Goal: Task Accomplishment & Management: Manage account settings

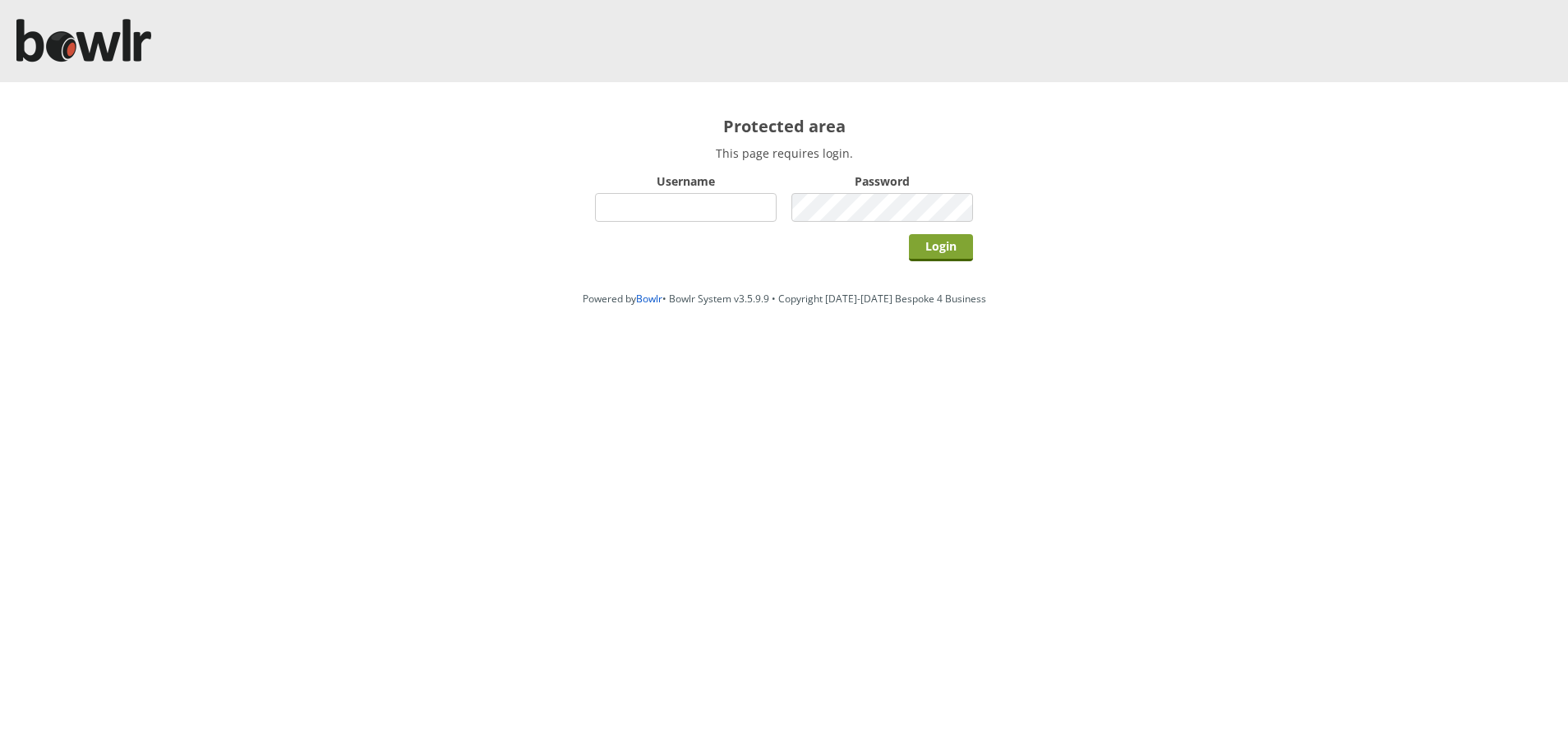
type input "hornseaindoorbowlsclub"
click at [947, 243] on input "Login" at bounding box center [941, 248] width 64 height 27
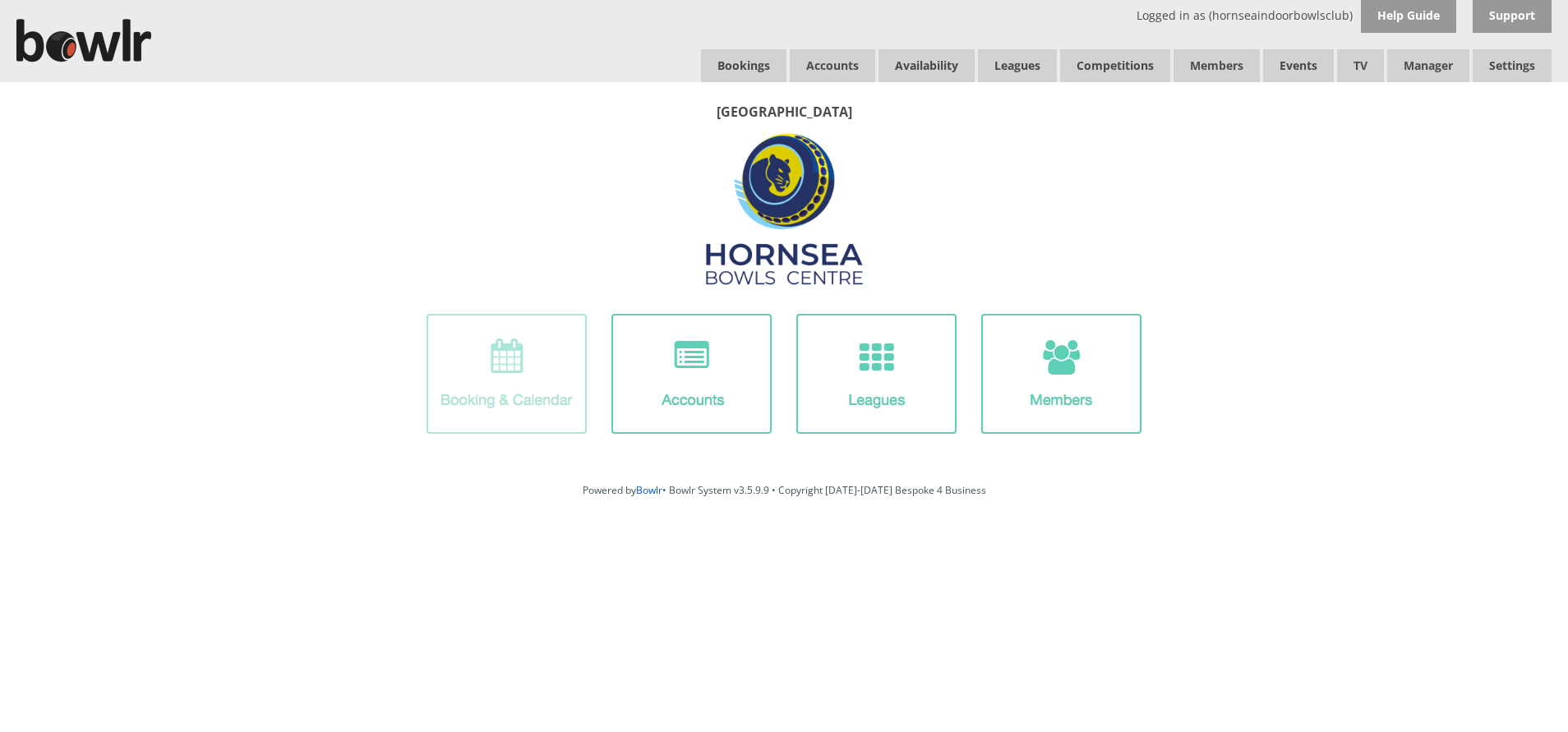
click at [530, 386] on img at bounding box center [507, 374] width 161 height 120
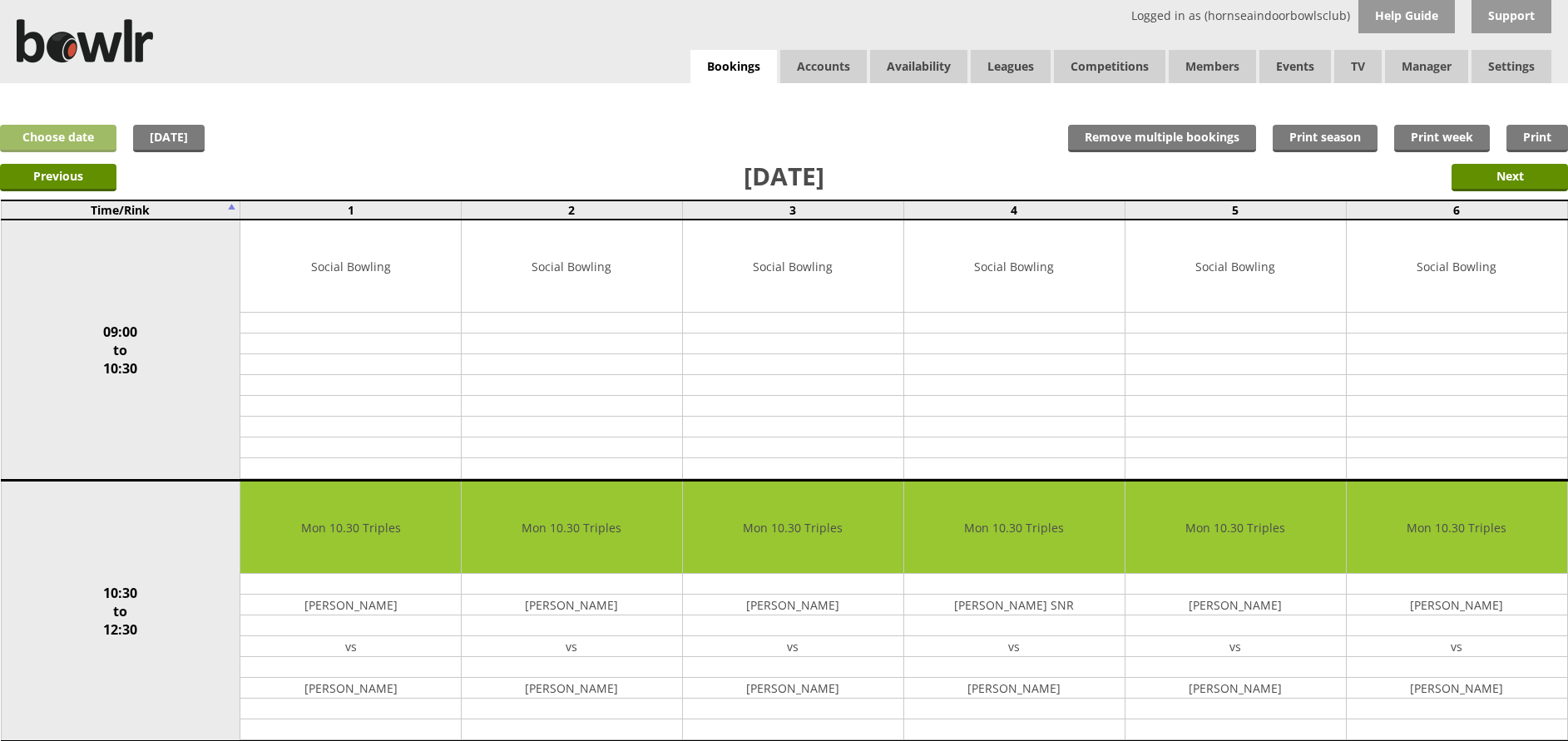
click at [86, 138] on link "Choose date" at bounding box center [58, 139] width 116 height 27
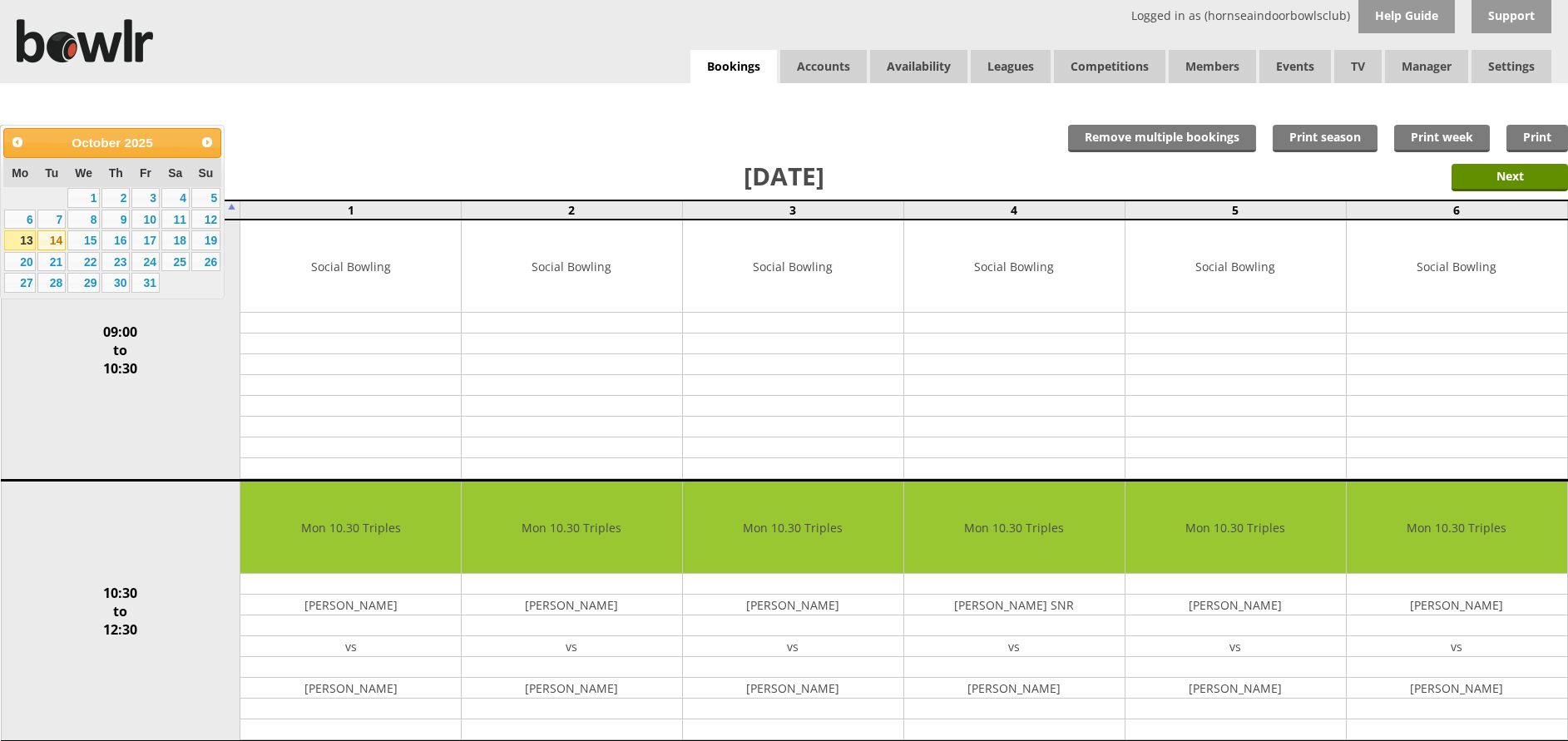
click at [56, 241] on link "14" at bounding box center [51, 240] width 28 height 20
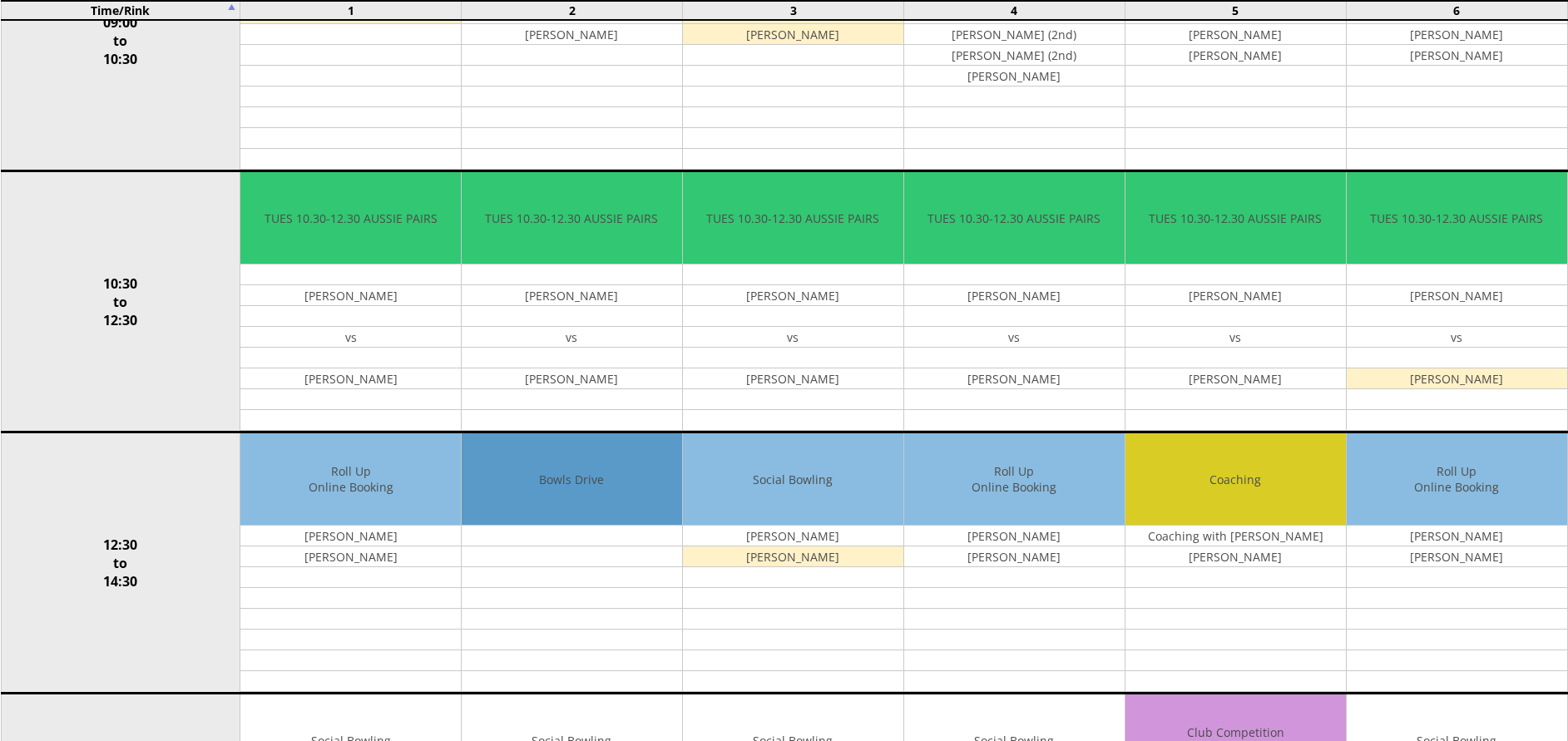
scroll to position [423, 0]
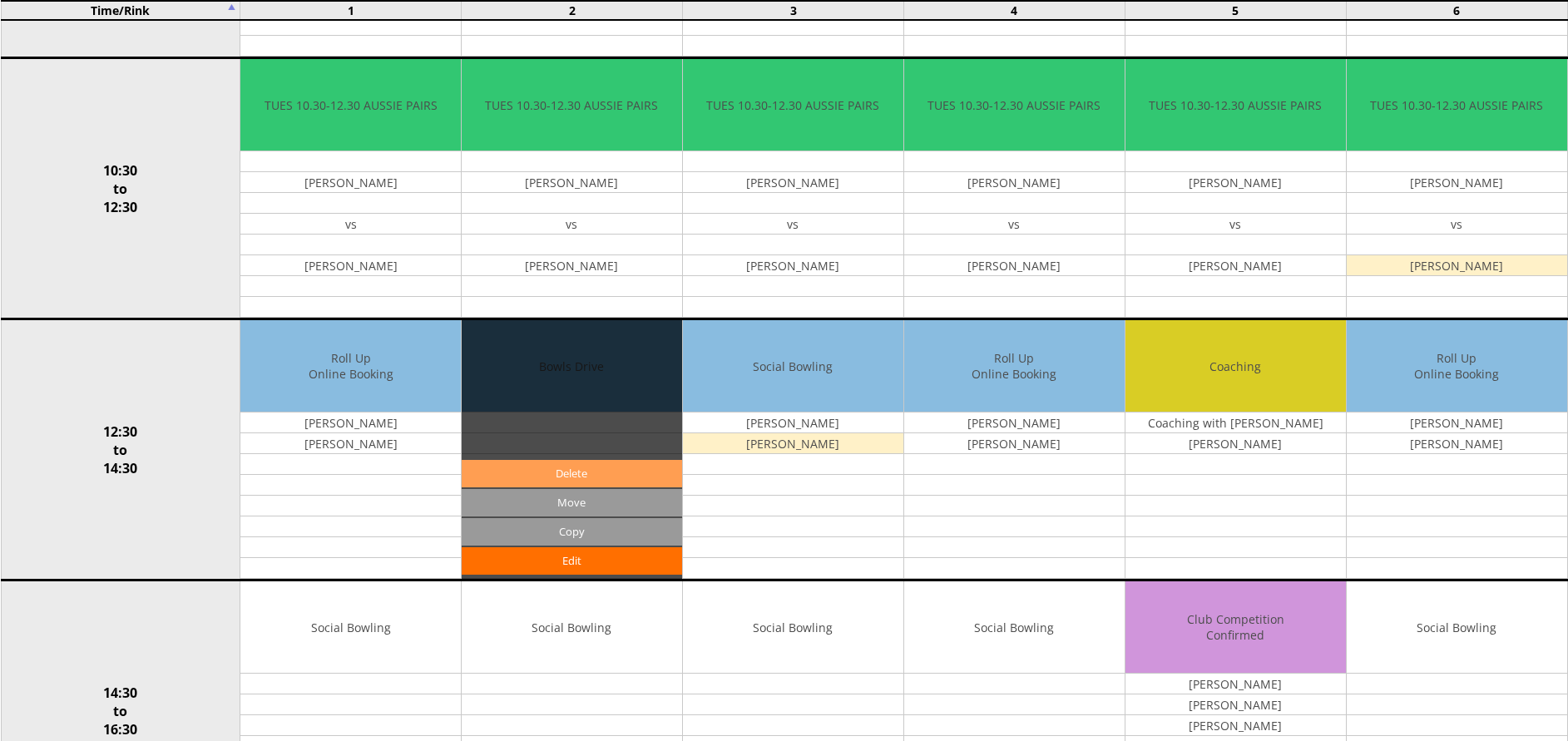
click at [604, 472] on link "Delete" at bounding box center [571, 474] width 220 height 27
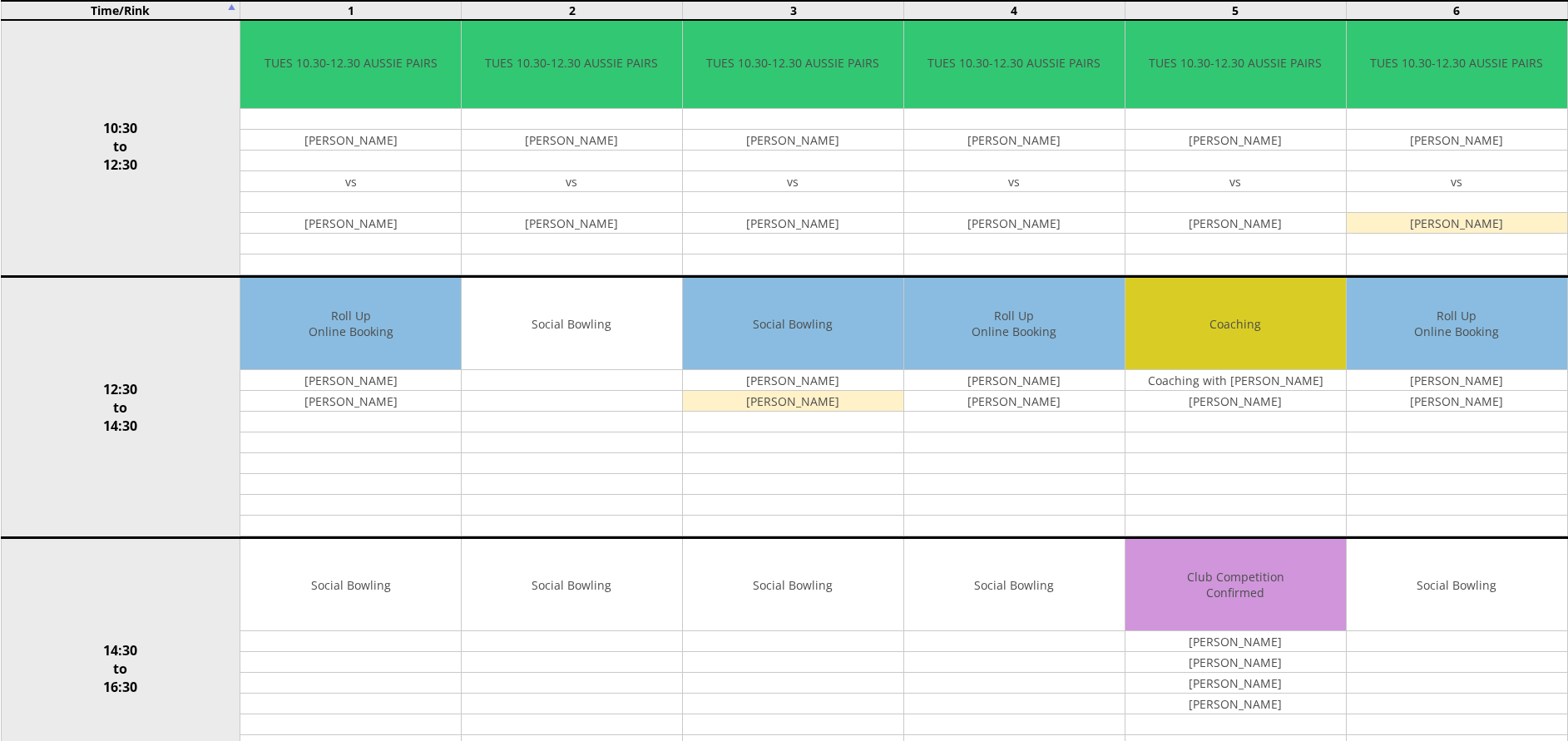
scroll to position [537, 0]
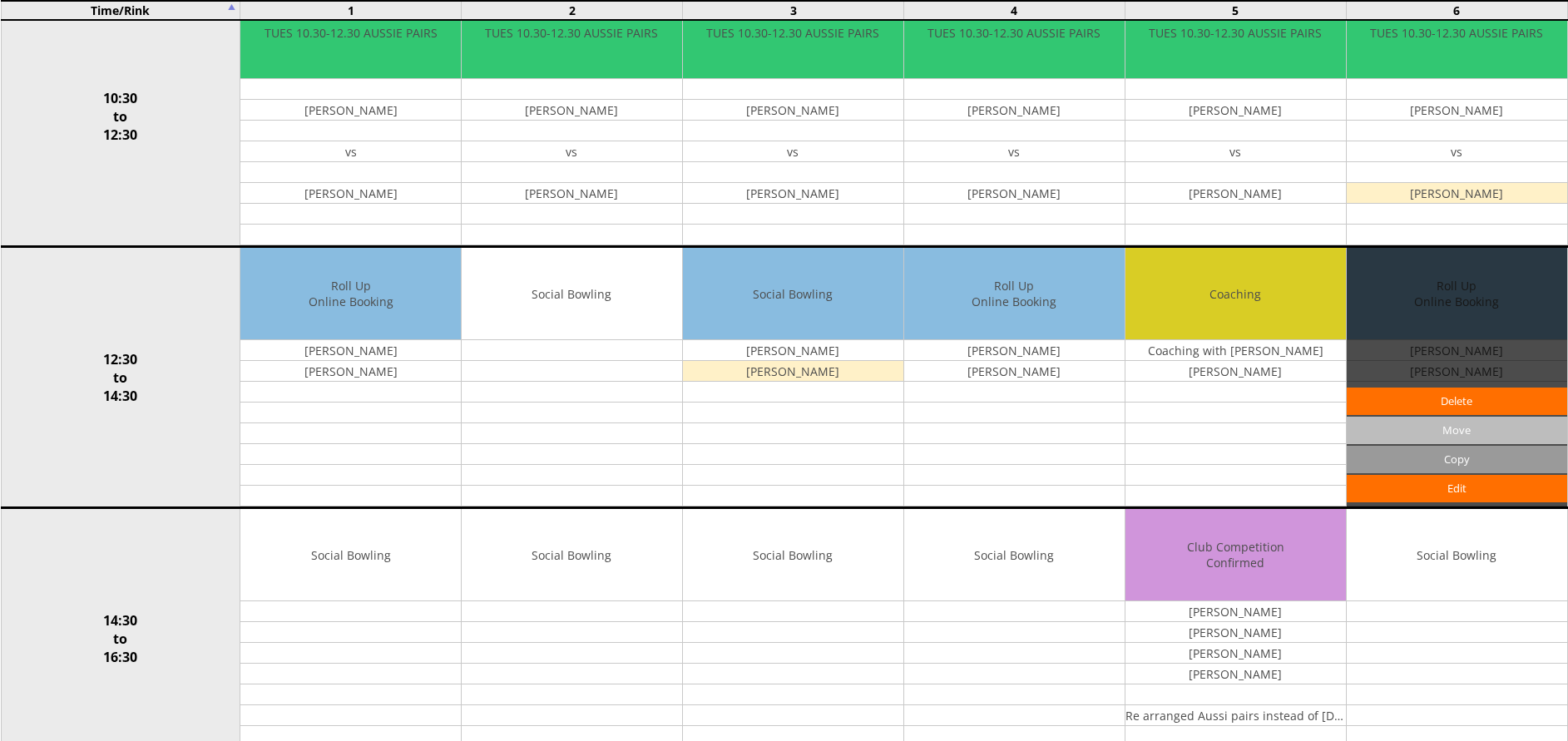
click at [1452, 433] on input "Move" at bounding box center [1456, 430] width 220 height 27
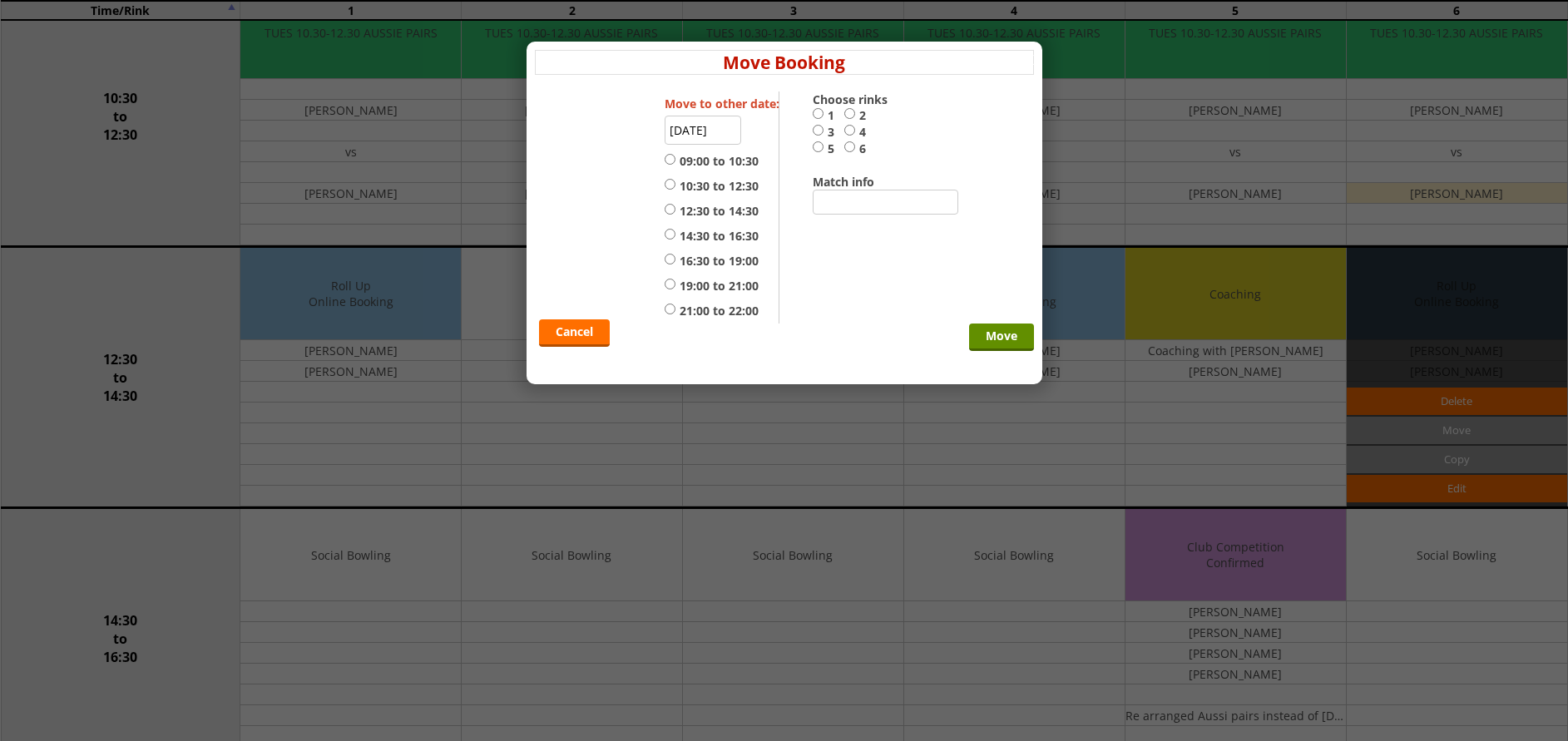
click at [851, 114] on input "2" at bounding box center [849, 113] width 11 height 13
radio input "true"
click at [669, 208] on input "12:30 to 14:30" at bounding box center [670, 209] width 11 height 13
radio input "true"
click at [997, 337] on input "Move" at bounding box center [1001, 337] width 65 height 27
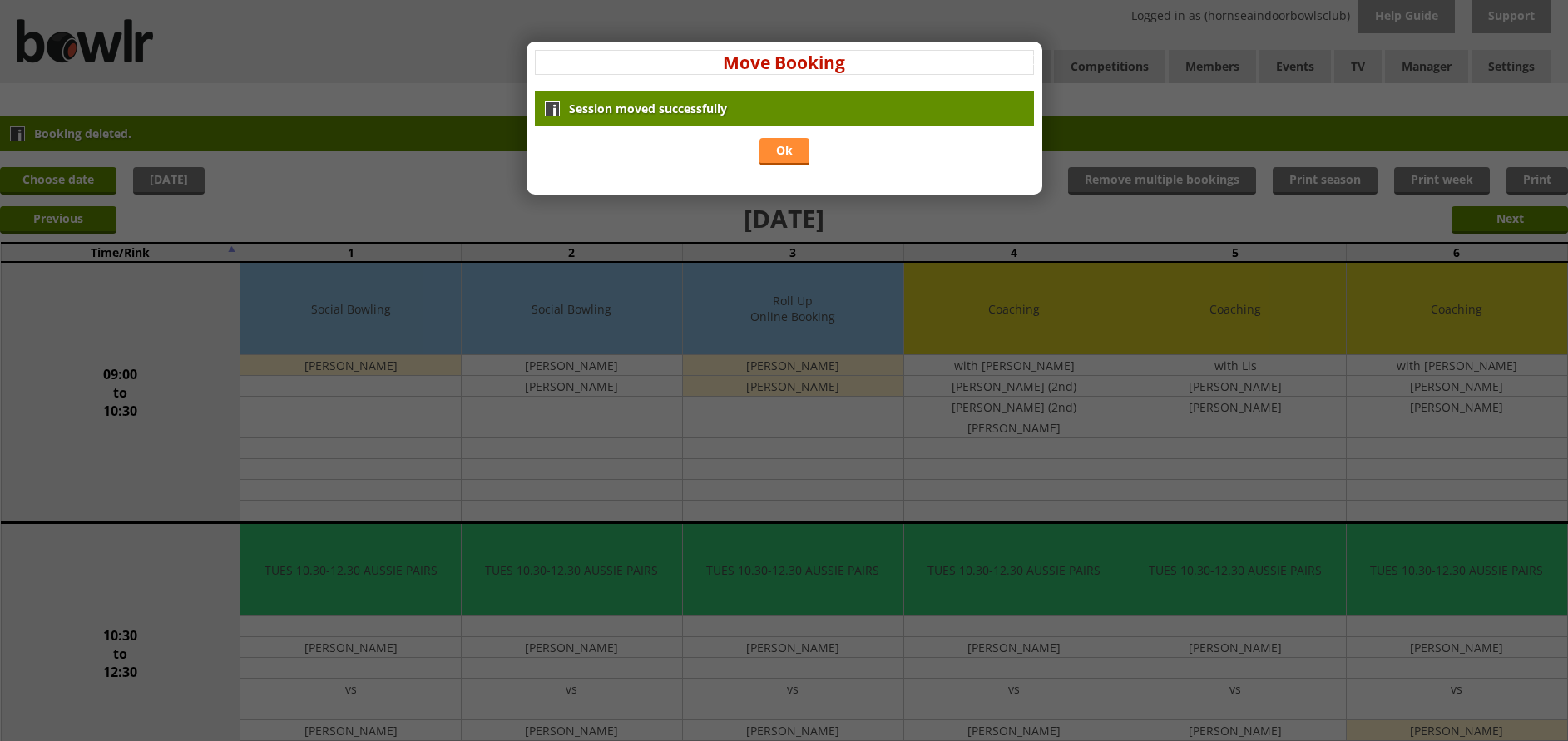
click at [788, 141] on link "Ok" at bounding box center [784, 152] width 50 height 27
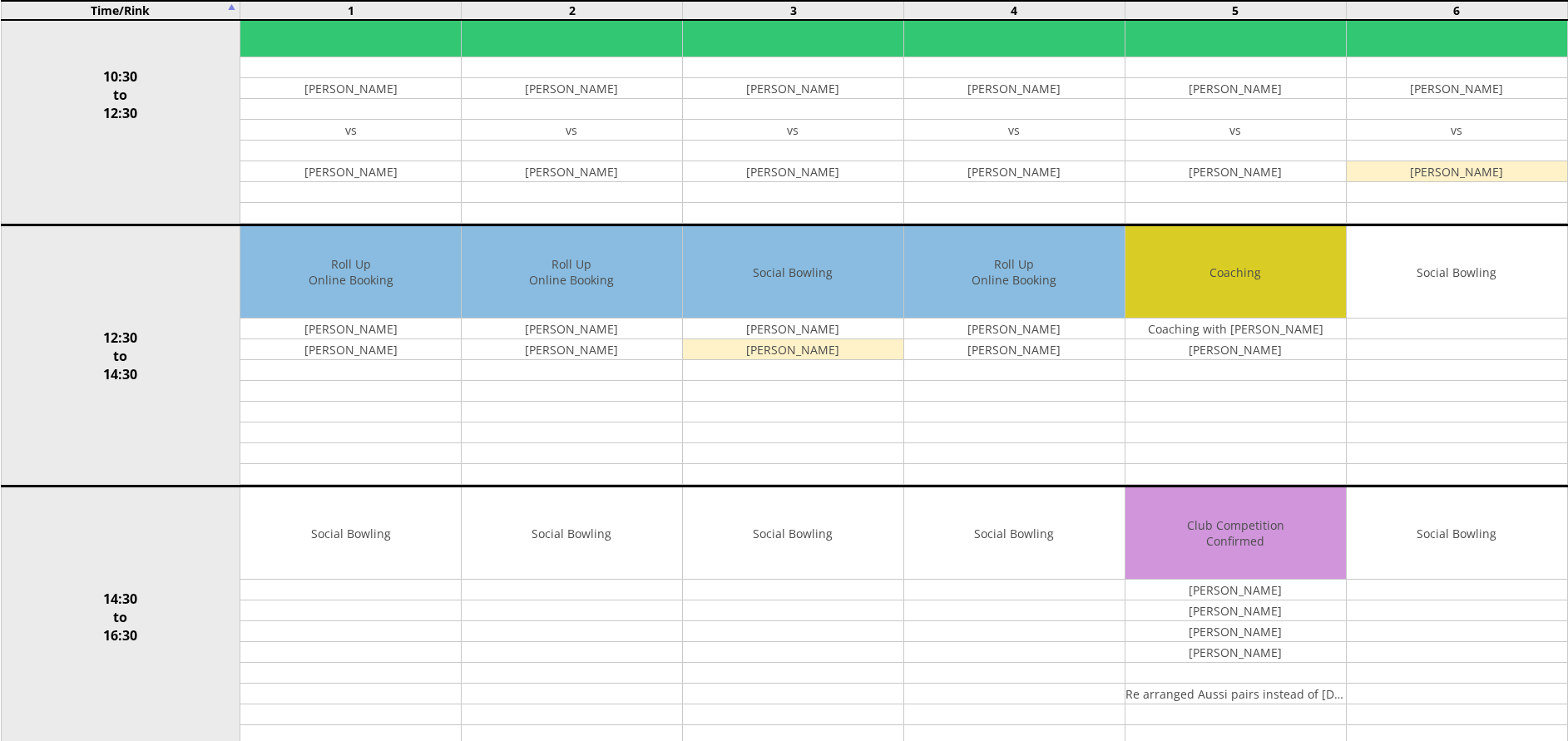
scroll to position [639, 0]
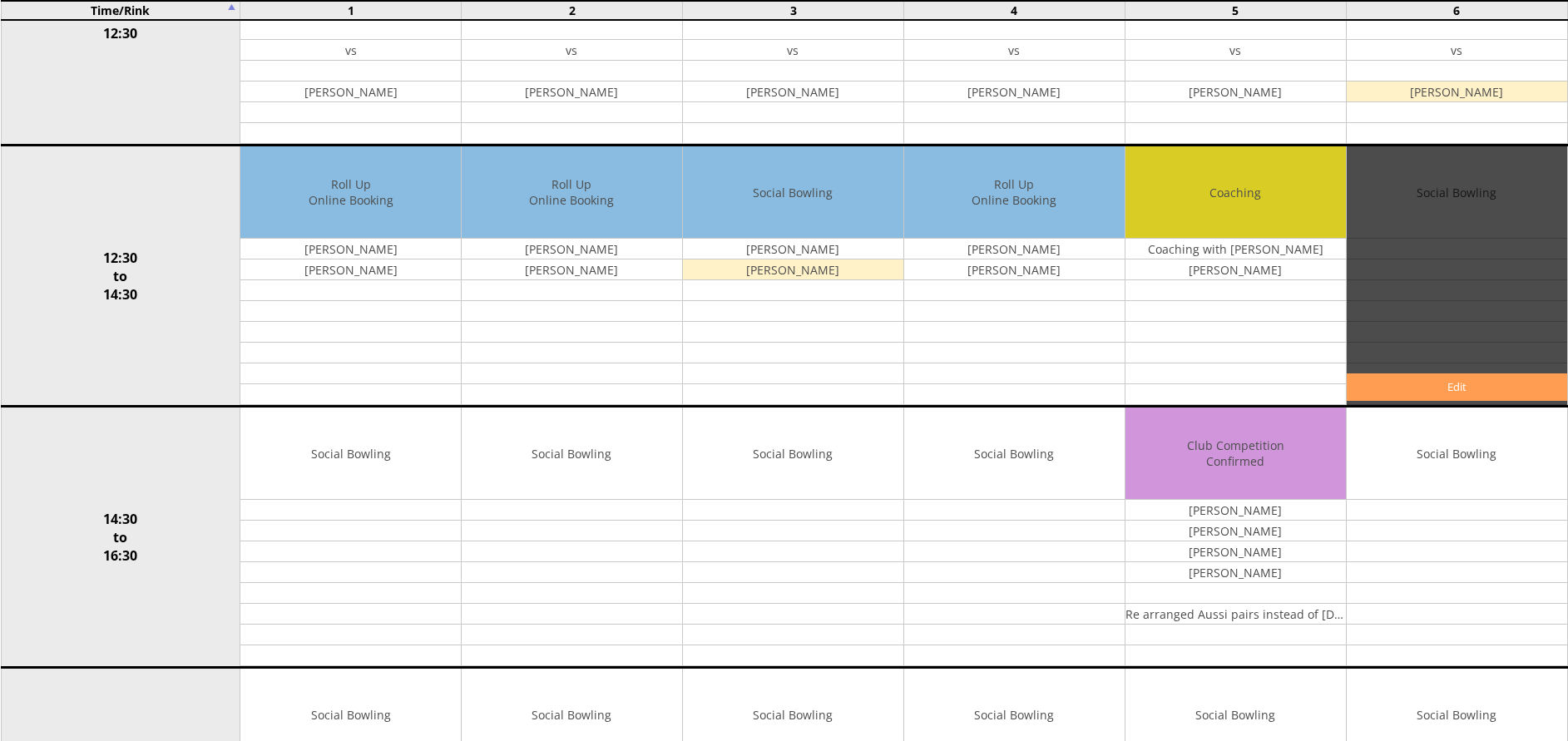
click at [1414, 386] on link "Edit" at bounding box center [1456, 387] width 220 height 27
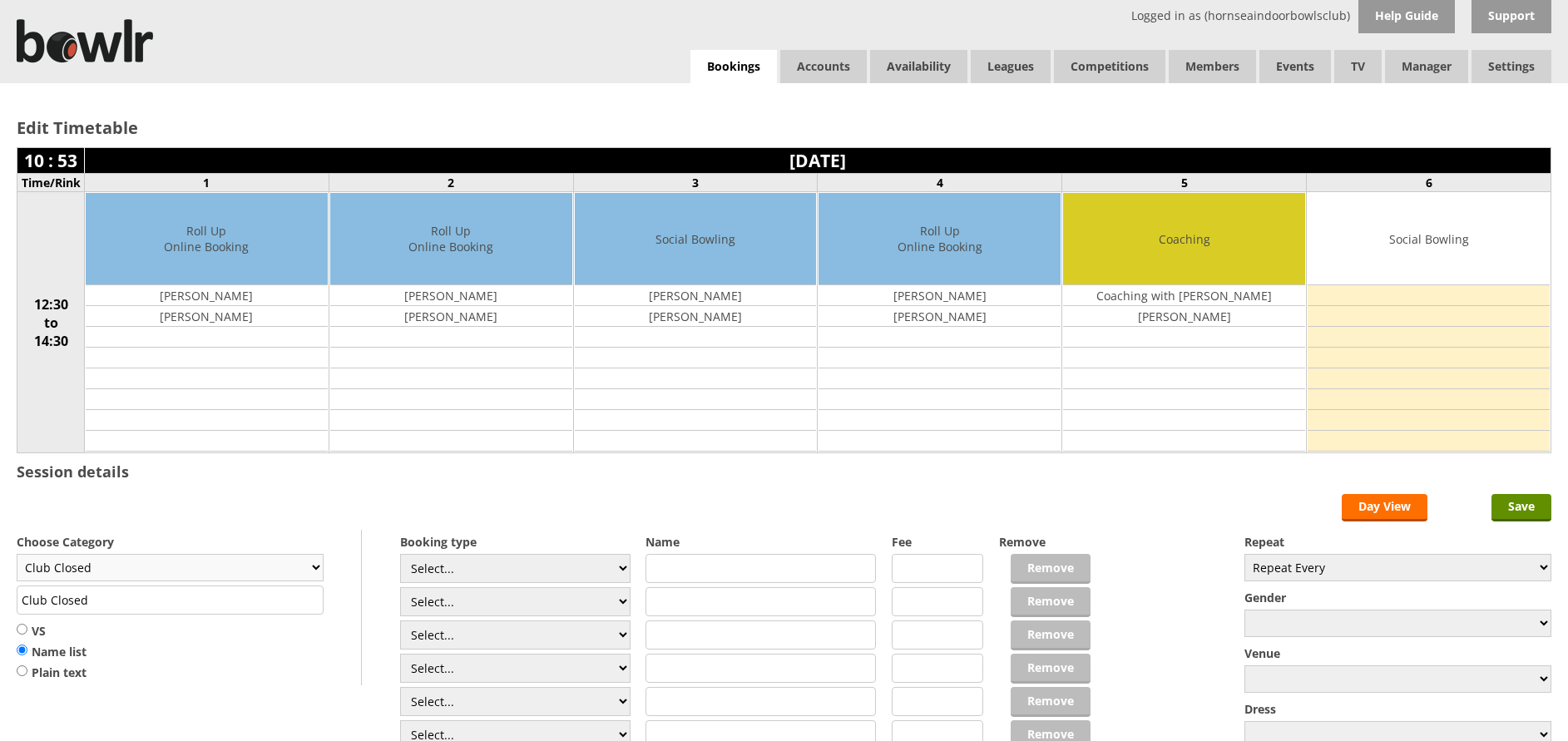
click at [311, 567] on select "Club Closed Singles League Triples League Pairs League Friendly Social Bowling …" at bounding box center [170, 567] width 307 height 27
select select "134"
click at [16, 554] on select "Club Closed Singles League Triples League Pairs League Friendly Social Bowling …" at bounding box center [170, 567] width 307 height 27
type input "Short Mat"
click at [1536, 565] on select "Repeat Every Daily Weekly Monthly" at bounding box center [1397, 567] width 307 height 27
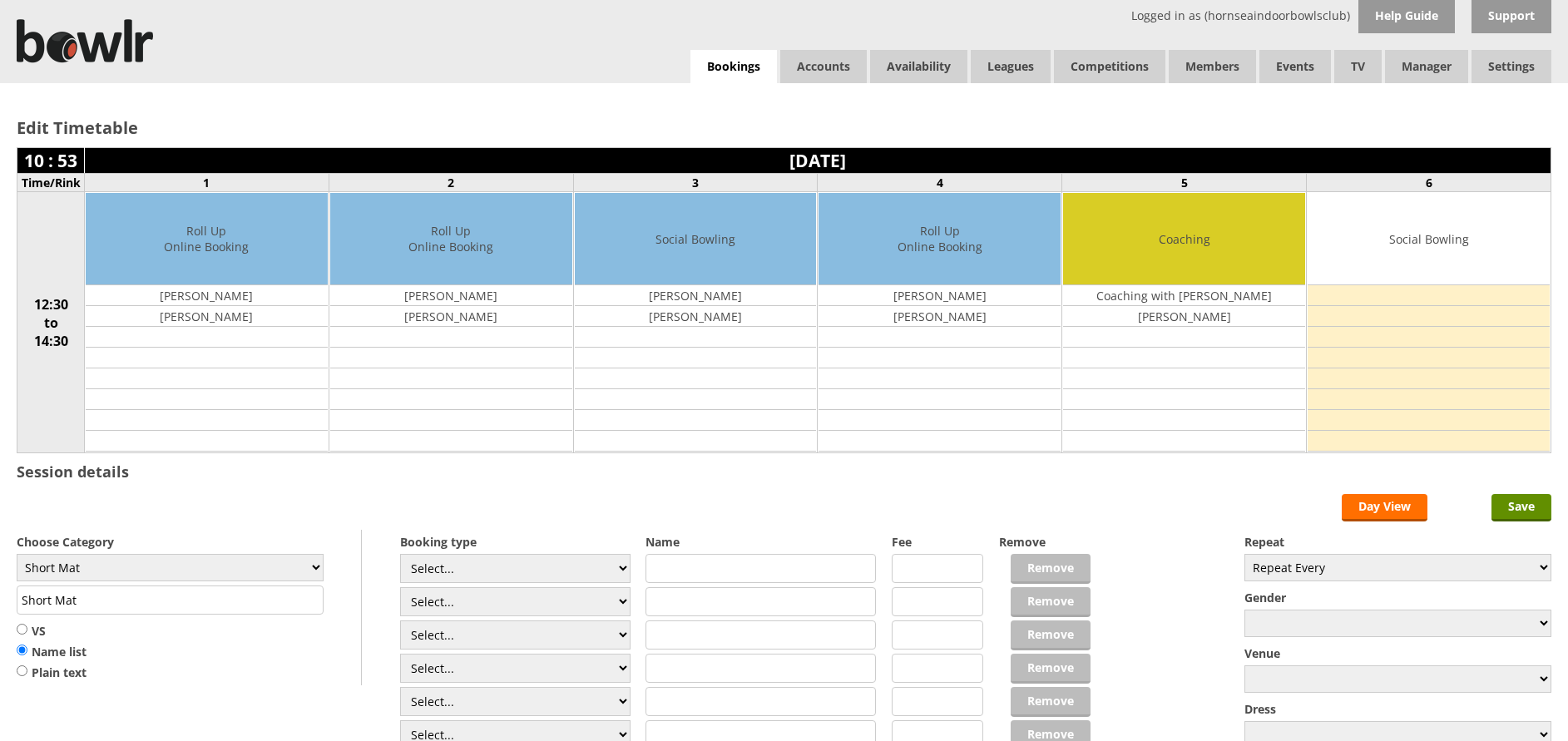
select select "Weekly"
click at [1244, 554] on select "Repeat Every Daily Weekly Monthly" at bounding box center [1397, 567] width 307 height 27
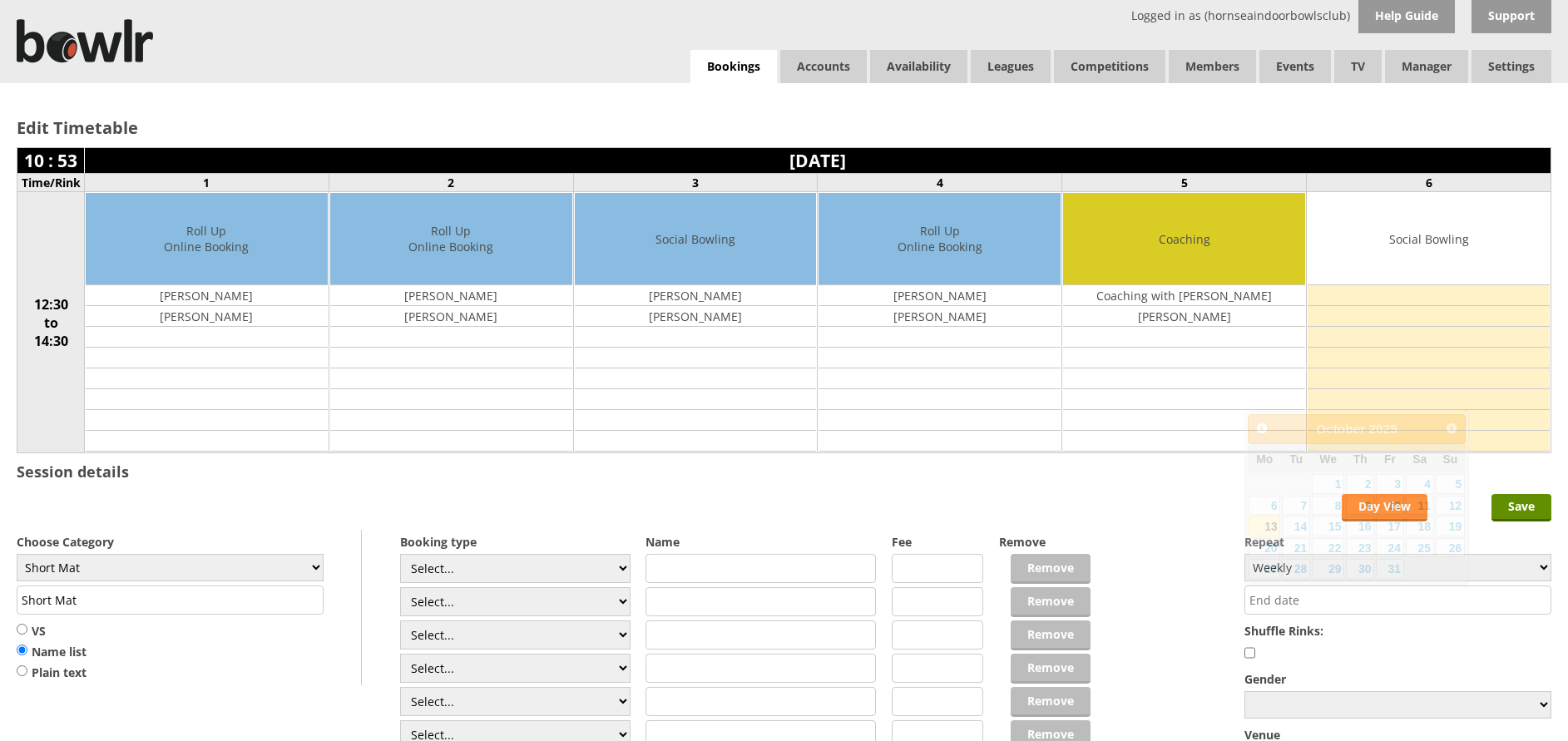
click at [1458, 589] on input "text" at bounding box center [1397, 600] width 307 height 29
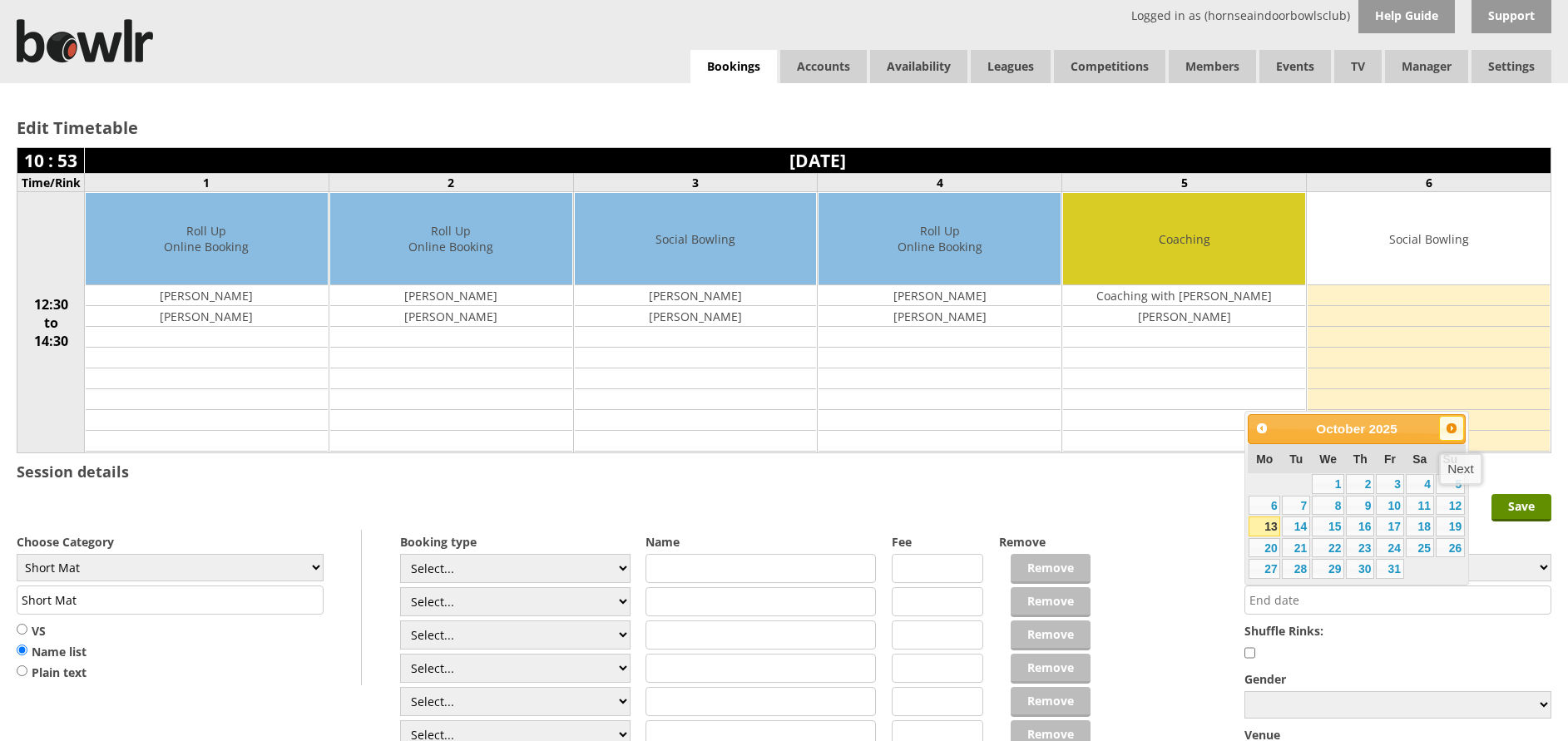
click at [1456, 418] on link "Next" at bounding box center [1450, 428] width 25 height 25
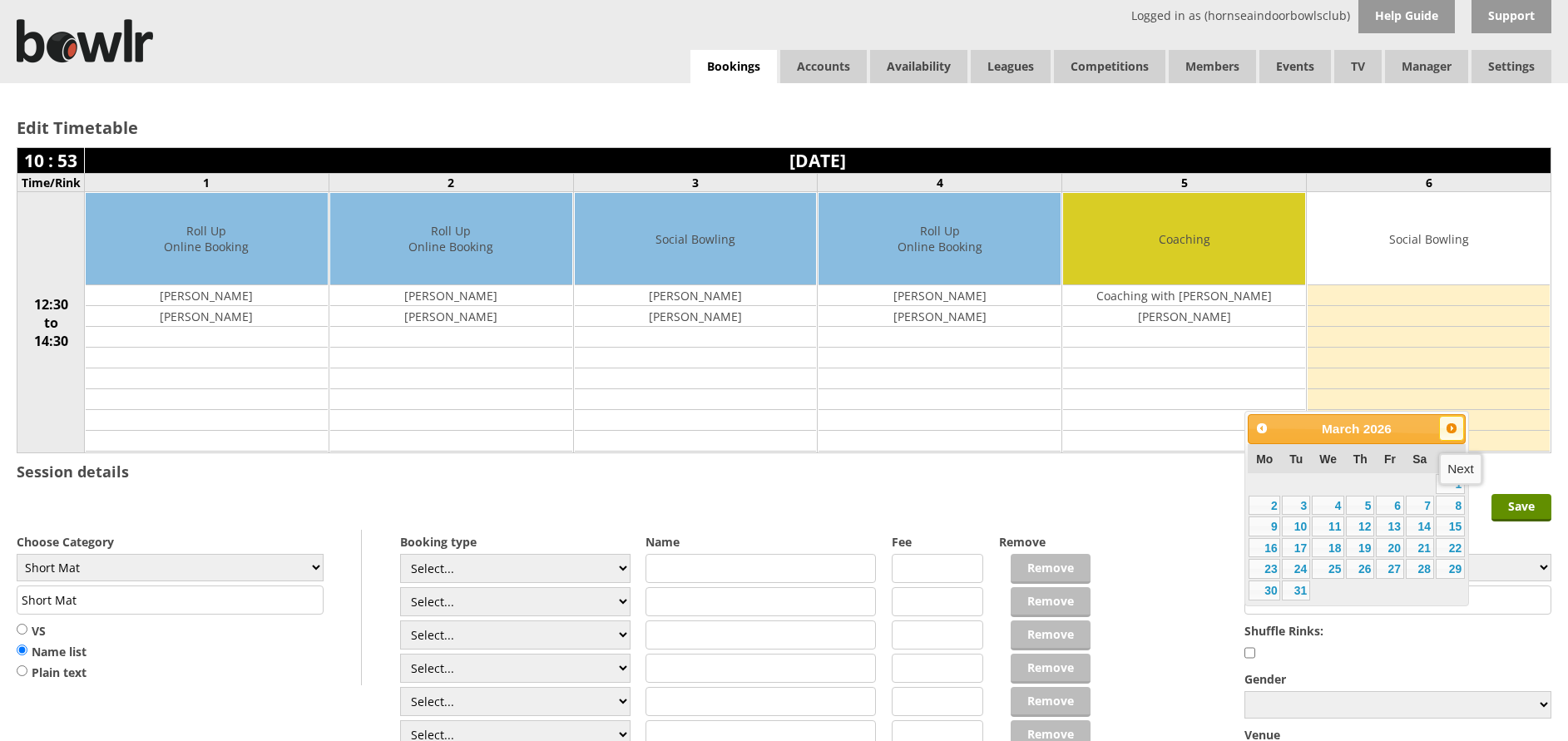
click at [1456, 418] on link "Next" at bounding box center [1450, 428] width 25 height 25
click at [1297, 503] on link "7" at bounding box center [1295, 506] width 28 height 20
type input "07-04-2026"
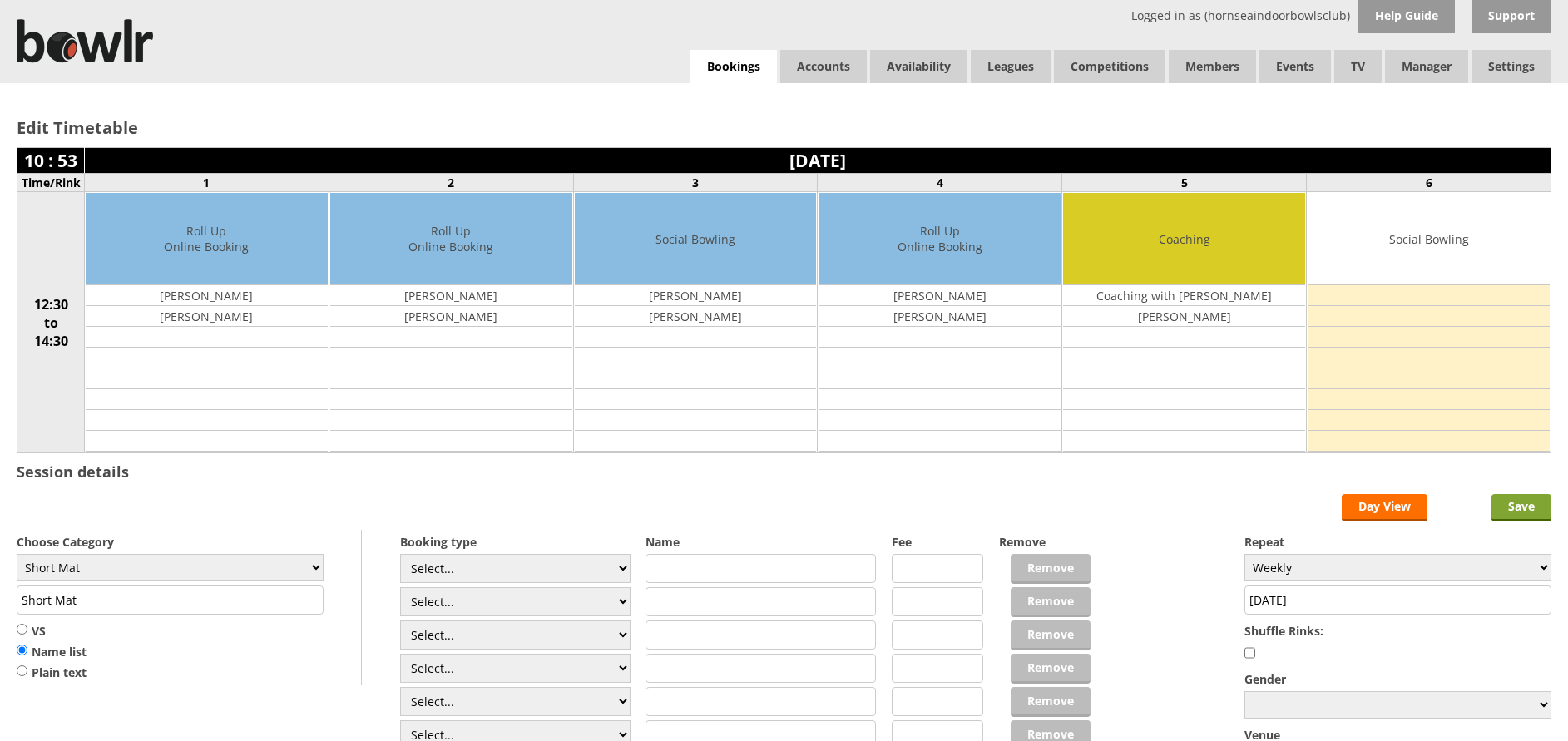
click at [1533, 502] on input "Save" at bounding box center [1521, 508] width 60 height 27
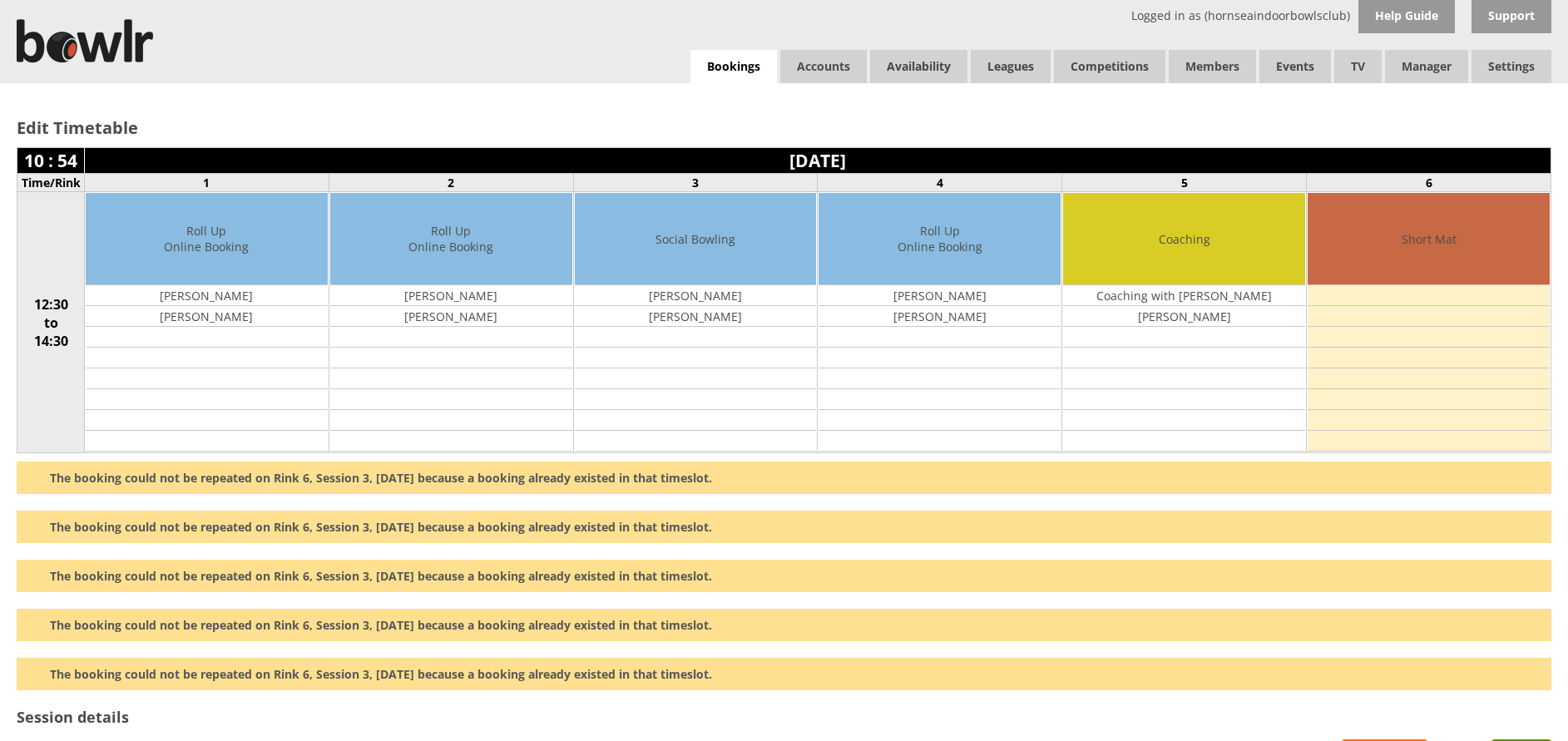
click at [1533, 502] on div "Edit Timetable 10 : 54 Tuesday 14th October 2025 Time/Rink 1 2 3 4 5 6 12:30 to…" at bounding box center [784, 403] width 1568 height 640
click at [493, 94] on div "Edit Timetable 10 : 54 Tuesday 14th October 2025 Time/Rink 1 2 3 4 5 6 12:30 to…" at bounding box center [784, 403] width 1568 height 640
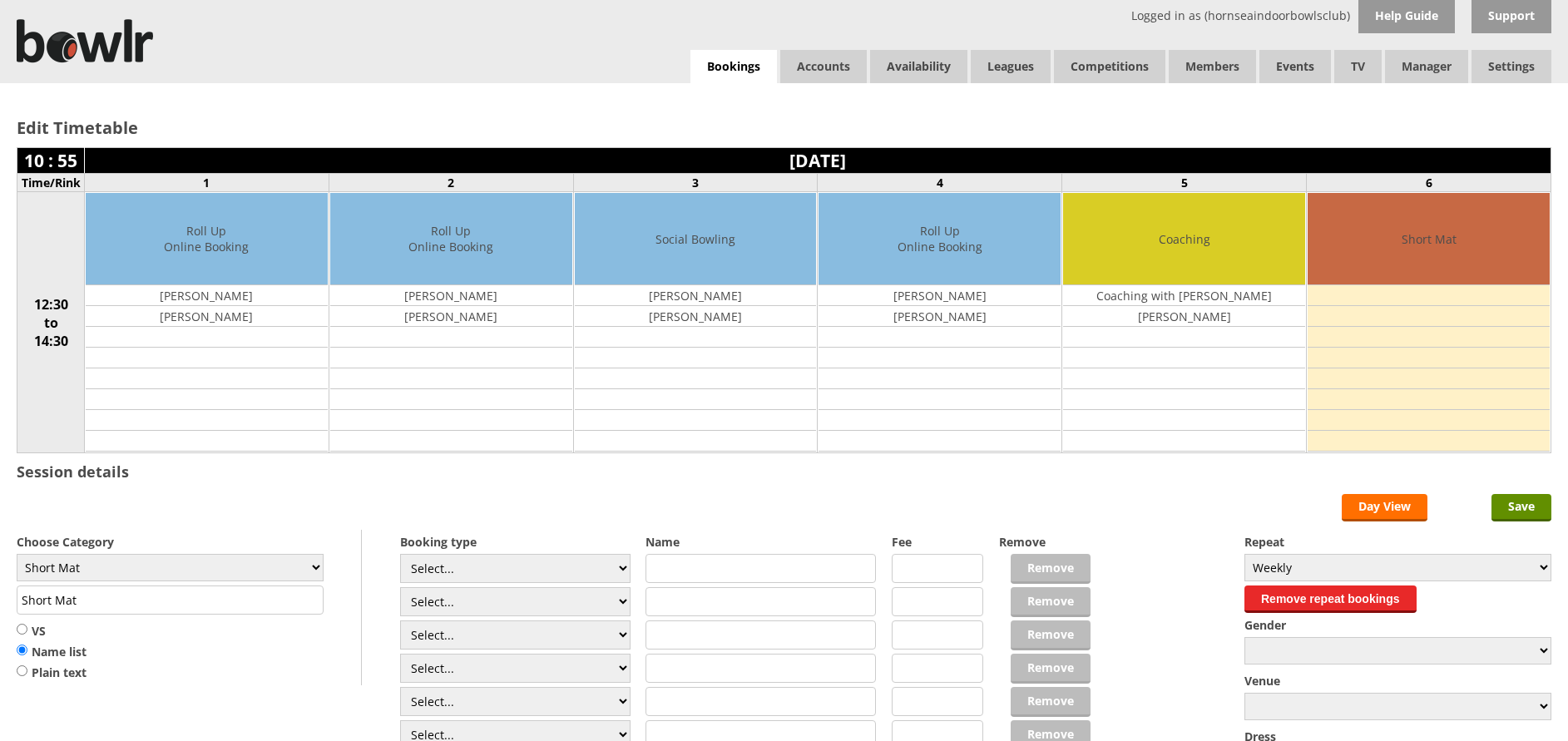
select select "Weekly"
click at [727, 70] on link "Bookings" at bounding box center [733, 67] width 87 height 34
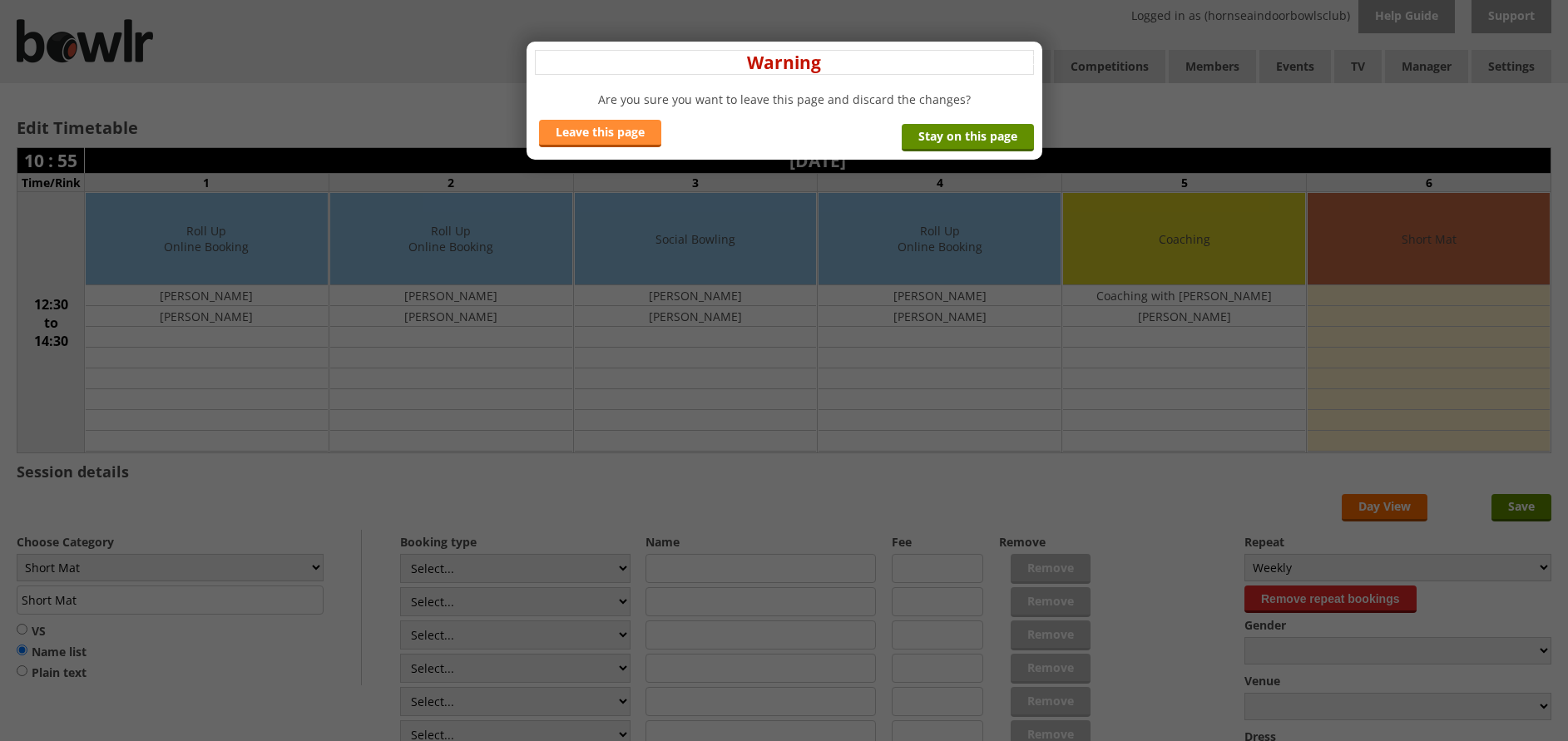
click at [608, 124] on link "Leave this page" at bounding box center [600, 133] width 122 height 27
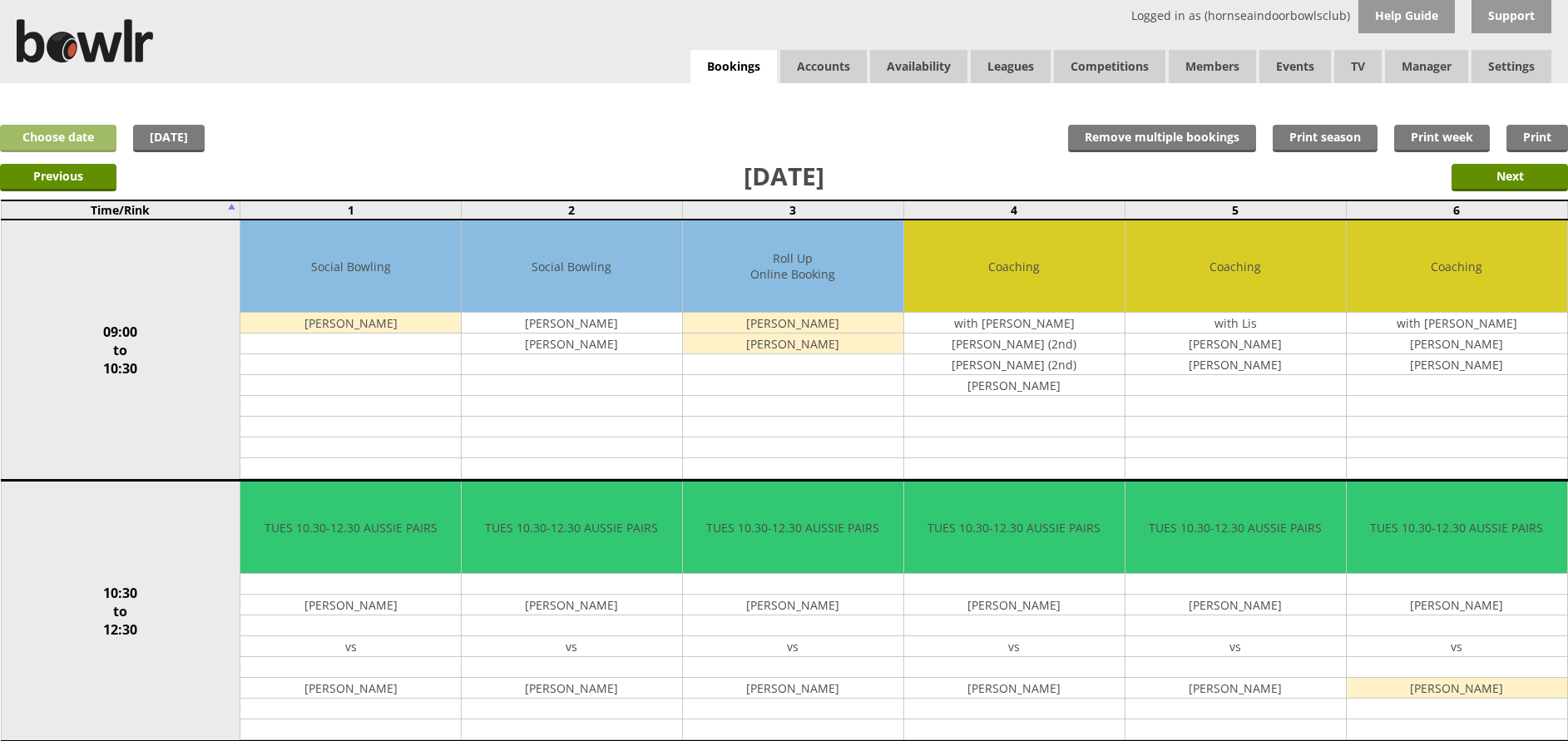
click at [48, 133] on link "Choose date" at bounding box center [58, 139] width 116 height 27
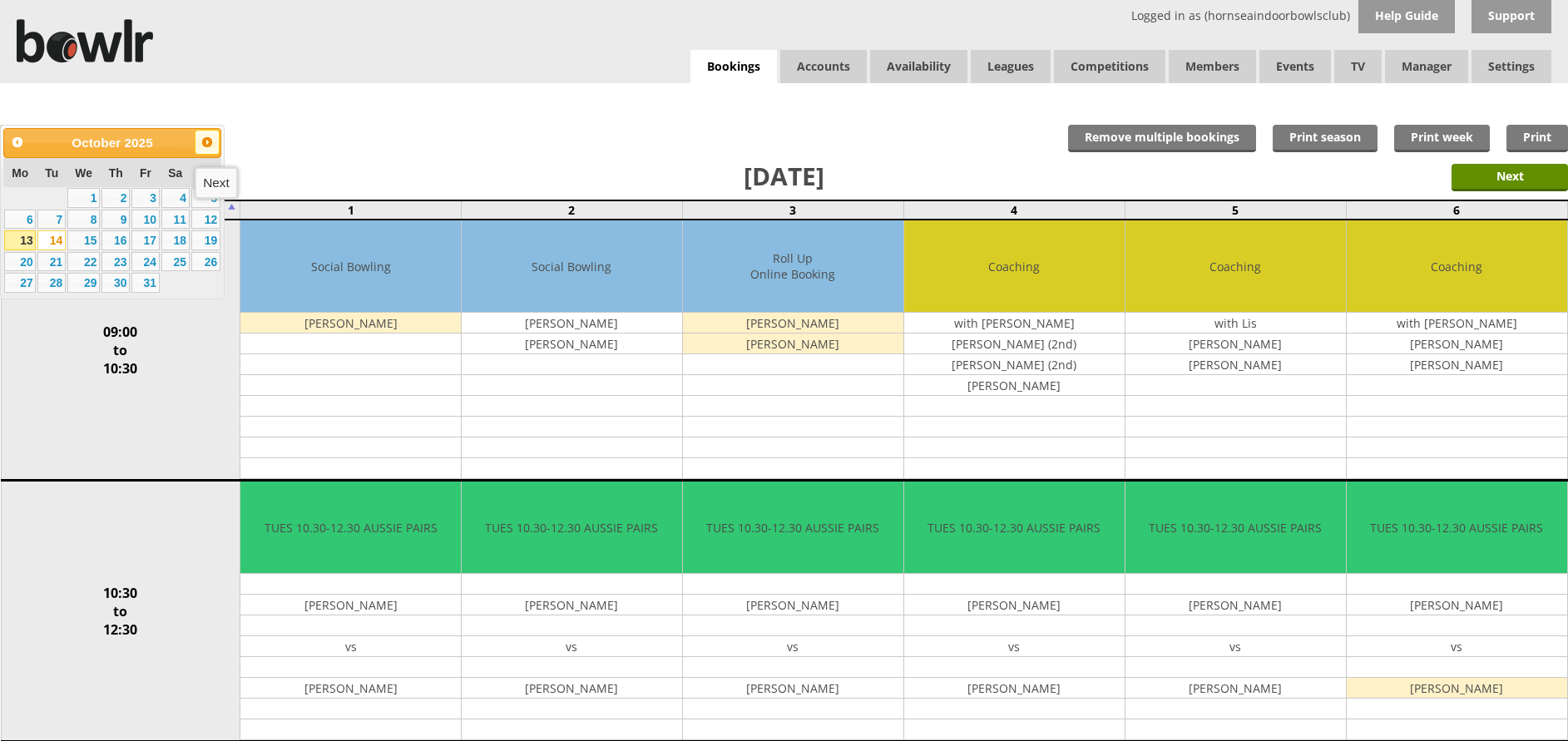
click at [216, 141] on link "Next" at bounding box center [206, 142] width 25 height 25
click at [53, 259] on link "18" at bounding box center [51, 262] width 28 height 20
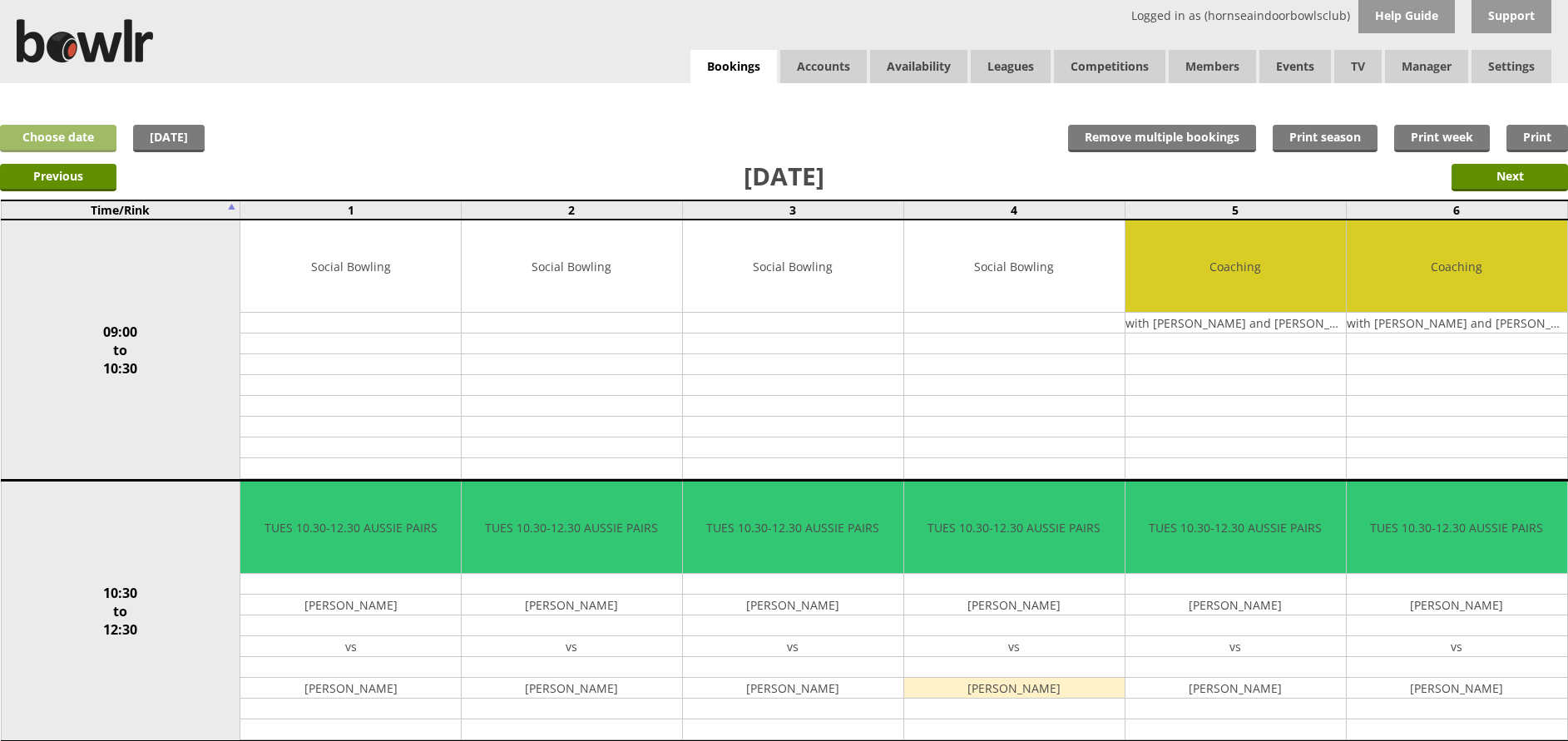
click at [86, 129] on link "Choose date" at bounding box center [58, 139] width 116 height 27
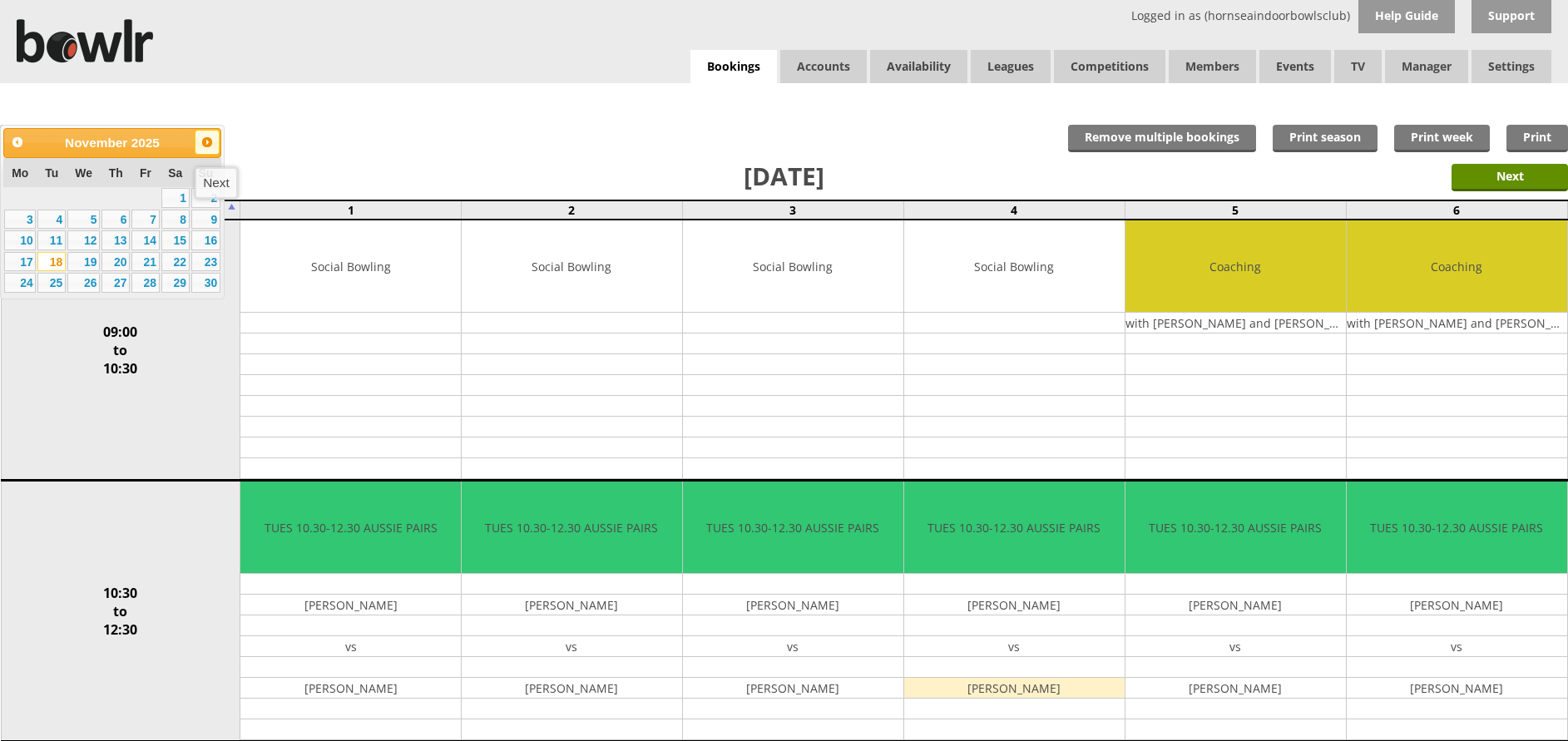
click at [209, 149] on link "Next" at bounding box center [206, 142] width 25 height 25
click at [58, 237] on link "13" at bounding box center [51, 240] width 28 height 20
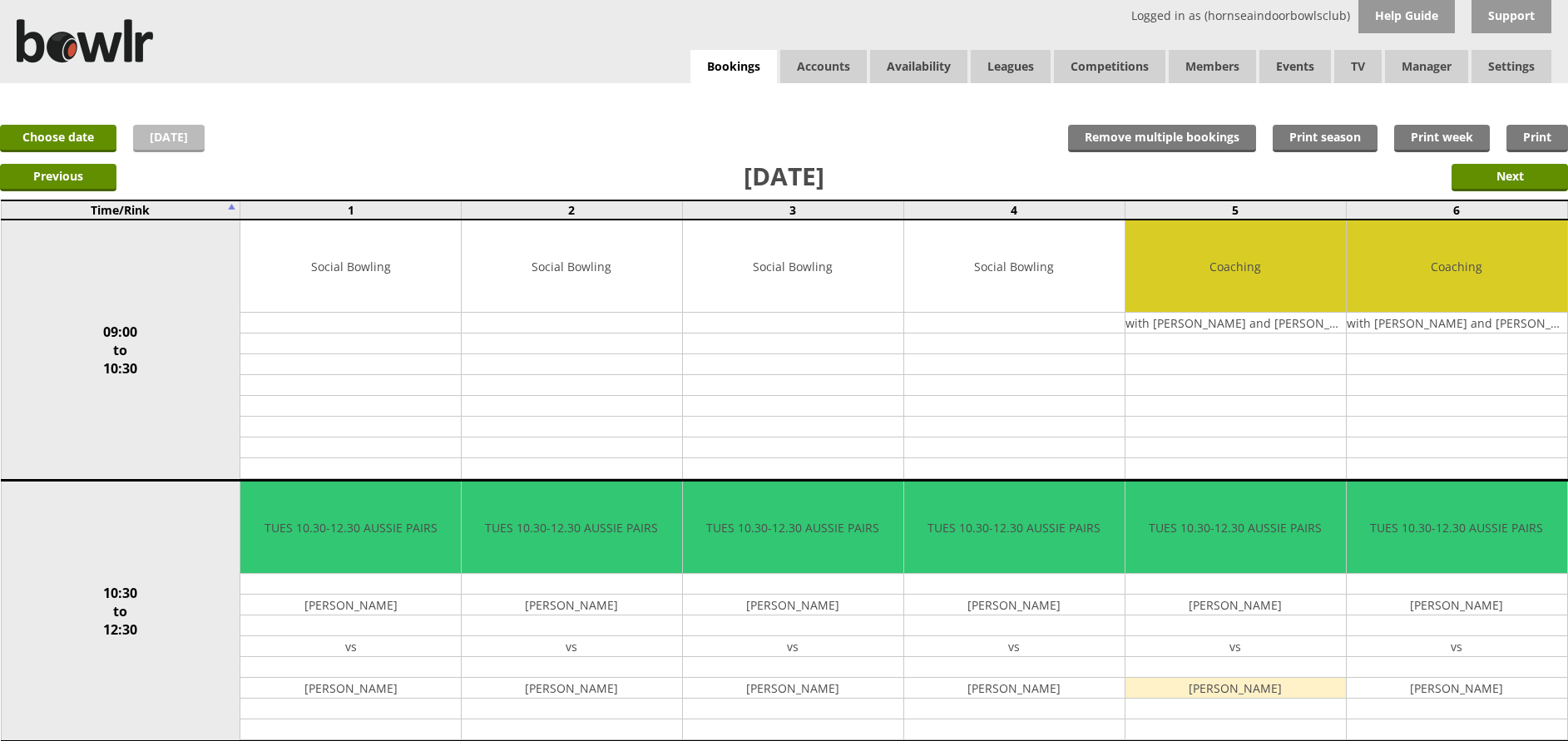
click at [170, 143] on link "[DATE]" at bounding box center [169, 139] width 71 height 27
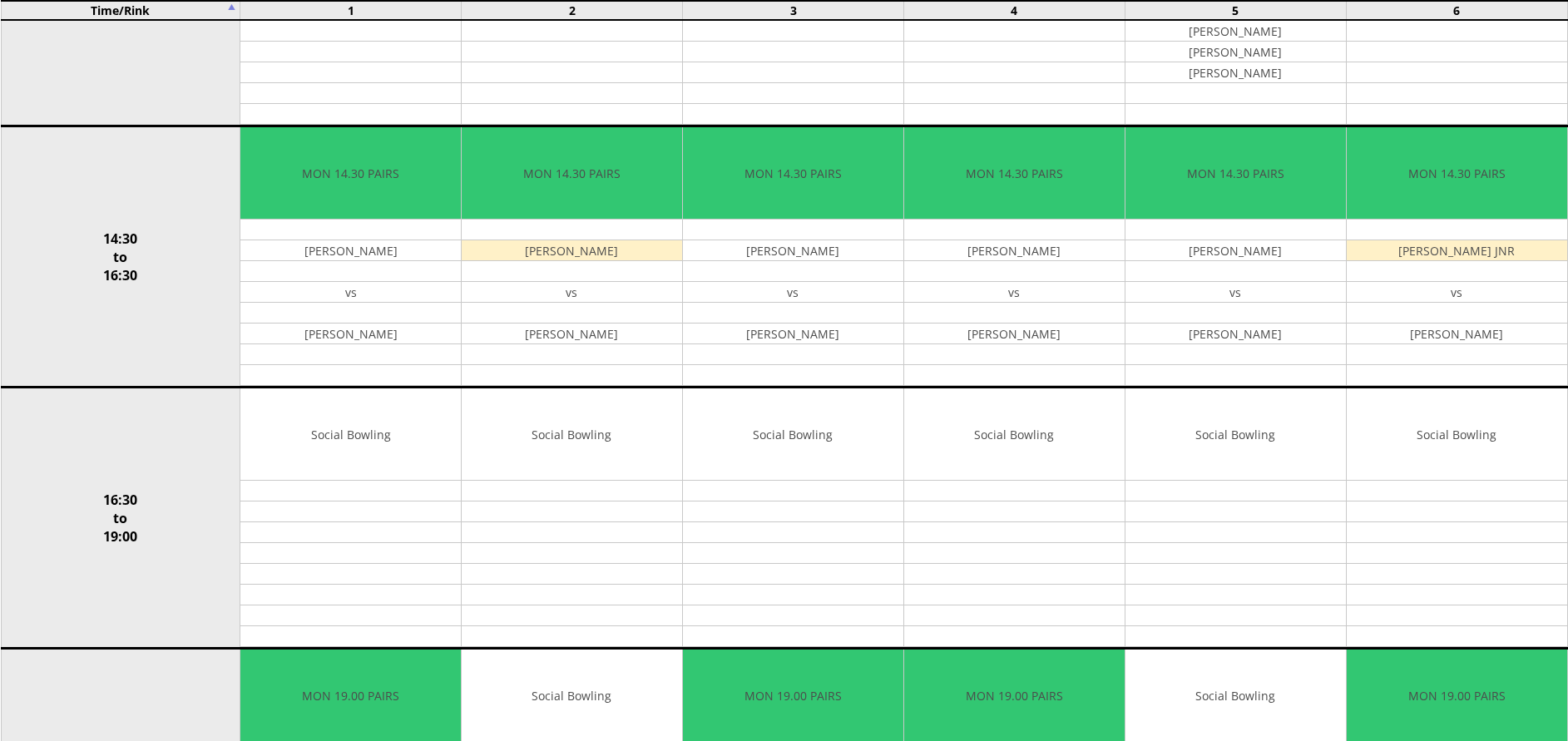
scroll to position [1468, 0]
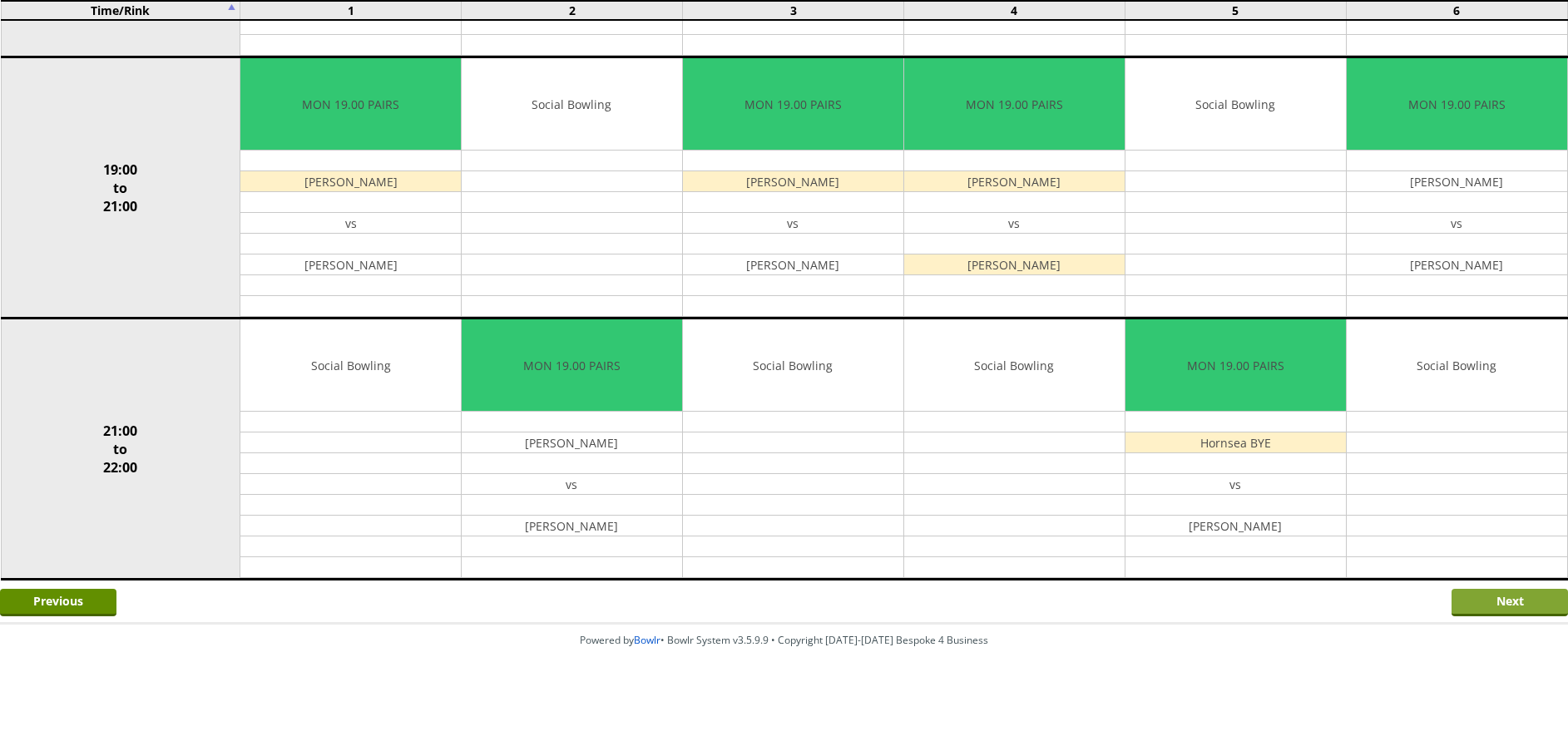
click at [1531, 598] on input "Next" at bounding box center [1509, 603] width 116 height 27
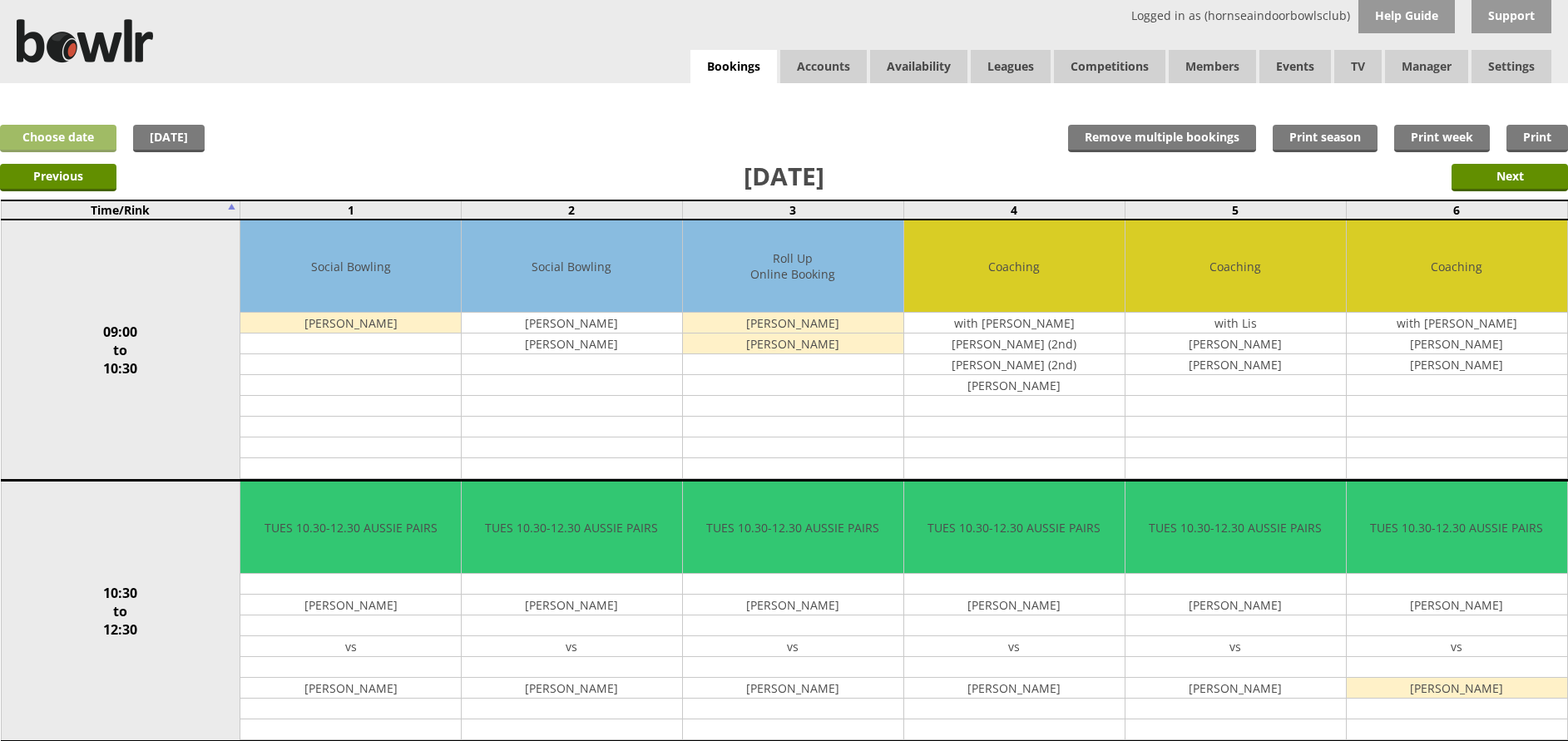
click at [88, 134] on link "Choose date" at bounding box center [58, 139] width 116 height 27
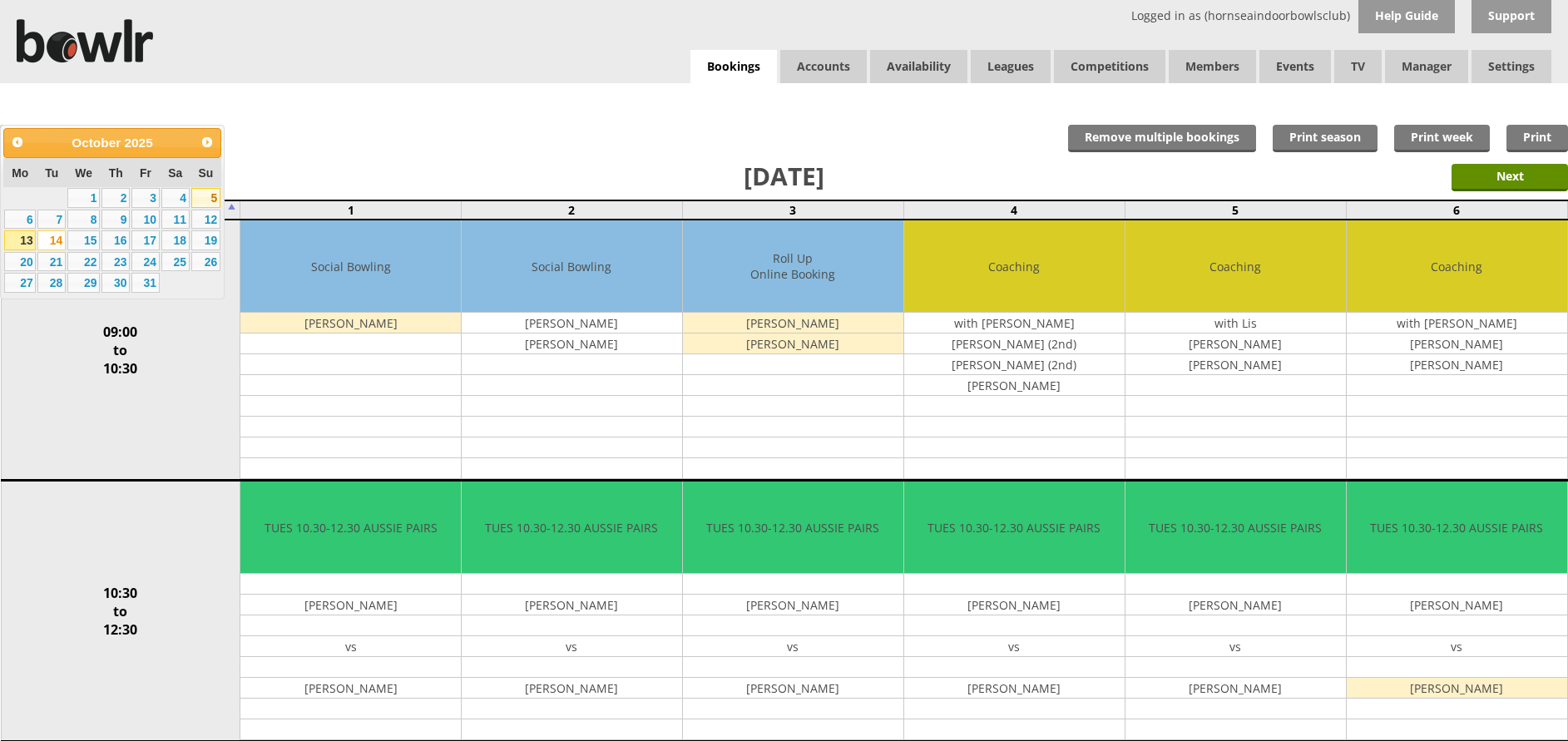
click at [213, 200] on link "5" at bounding box center [205, 198] width 29 height 20
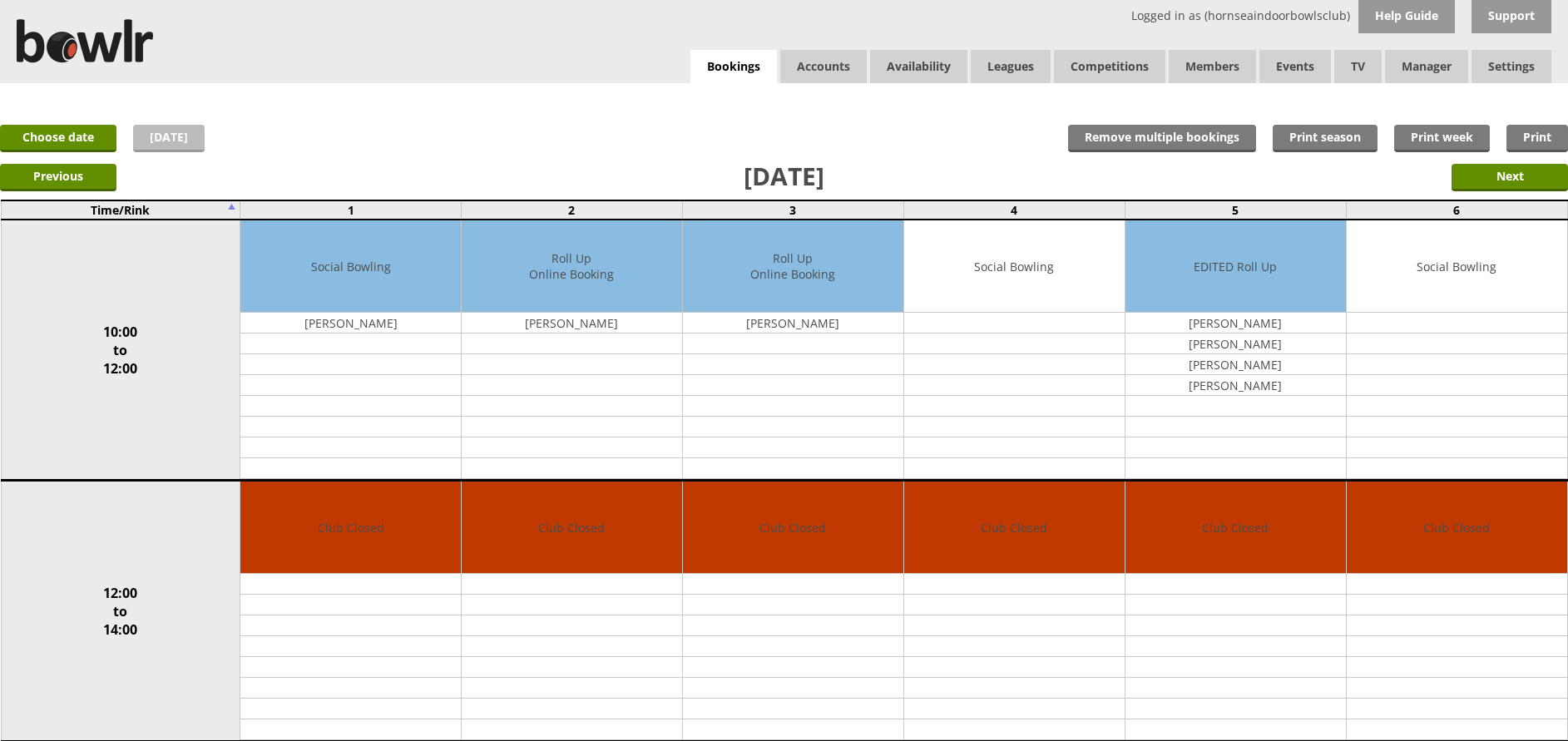
click at [178, 139] on link "[DATE]" at bounding box center [169, 139] width 71 height 27
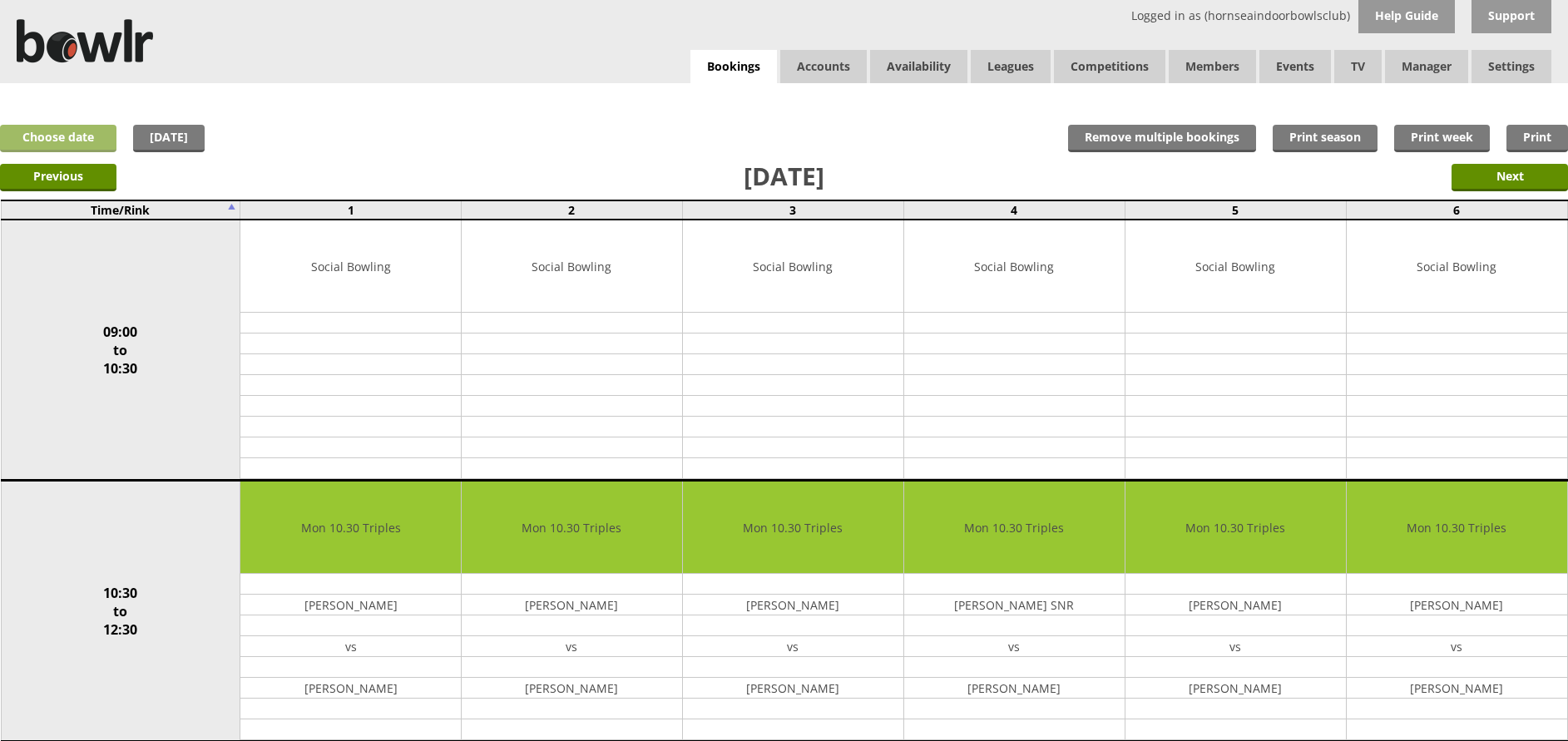
click at [79, 137] on link "Choose date" at bounding box center [58, 139] width 116 height 27
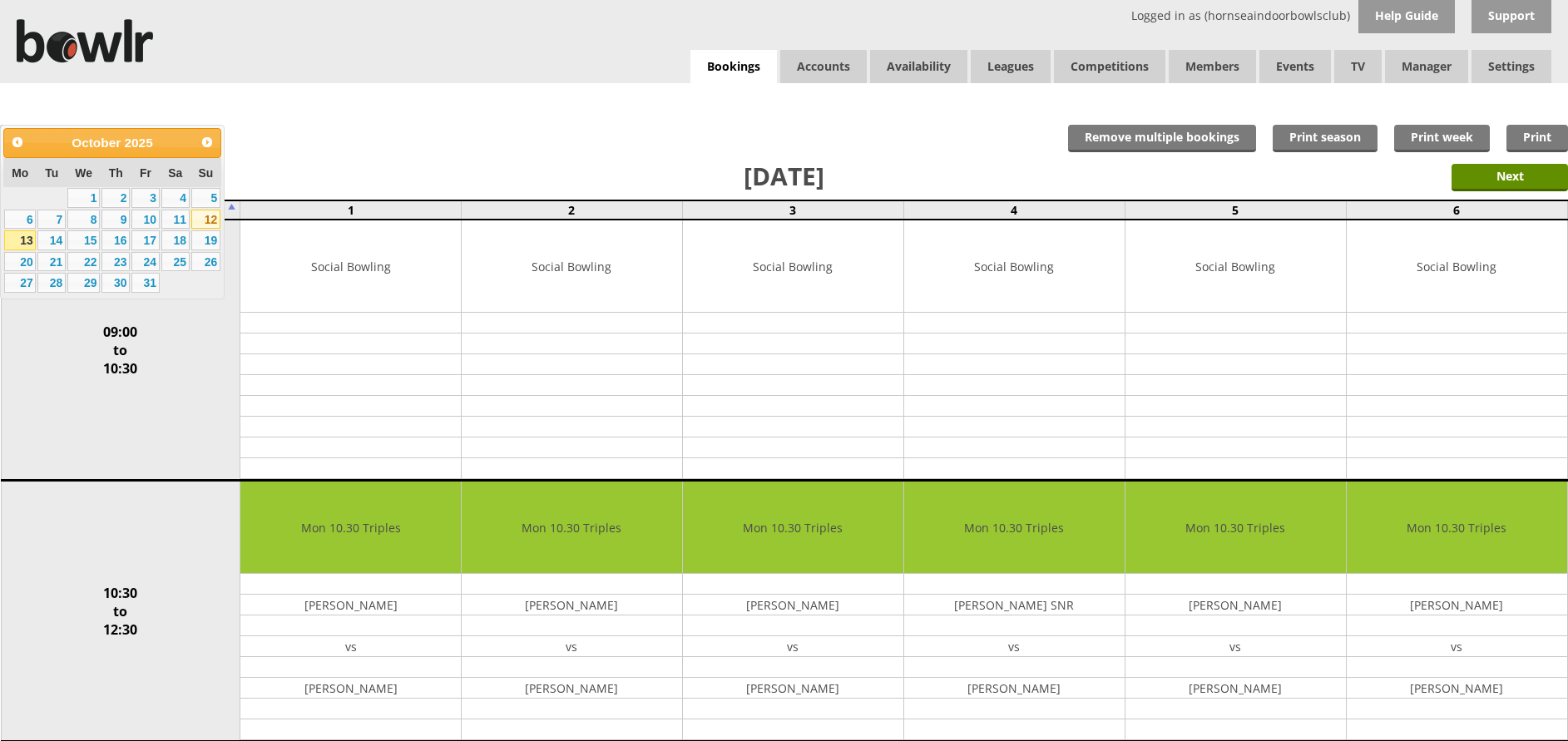
click at [213, 222] on link "12" at bounding box center [205, 219] width 29 height 20
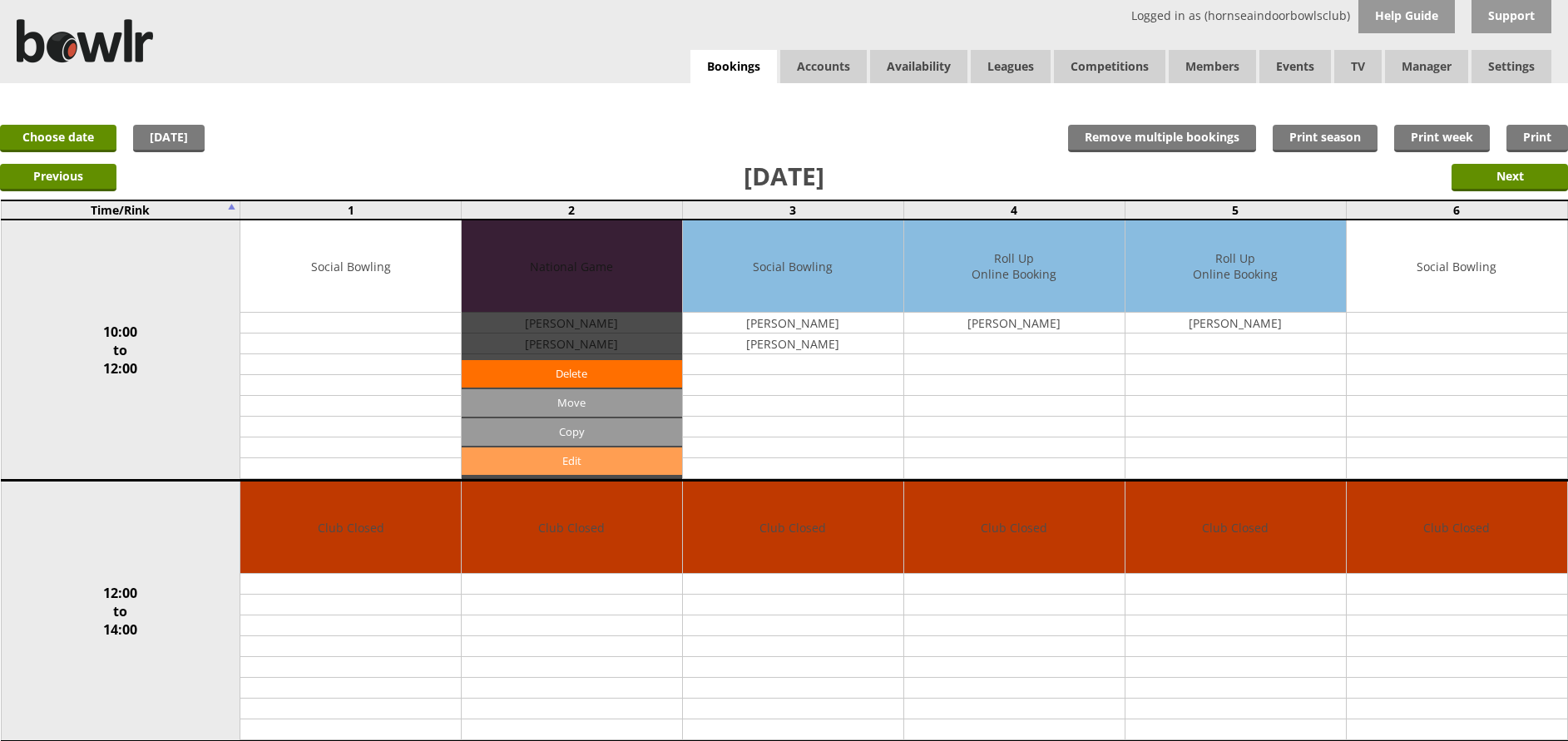
click at [579, 459] on link "Edit" at bounding box center [571, 461] width 220 height 27
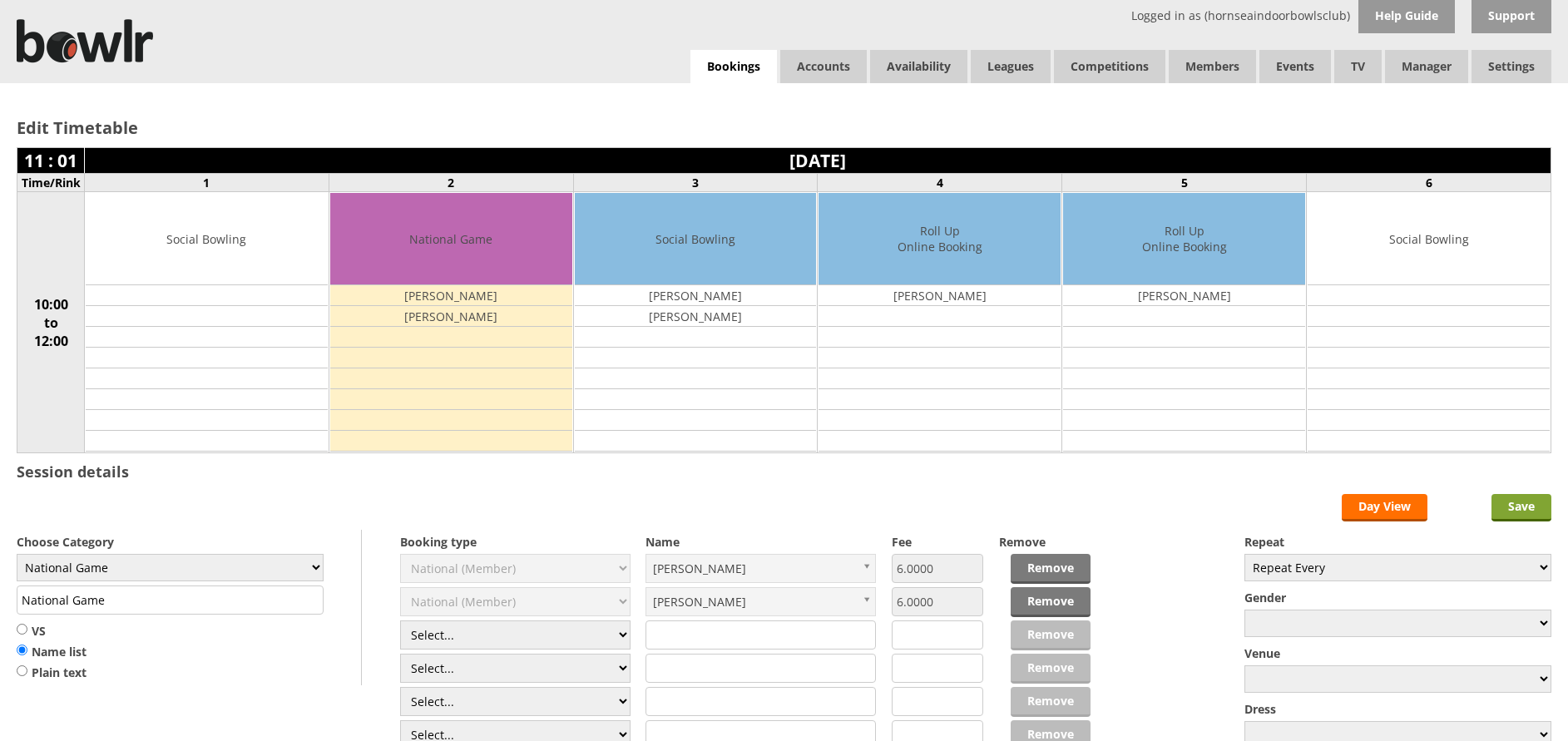
click at [1507, 513] on input "Save" at bounding box center [1521, 508] width 60 height 27
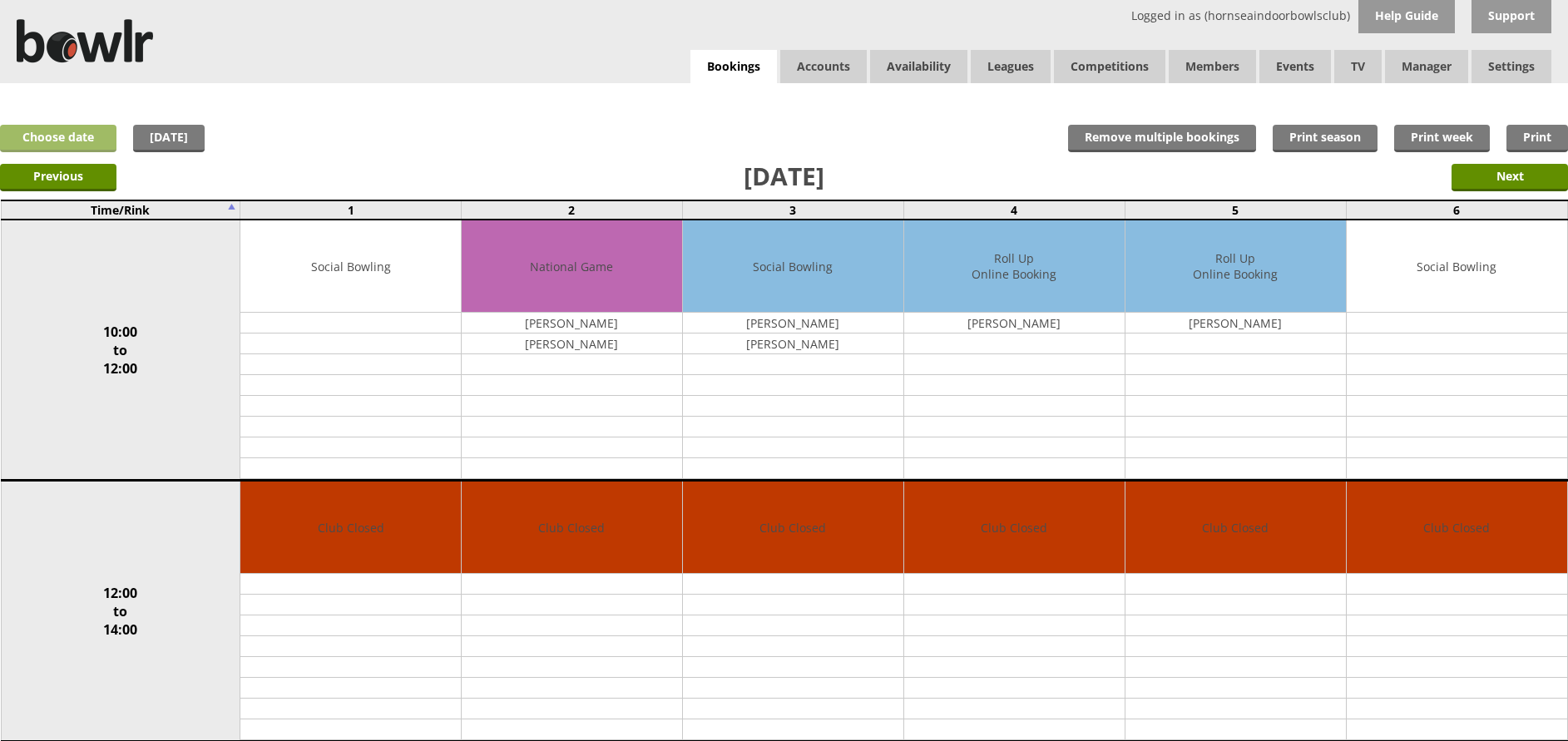
click at [95, 139] on link "Choose date" at bounding box center [58, 139] width 116 height 27
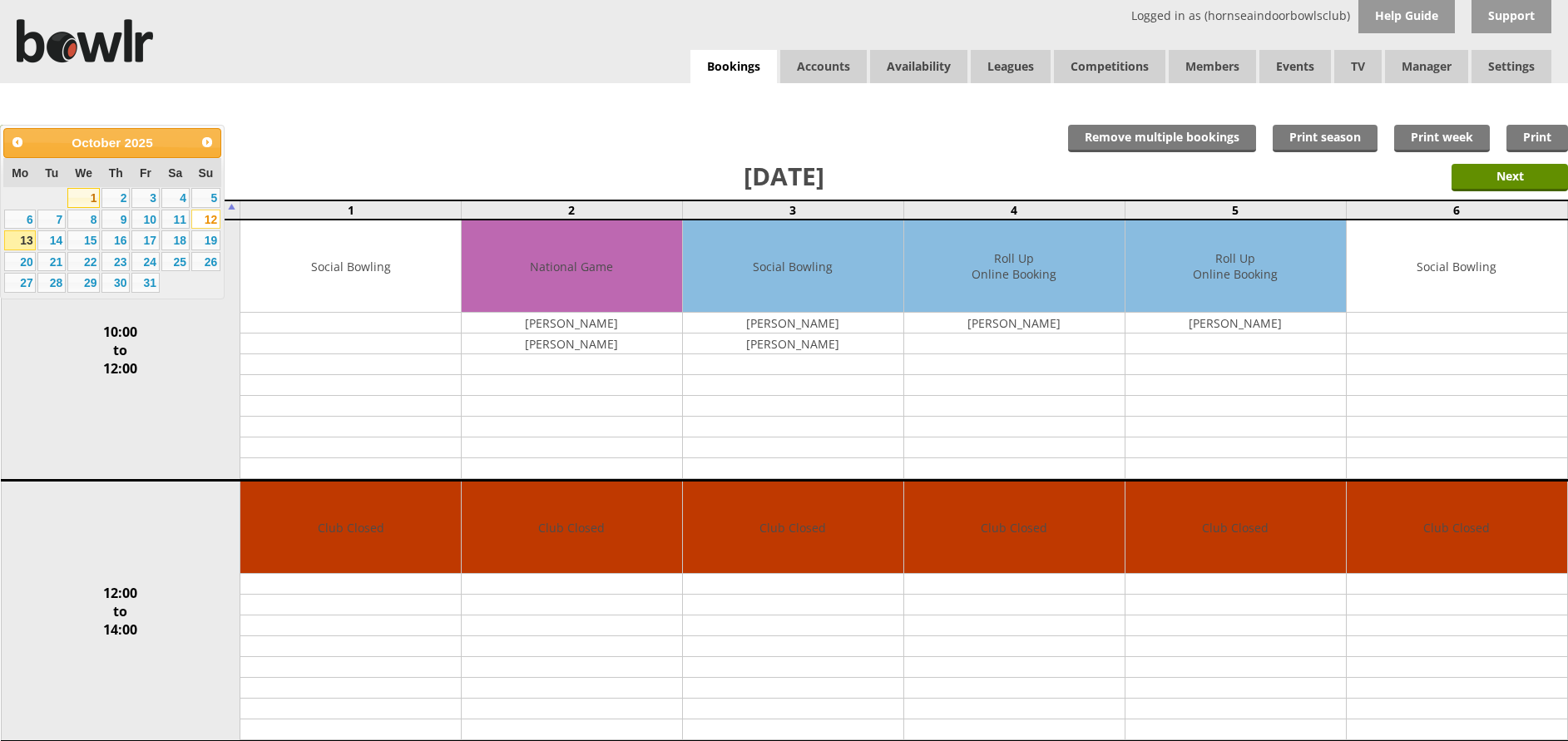
click at [93, 201] on link "1" at bounding box center [84, 198] width 33 height 20
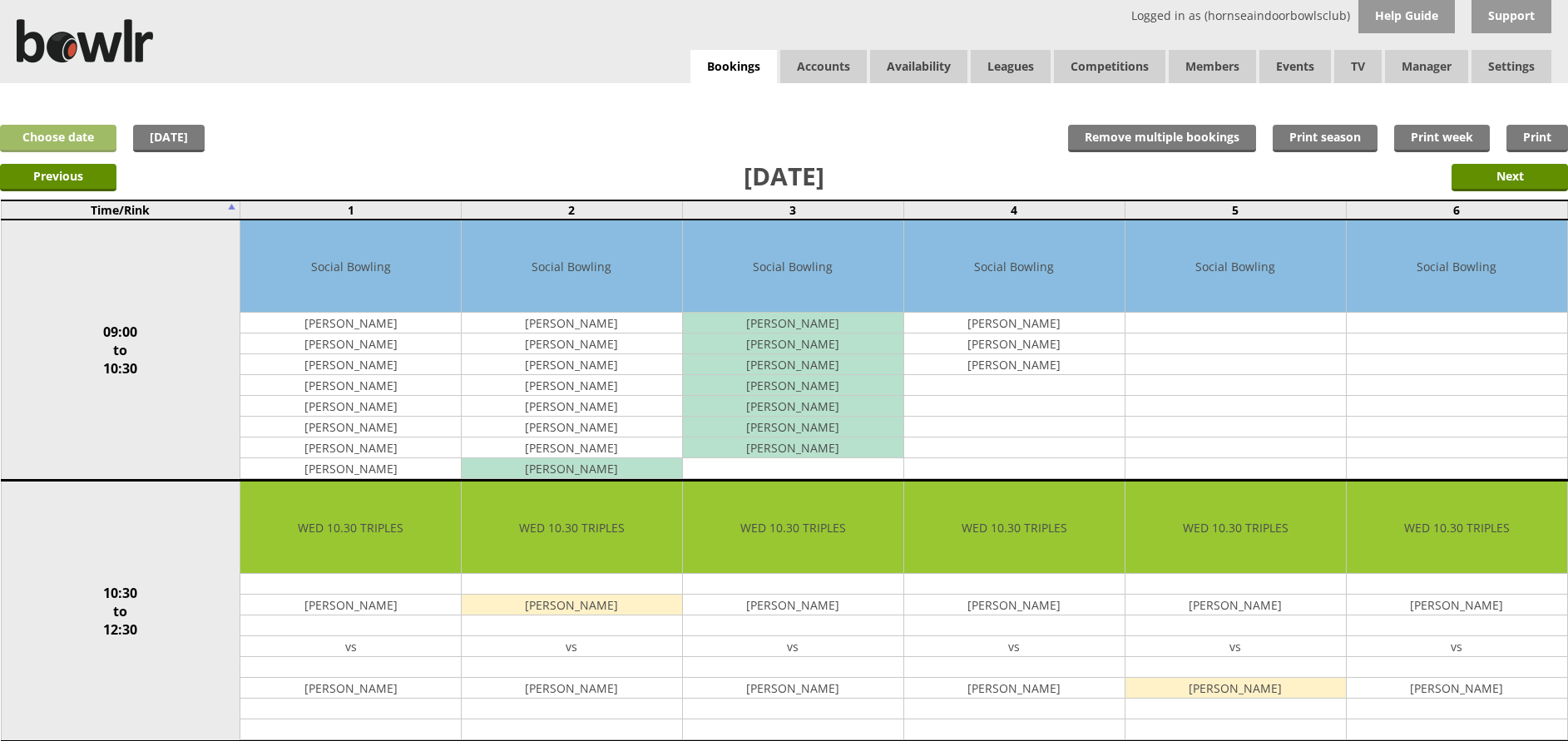
click at [67, 132] on link "Choose date" at bounding box center [58, 139] width 116 height 27
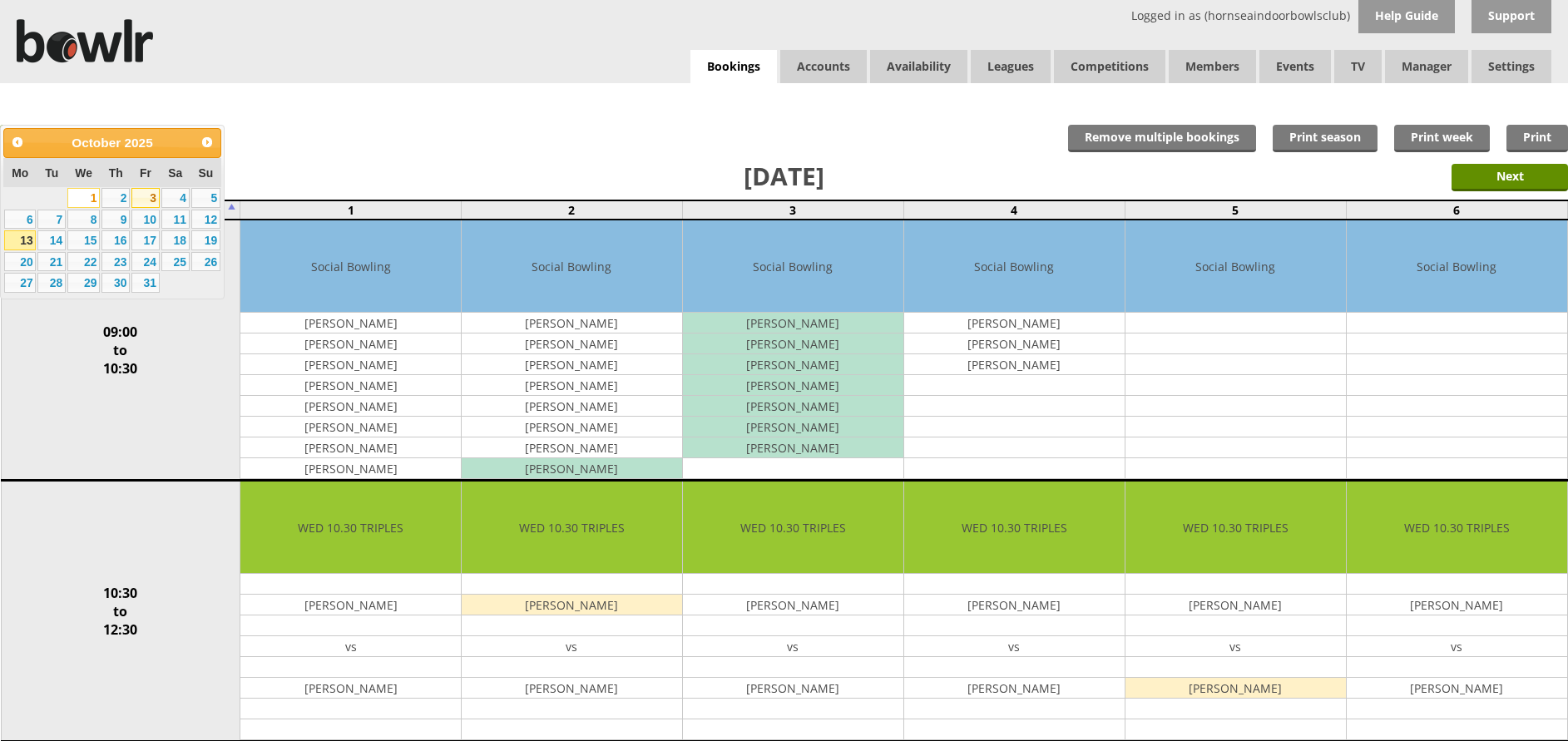
click at [148, 195] on link "3" at bounding box center [145, 198] width 28 height 20
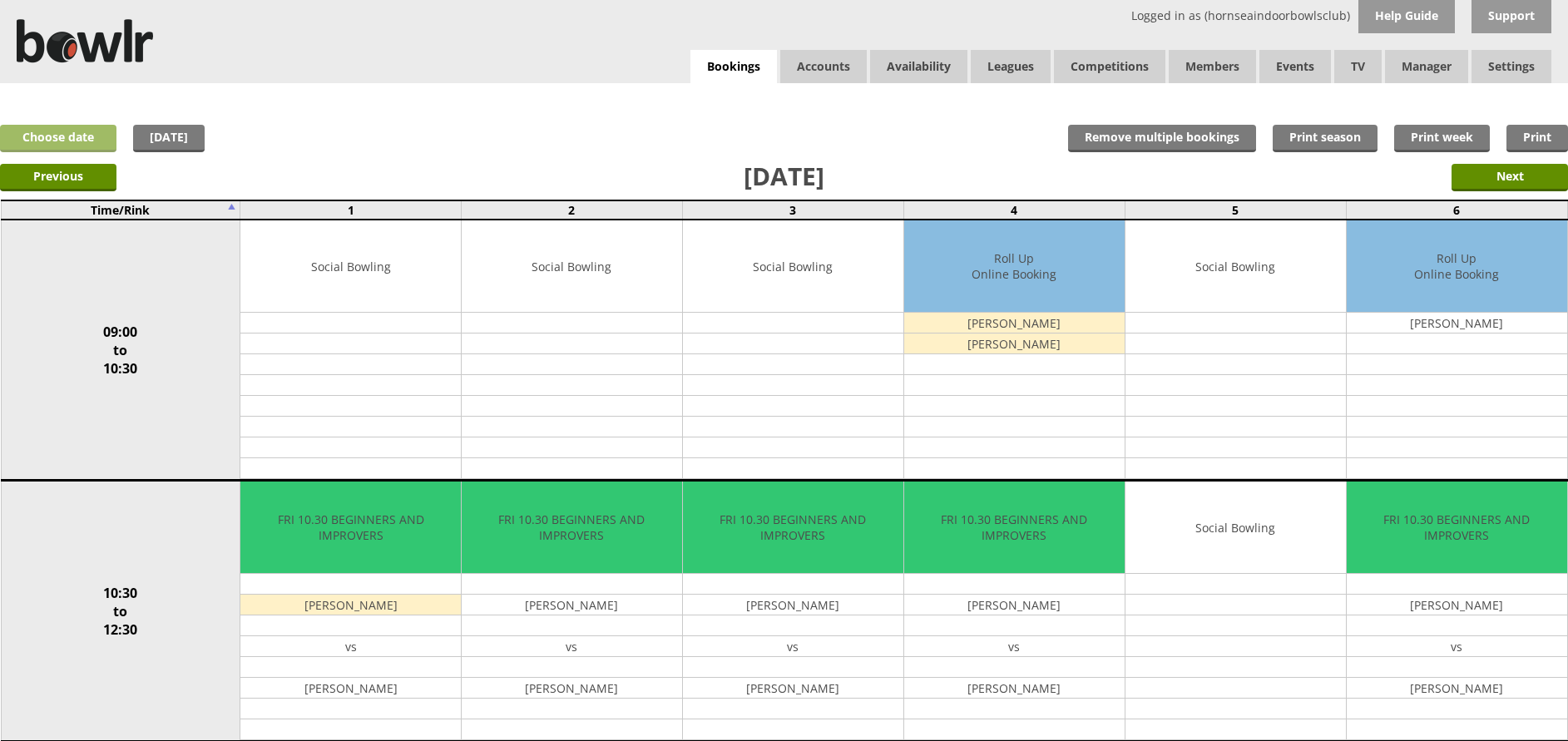
click at [89, 136] on link "Choose date" at bounding box center [58, 139] width 116 height 27
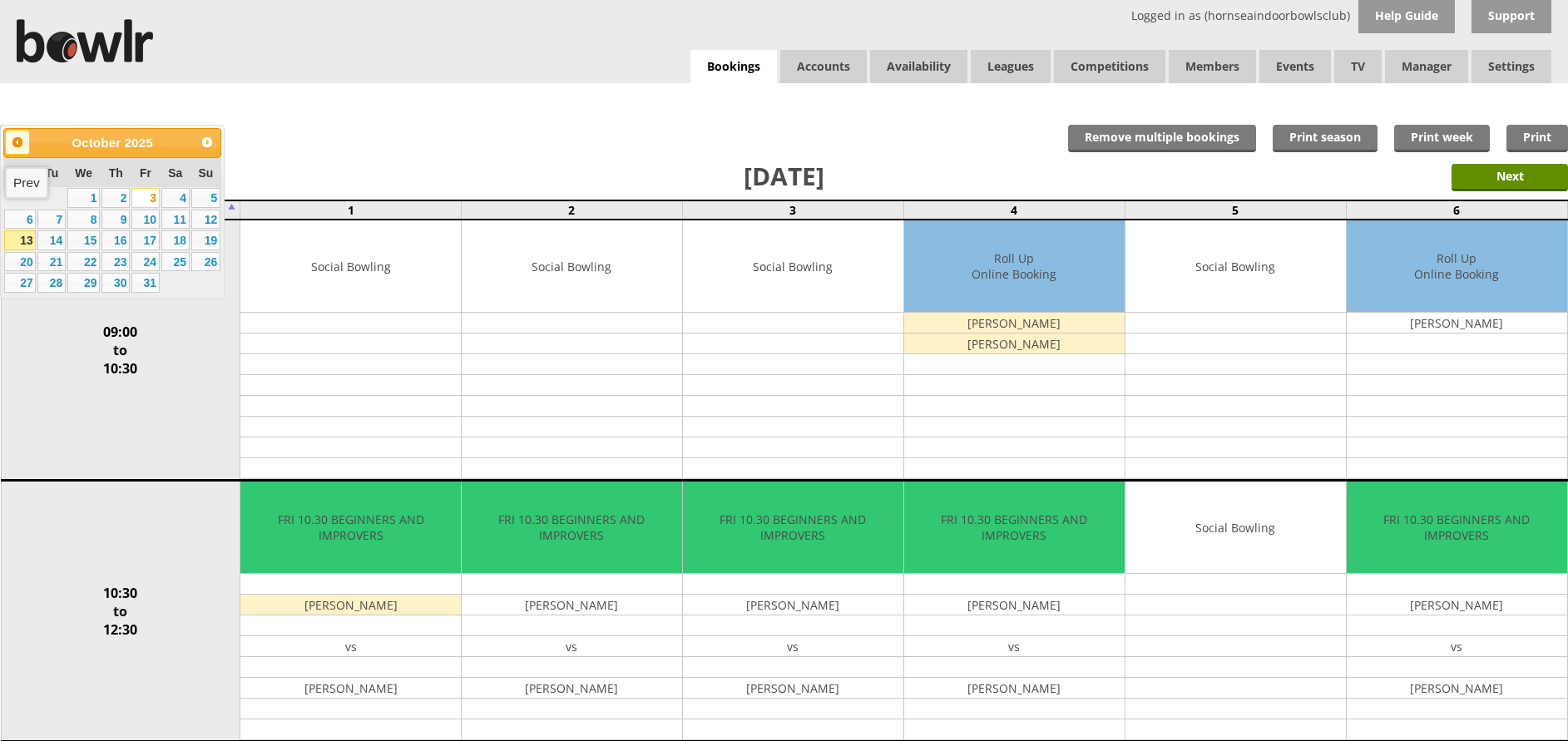
click at [15, 143] on span "Prev" at bounding box center [17, 142] width 14 height 14
click at [51, 259] on link "23" at bounding box center [51, 262] width 28 height 20
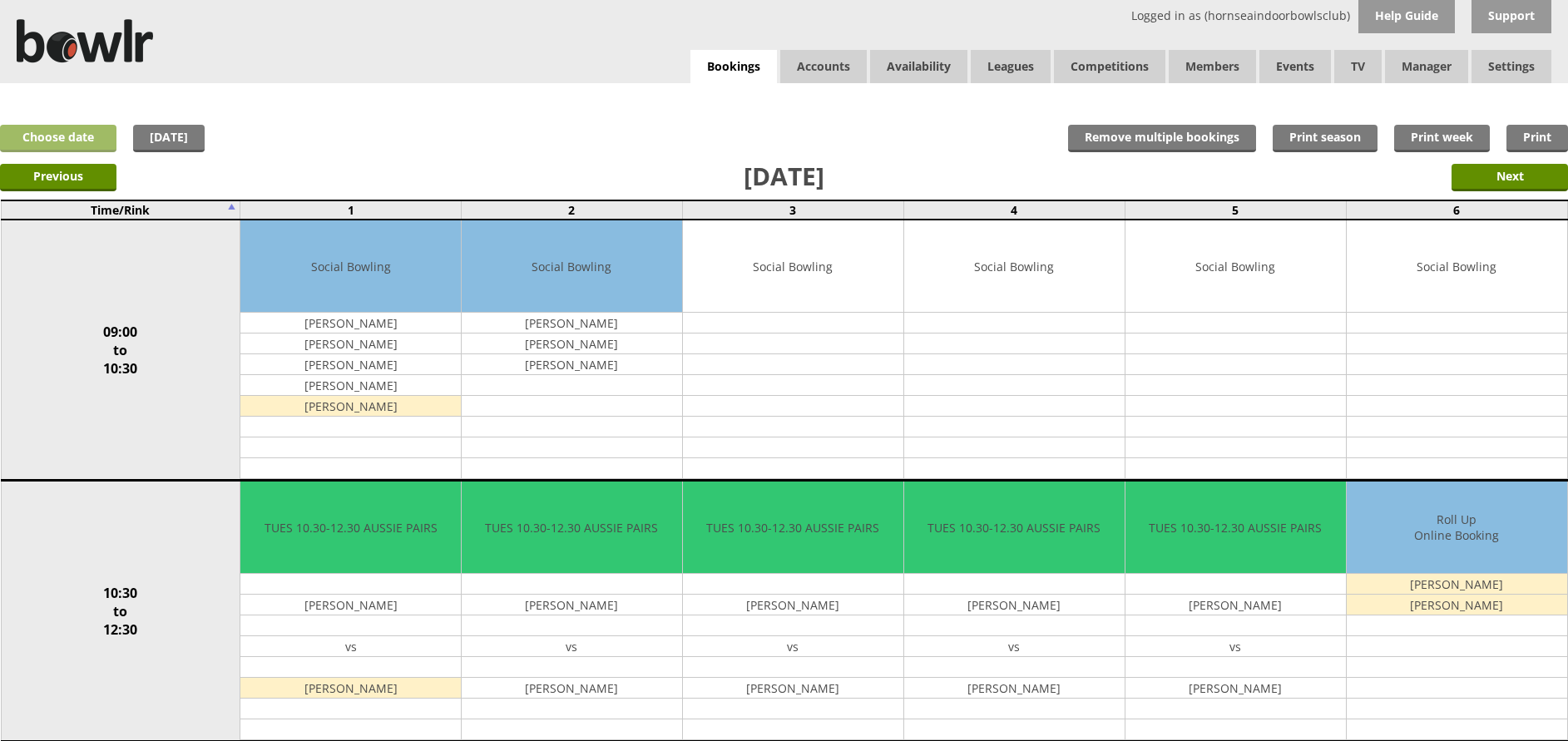
click at [76, 132] on link "Choose date" at bounding box center [58, 139] width 116 height 27
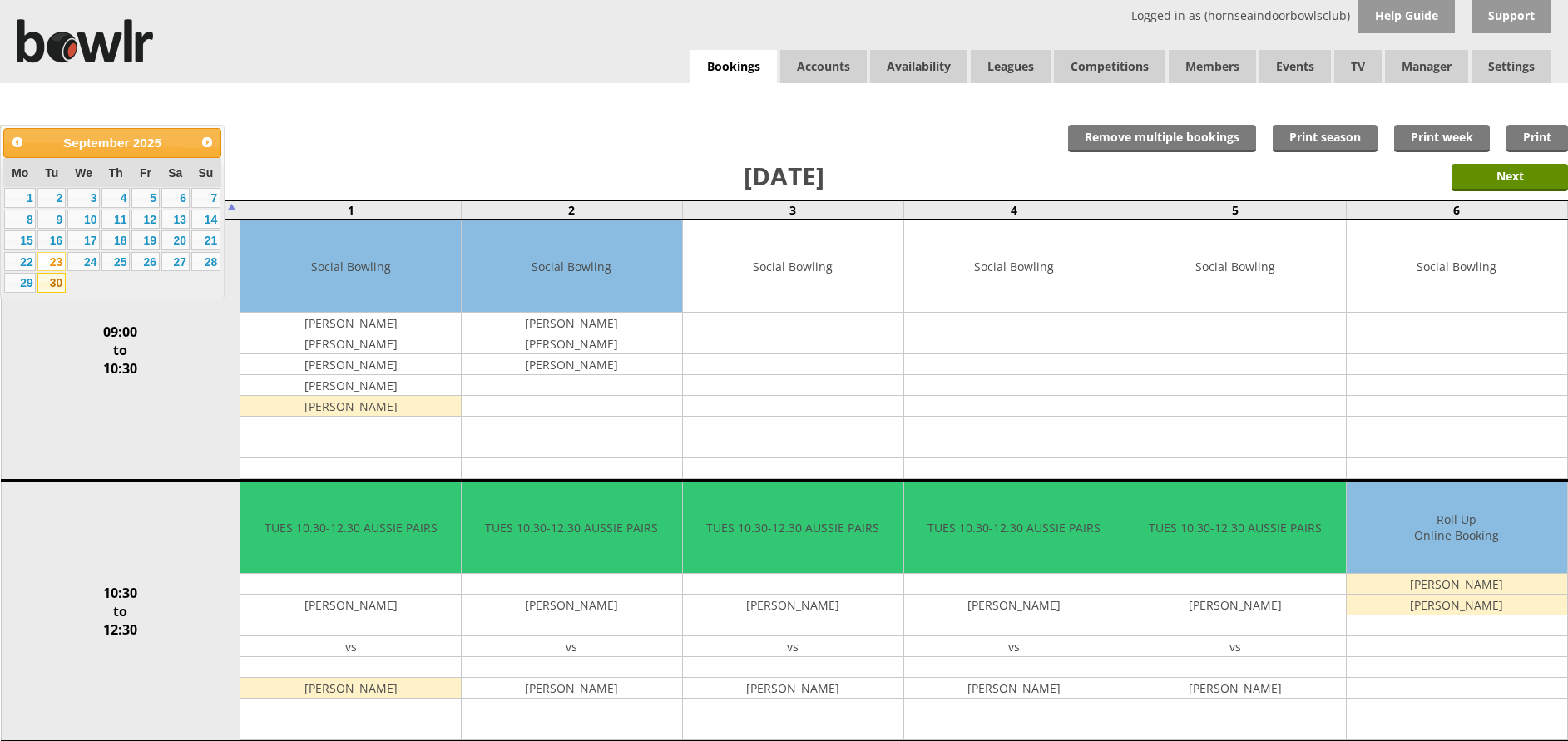
click at [57, 284] on link "30" at bounding box center [51, 283] width 28 height 20
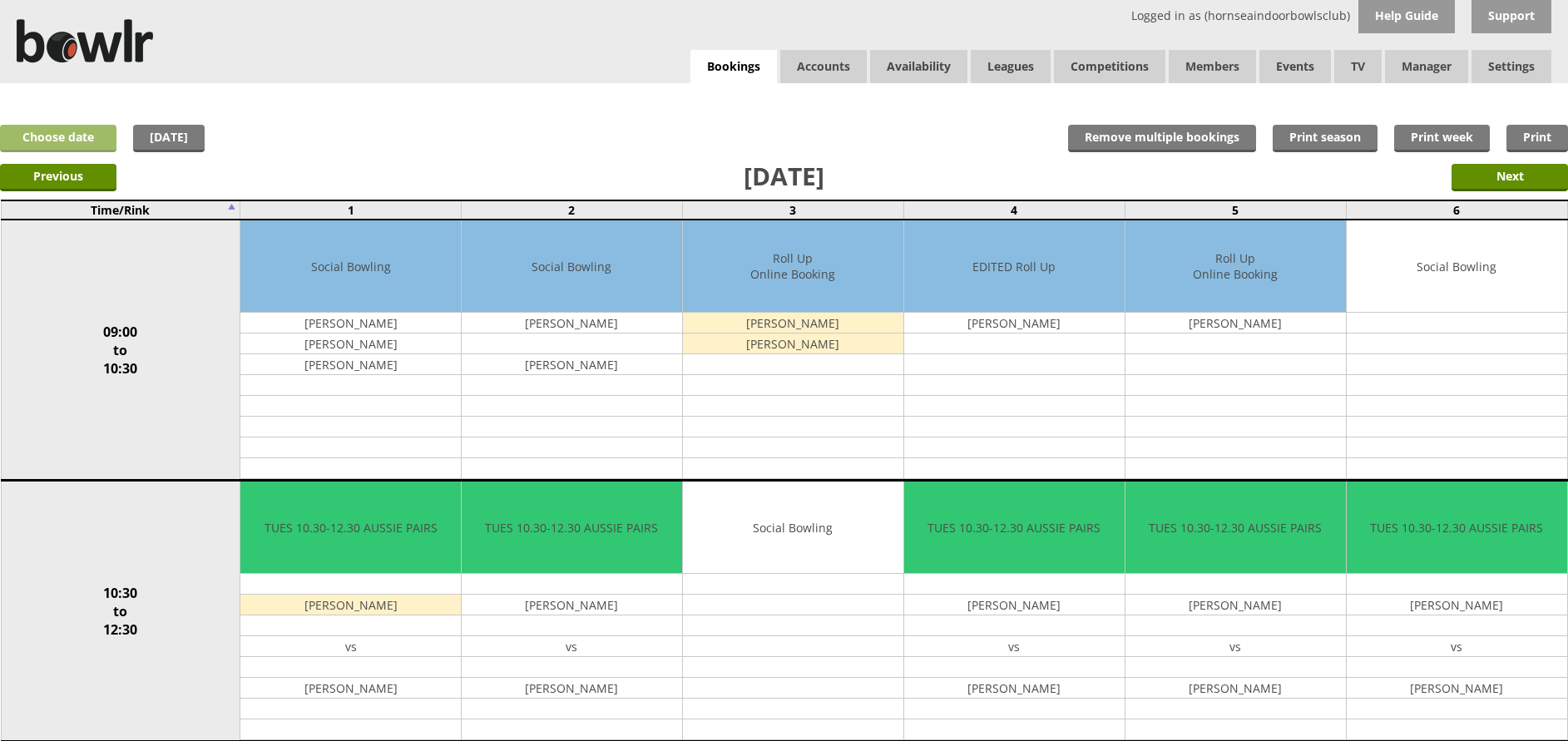
click at [64, 138] on link "Choose date" at bounding box center [58, 139] width 116 height 27
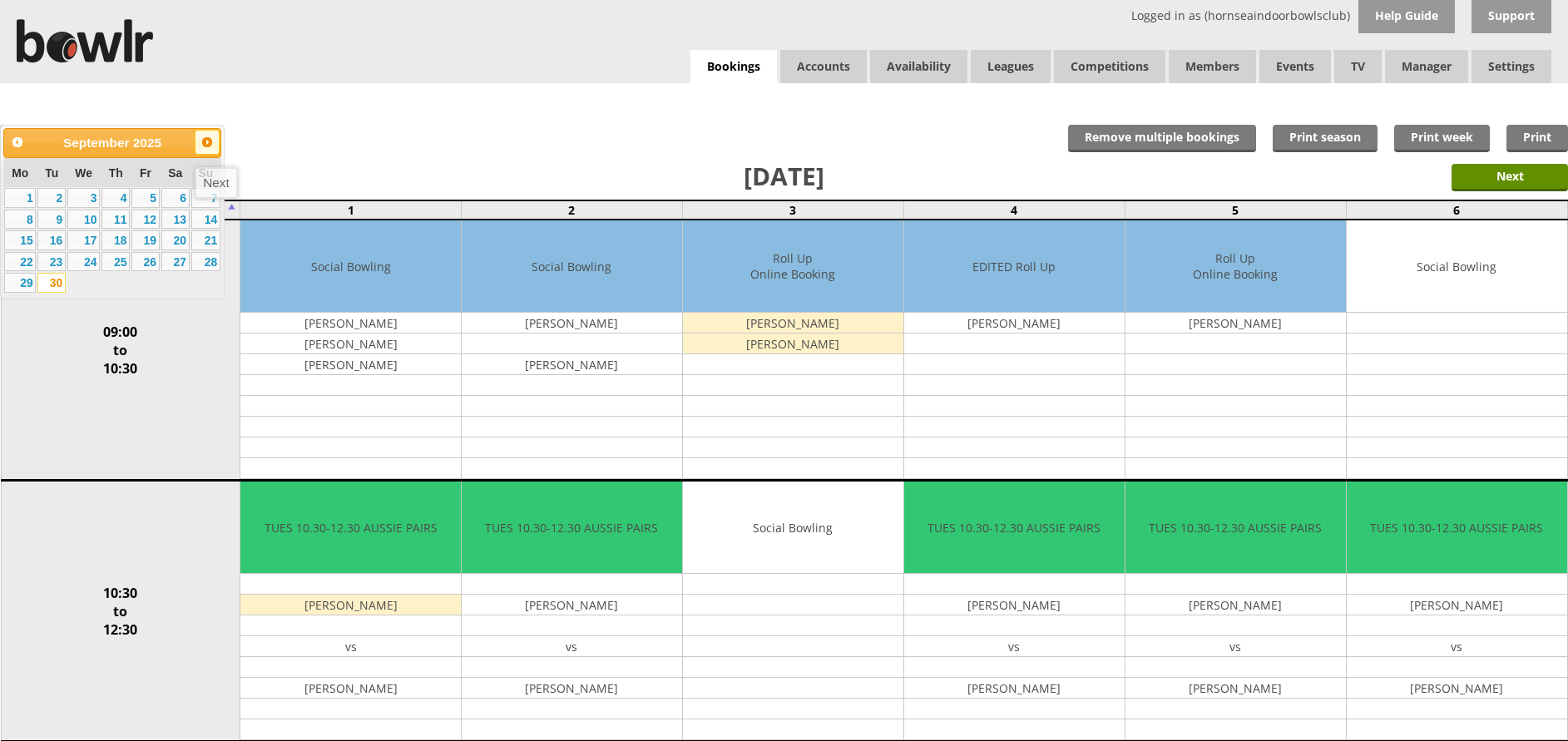
click at [209, 143] on span "Next" at bounding box center [206, 142] width 14 height 14
click at [57, 220] on link "7" at bounding box center [51, 219] width 28 height 20
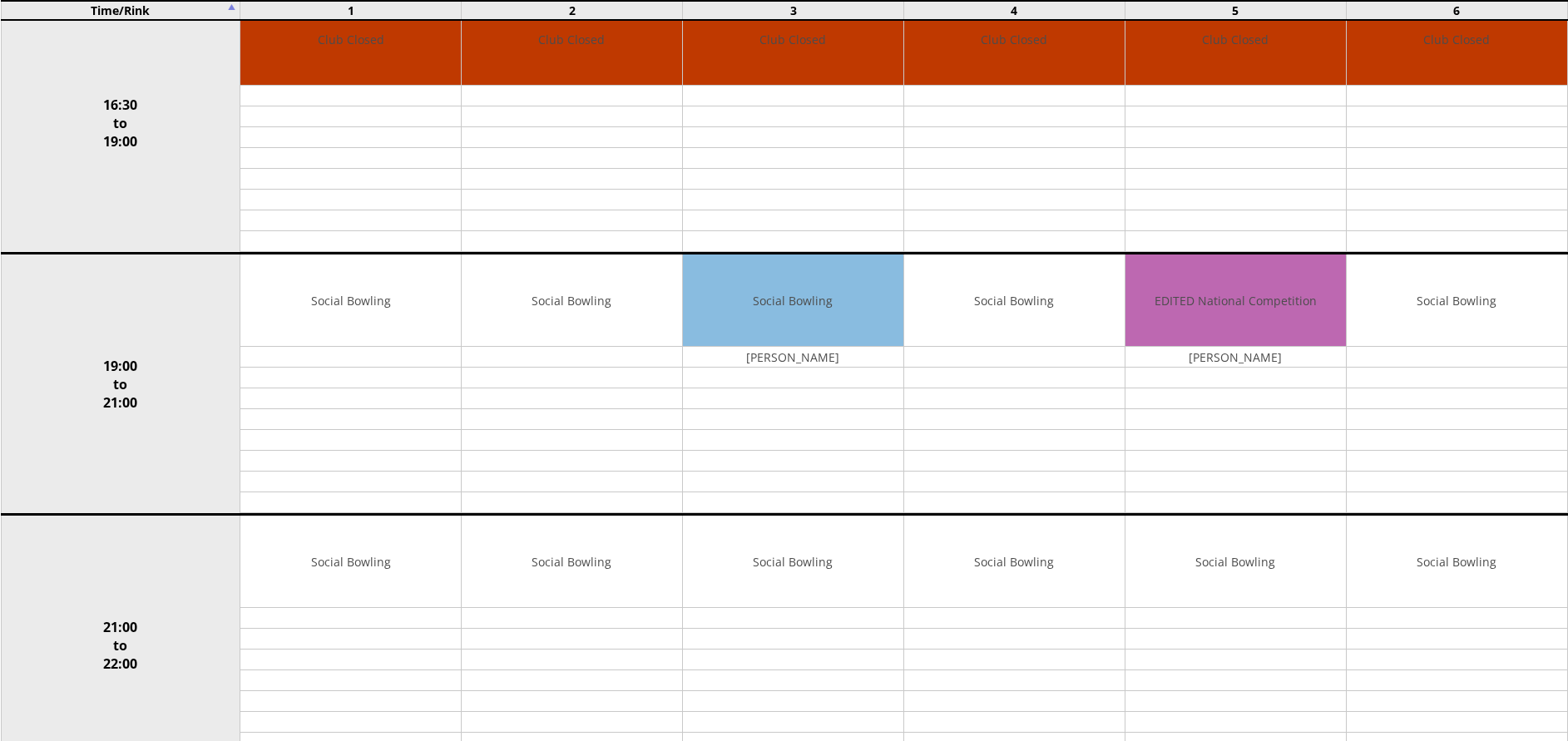
scroll to position [1280, 0]
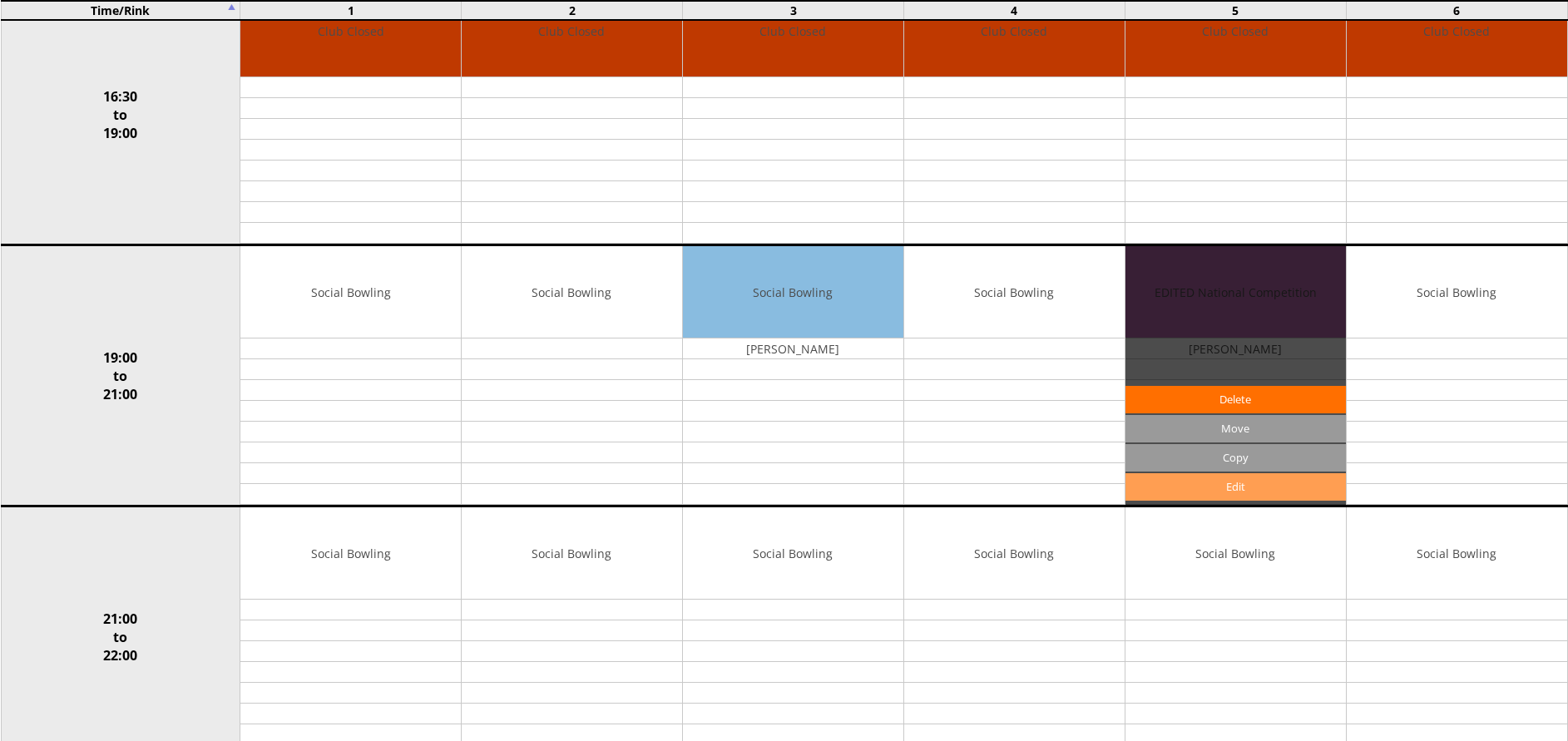
click at [1238, 485] on link "Edit" at bounding box center [1235, 487] width 220 height 27
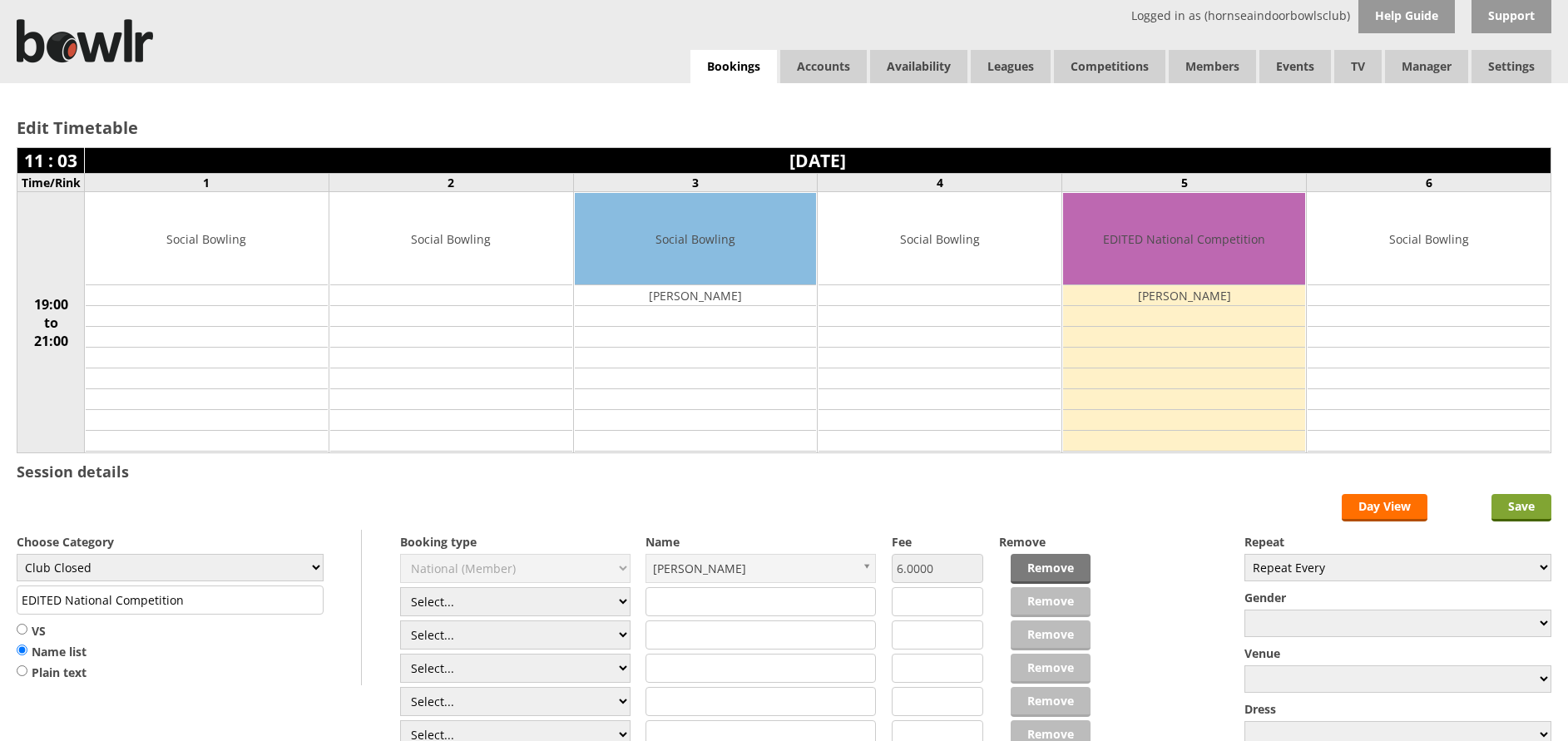
click at [1512, 503] on input "Save" at bounding box center [1521, 508] width 60 height 27
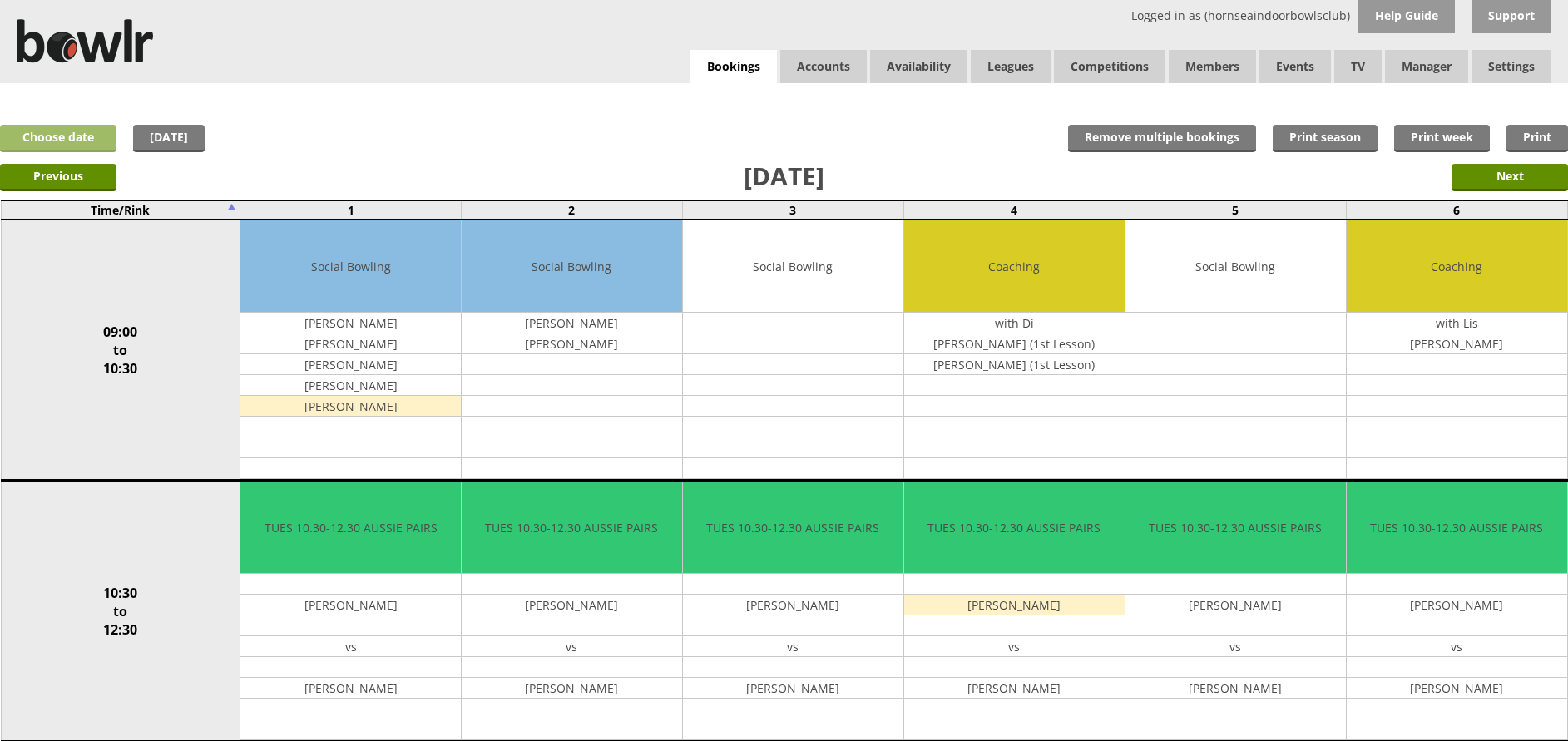
click at [62, 130] on link "Choose date" at bounding box center [58, 139] width 116 height 27
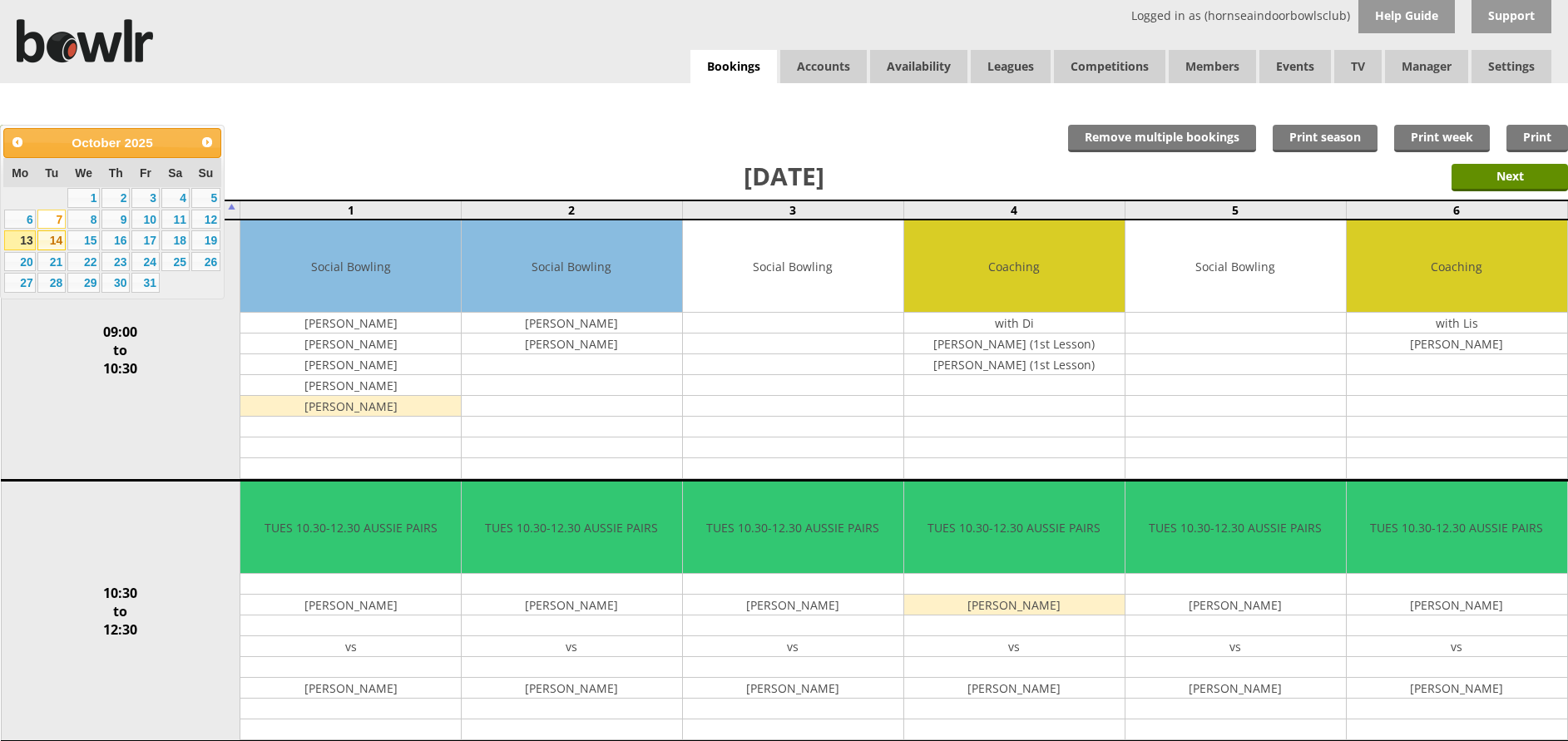
click at [56, 239] on link "14" at bounding box center [51, 240] width 28 height 20
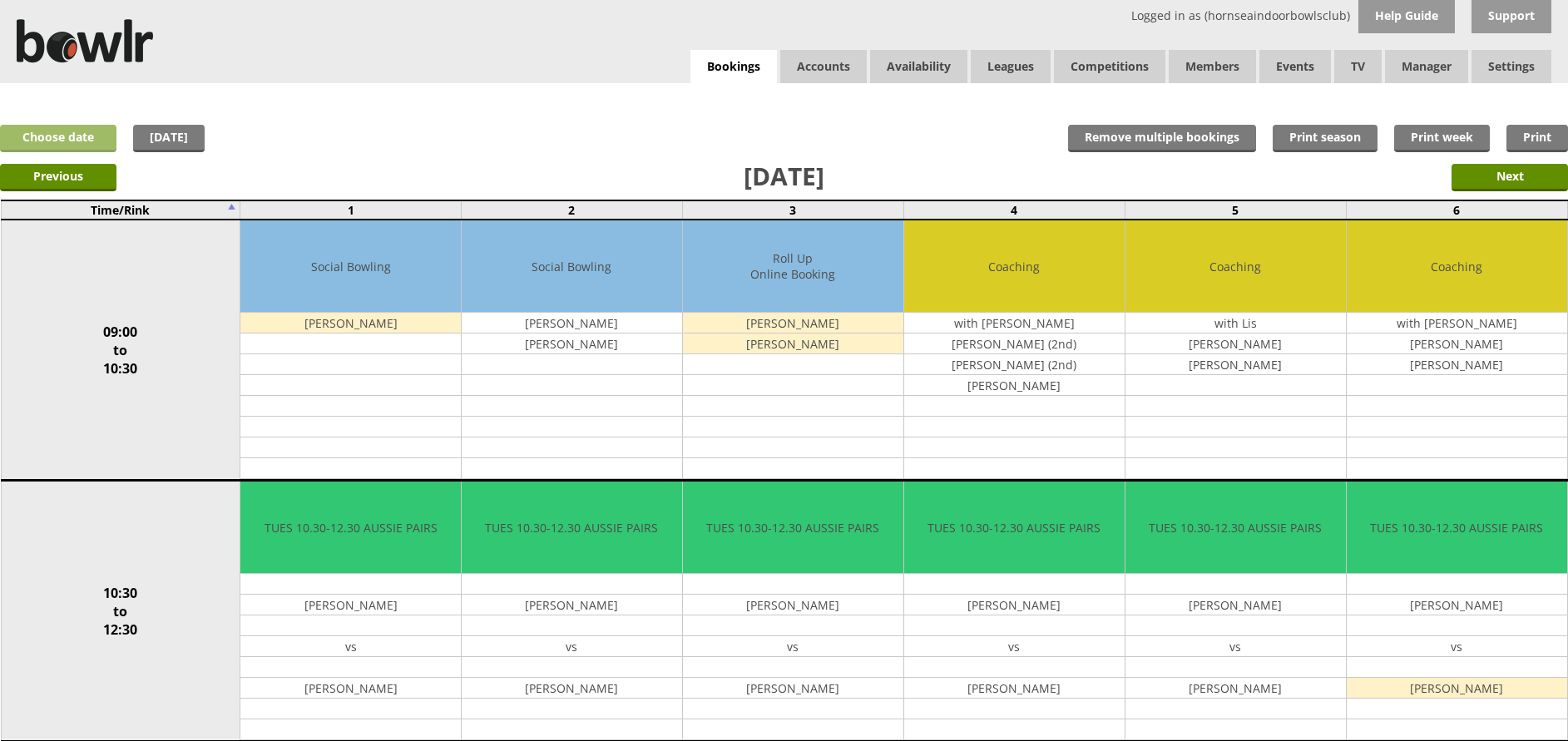
click at [84, 142] on link "Choose date" at bounding box center [58, 139] width 116 height 27
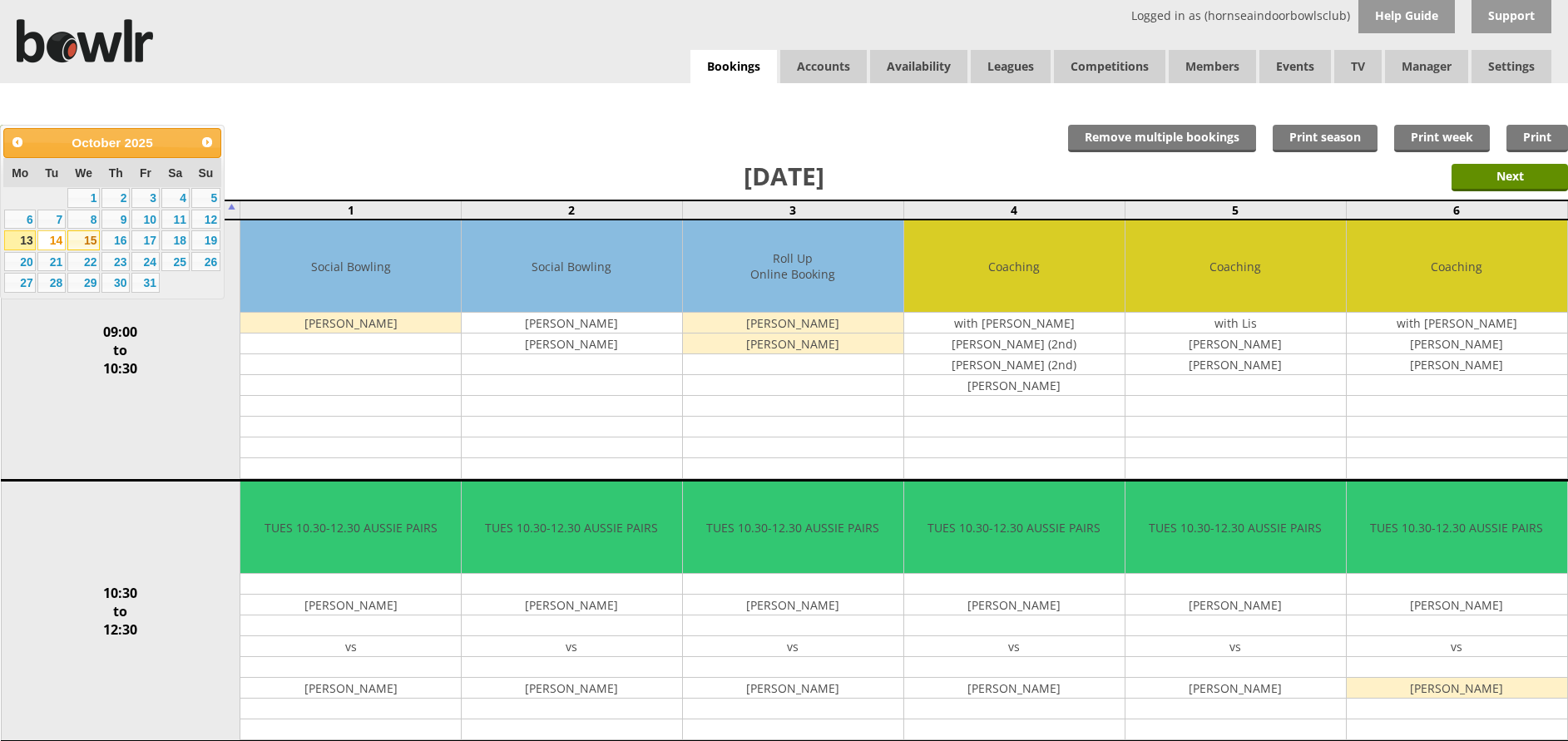
click at [86, 237] on link "15" at bounding box center [84, 240] width 33 height 20
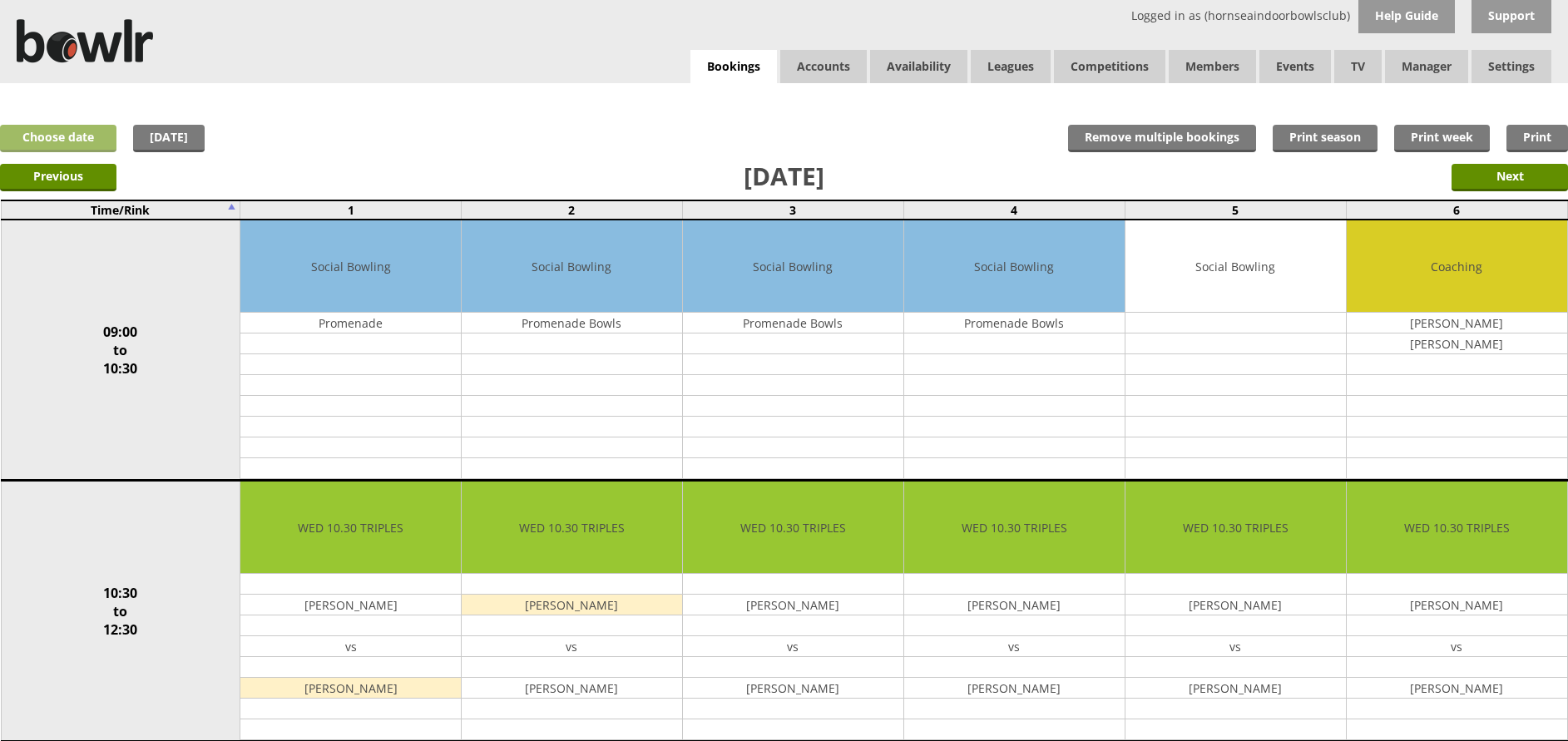
click at [65, 132] on link "Choose date" at bounding box center [58, 139] width 116 height 27
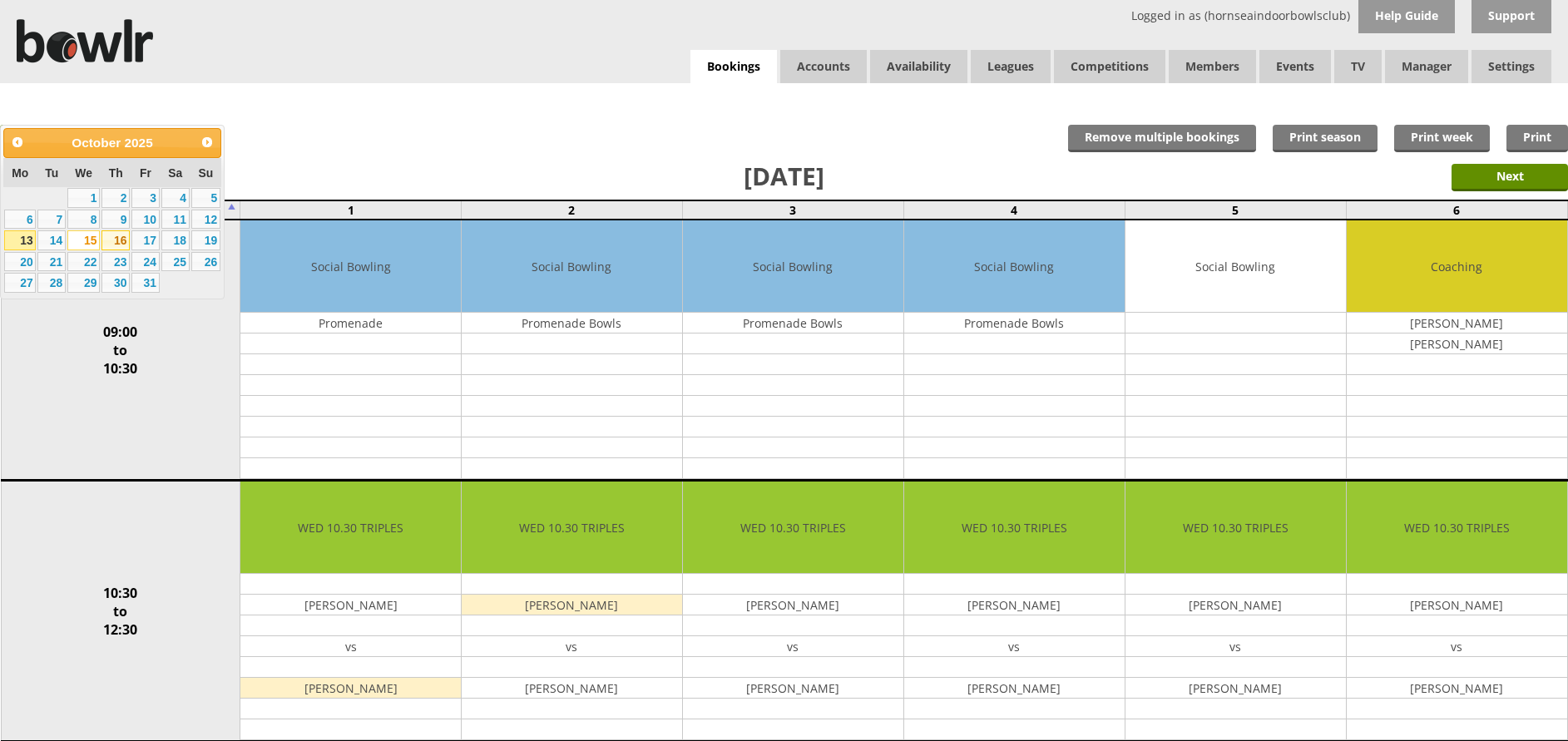
click at [121, 237] on link "16" at bounding box center [115, 240] width 28 height 20
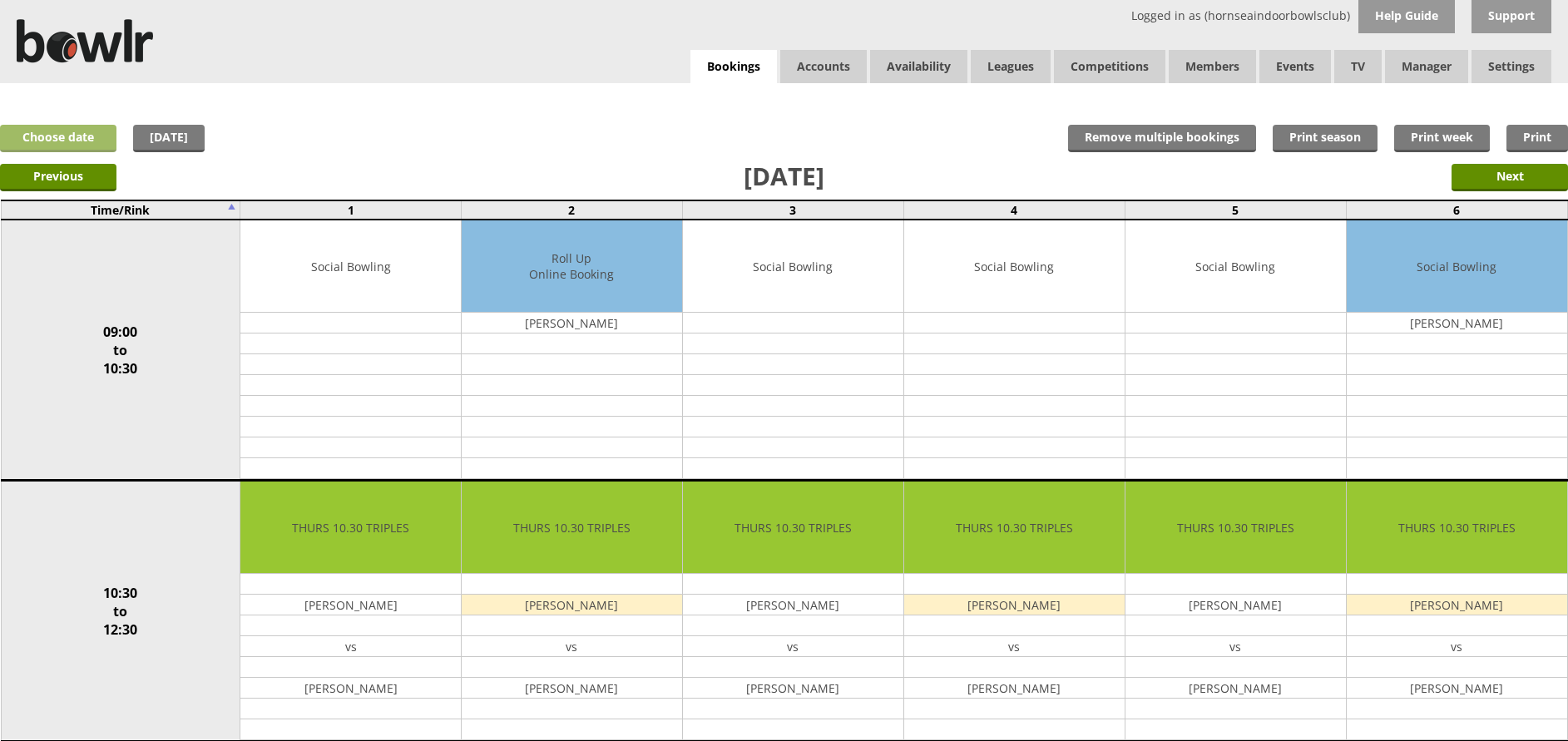
click at [75, 139] on link "Choose date" at bounding box center [58, 139] width 116 height 27
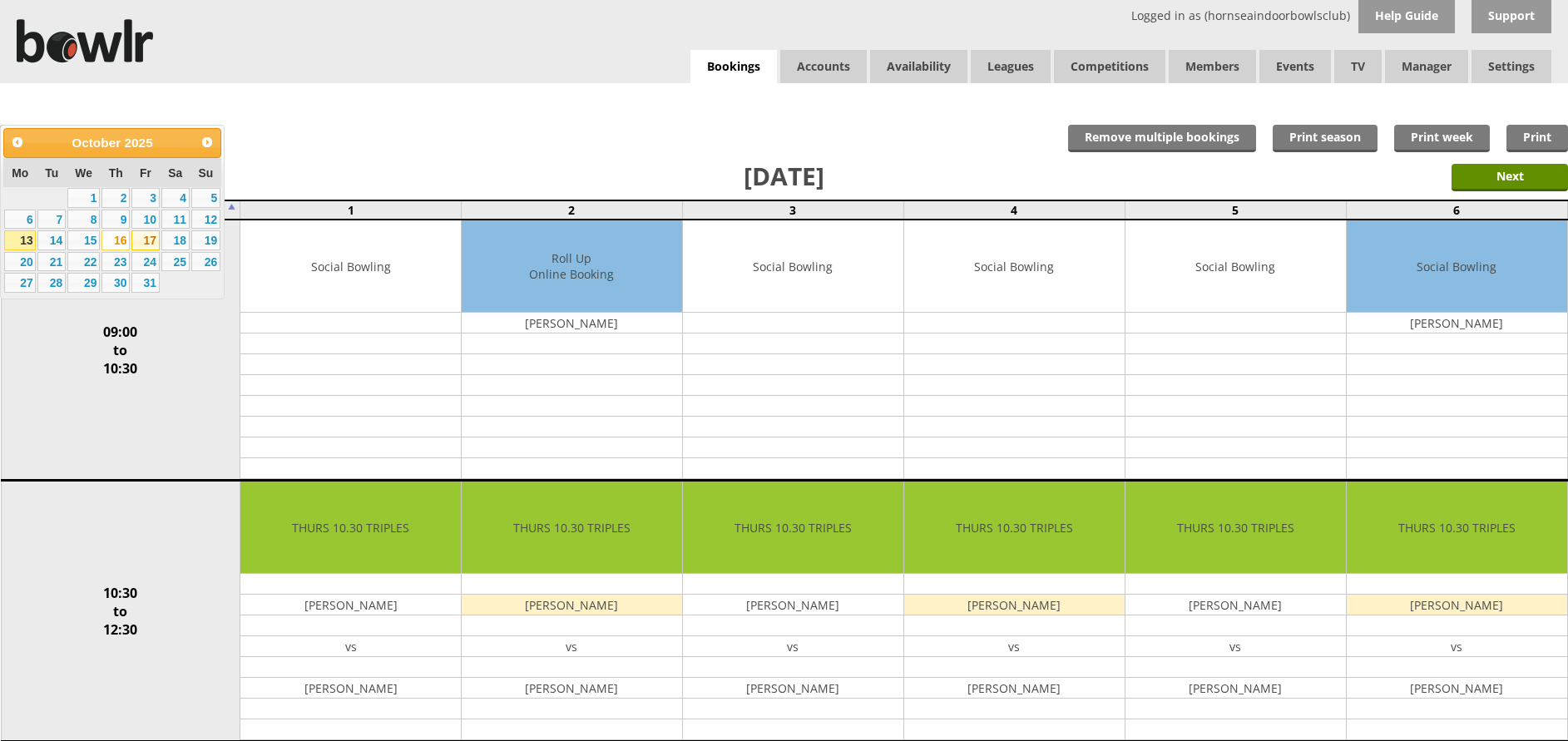
click at [150, 234] on link "17" at bounding box center [145, 240] width 28 height 20
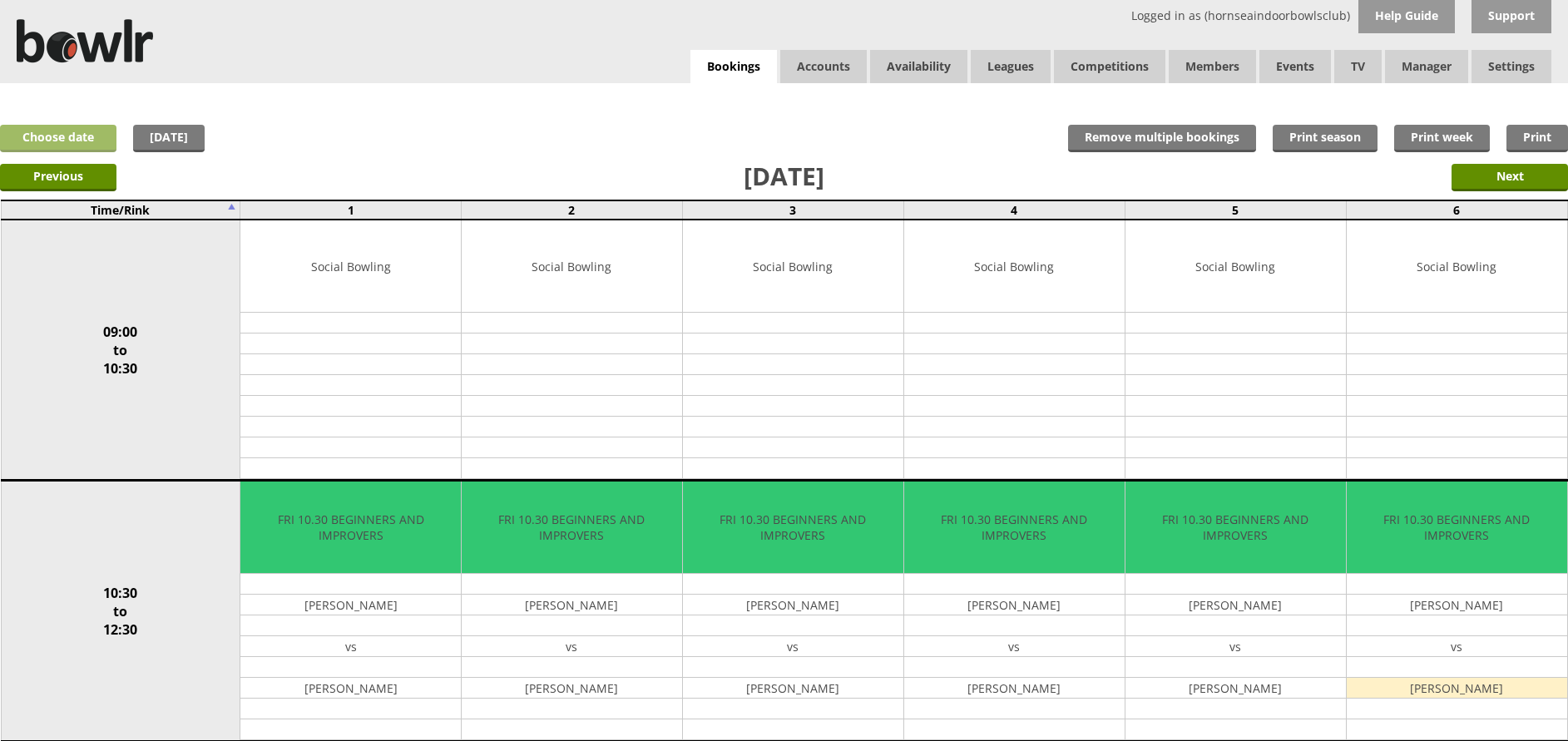
click at [51, 145] on link "Choose date" at bounding box center [58, 139] width 116 height 27
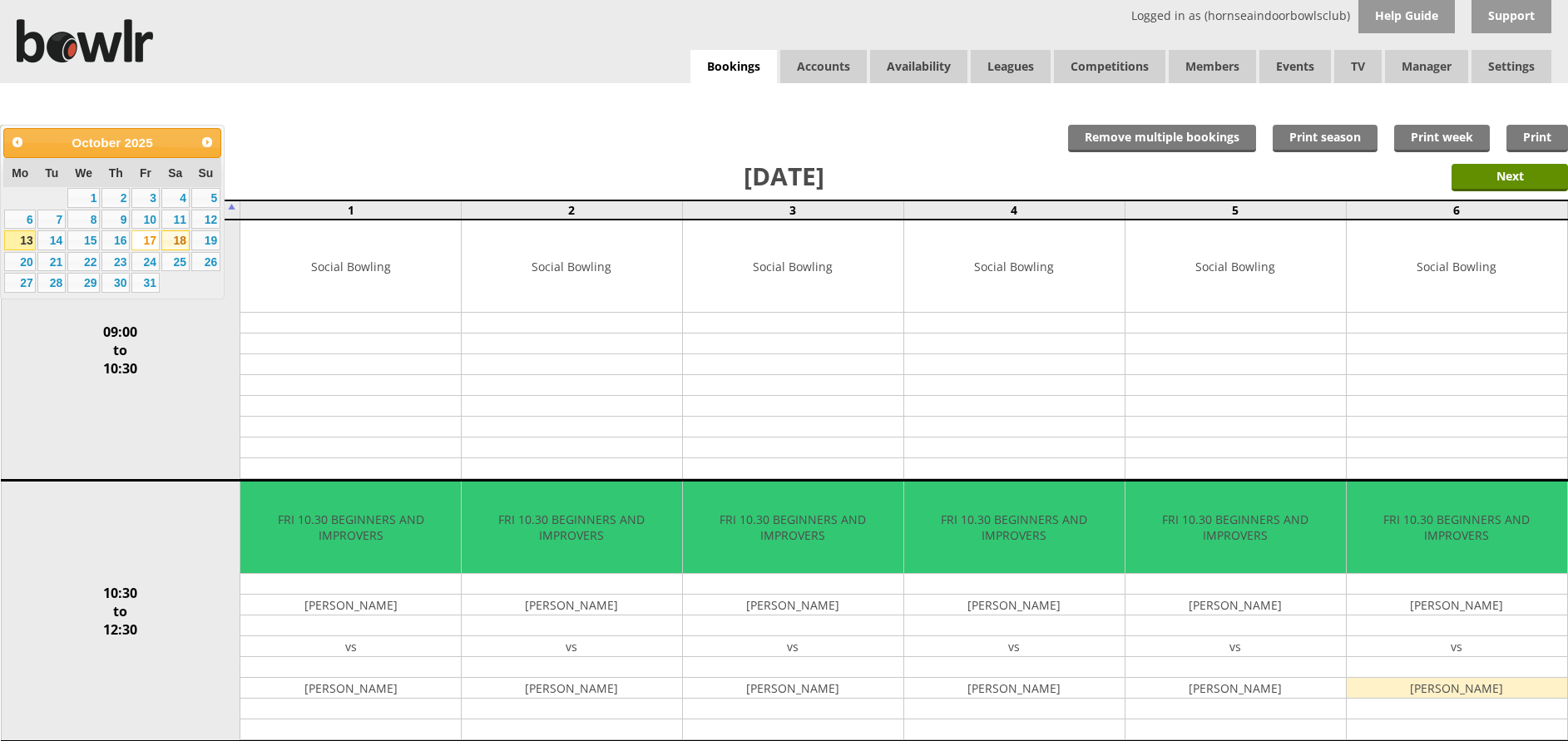
click at [180, 239] on link "18" at bounding box center [175, 240] width 28 height 20
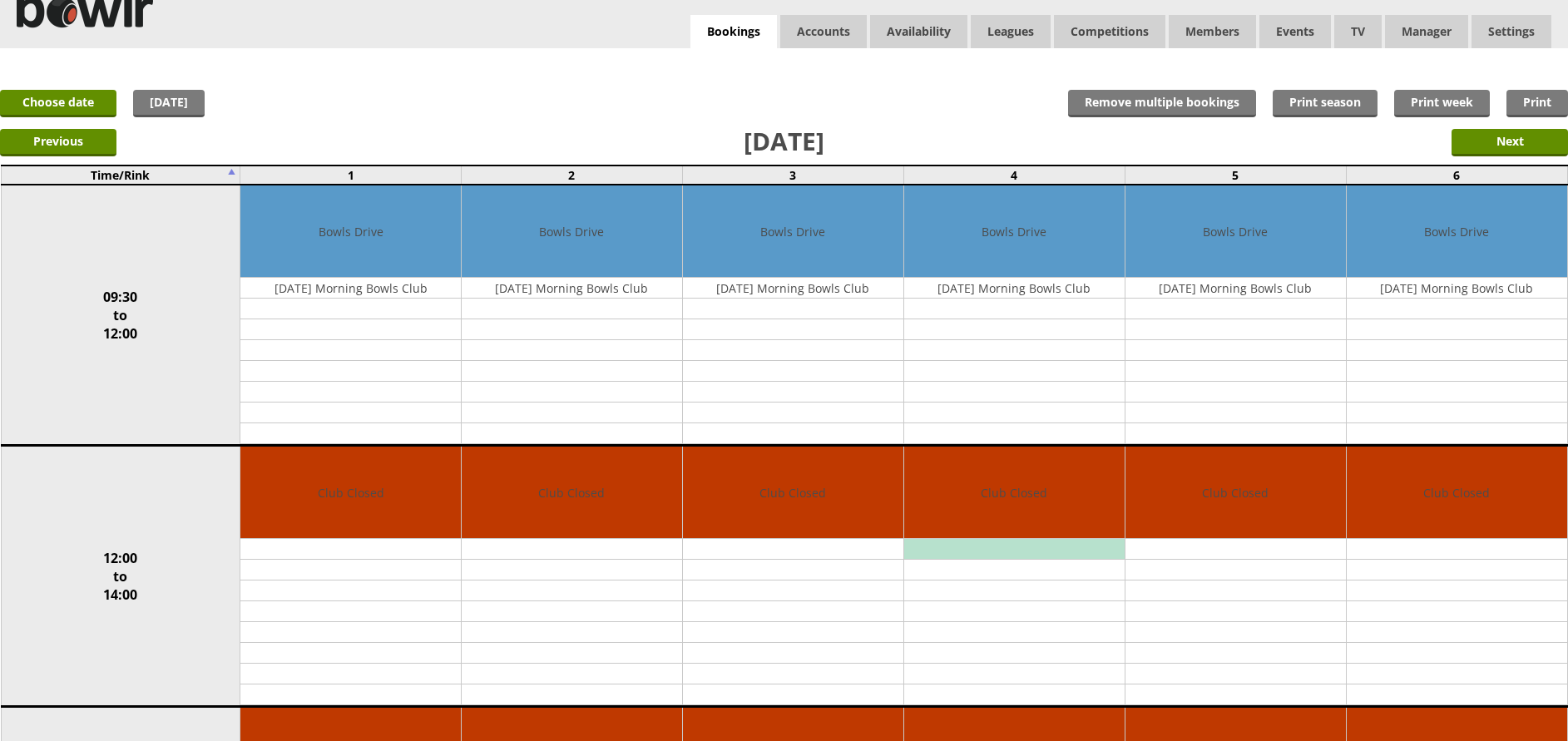
scroll to position [33, 0]
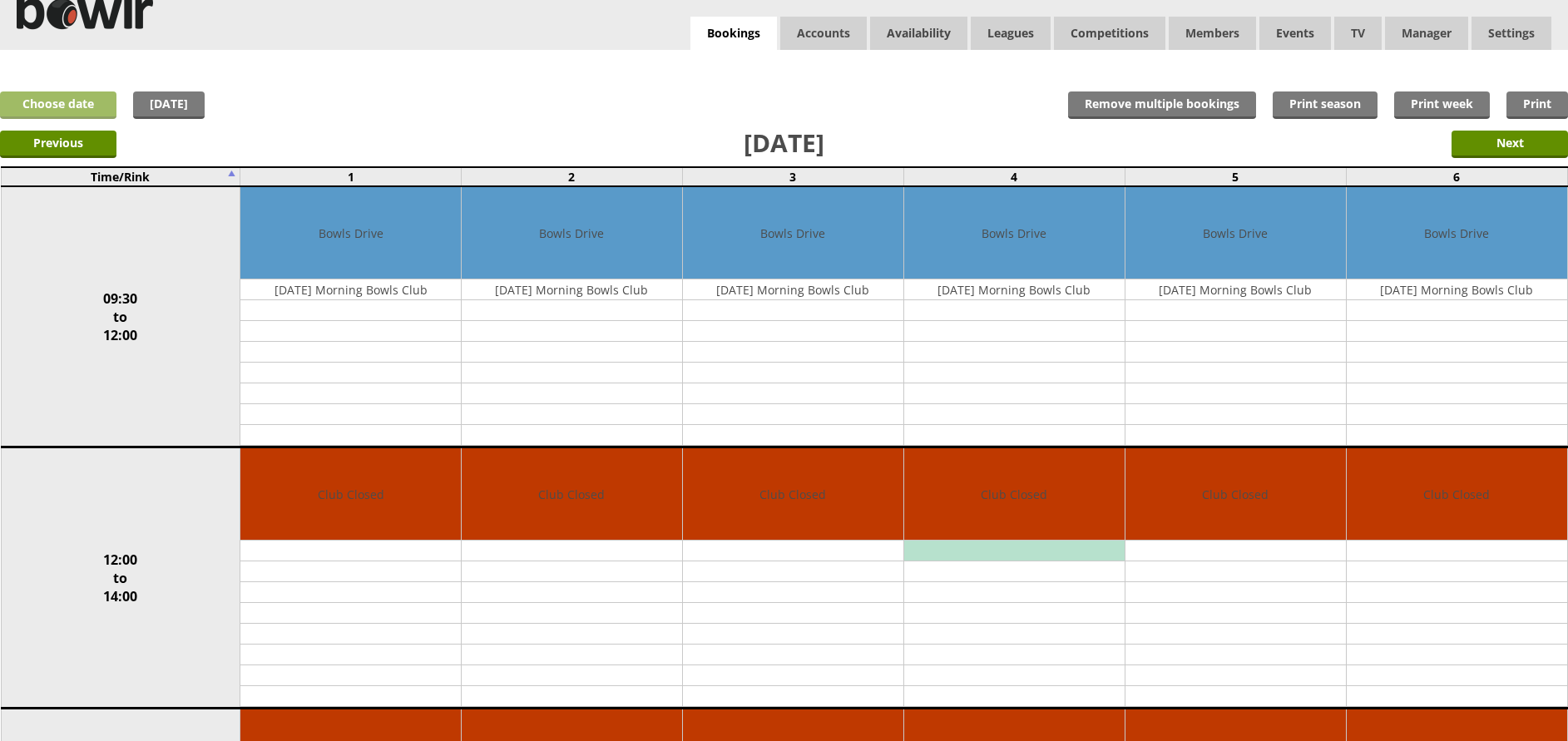
click at [57, 101] on link "Choose date" at bounding box center [58, 105] width 116 height 27
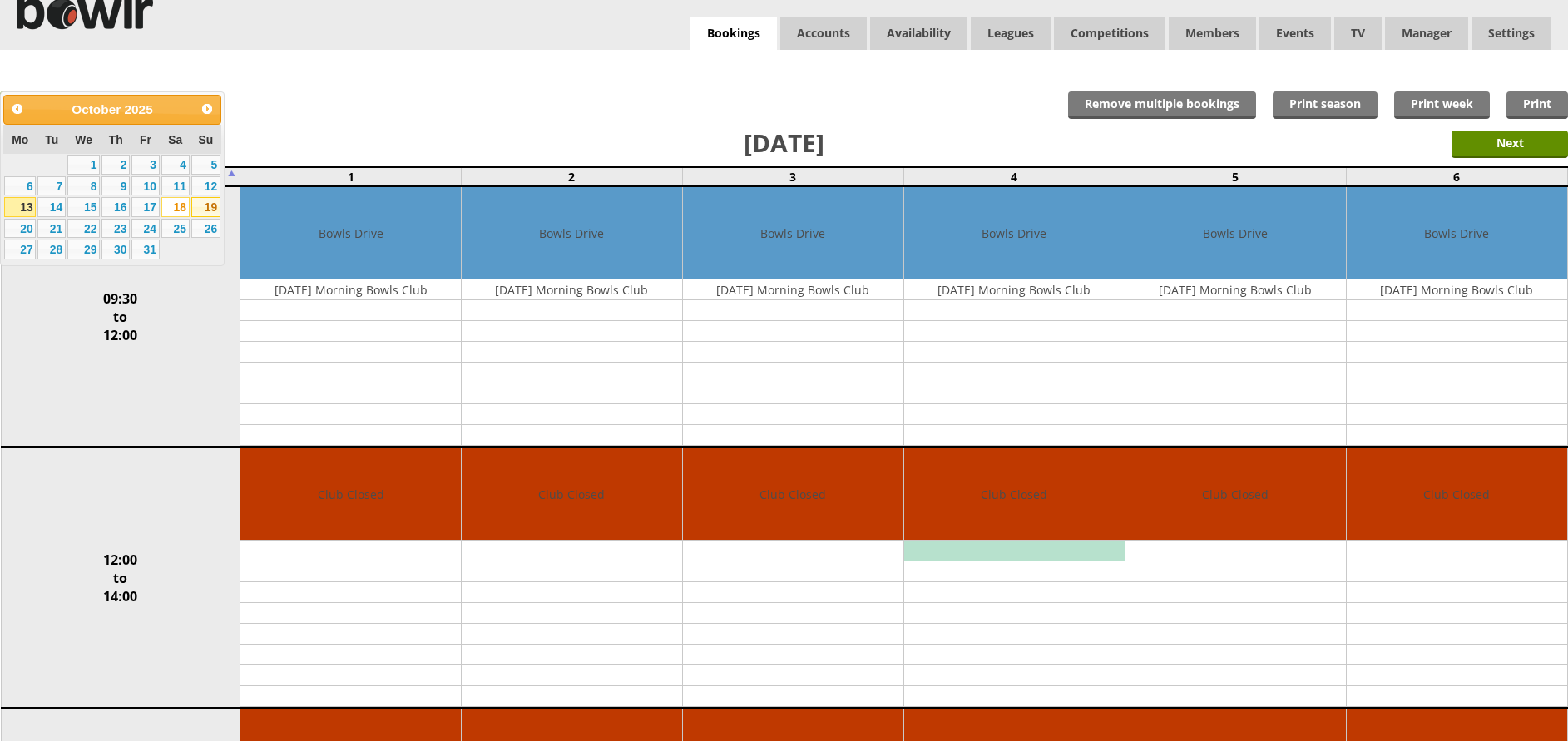
click at [212, 209] on link "19" at bounding box center [205, 207] width 29 height 20
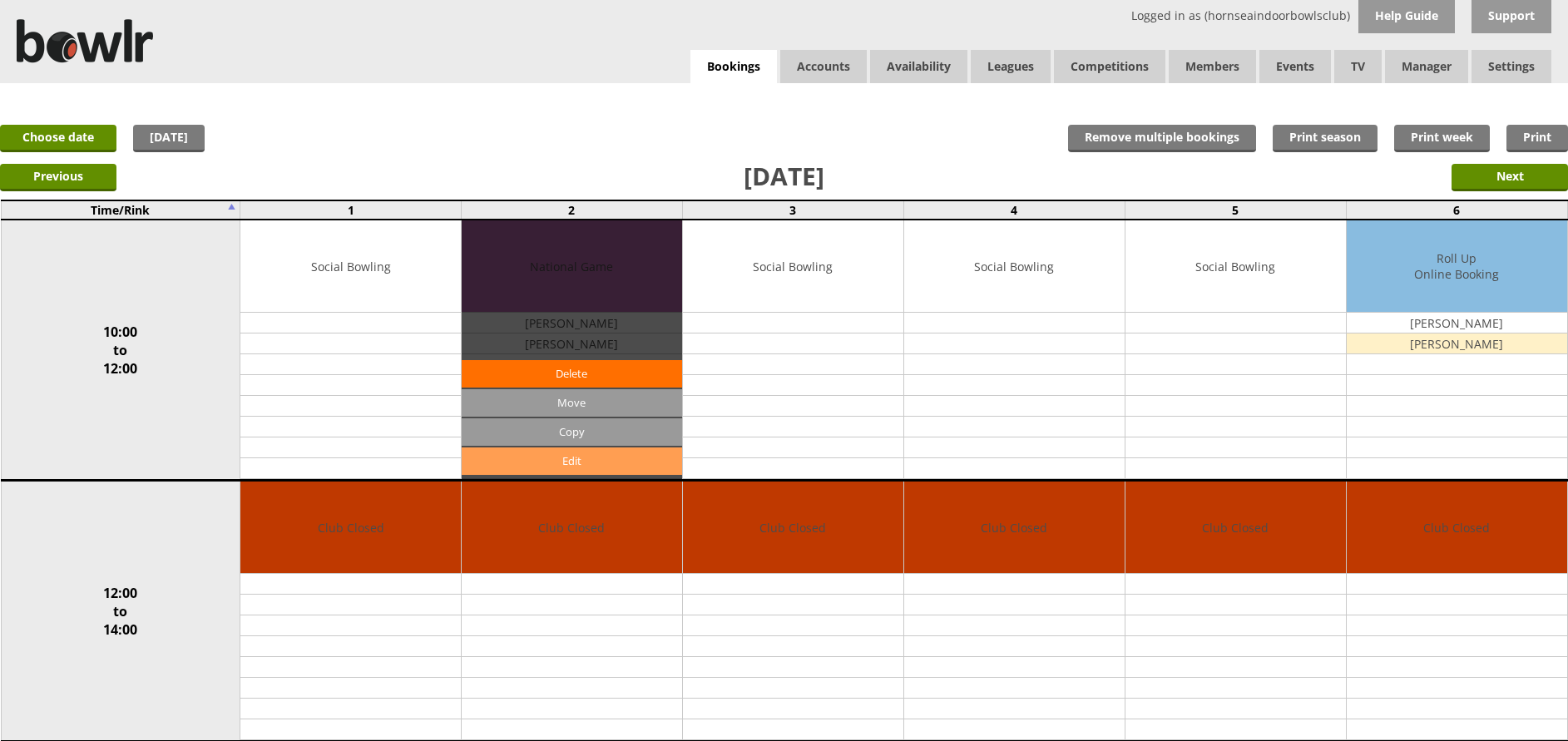
click at [573, 458] on link "Edit" at bounding box center [571, 461] width 220 height 27
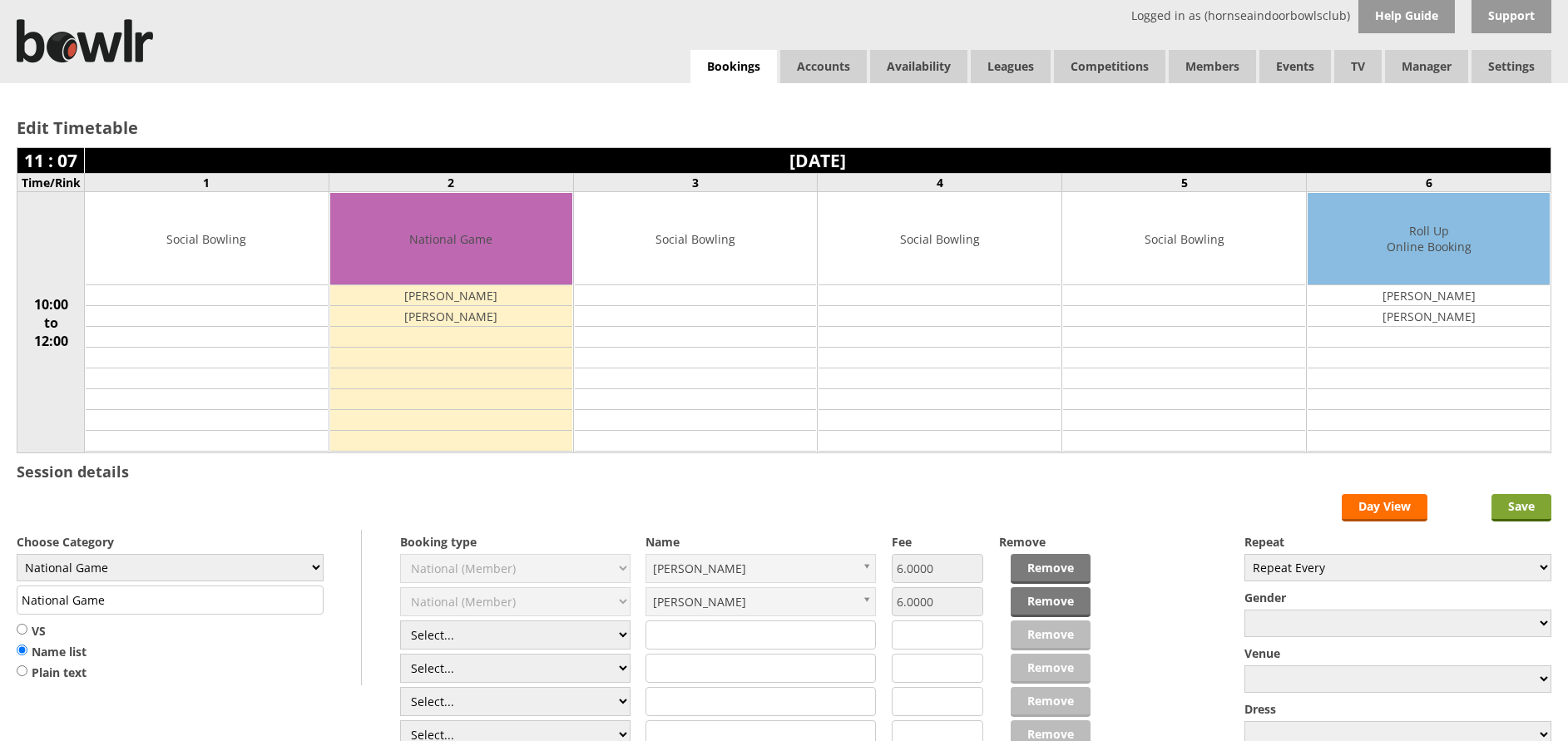
click at [1525, 506] on input "Save" at bounding box center [1521, 508] width 60 height 27
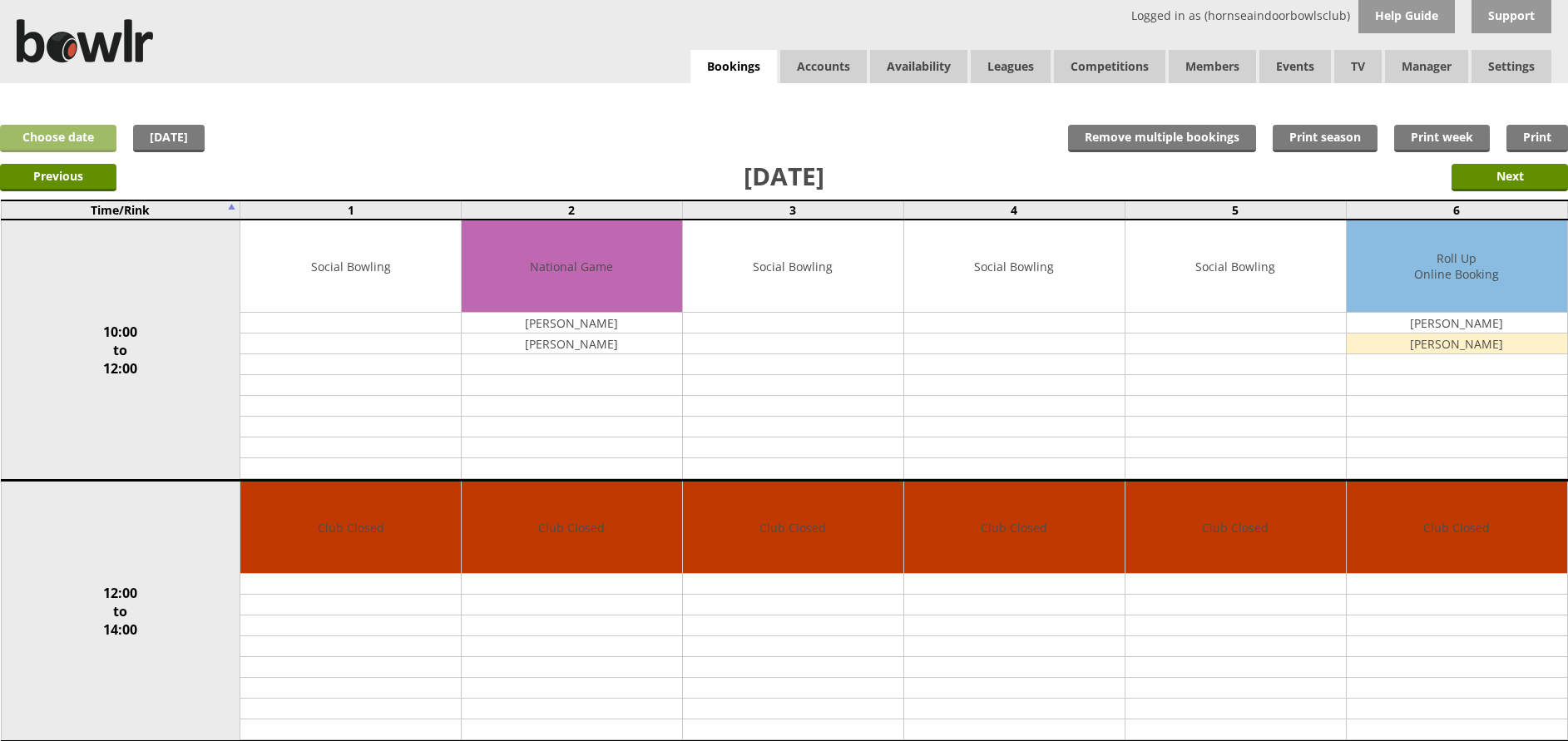
click at [73, 139] on link "Choose date" at bounding box center [58, 139] width 116 height 27
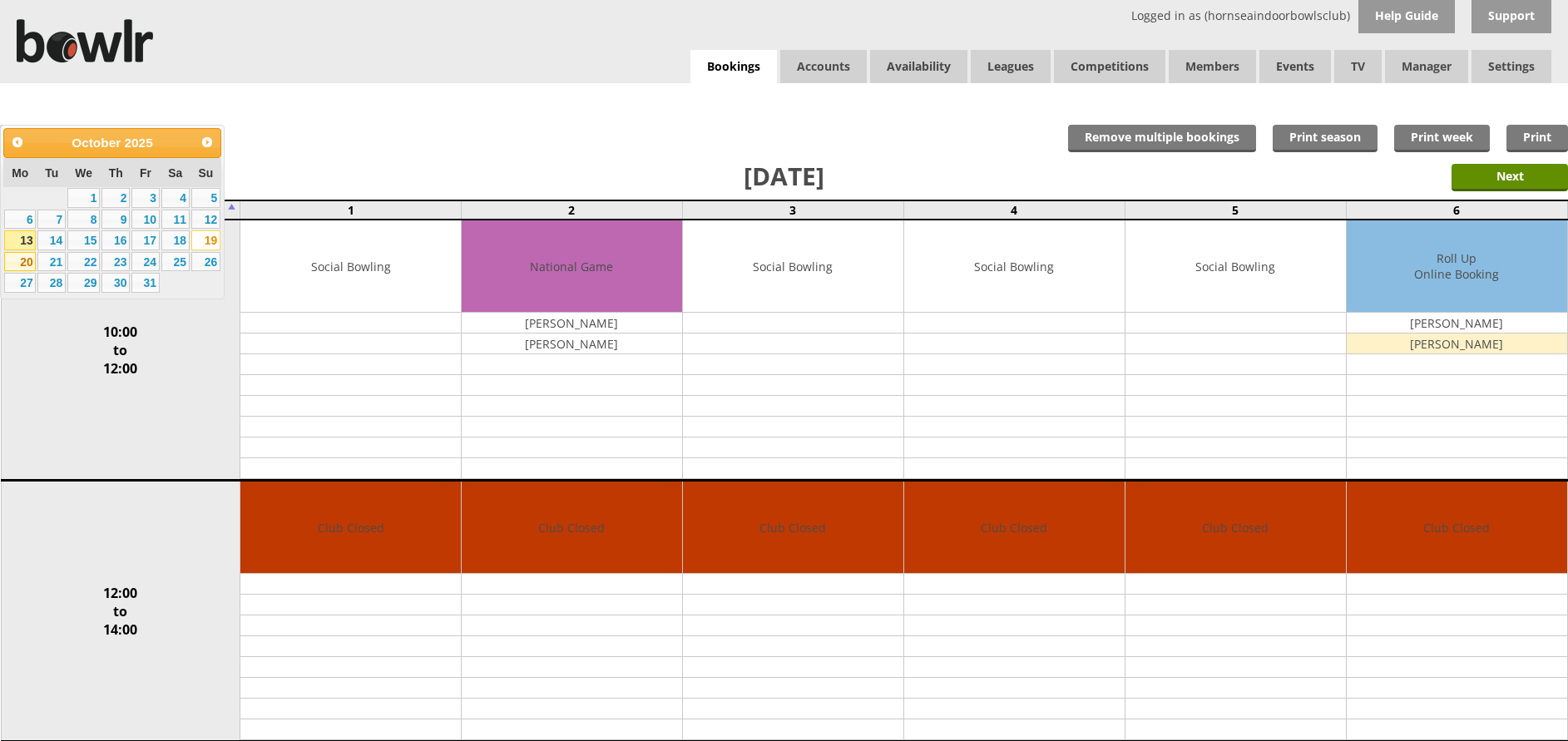
click at [22, 257] on link "20" at bounding box center [20, 262] width 32 height 20
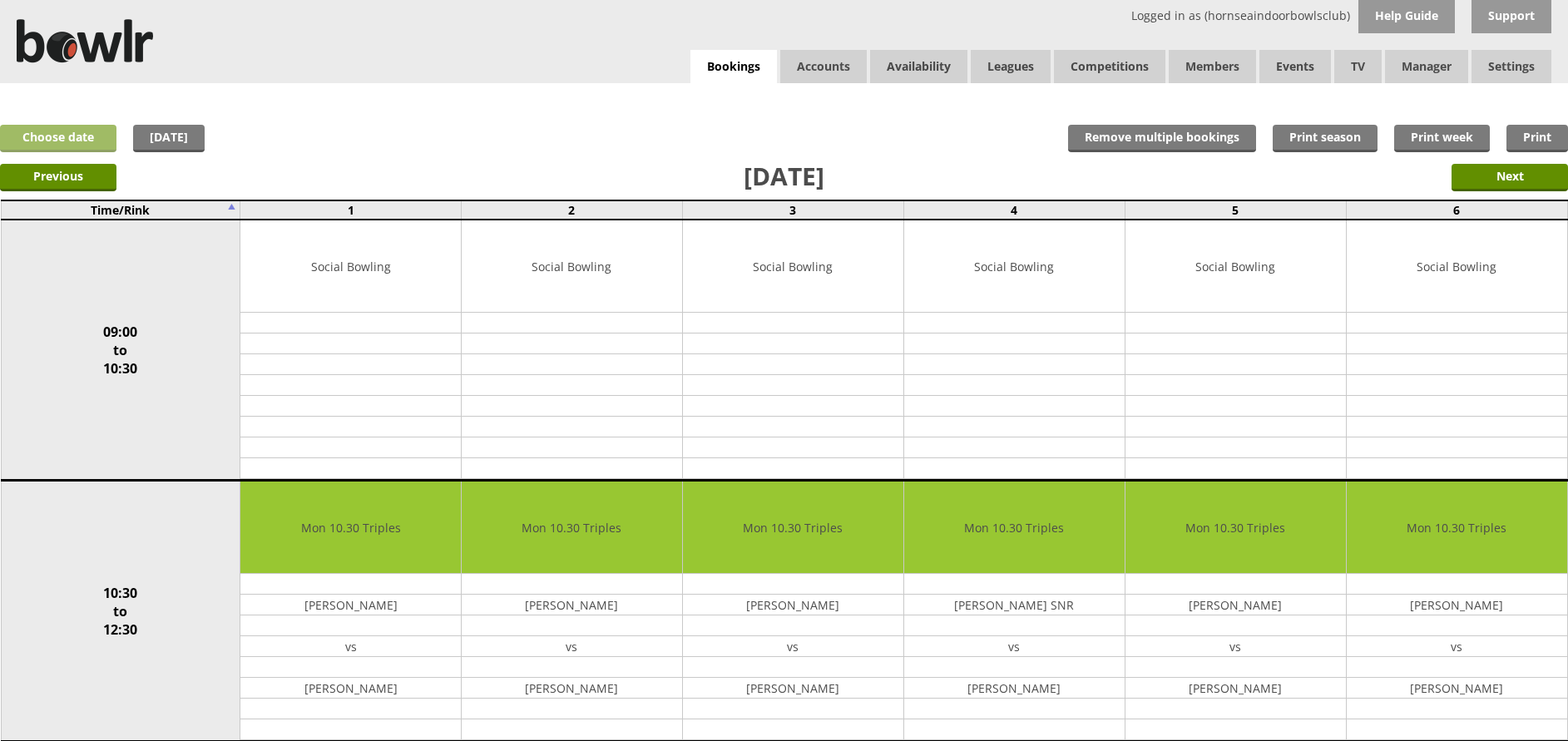
click at [51, 130] on link "Choose date" at bounding box center [58, 139] width 116 height 27
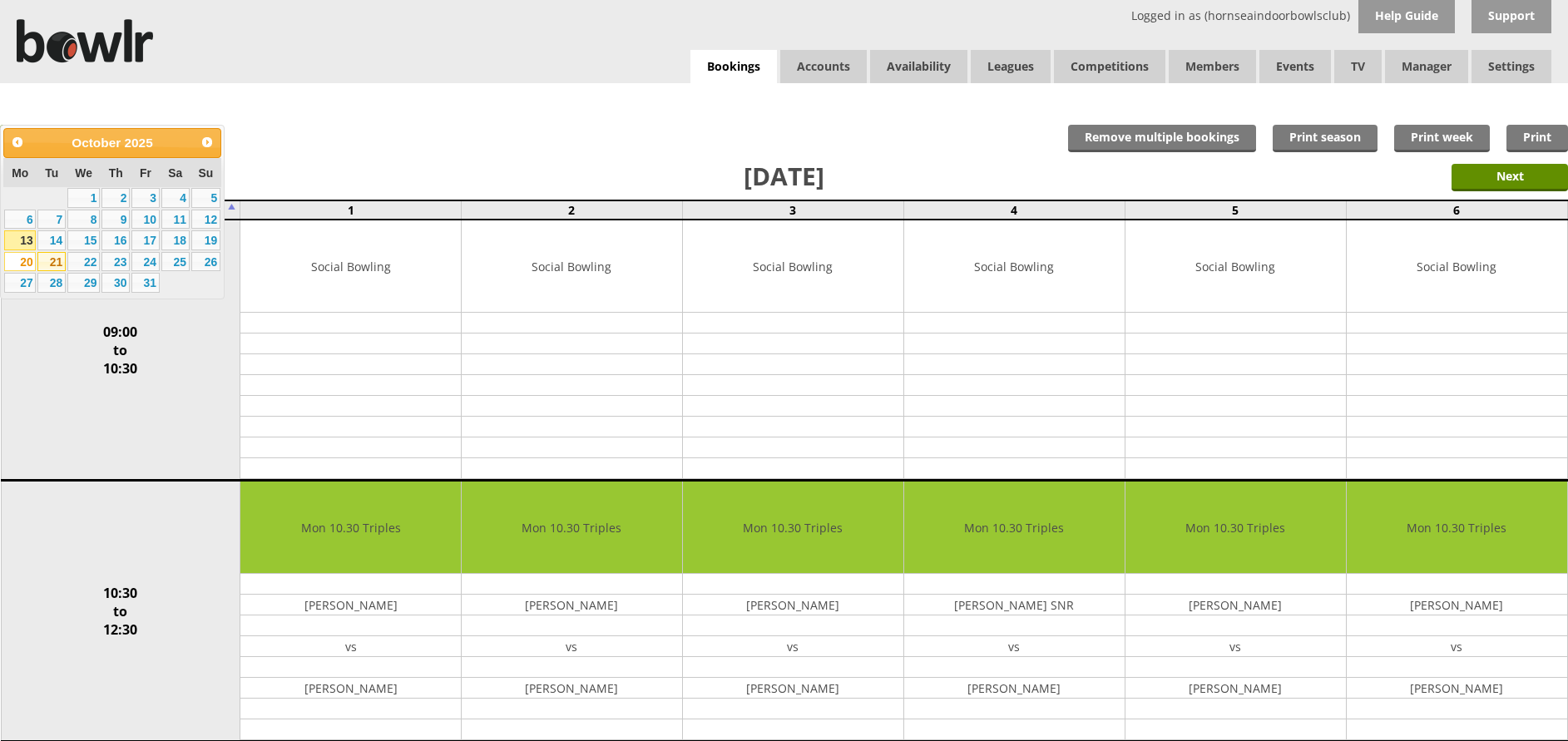
click at [50, 259] on link "21" at bounding box center [51, 262] width 28 height 20
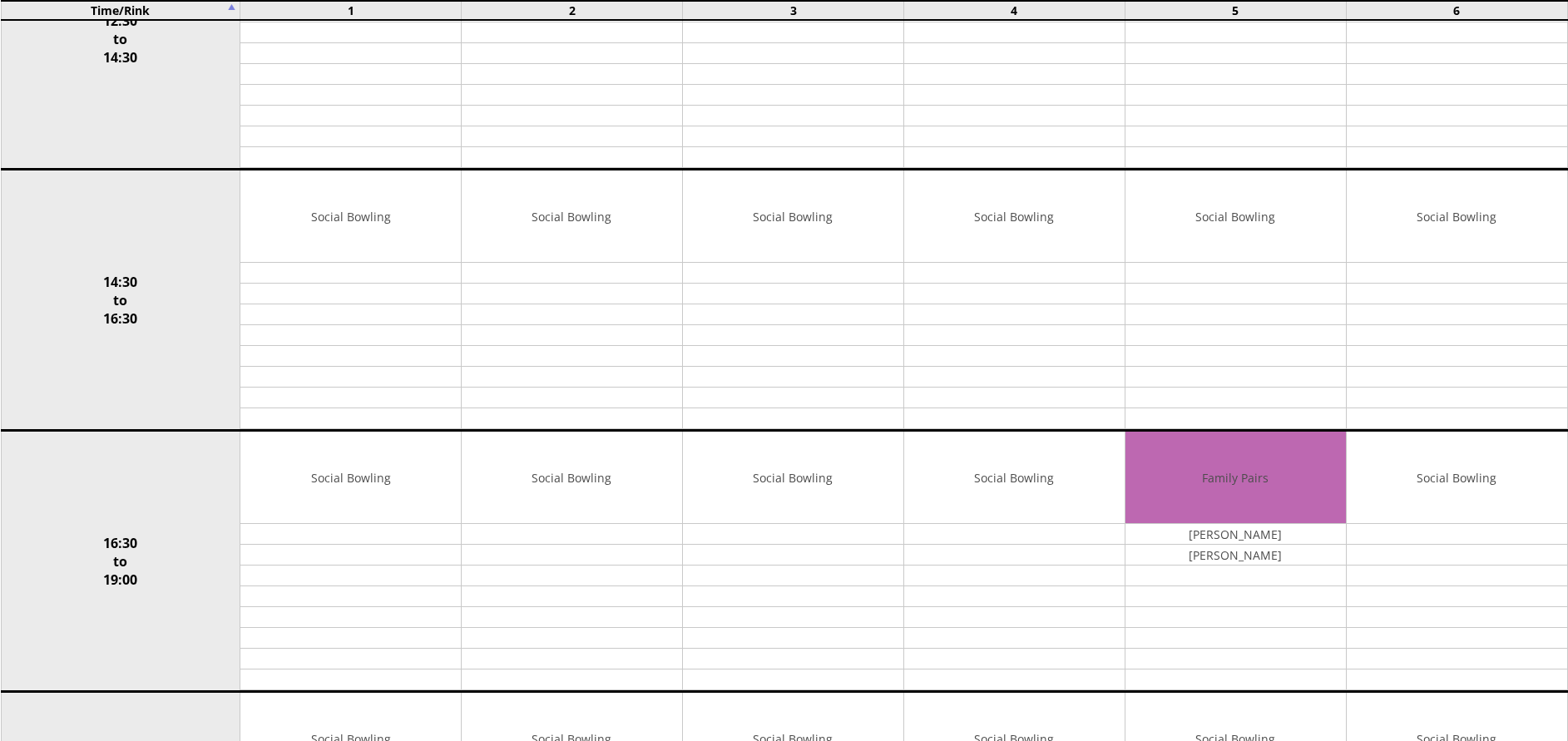
scroll to position [844, 0]
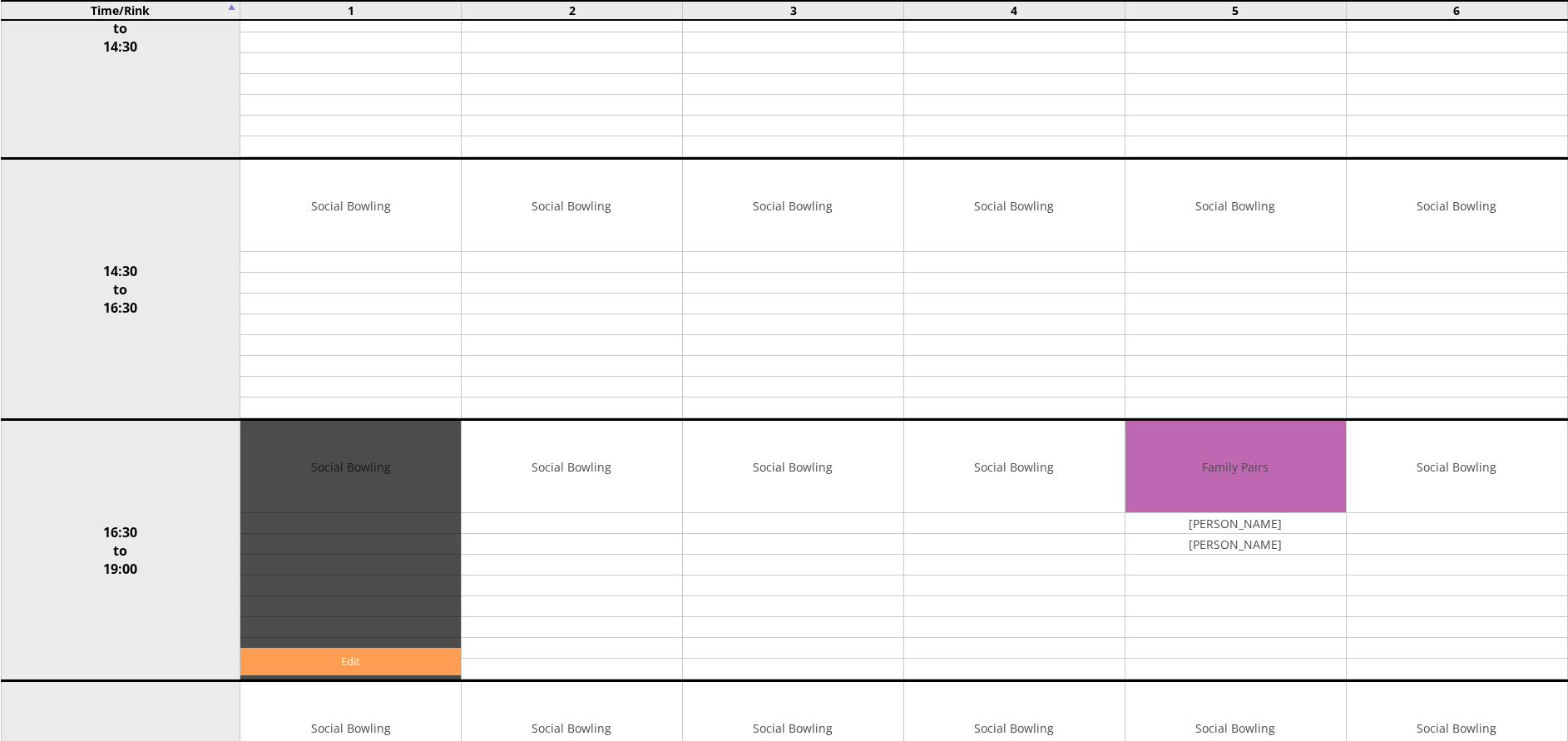
click at [374, 662] on link "Edit" at bounding box center [350, 662] width 220 height 27
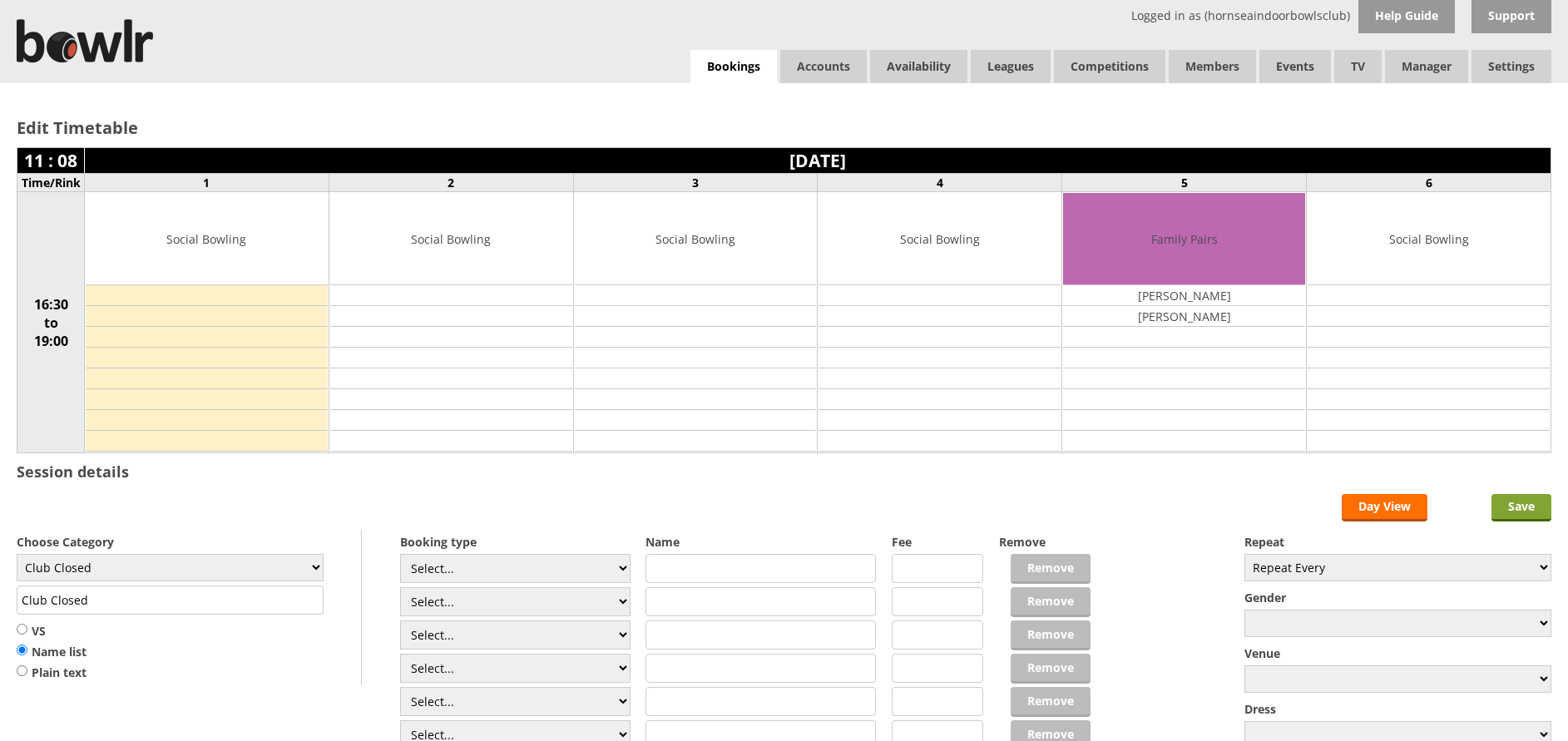
click at [1535, 507] on input "Save" at bounding box center [1521, 508] width 60 height 27
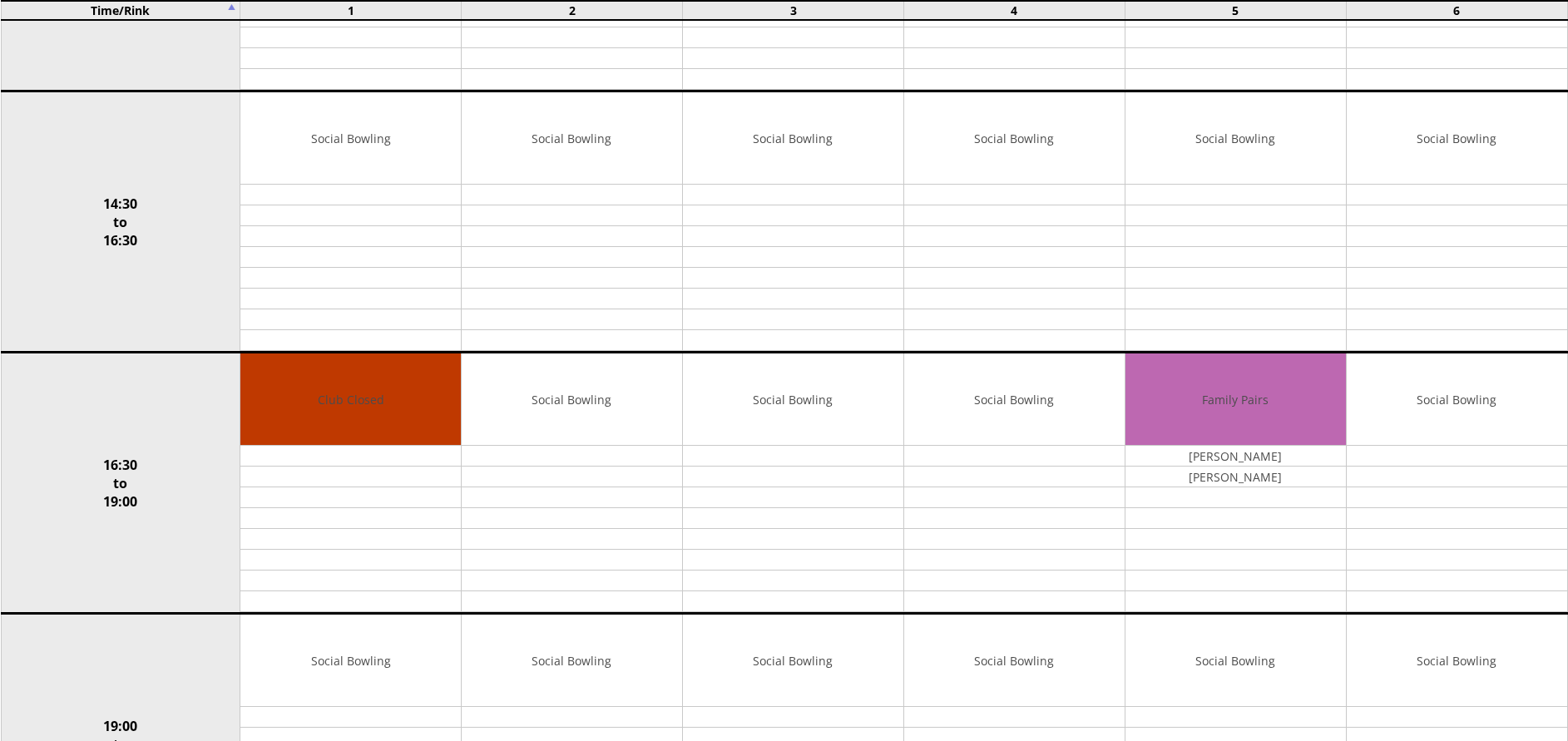
scroll to position [949, 0]
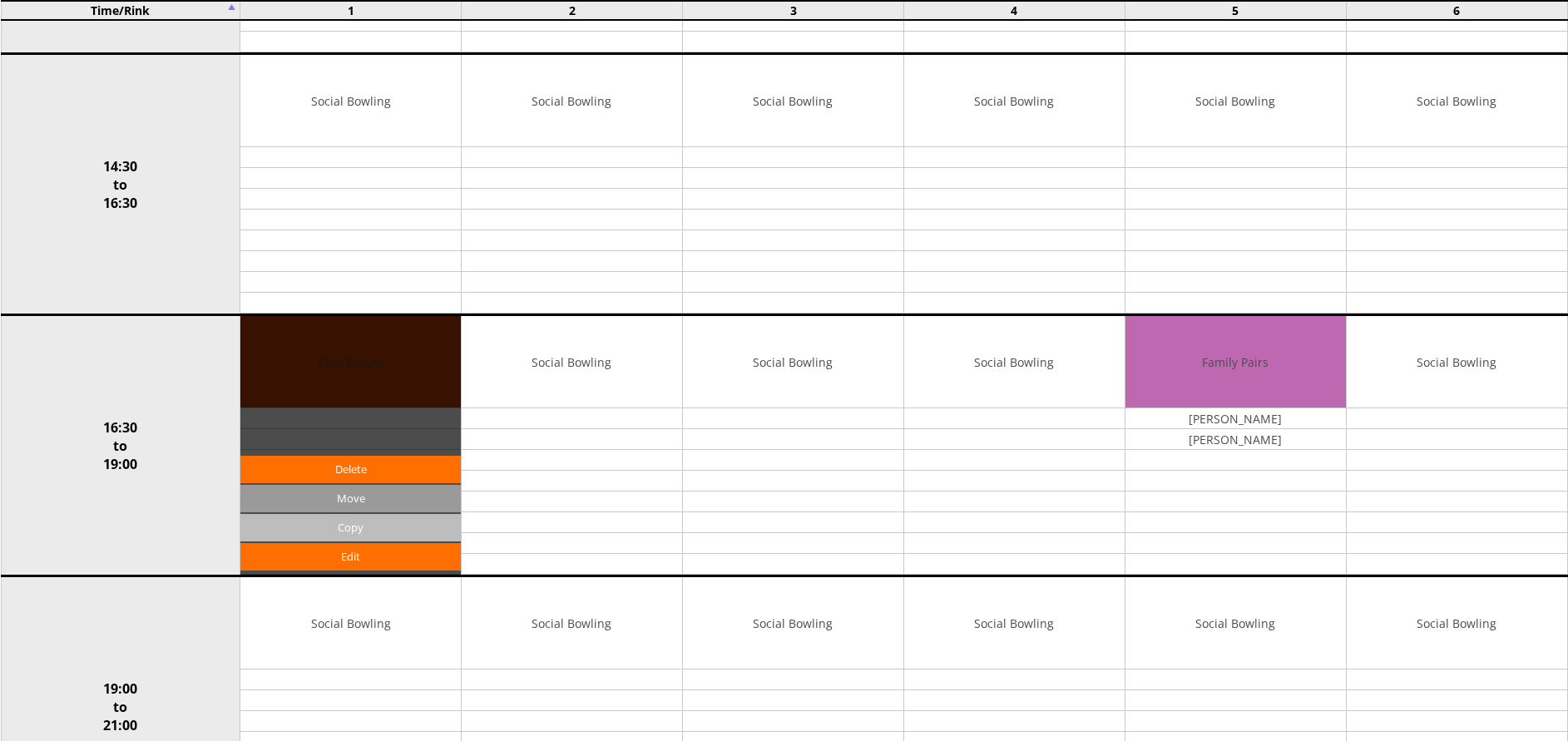
click at [411, 523] on input "Copy" at bounding box center [350, 528] width 220 height 27
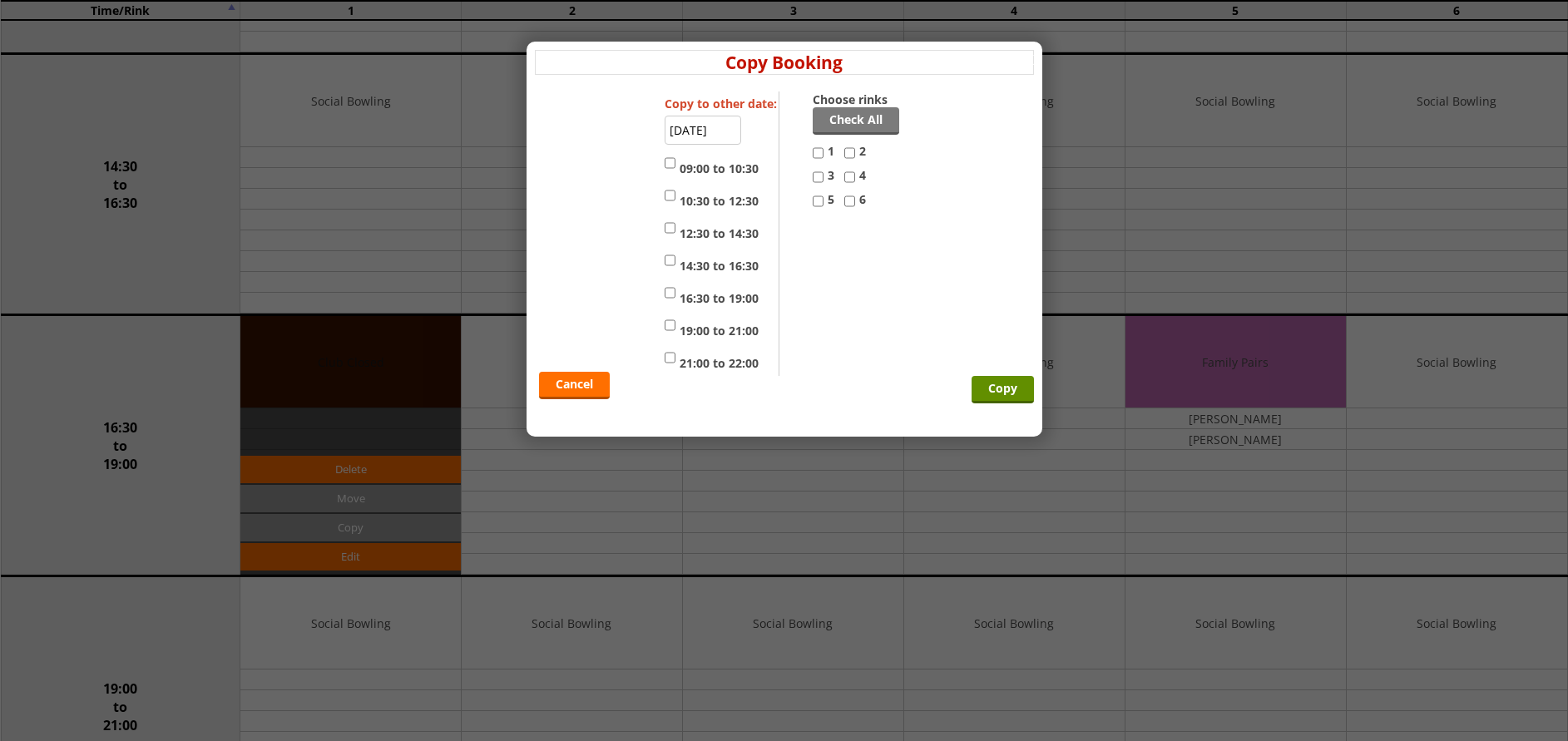
click at [852, 153] on input "2" at bounding box center [849, 153] width 11 height 20
checkbox input "true"
click at [816, 185] on input "3" at bounding box center [818, 177] width 11 height 20
checkbox input "true"
click at [856, 175] on label "4" at bounding box center [859, 179] width 32 height 24
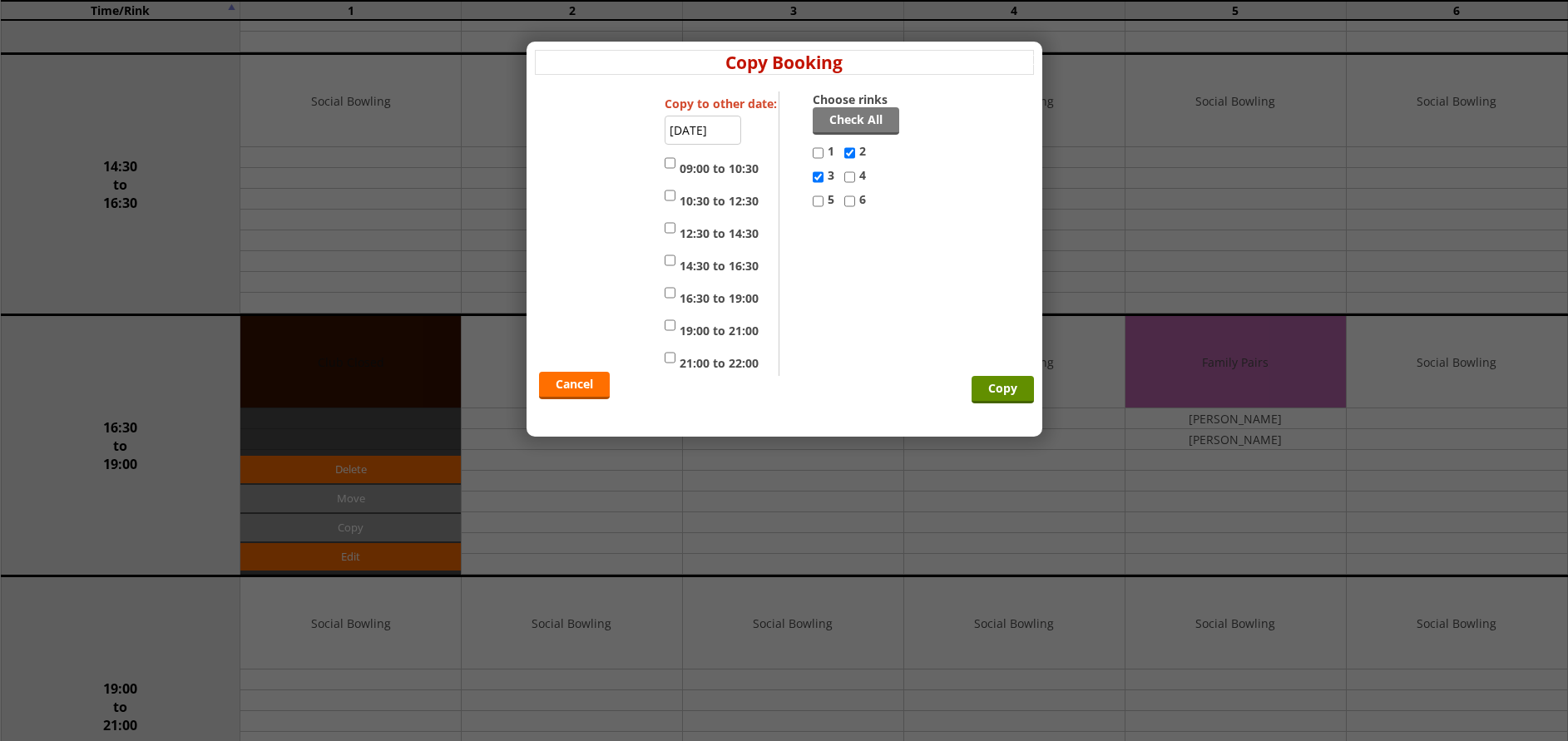
click at [855, 175] on input "4" at bounding box center [849, 177] width 11 height 20
checkbox input "true"
click at [852, 204] on input "6" at bounding box center [849, 201] width 11 height 20
checkbox input "true"
click at [665, 295] on input "16:30 to 19:00" at bounding box center [670, 293] width 11 height 20
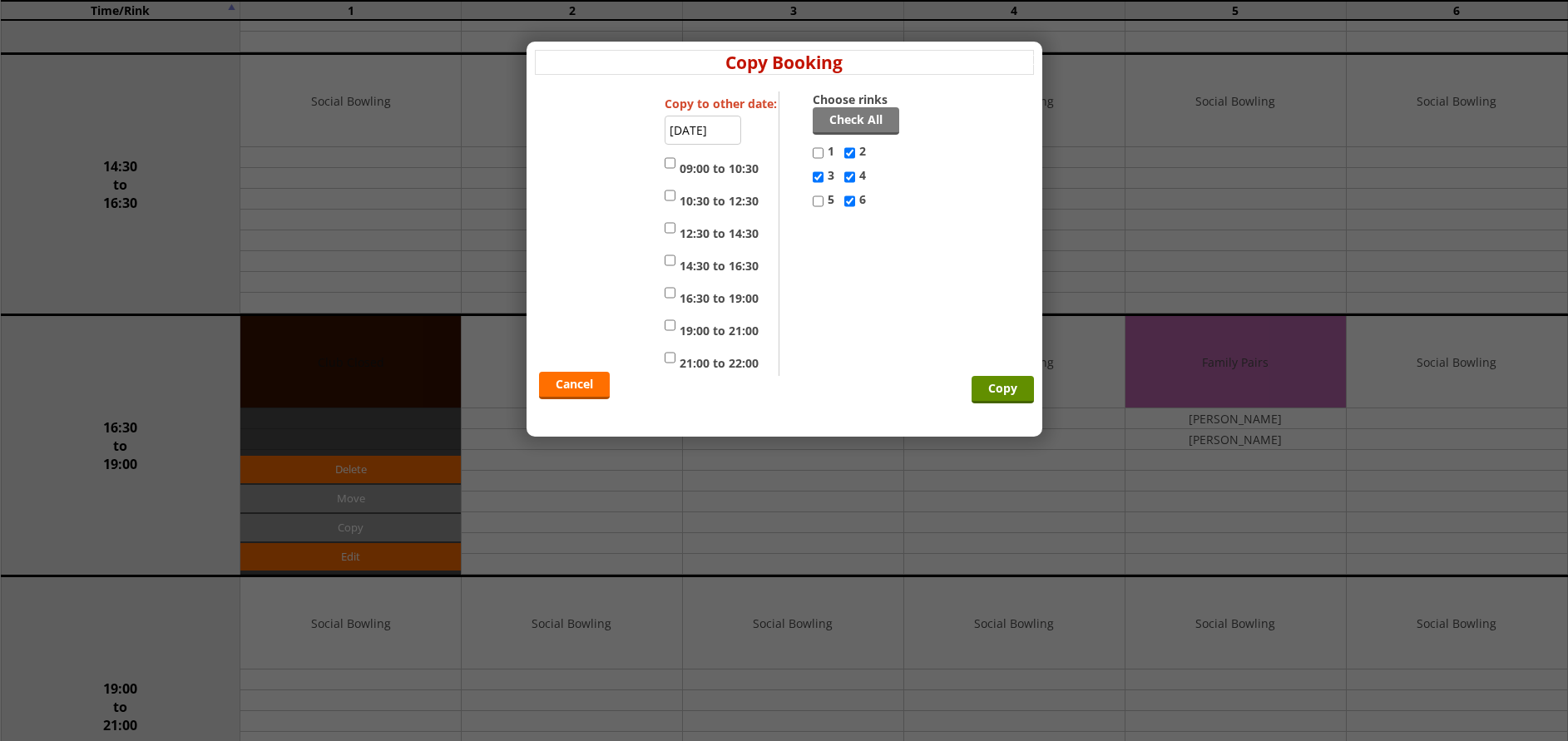
checkbox input "true"
click at [994, 395] on input "Copy" at bounding box center [1003, 390] width 62 height 27
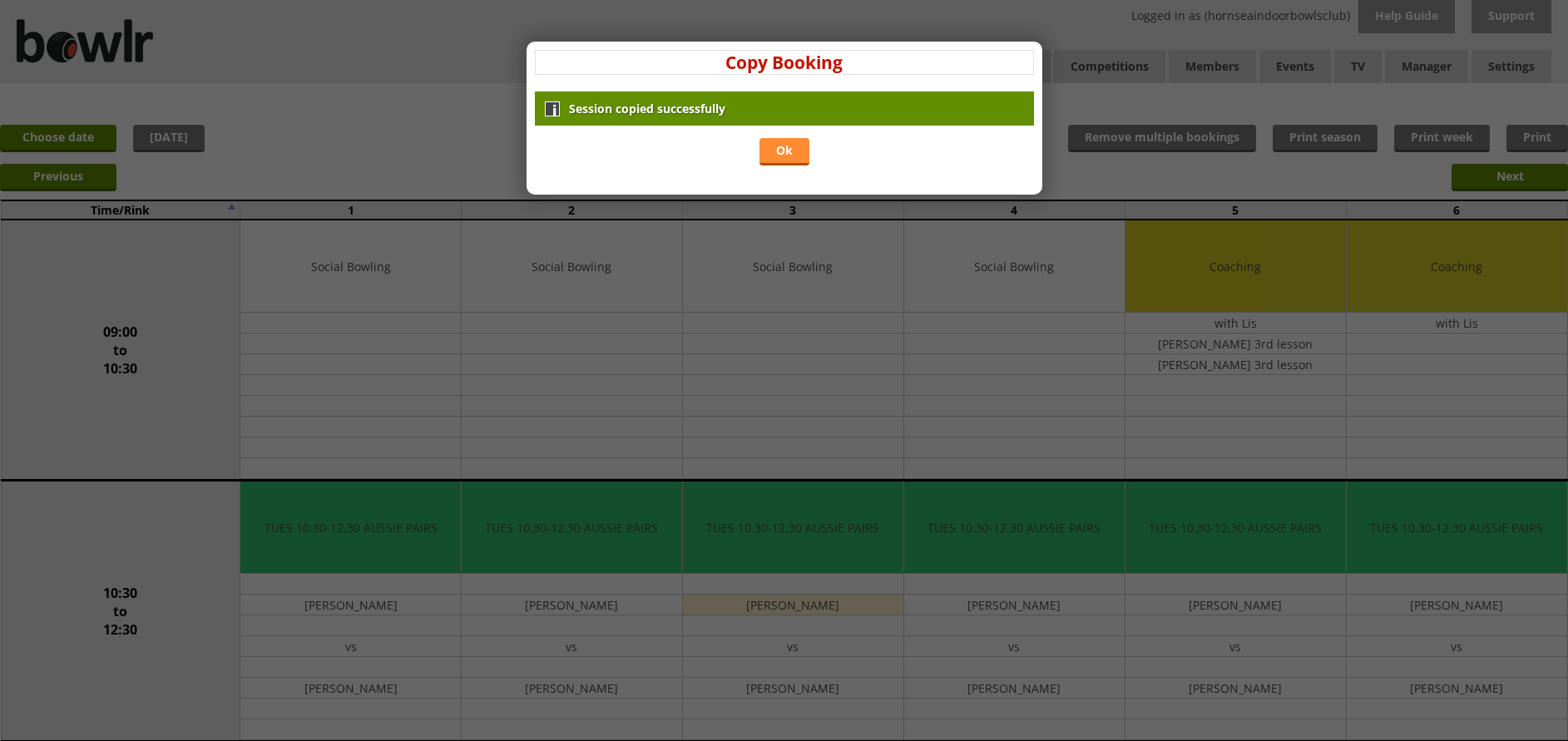
click at [777, 153] on link "Ok" at bounding box center [784, 152] width 50 height 27
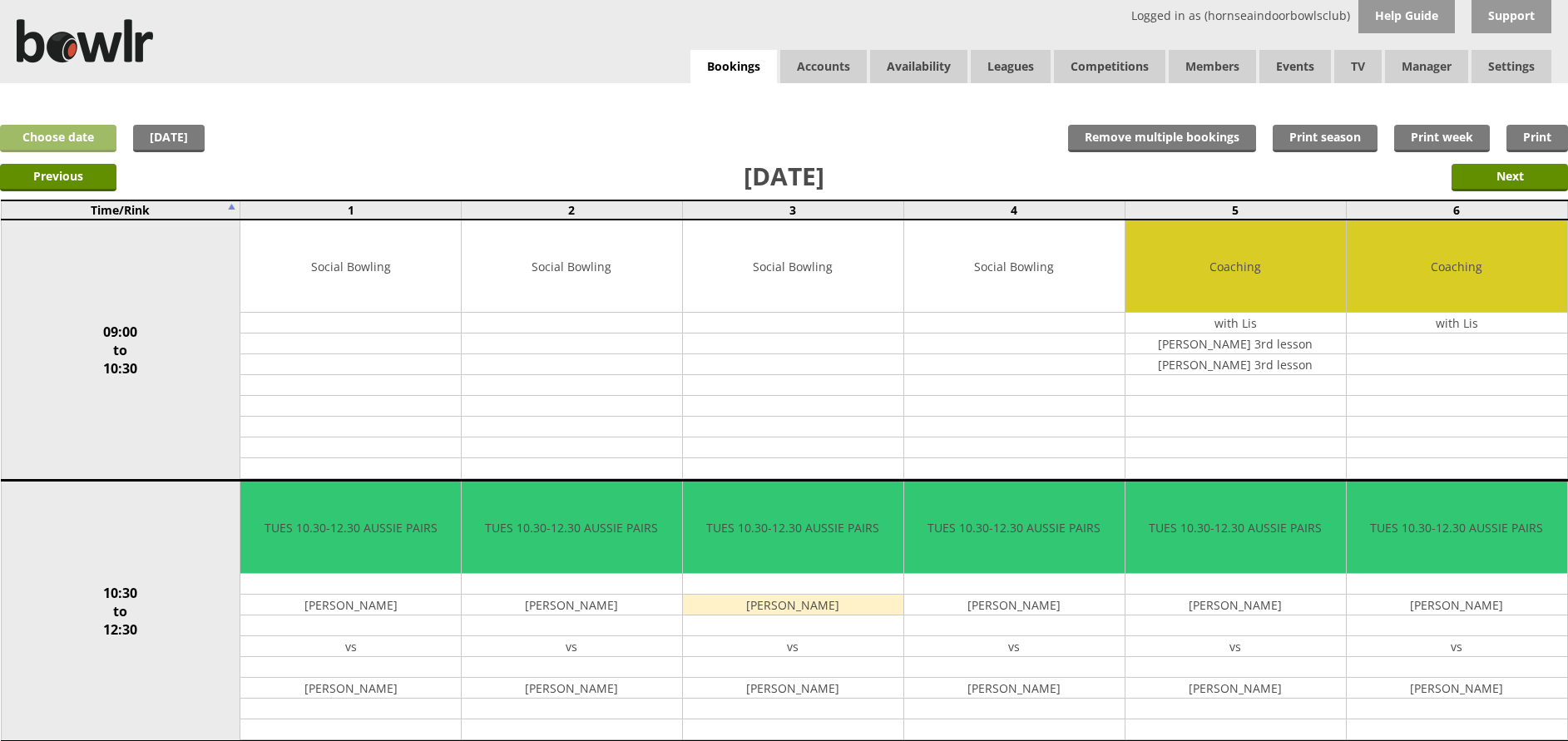
click at [80, 136] on link "Choose date" at bounding box center [58, 139] width 116 height 27
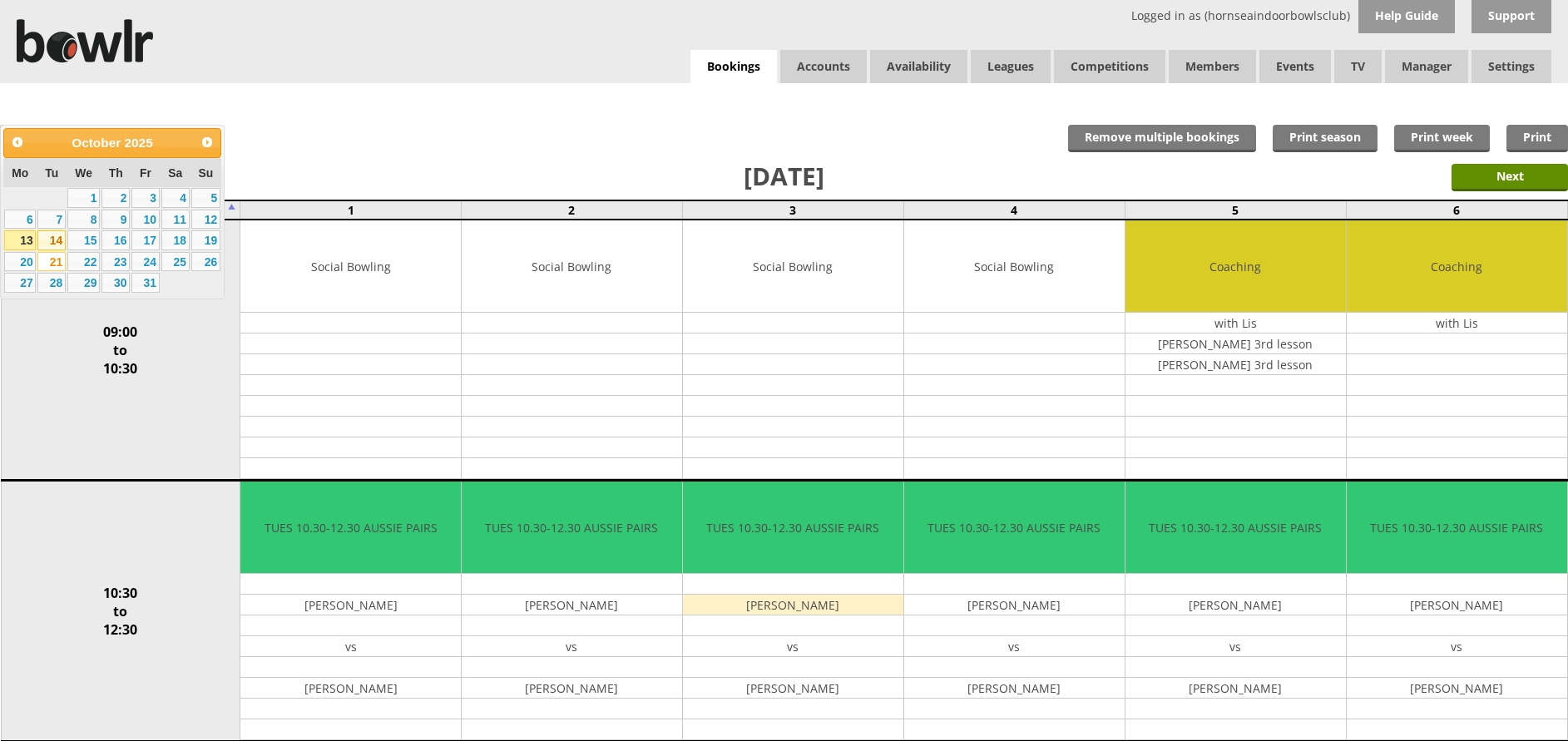
click at [60, 238] on link "14" at bounding box center [51, 240] width 28 height 20
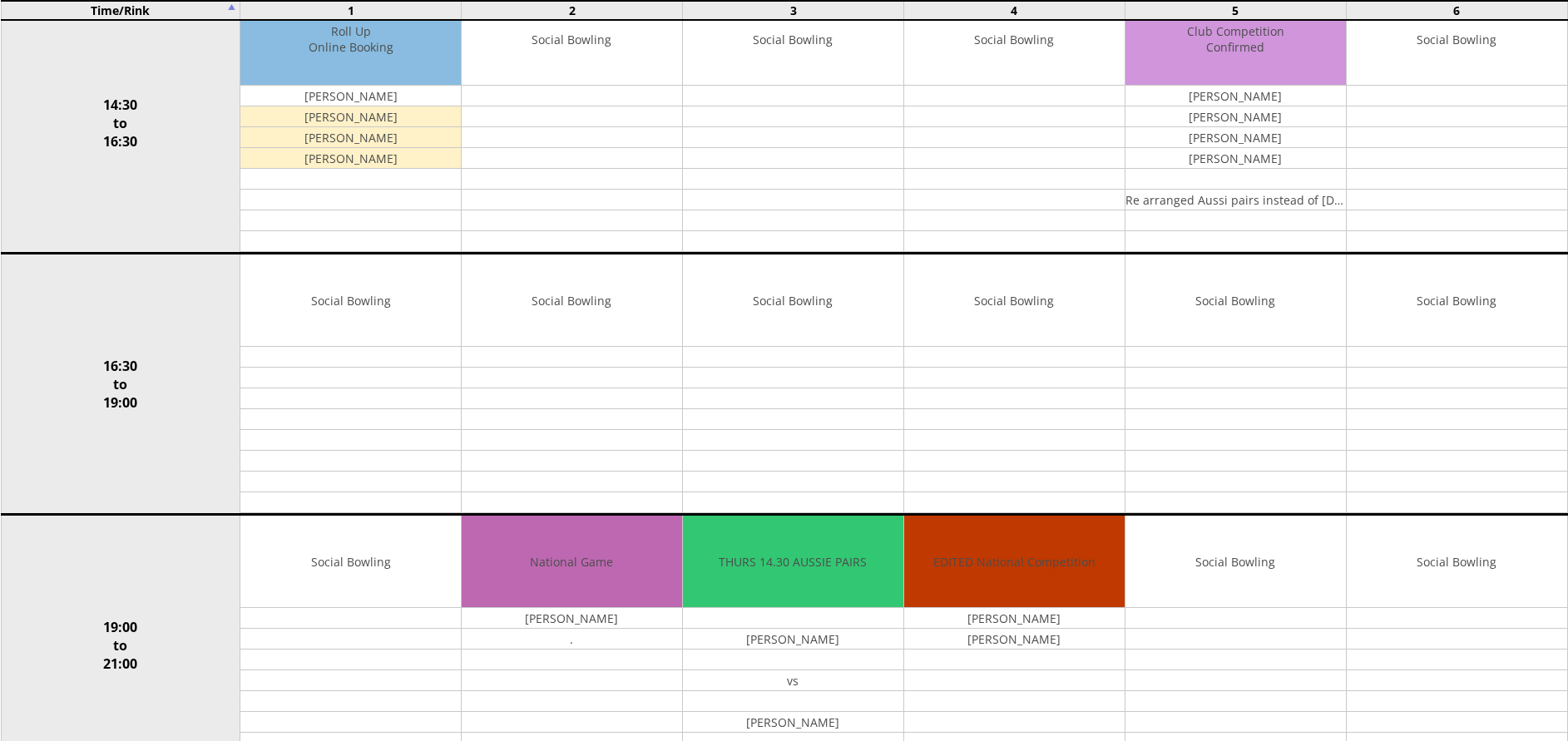
scroll to position [1000, 0]
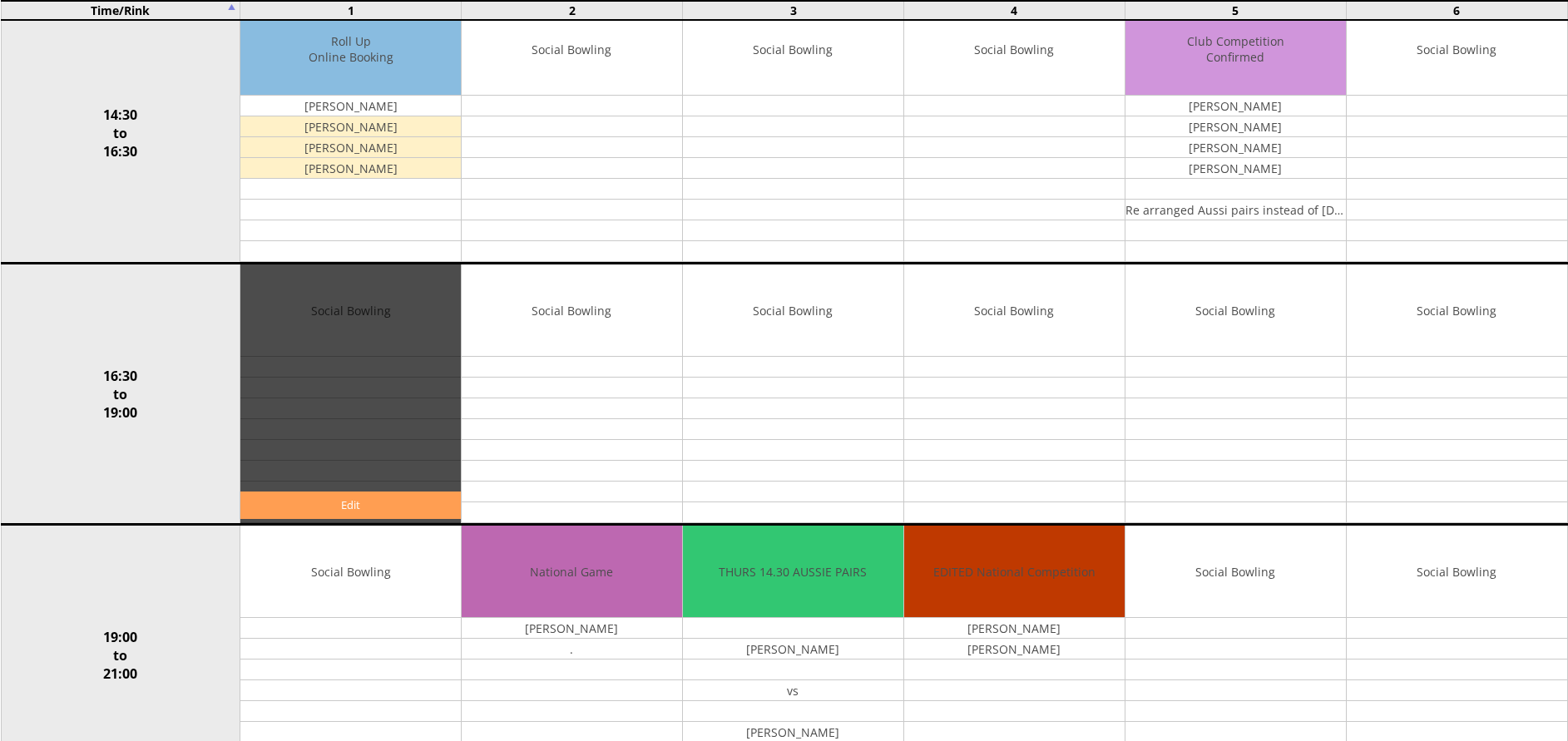
click at [296, 503] on link "Edit" at bounding box center [350, 505] width 220 height 27
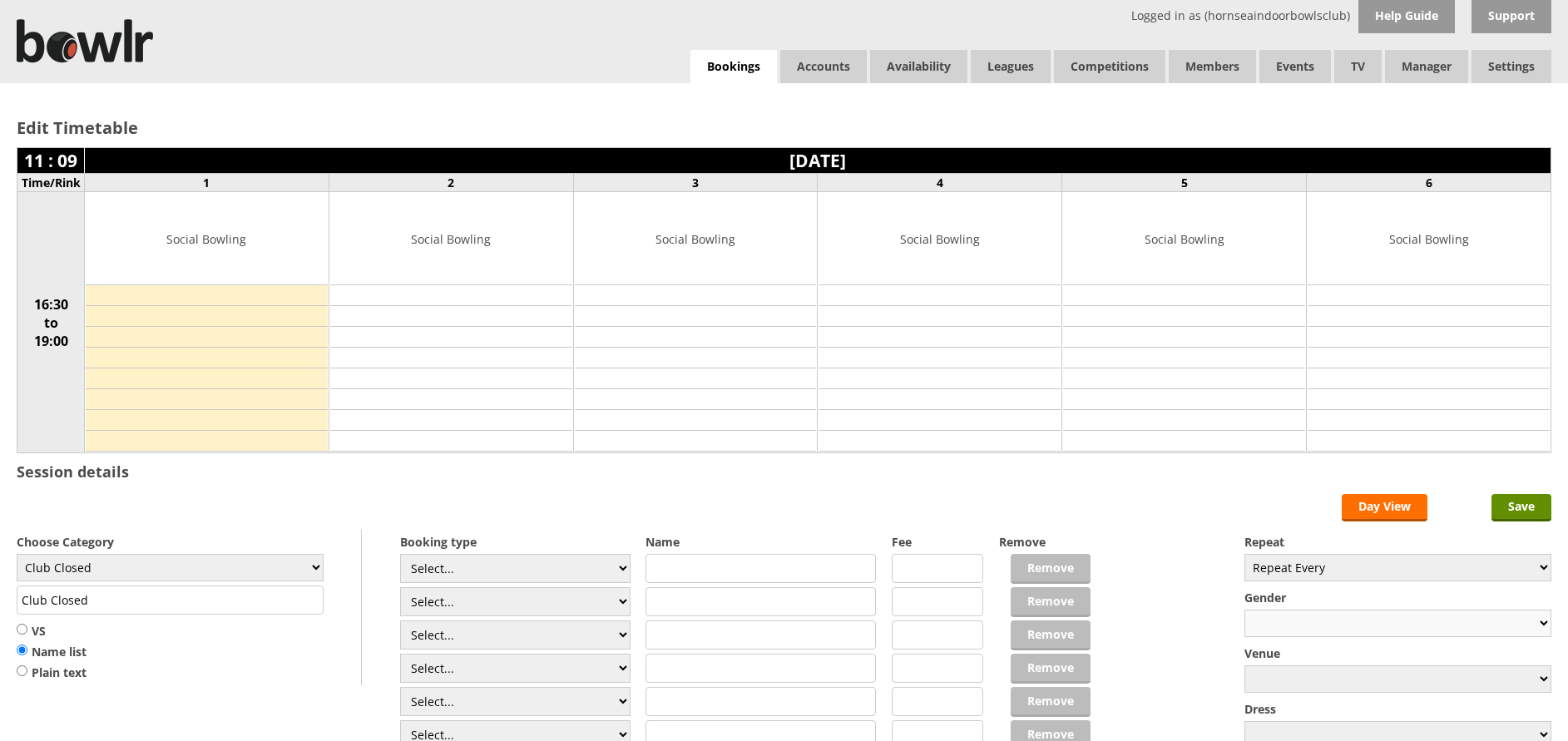
click at [1540, 627] on select "Male Female Mixed" at bounding box center [1397, 623] width 307 height 27
click at [1532, 627] on select "Male Female Mixed" at bounding box center [1397, 623] width 307 height 27
click at [1461, 568] on select "Repeat Every Daily Weekly Monthly" at bounding box center [1397, 567] width 307 height 27
select select "Weekly"
click at [1244, 554] on select "Repeat Every Daily Weekly Monthly" at bounding box center [1397, 567] width 307 height 27
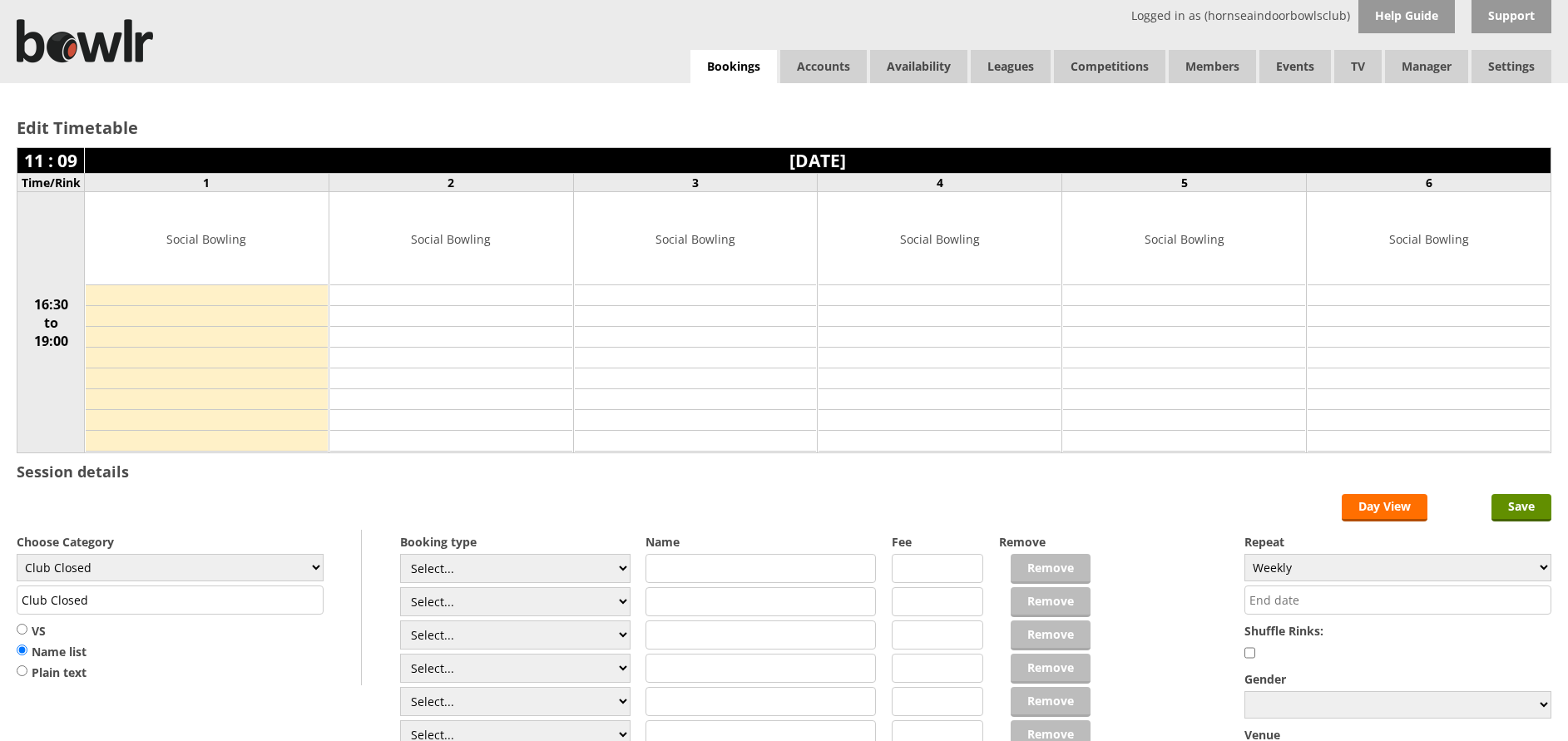
click at [1346, 605] on input "text" at bounding box center [1397, 600] width 307 height 29
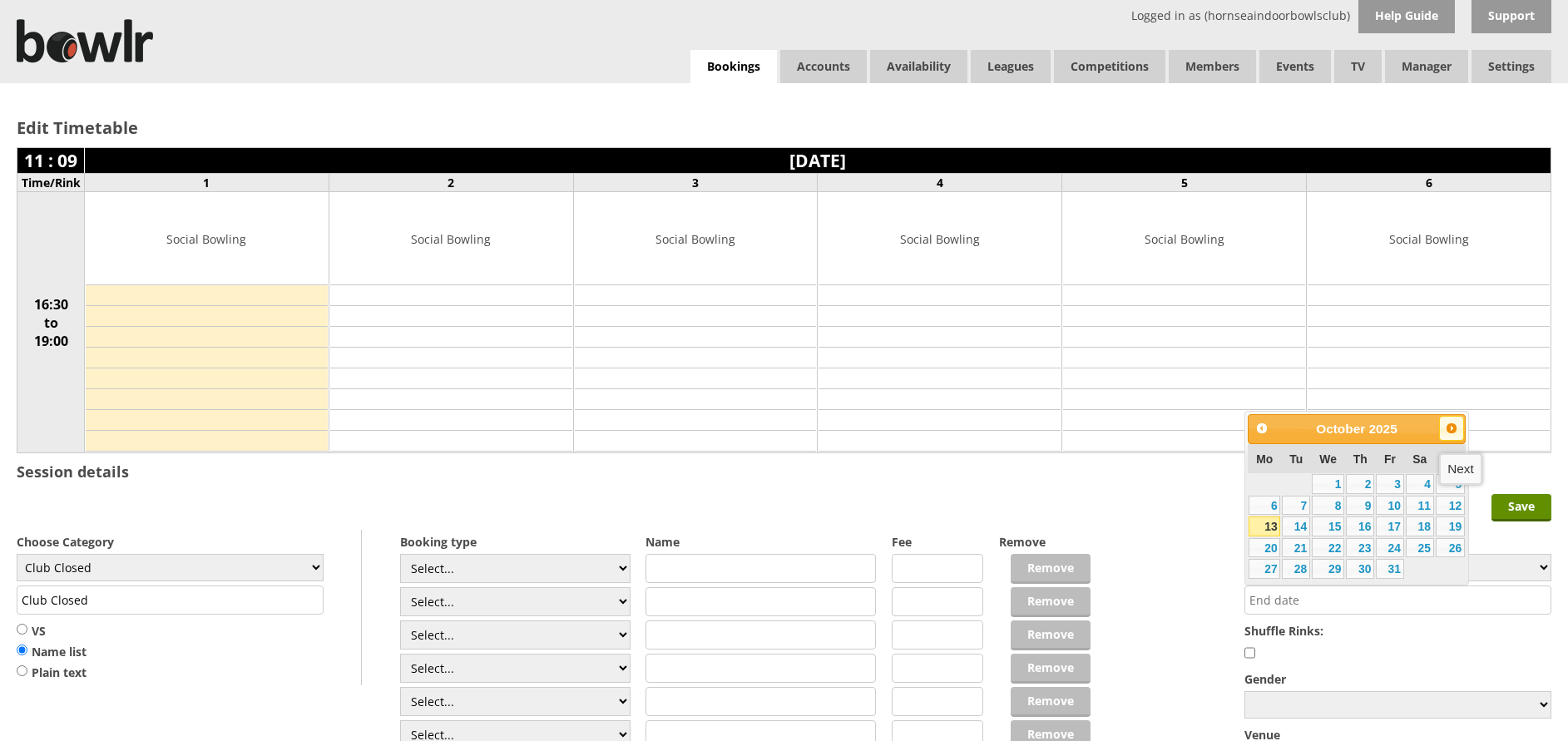
click at [1450, 429] on span "Next" at bounding box center [1451, 429] width 14 height 14
click at [1304, 543] on link "23" at bounding box center [1295, 548] width 28 height 20
type input "23-12-2025"
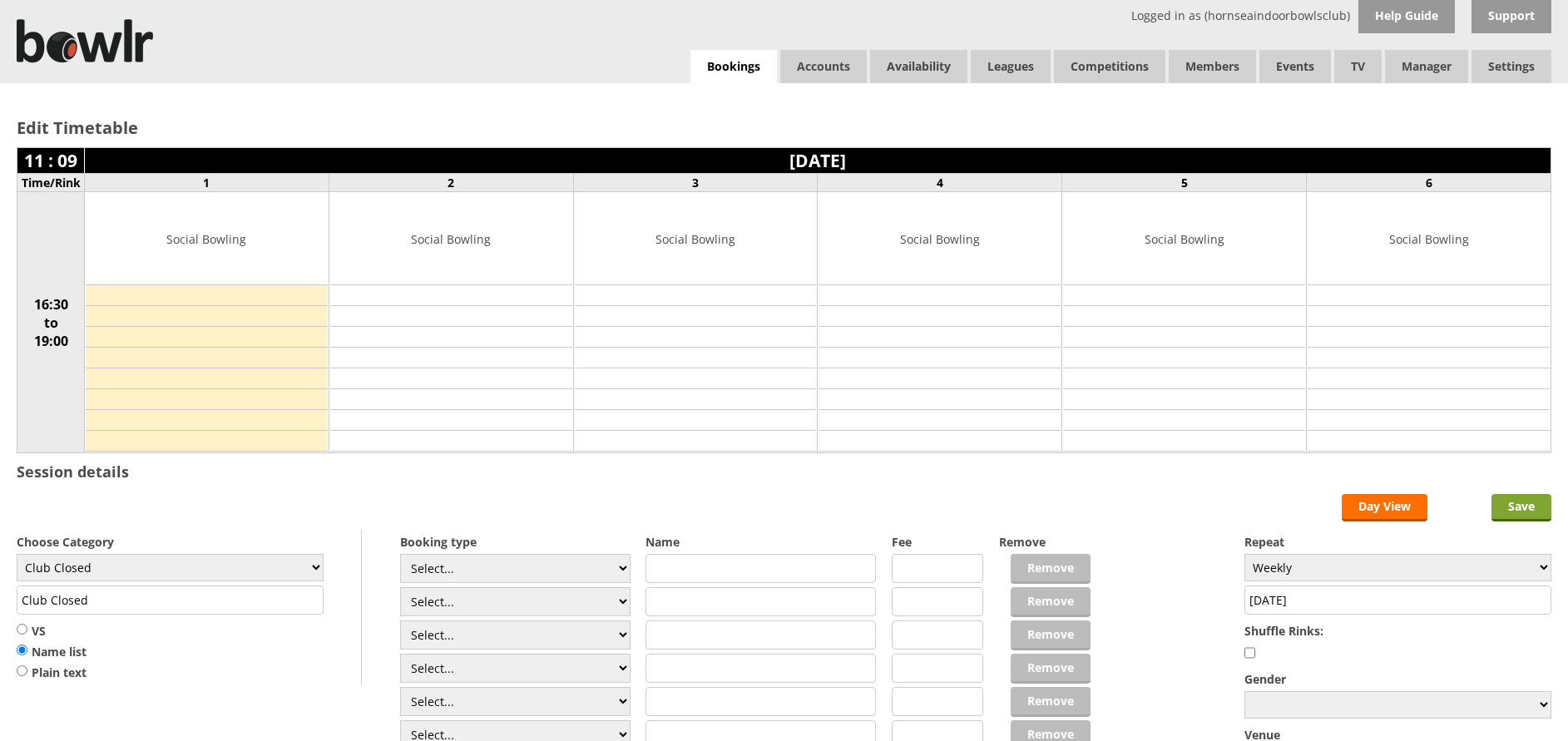
click at [1531, 509] on input "Save" at bounding box center [1521, 508] width 60 height 27
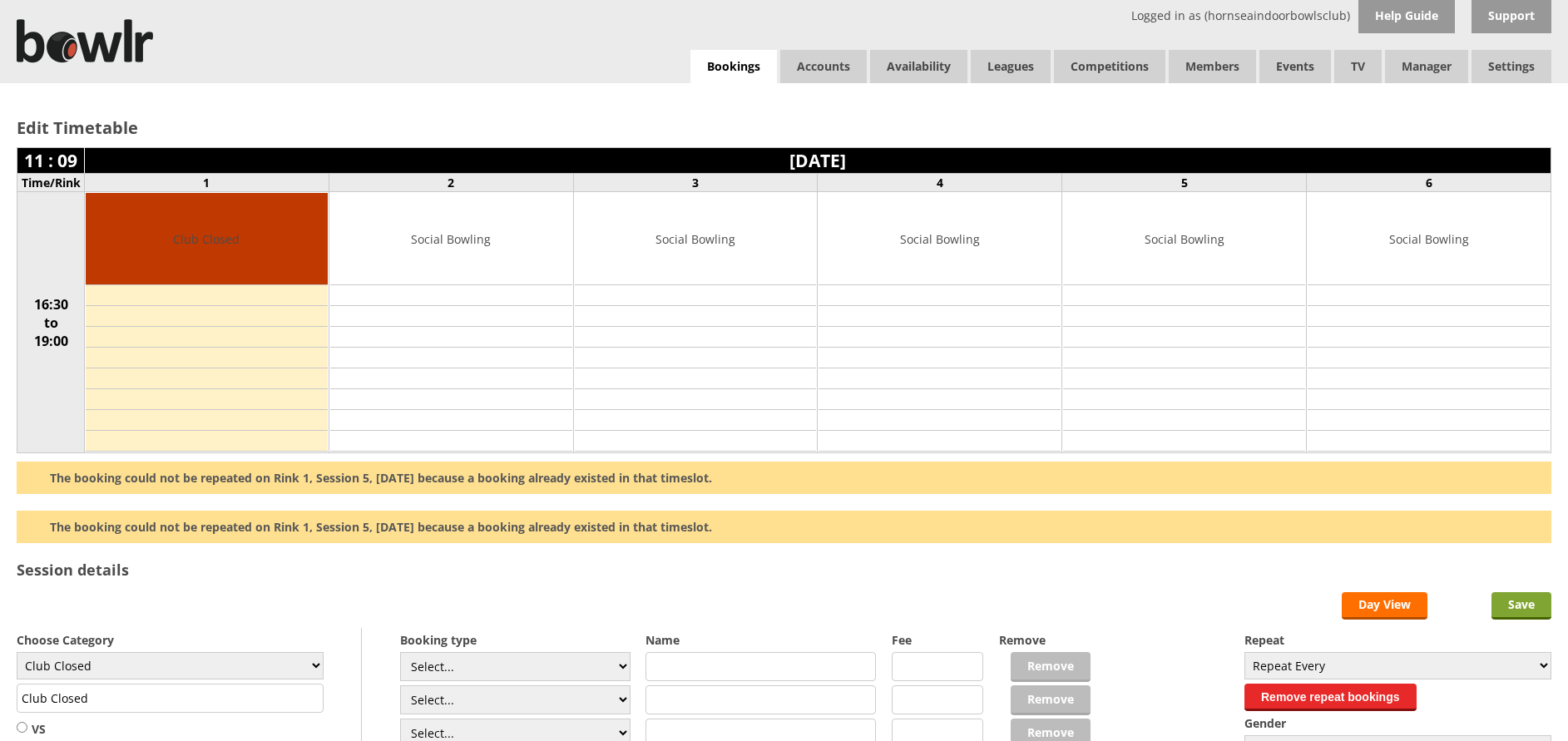
click at [1518, 609] on input "Save" at bounding box center [1521, 606] width 60 height 27
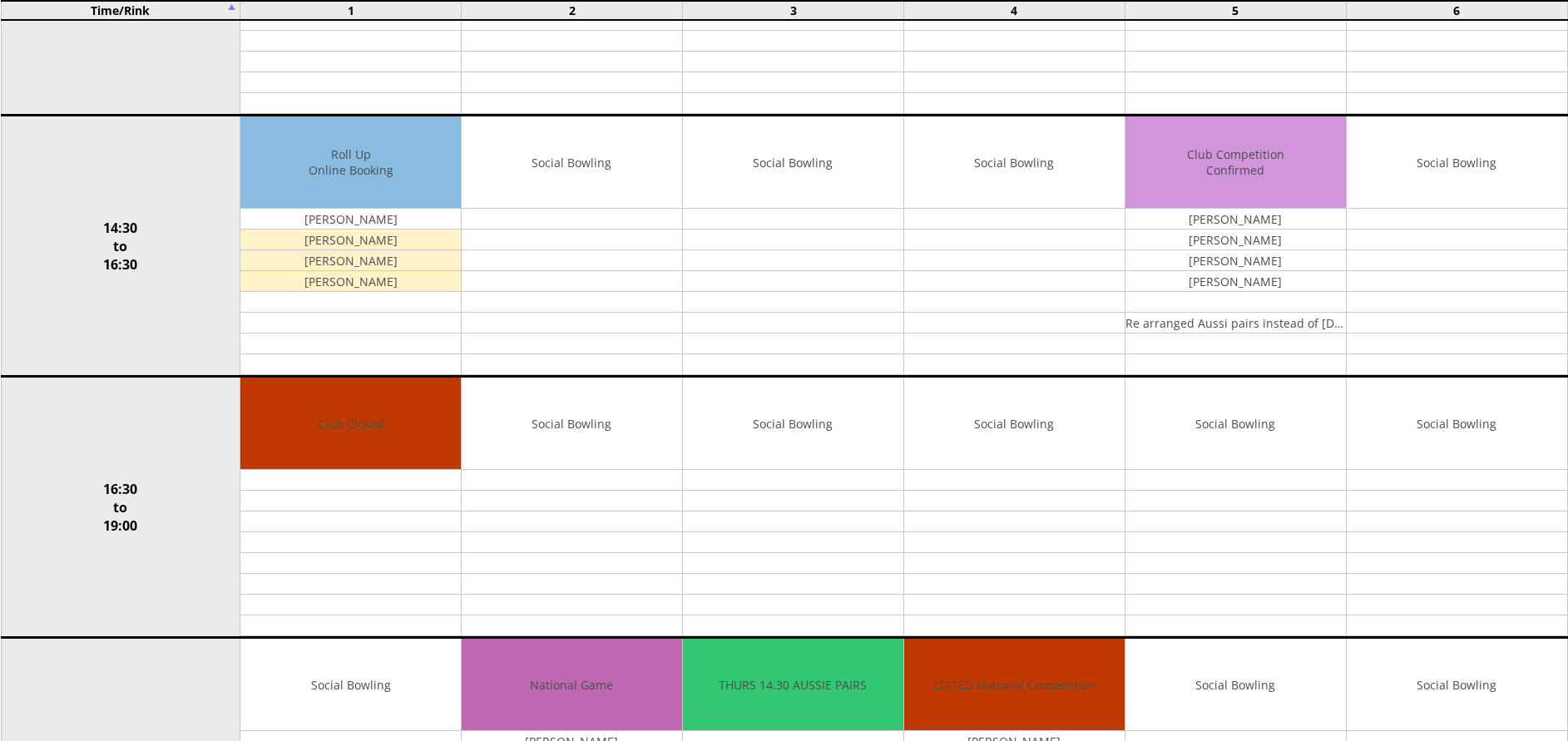
scroll to position [890, 0]
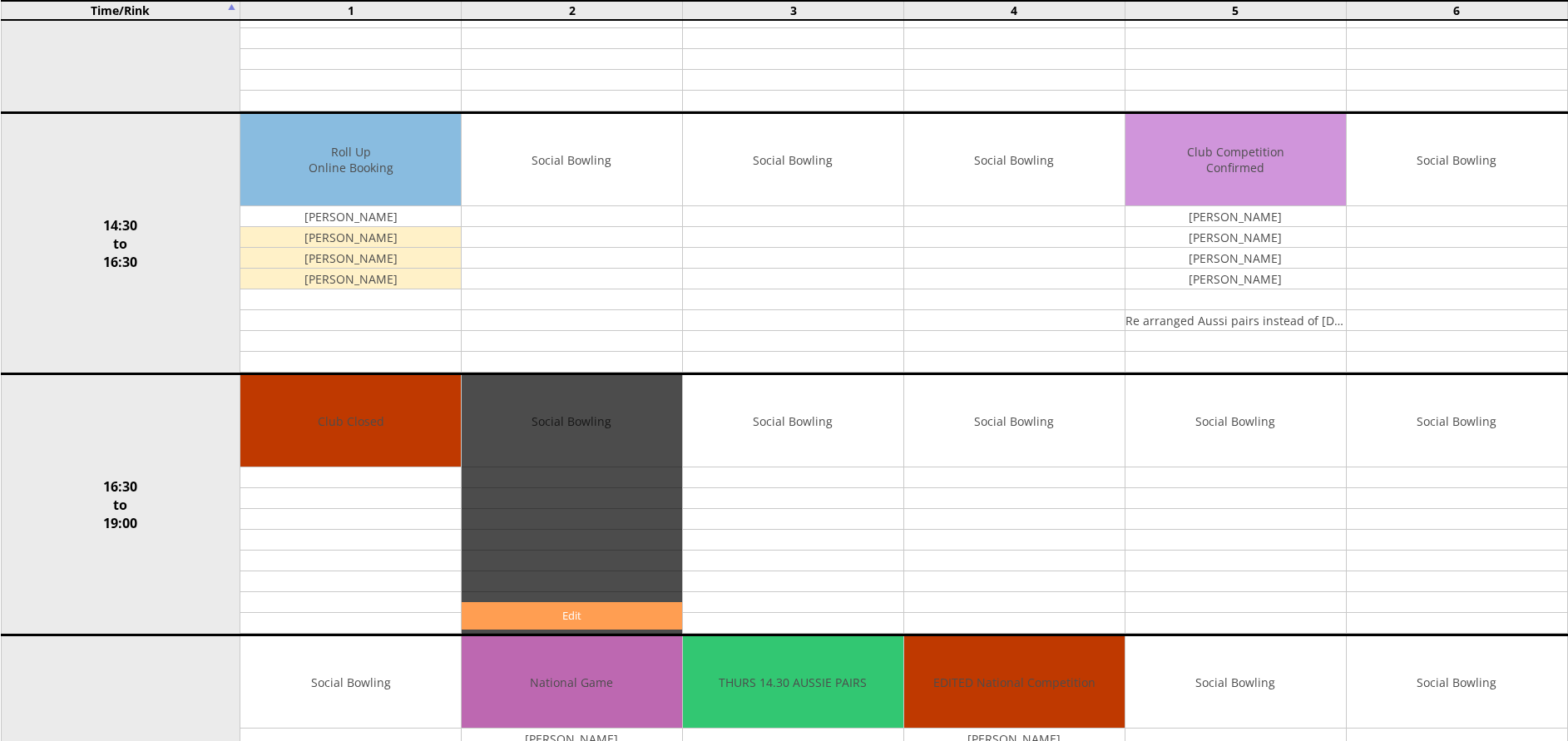
click at [594, 621] on link "Edit" at bounding box center [571, 616] width 220 height 27
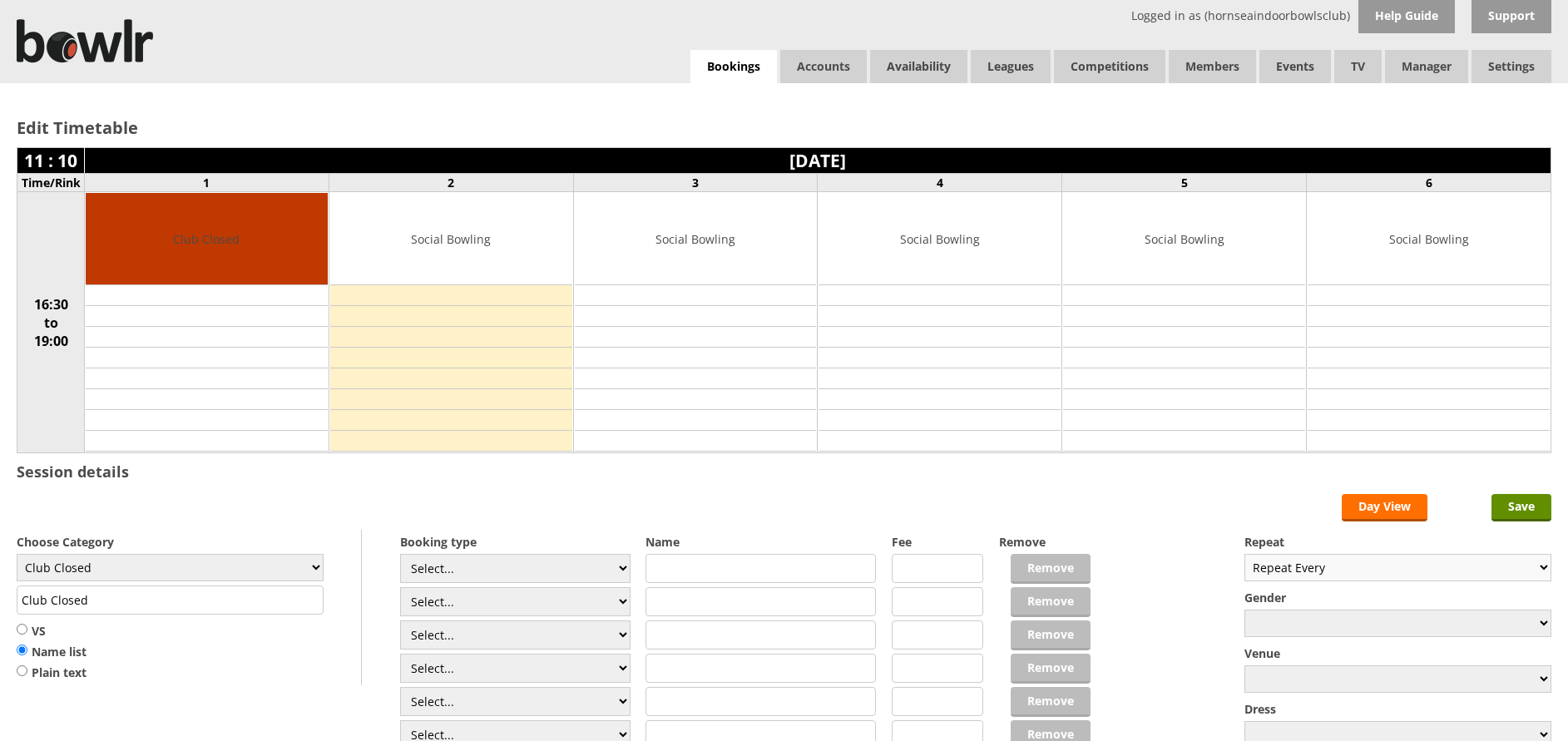
click at [1330, 568] on select "Repeat Every Daily Weekly Monthly" at bounding box center [1397, 567] width 307 height 27
select select "Weekly"
click at [1244, 554] on select "Repeat Every Daily Weekly Monthly" at bounding box center [1397, 567] width 307 height 27
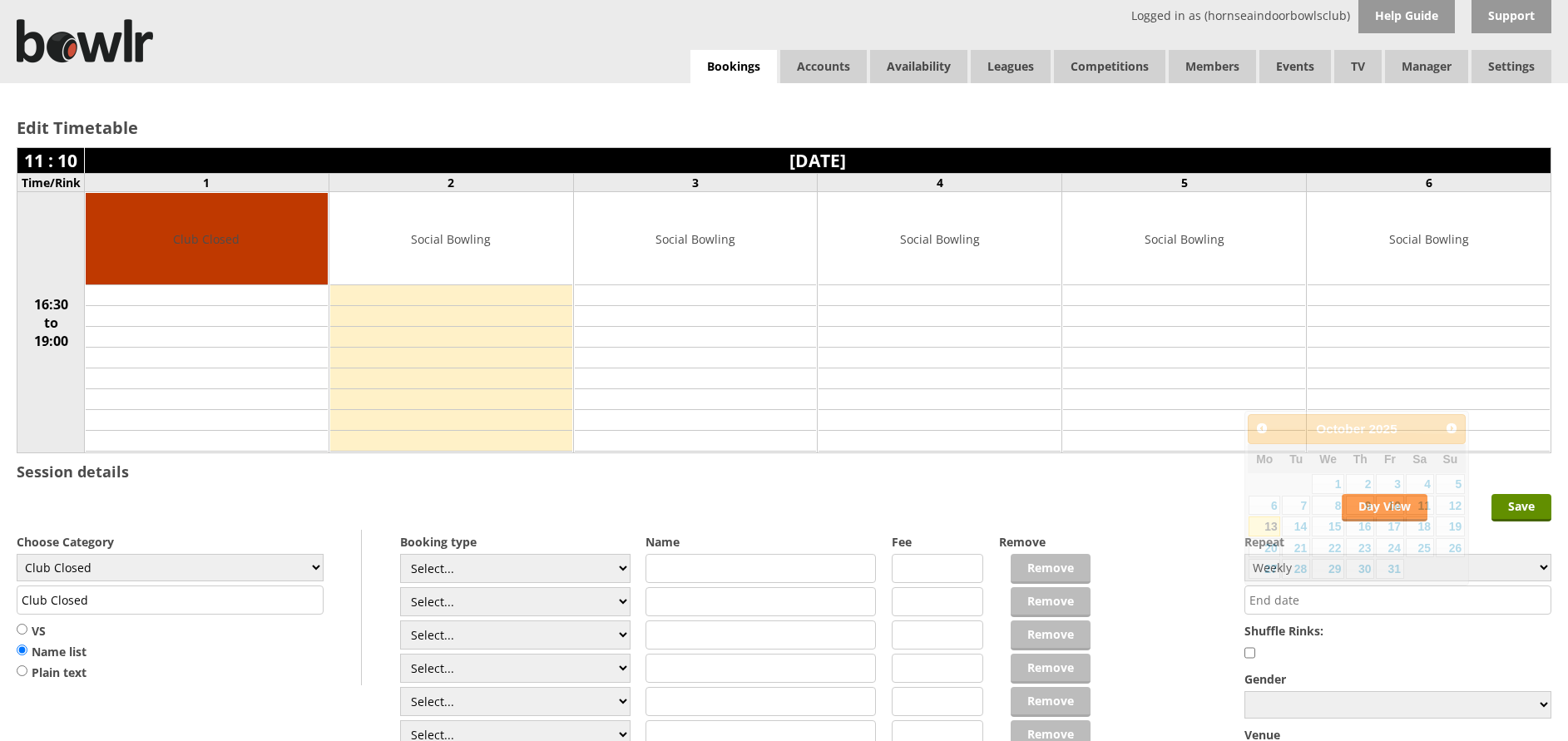
click at [1326, 609] on input "text" at bounding box center [1397, 600] width 307 height 29
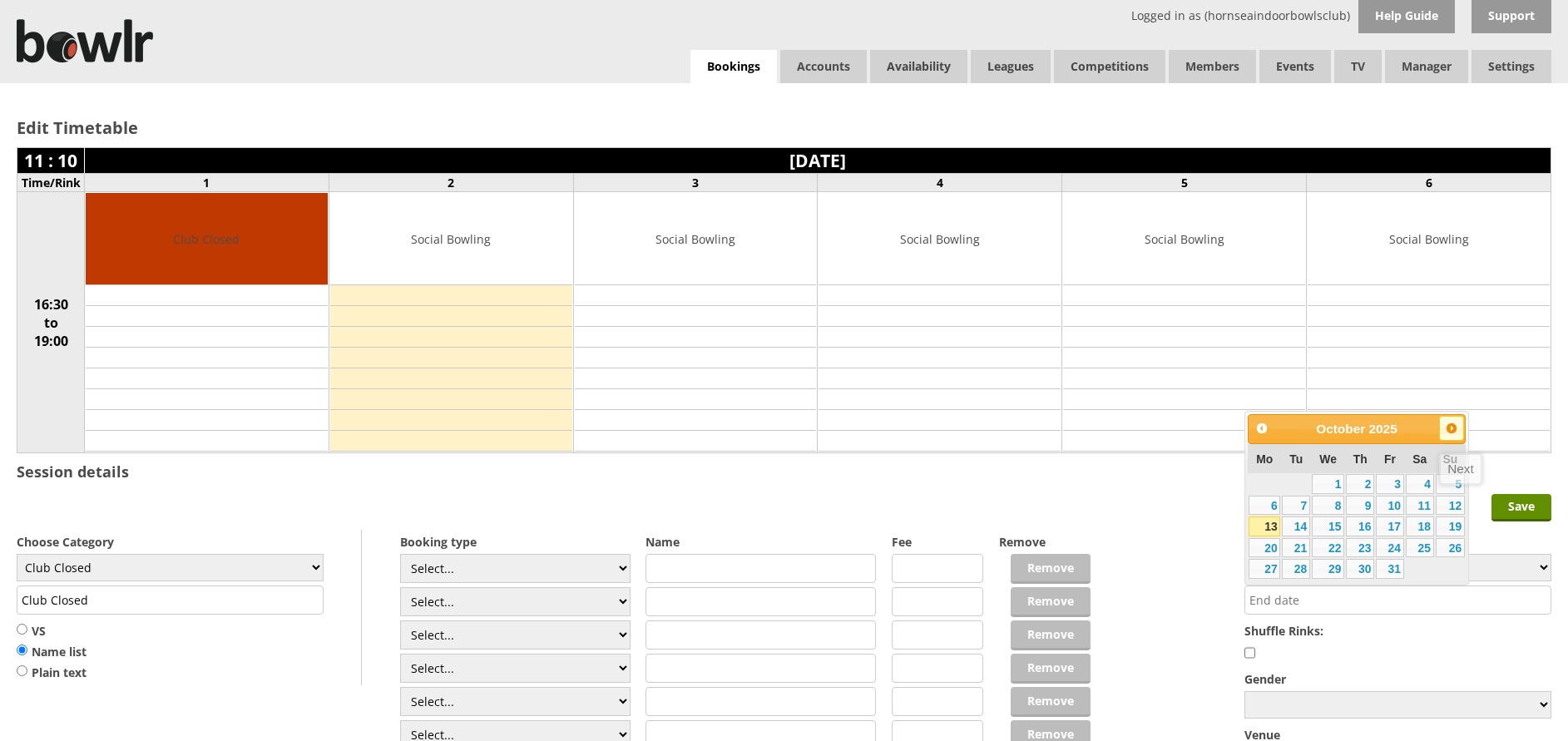
click at [1447, 422] on span "Next" at bounding box center [1451, 429] width 14 height 14
click at [1297, 526] on link "16" at bounding box center [1295, 526] width 28 height 20
type input "16-12-2025"
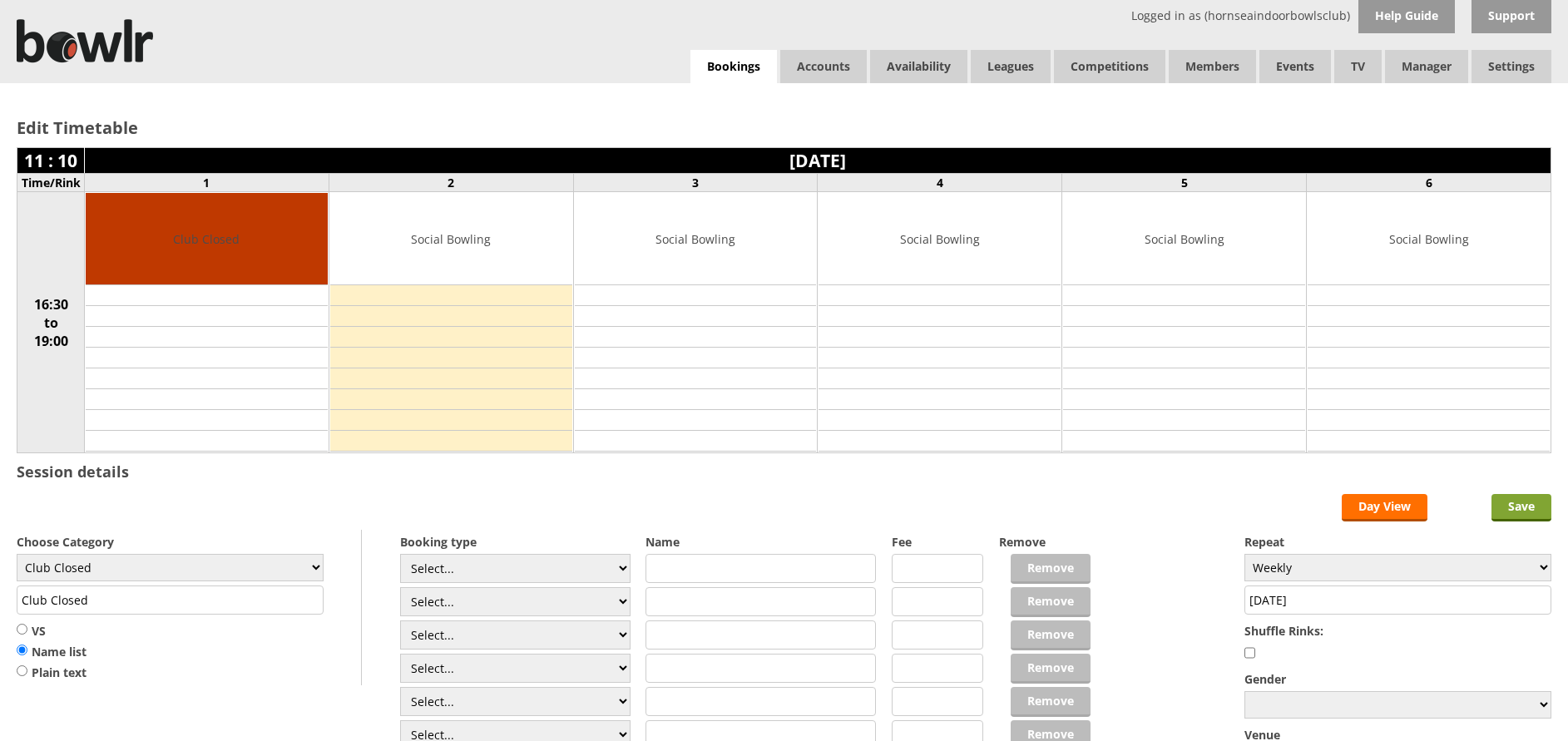
click at [1508, 509] on input "Save" at bounding box center [1521, 508] width 60 height 27
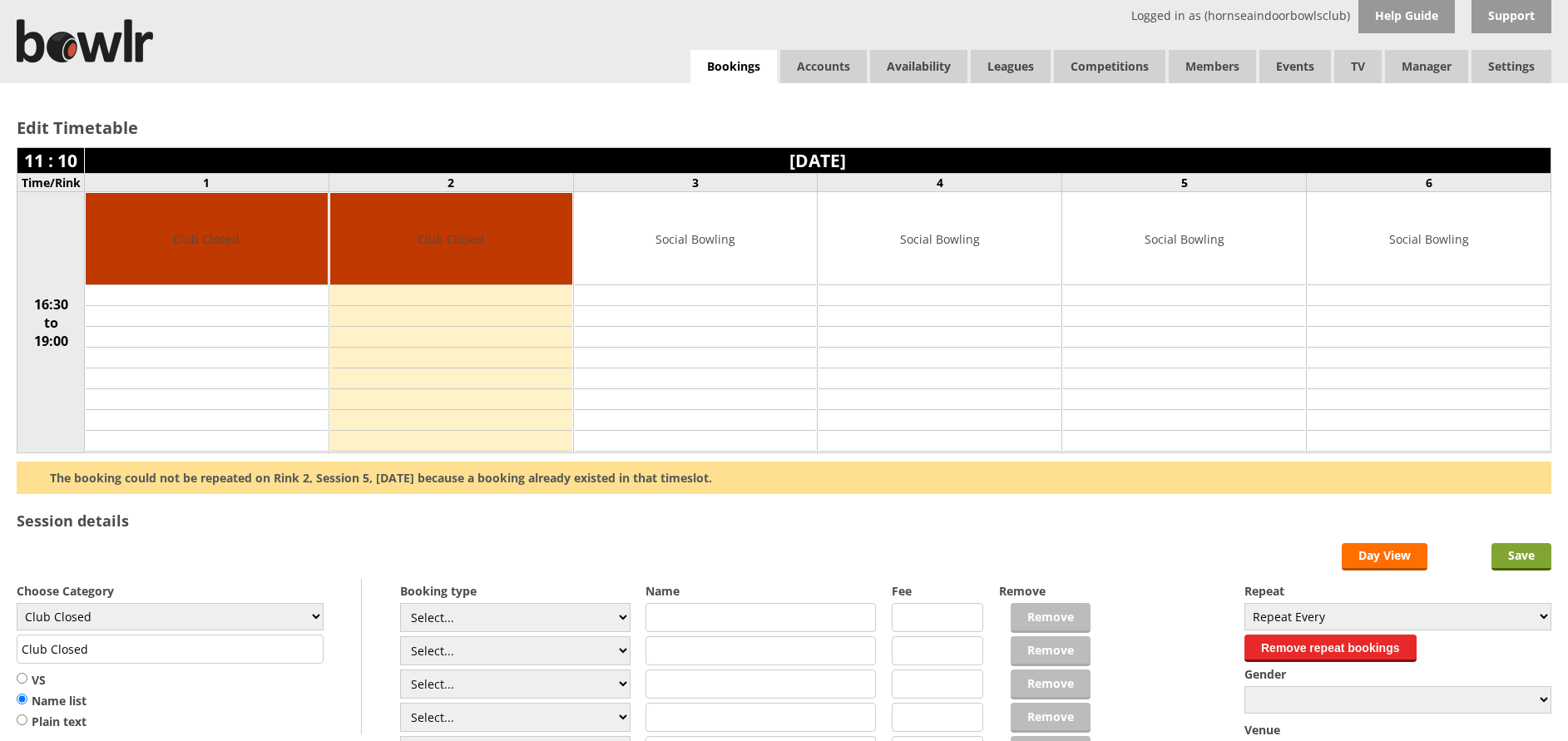
click at [1506, 556] on input "Save" at bounding box center [1521, 557] width 60 height 27
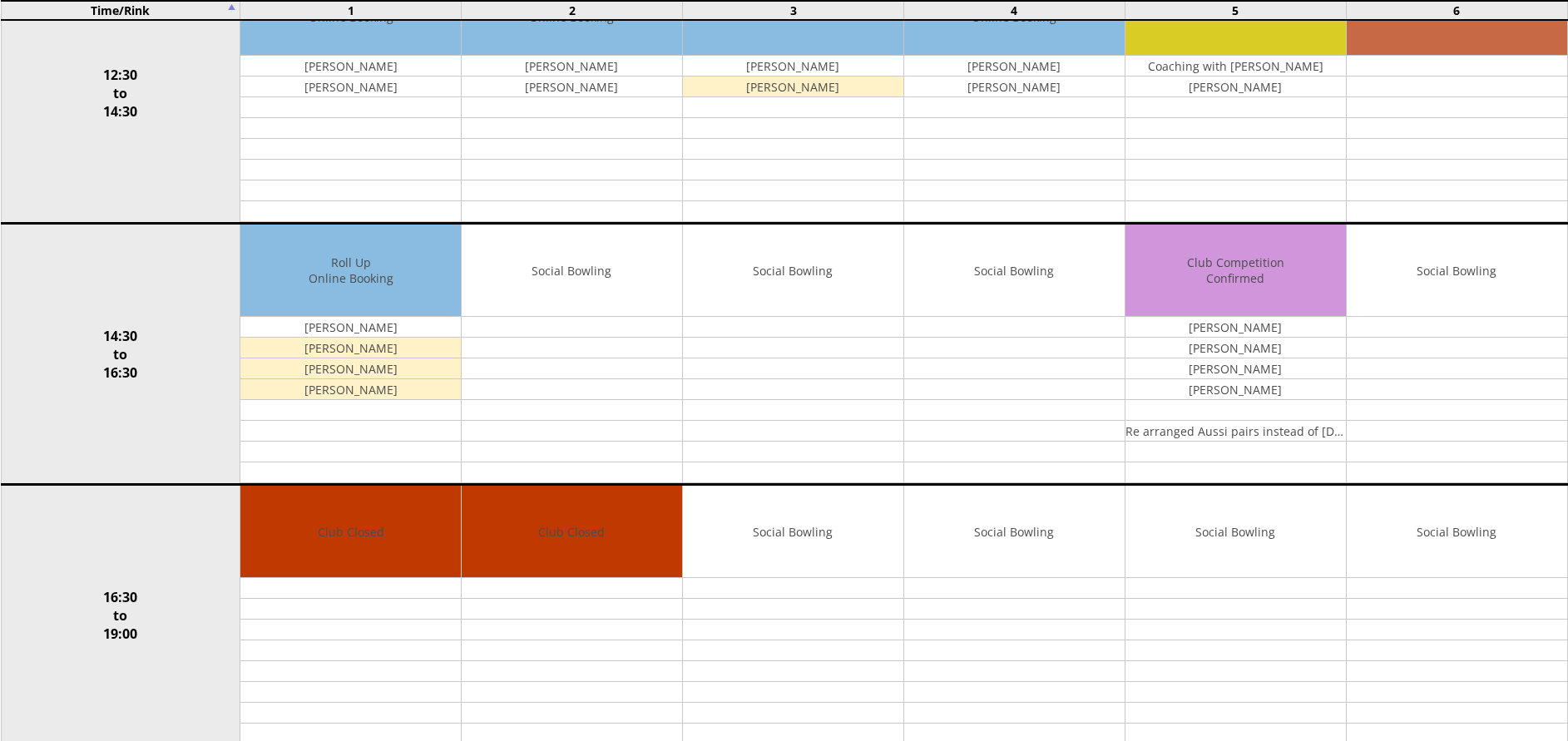
scroll to position [820, 0]
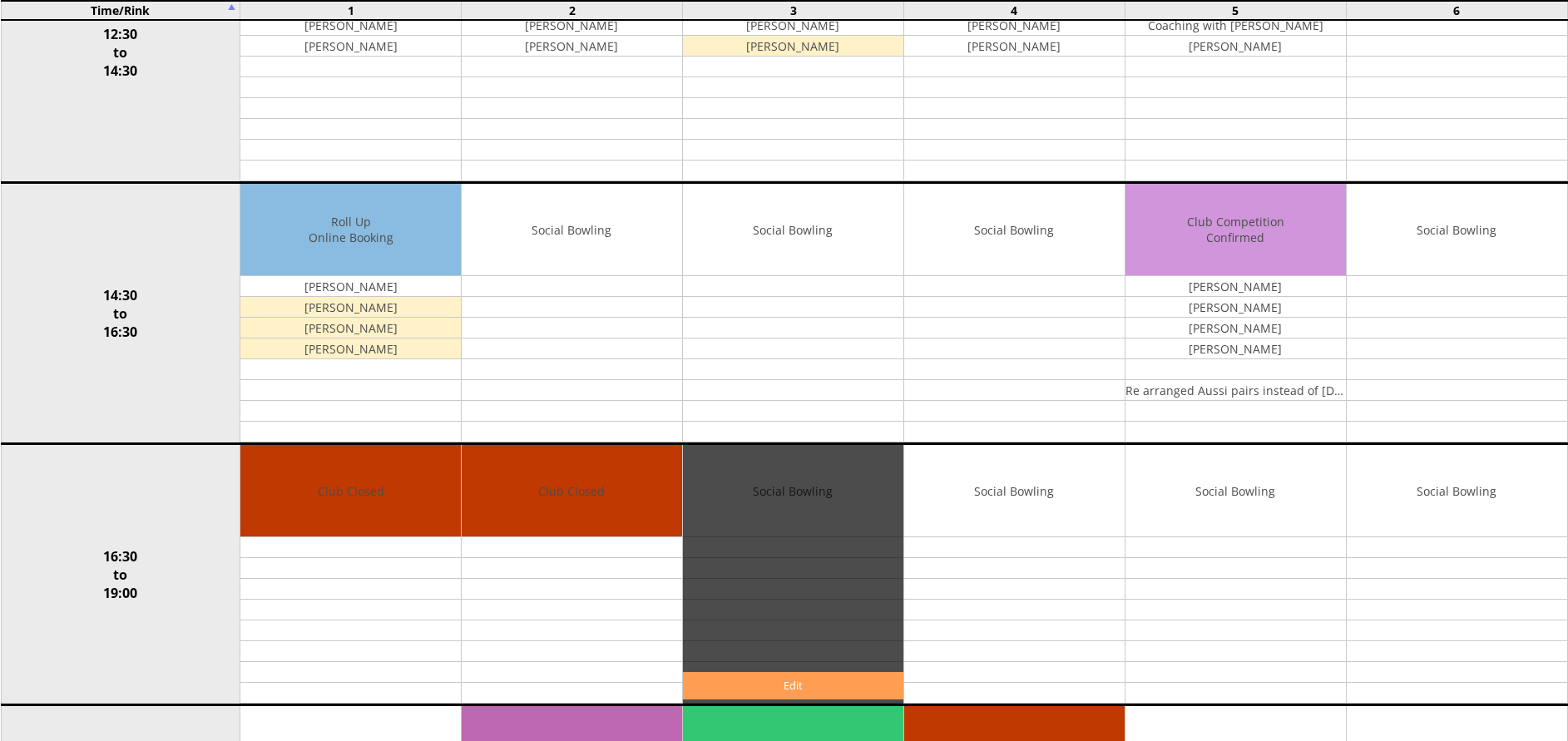
click at [798, 686] on link "Edit" at bounding box center [793, 686] width 220 height 27
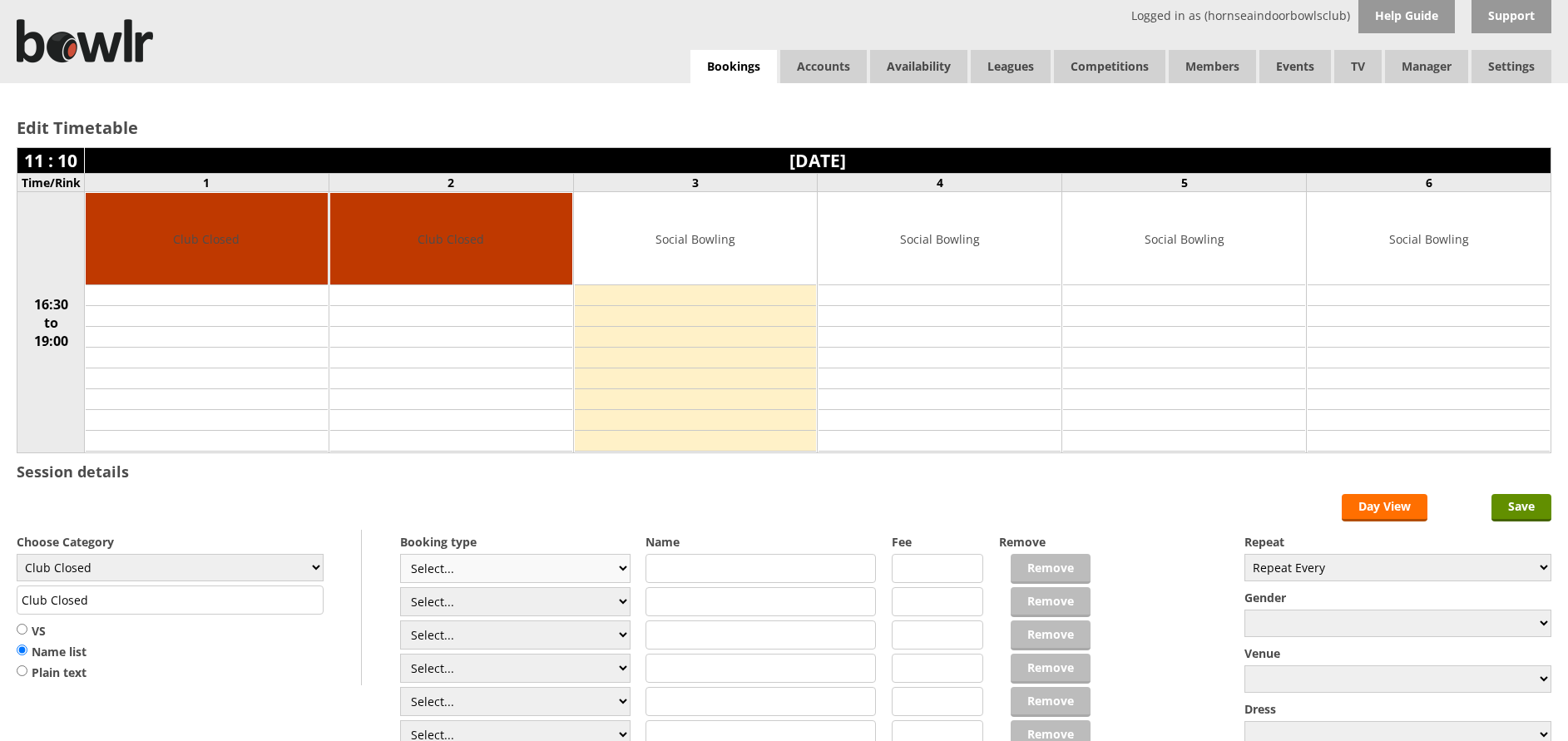
click at [611, 569] on select "Select... Club Competition (Member) Club Competition (Visitor) National (Member…" at bounding box center [515, 568] width 230 height 29
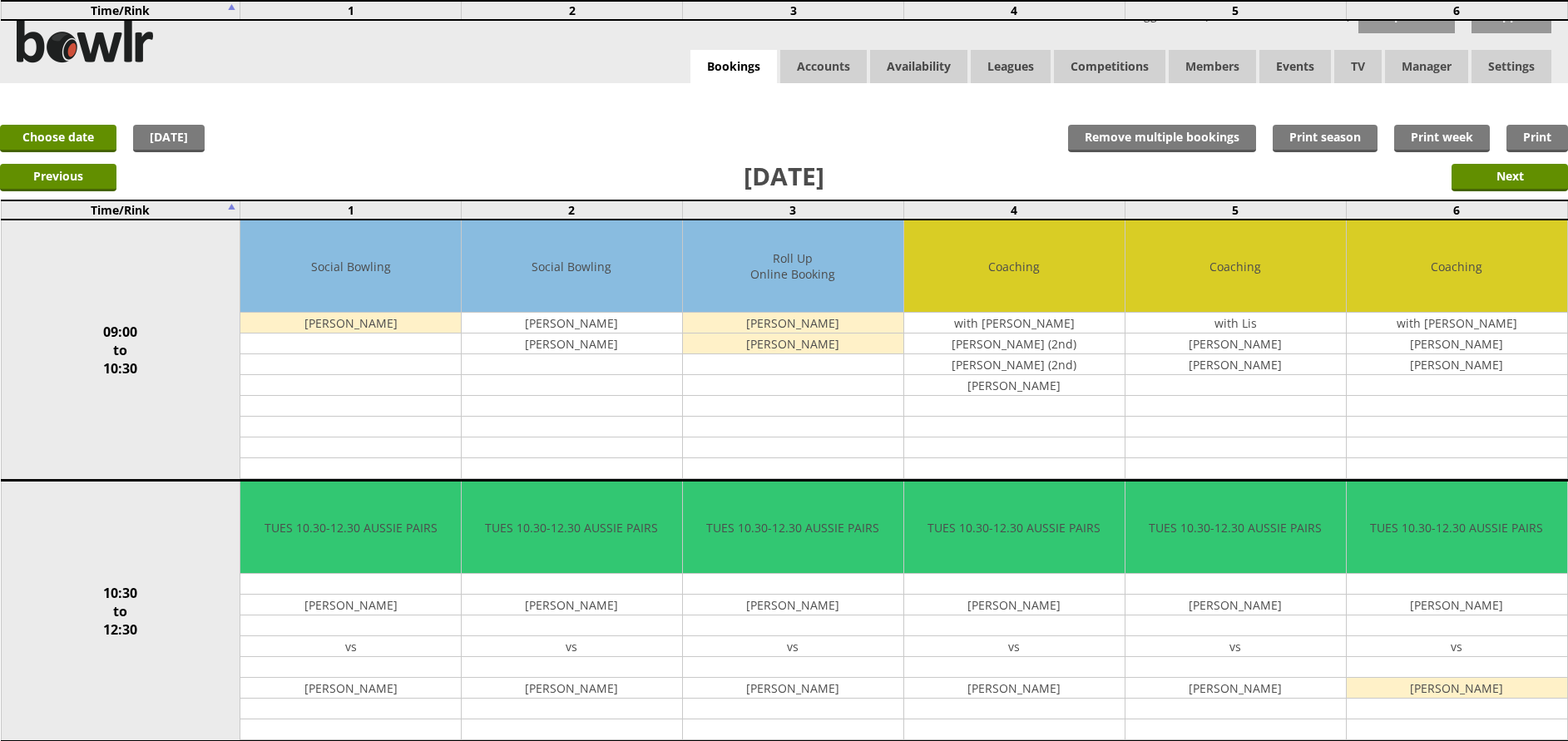
scroll to position [820, 0]
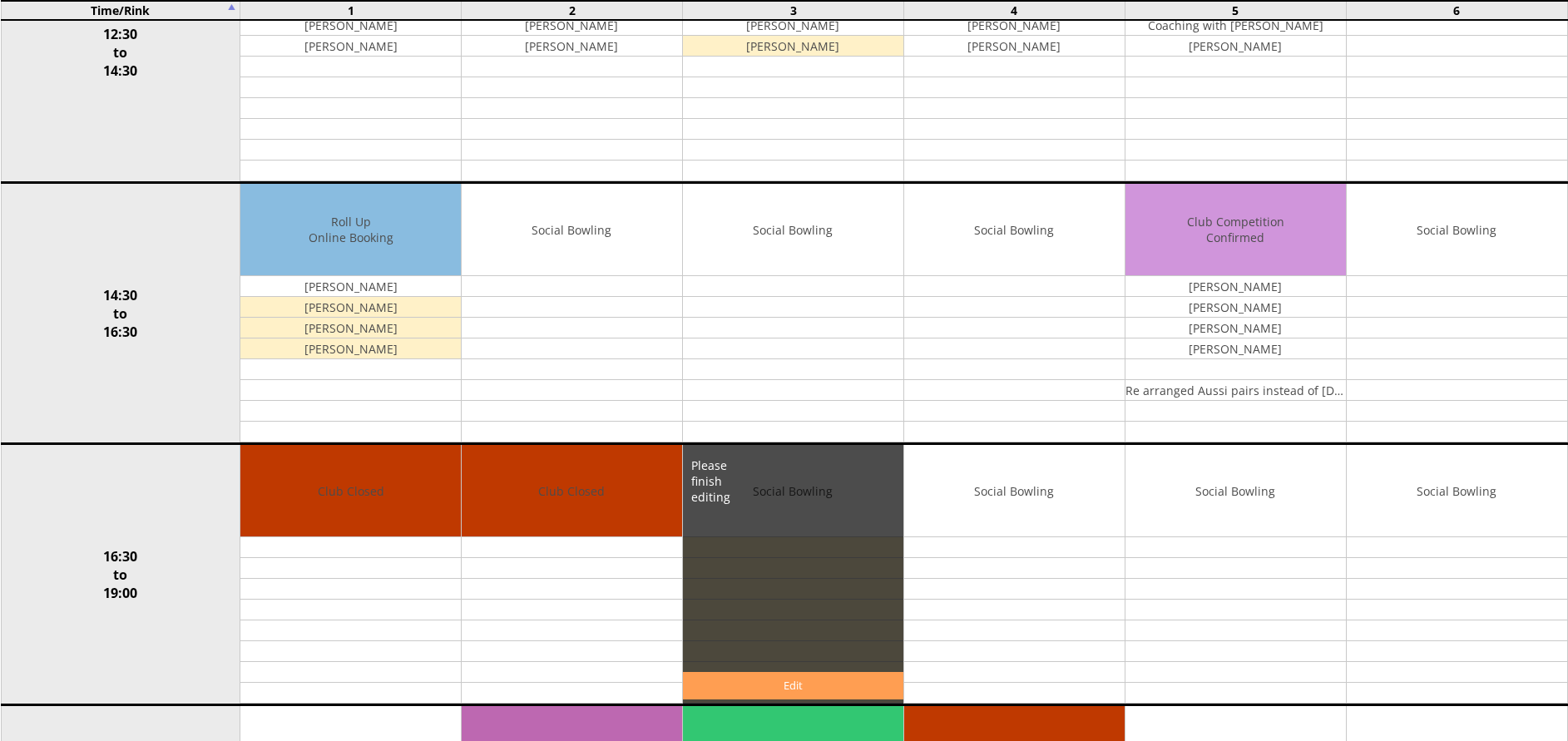
click at [788, 686] on link "Edit" at bounding box center [793, 686] width 220 height 27
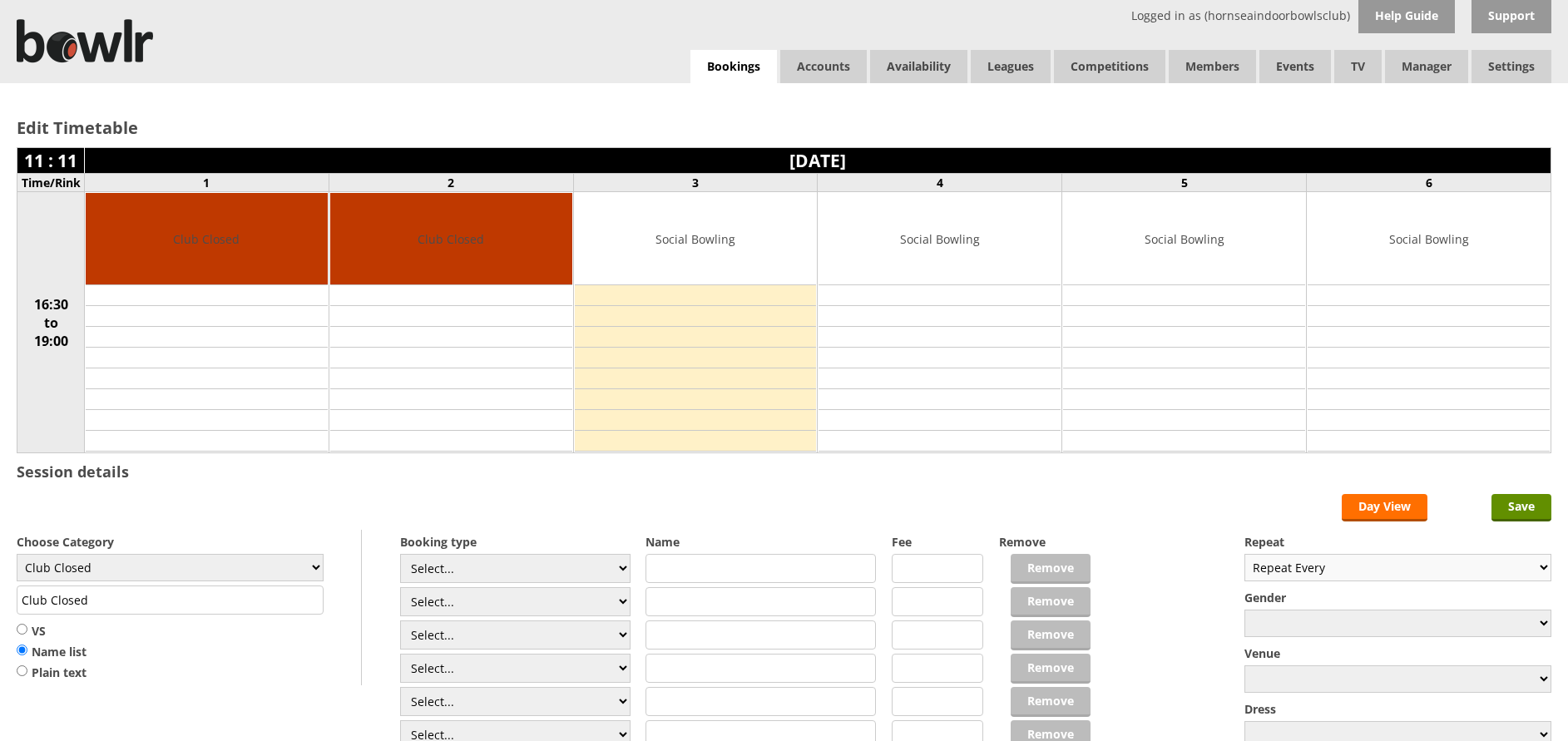
click at [1447, 573] on select "Repeat Every Daily Weekly Monthly" at bounding box center [1397, 567] width 307 height 27
select select "Weekly"
click at [1244, 554] on select "Repeat Every Daily Weekly Monthly" at bounding box center [1397, 567] width 307 height 27
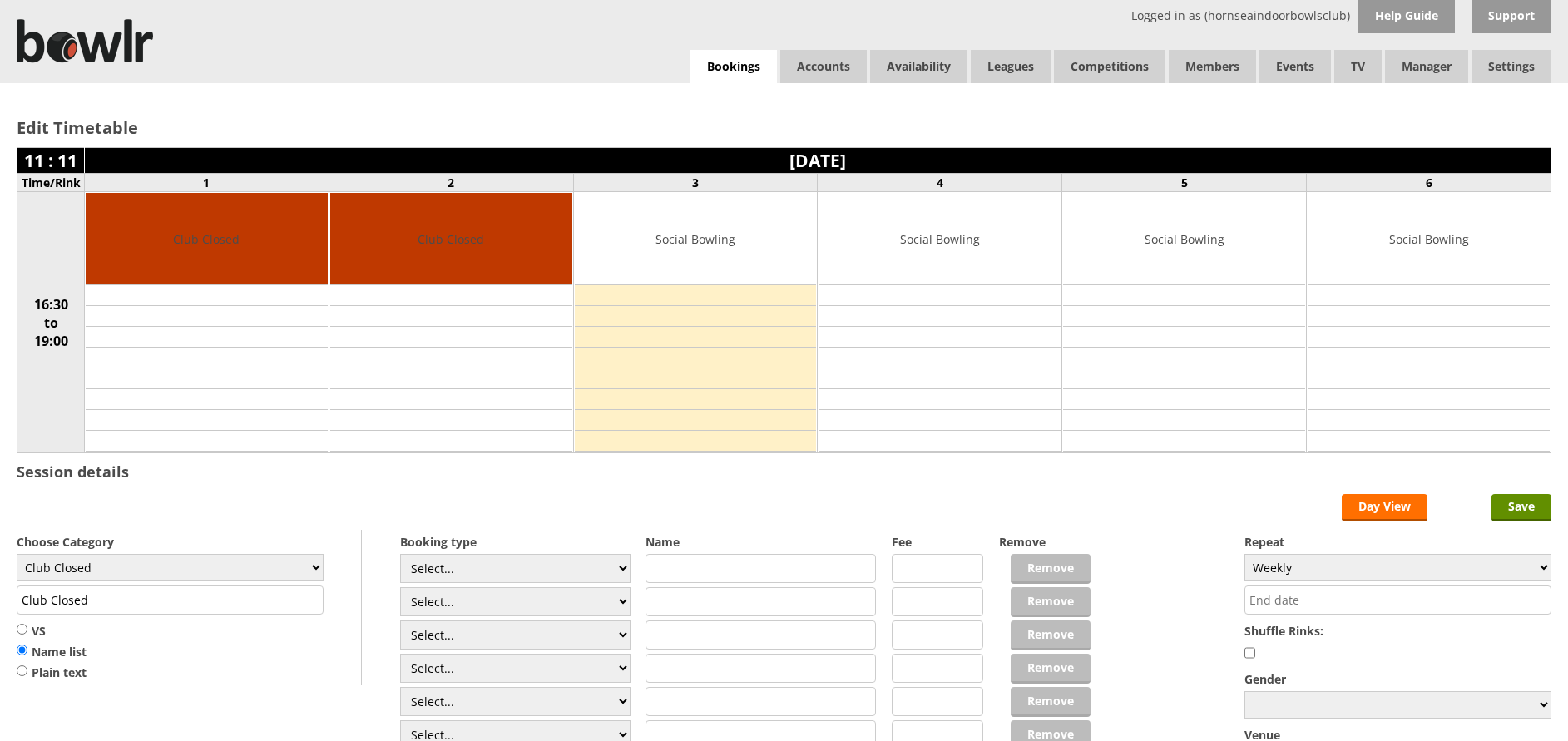
click at [1403, 599] on input "text" at bounding box center [1397, 600] width 307 height 29
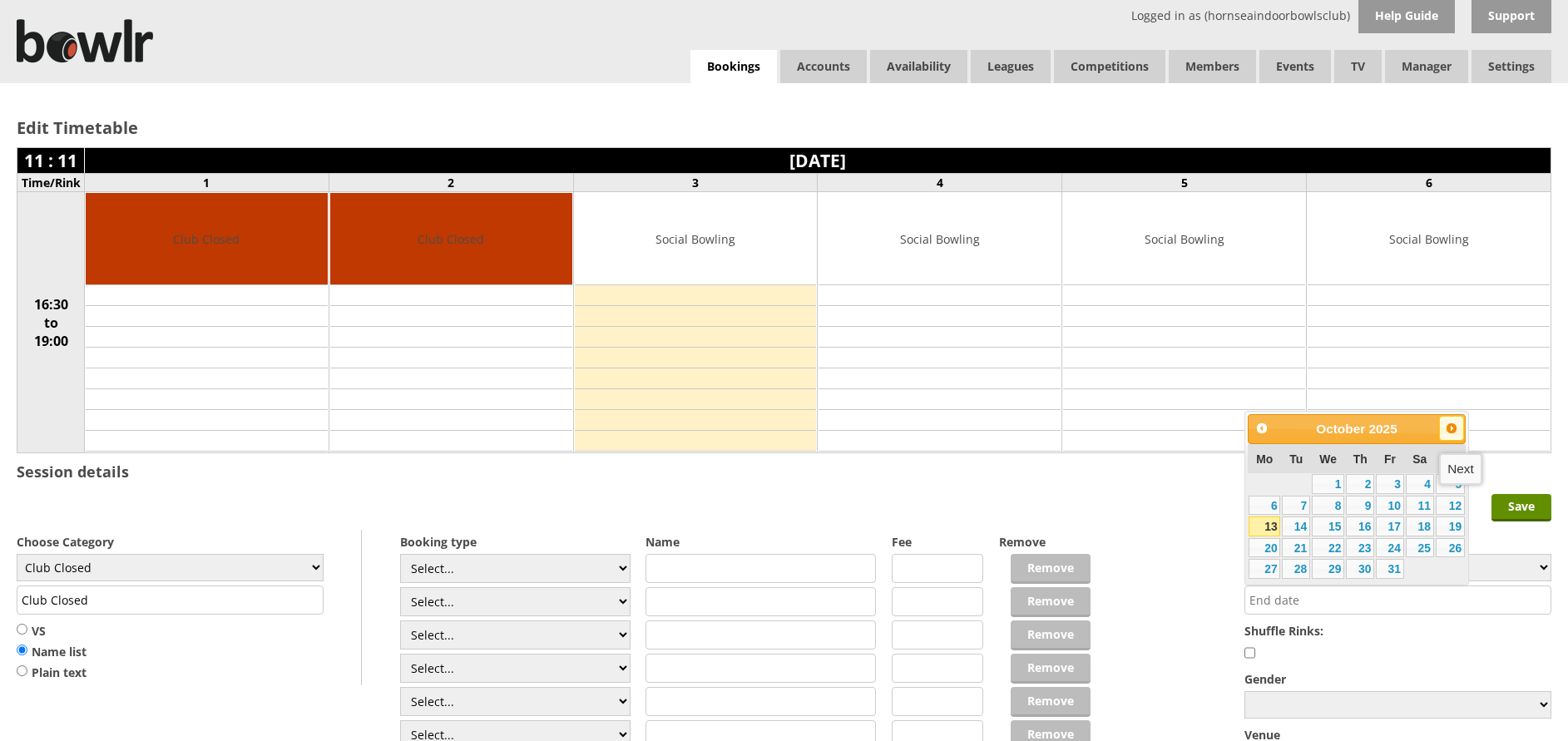
click at [1448, 427] on span "Next" at bounding box center [1451, 429] width 14 height 14
click at [1293, 524] on link "16" at bounding box center [1295, 526] width 28 height 20
type input "16-12-2025"
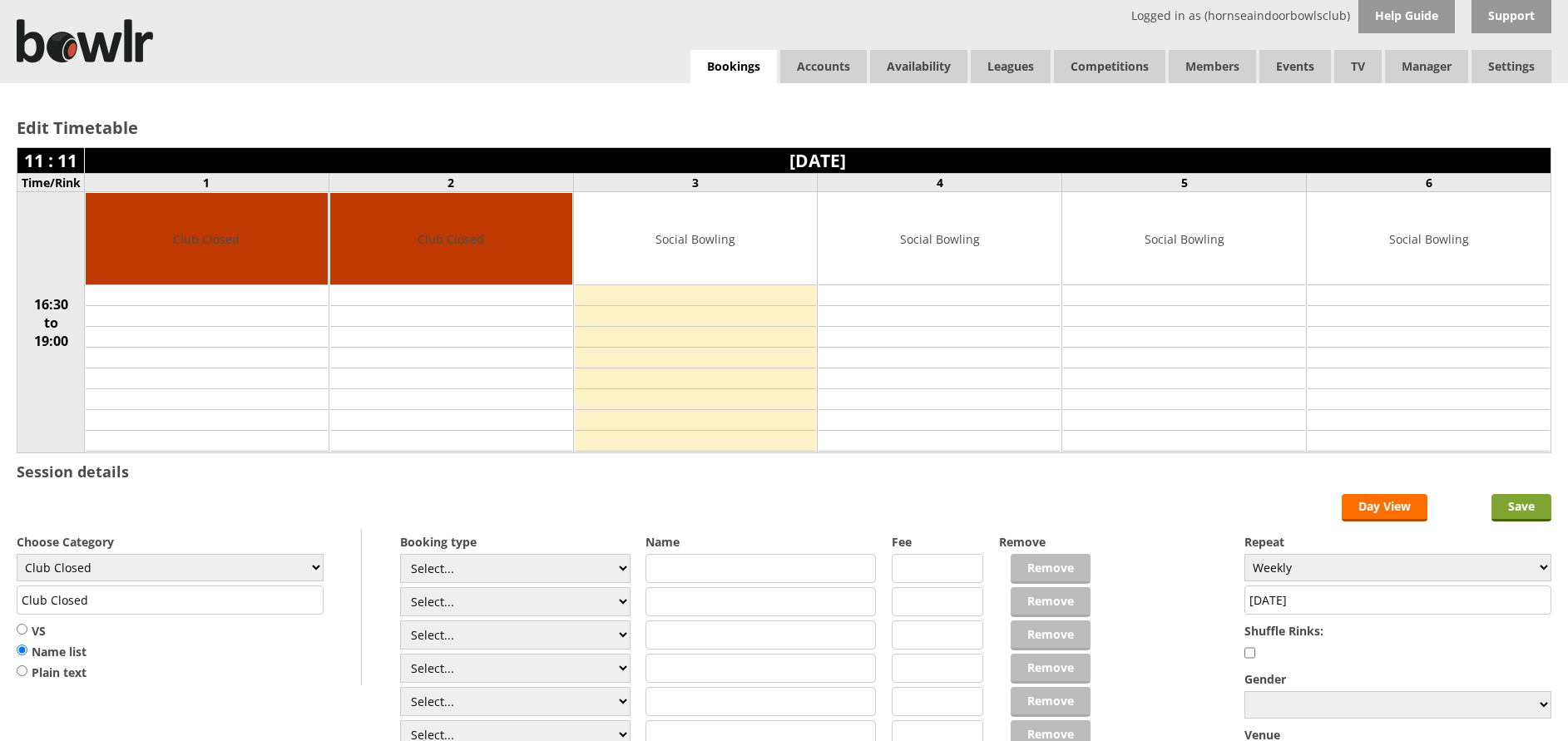
click at [1528, 508] on input "Save" at bounding box center [1521, 508] width 60 height 27
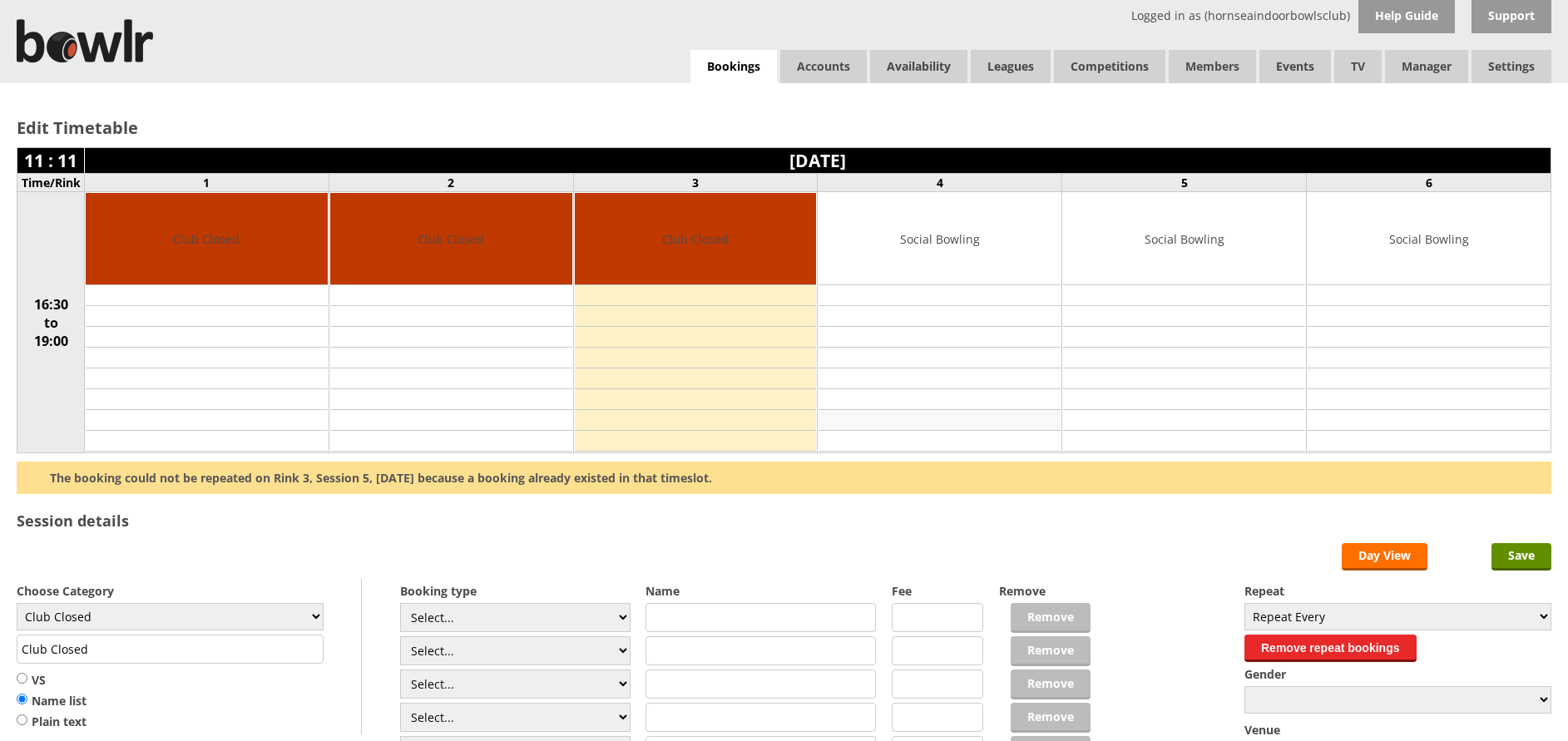
click at [989, 429] on td at bounding box center [939, 420] width 242 height 21
click at [1511, 554] on input "Save" at bounding box center [1521, 557] width 60 height 27
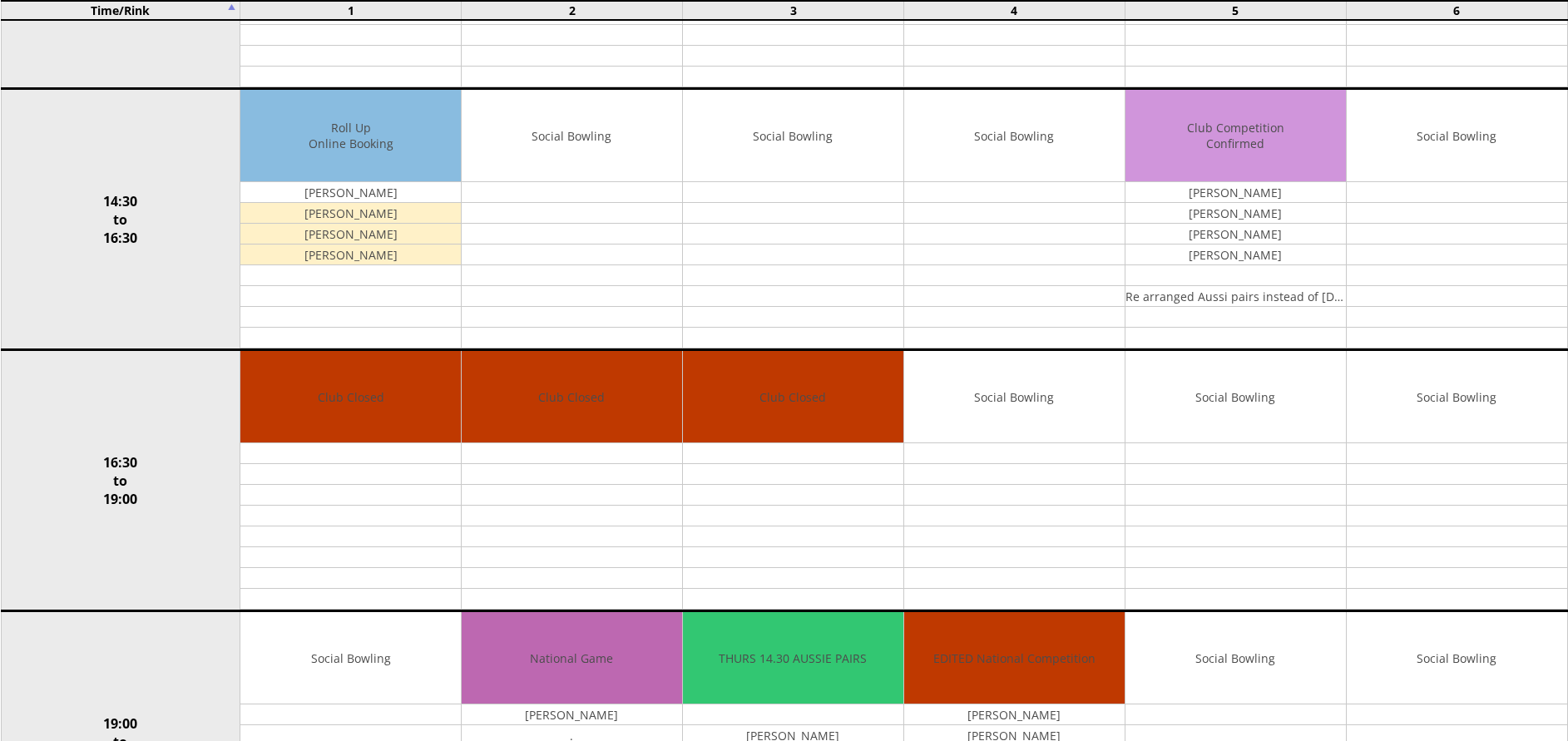
scroll to position [984, 0]
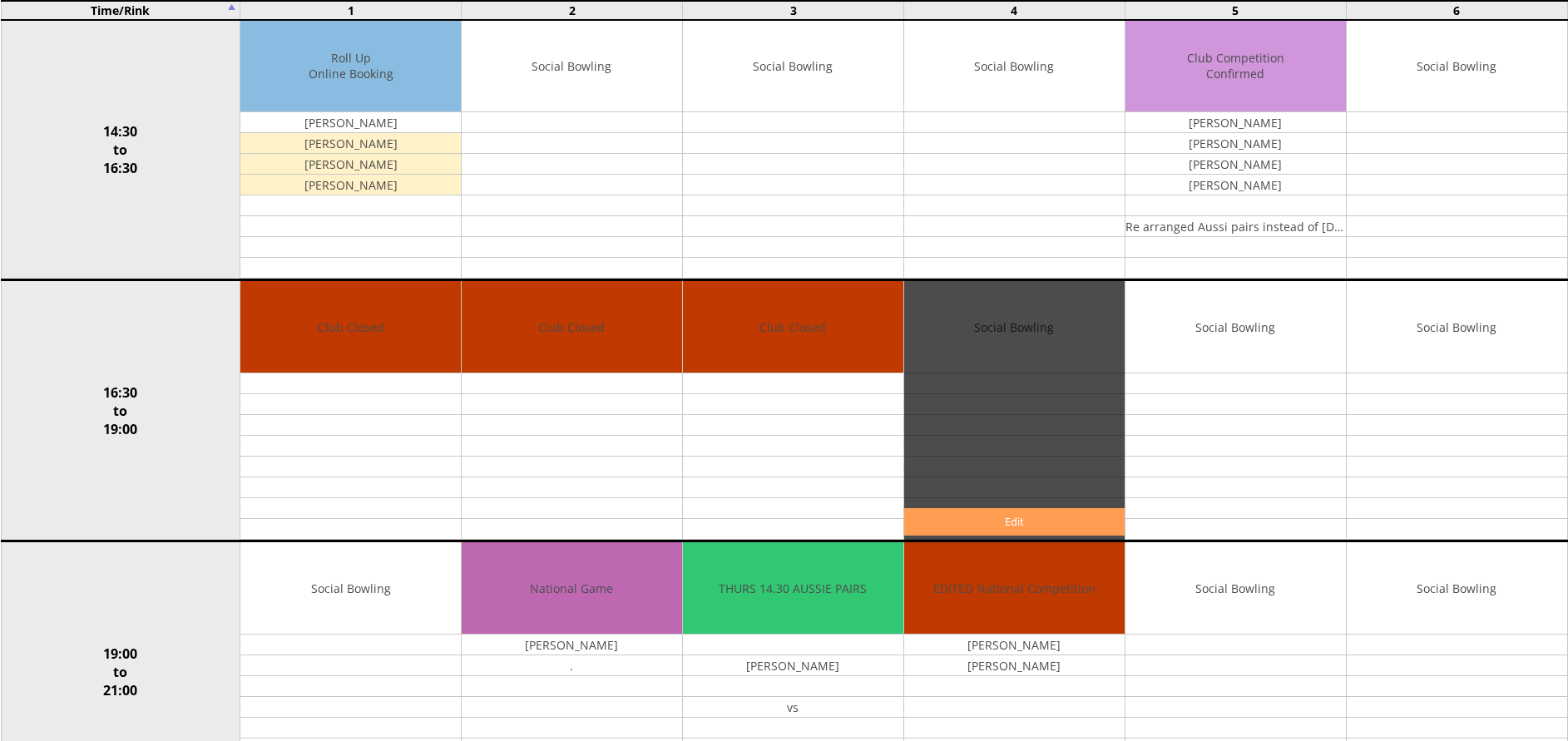
click at [1033, 520] on link "Edit" at bounding box center [1014, 522] width 220 height 27
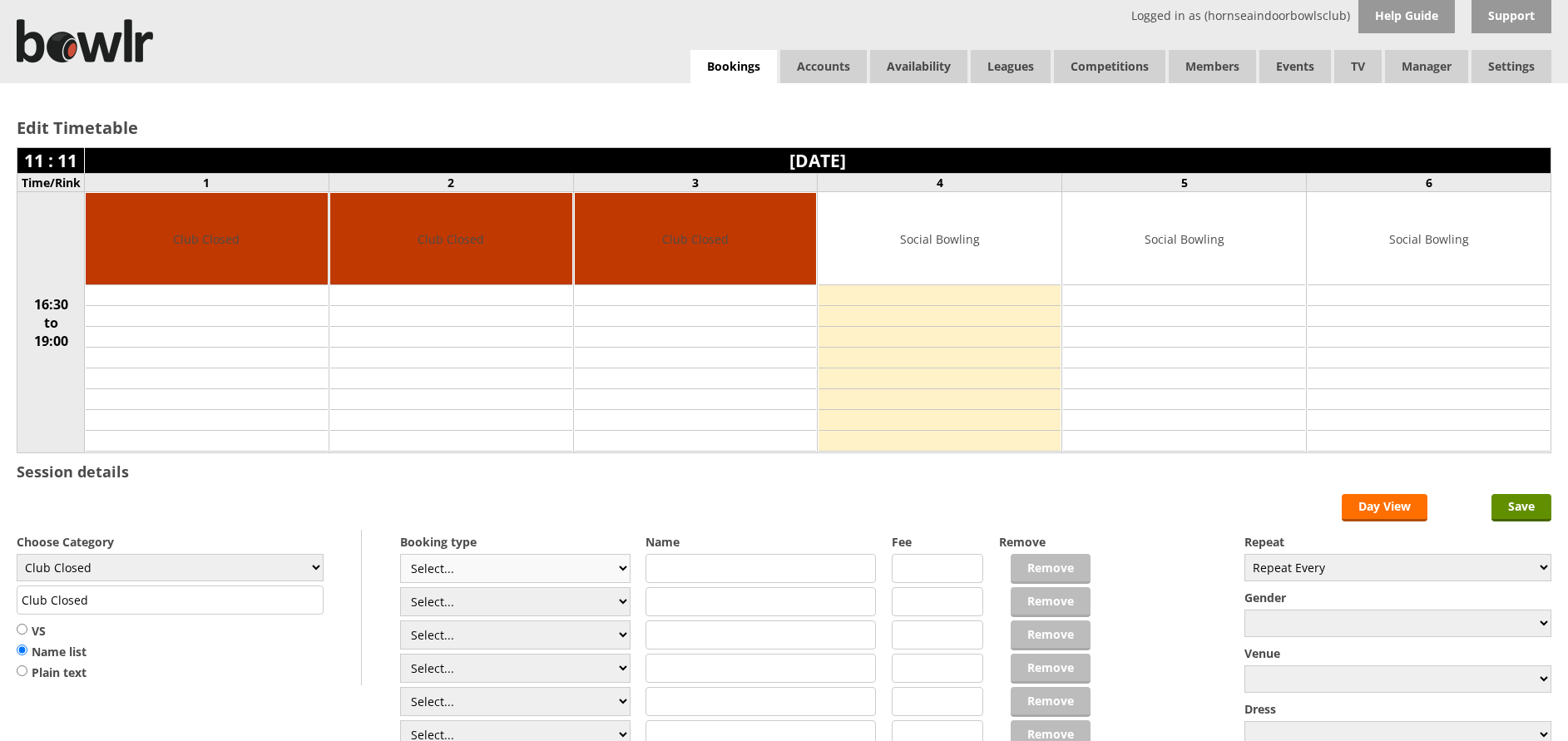
click at [619, 569] on select "Select... Club Competition (Member) Club Competition (Visitor) National (Member…" at bounding box center [515, 568] width 230 height 29
click at [1467, 560] on select "Repeat Every Daily Weekly Monthly" at bounding box center [1397, 567] width 307 height 27
select select "Weekly"
click at [1244, 554] on select "Repeat Every Daily Weekly Monthly" at bounding box center [1397, 567] width 307 height 27
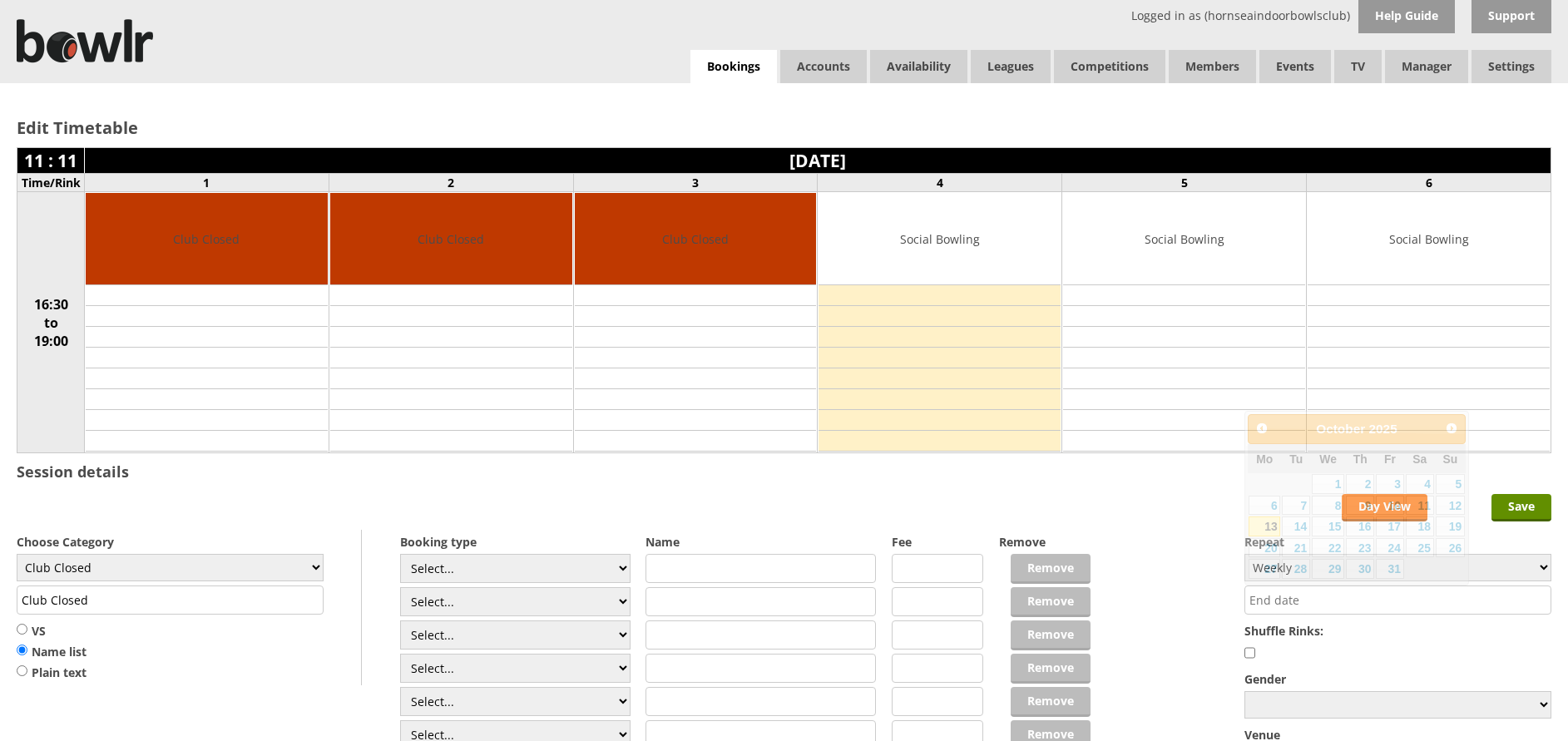
click at [1390, 595] on input "text" at bounding box center [1397, 600] width 307 height 29
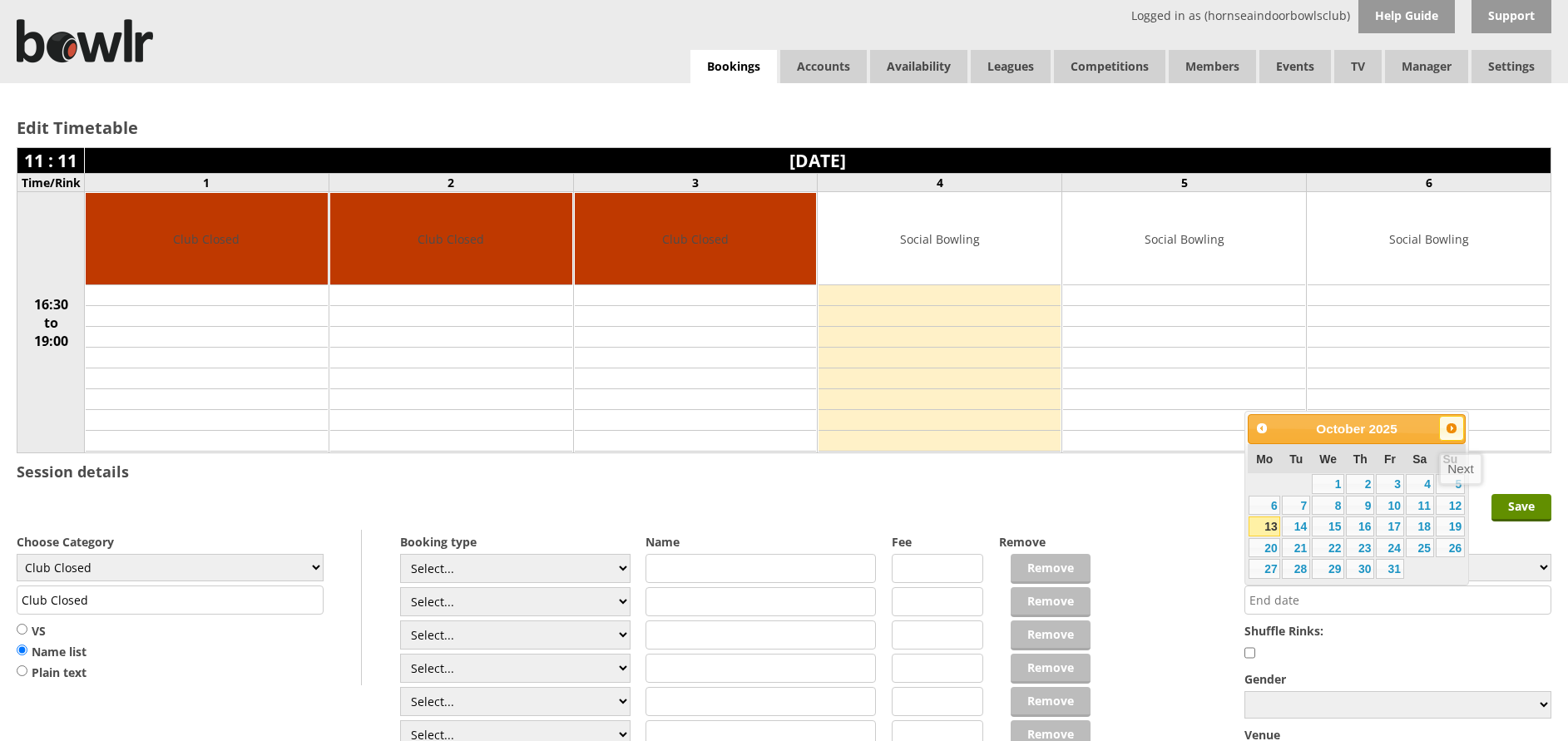
click at [1450, 428] on span "Next" at bounding box center [1451, 429] width 14 height 14
click at [1295, 532] on link "16" at bounding box center [1295, 526] width 28 height 20
type input "[DATE]"
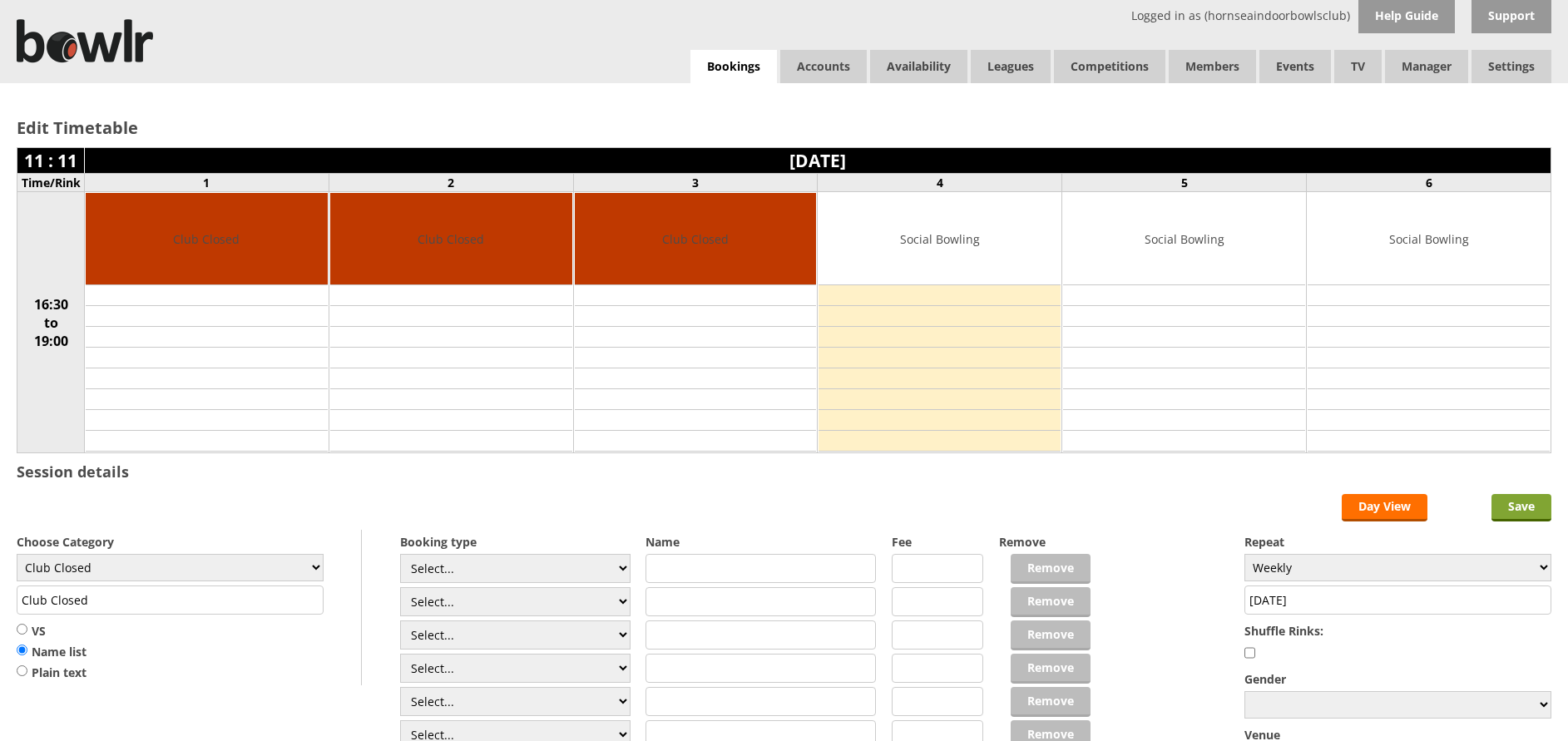
click at [1528, 500] on input "Save" at bounding box center [1521, 508] width 60 height 27
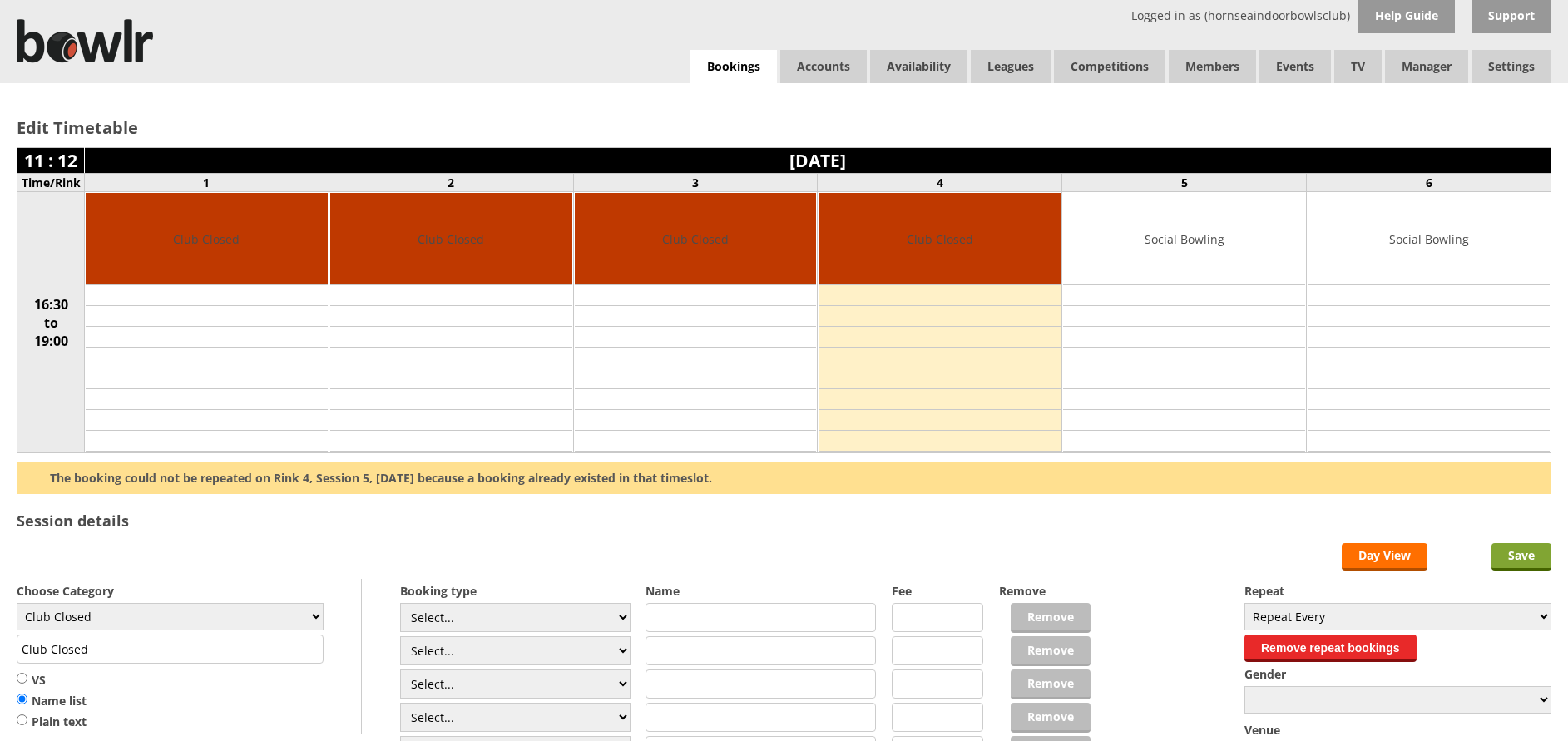
click at [1518, 561] on input "Save" at bounding box center [1521, 557] width 60 height 27
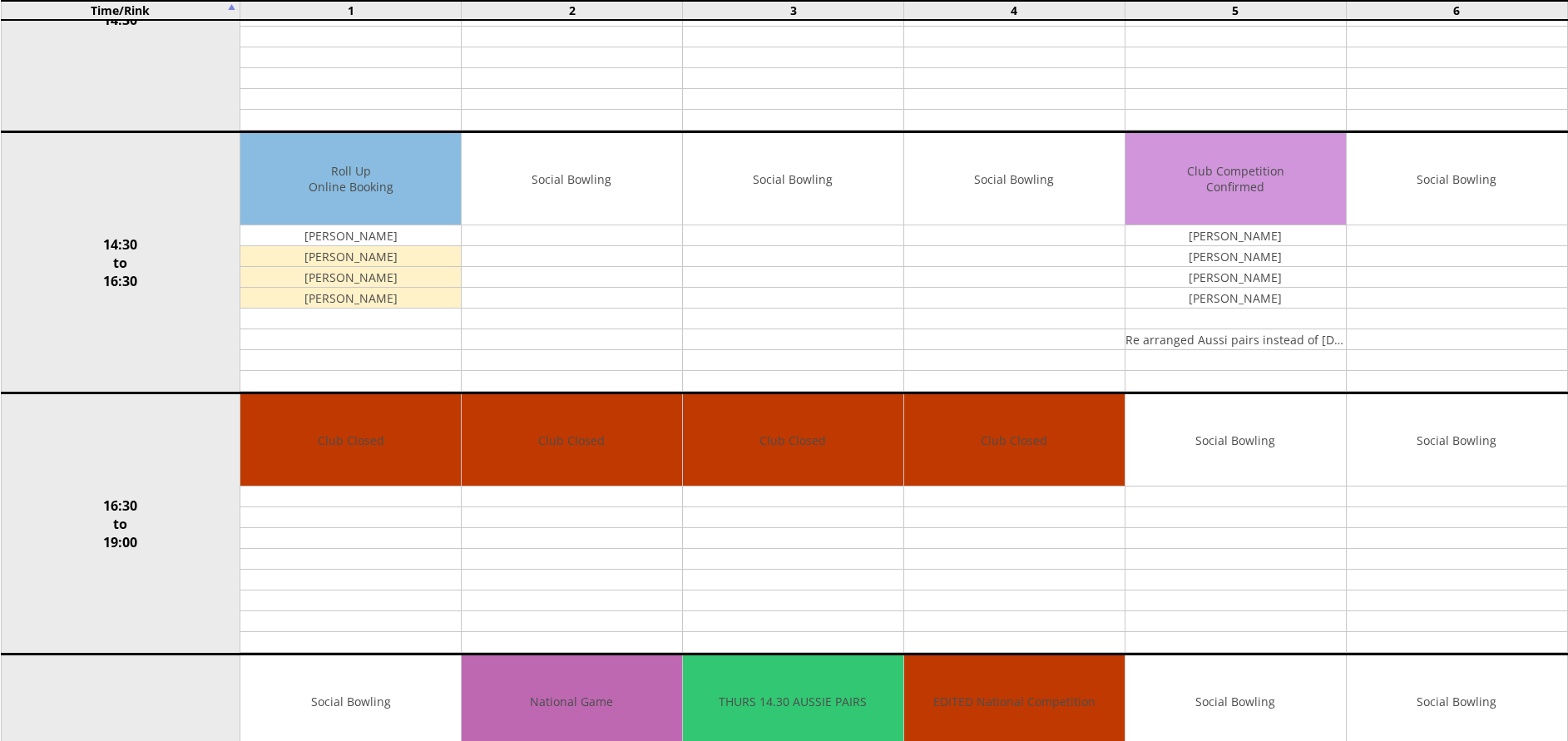
scroll to position [984, 0]
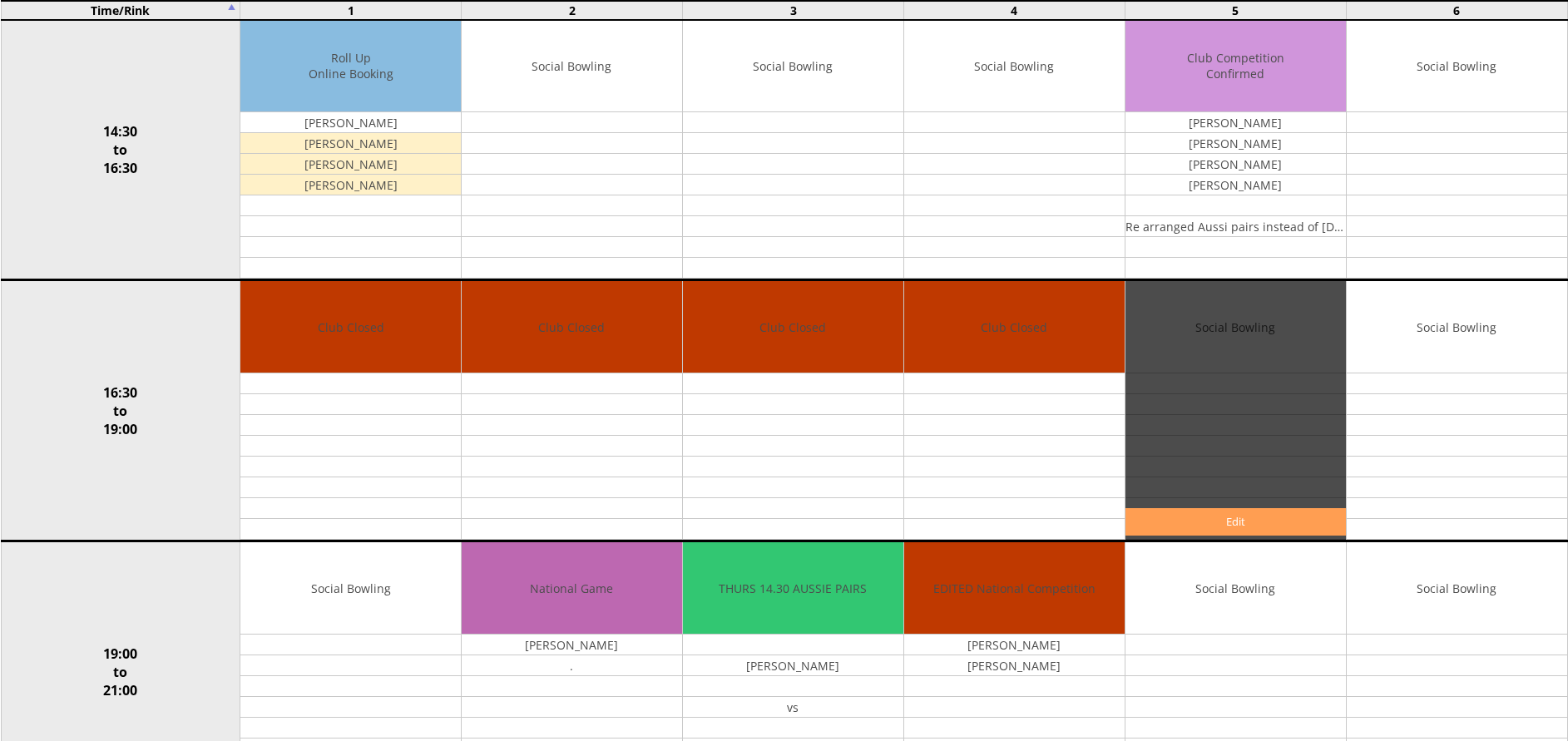
click at [1204, 528] on link "Edit" at bounding box center [1235, 522] width 220 height 27
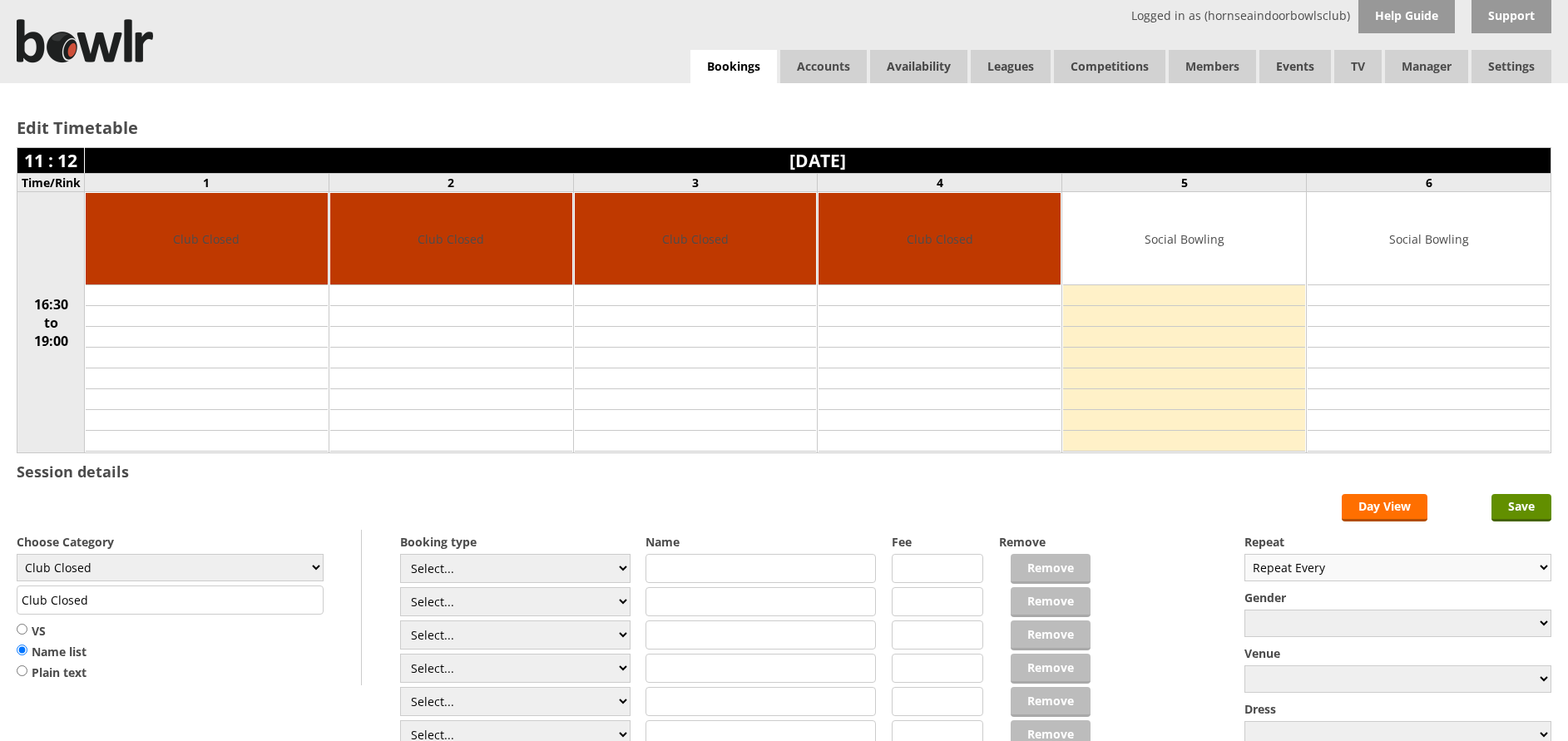
click at [1367, 562] on select "Repeat Every Daily Weekly Monthly" at bounding box center [1397, 567] width 307 height 27
select select "Weekly"
click at [1244, 554] on select "Repeat Every Daily Weekly Monthly" at bounding box center [1397, 567] width 307 height 27
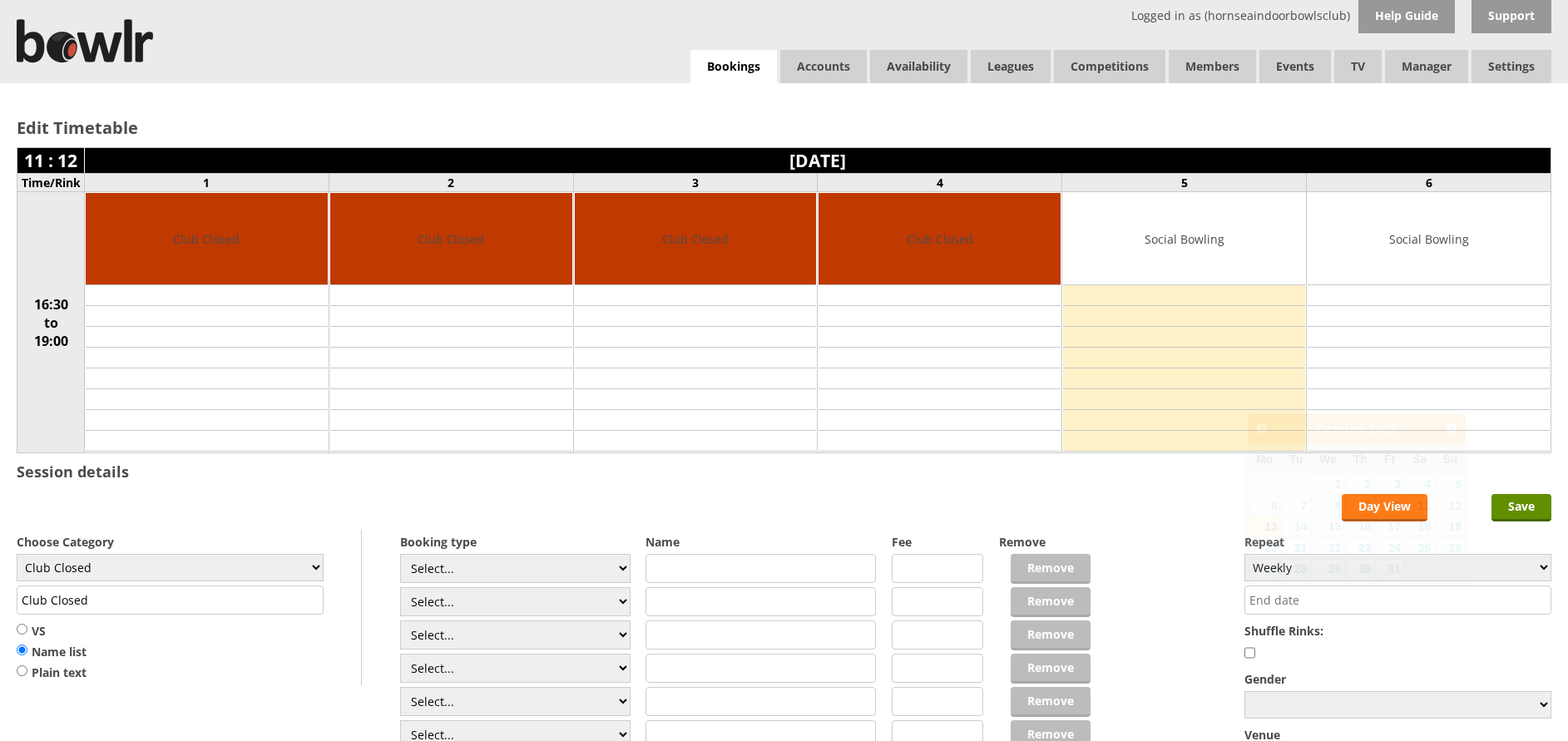
click at [1356, 593] on input "text" at bounding box center [1397, 600] width 307 height 29
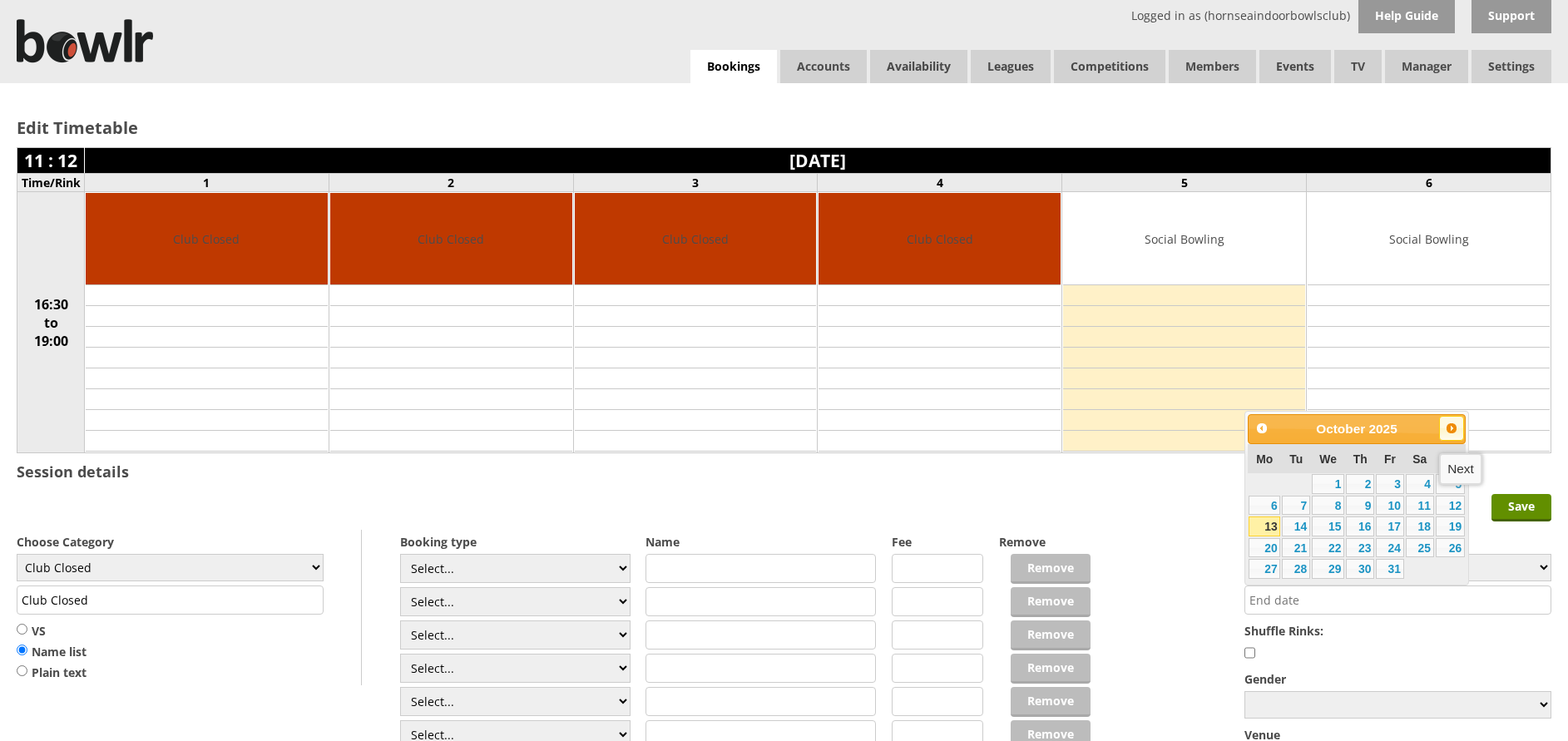
click at [1456, 429] on span "Next" at bounding box center [1451, 429] width 14 height 14
click at [1291, 526] on link "16" at bounding box center [1295, 526] width 28 height 20
type input "16-12-2025"
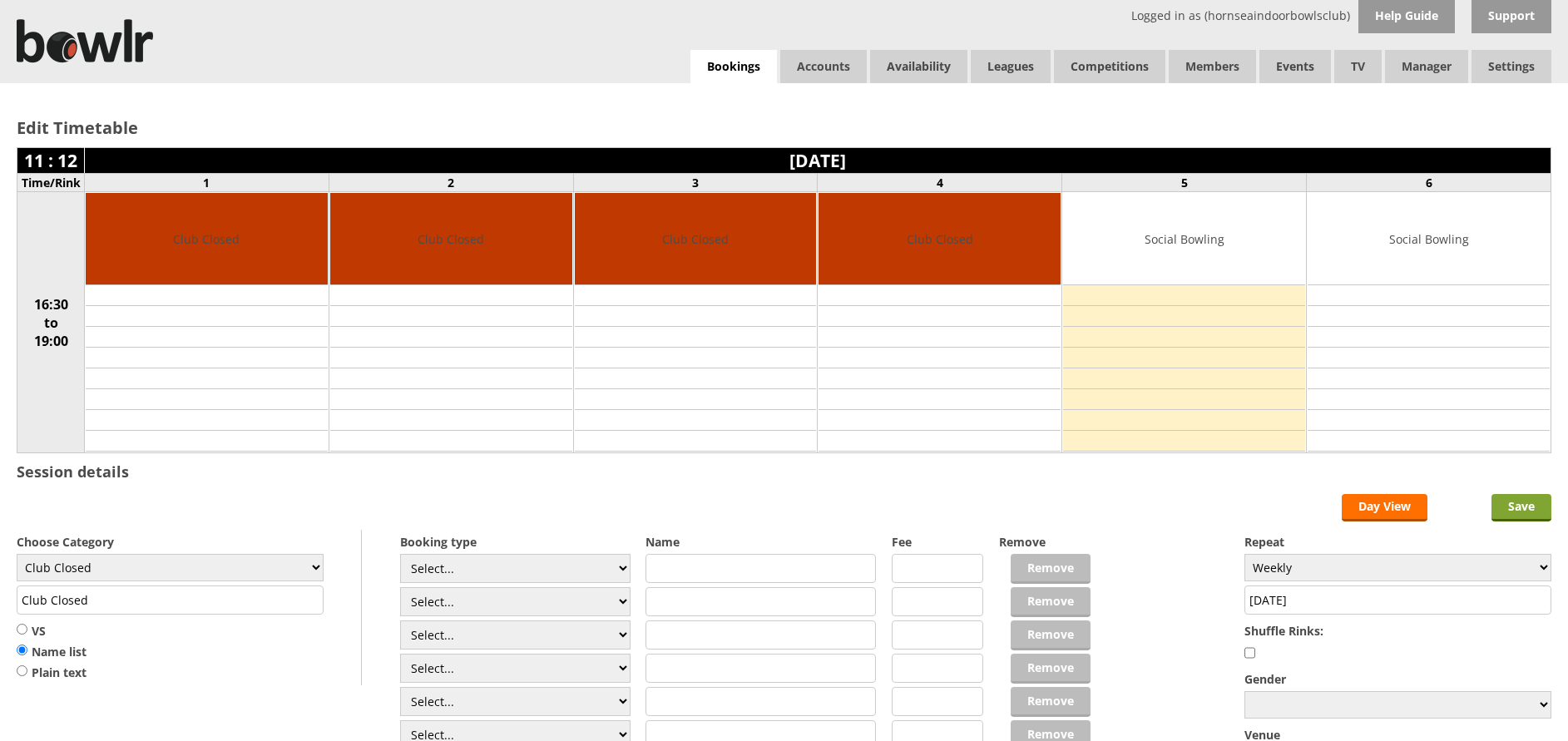
click at [1518, 507] on input "Save" at bounding box center [1521, 508] width 60 height 27
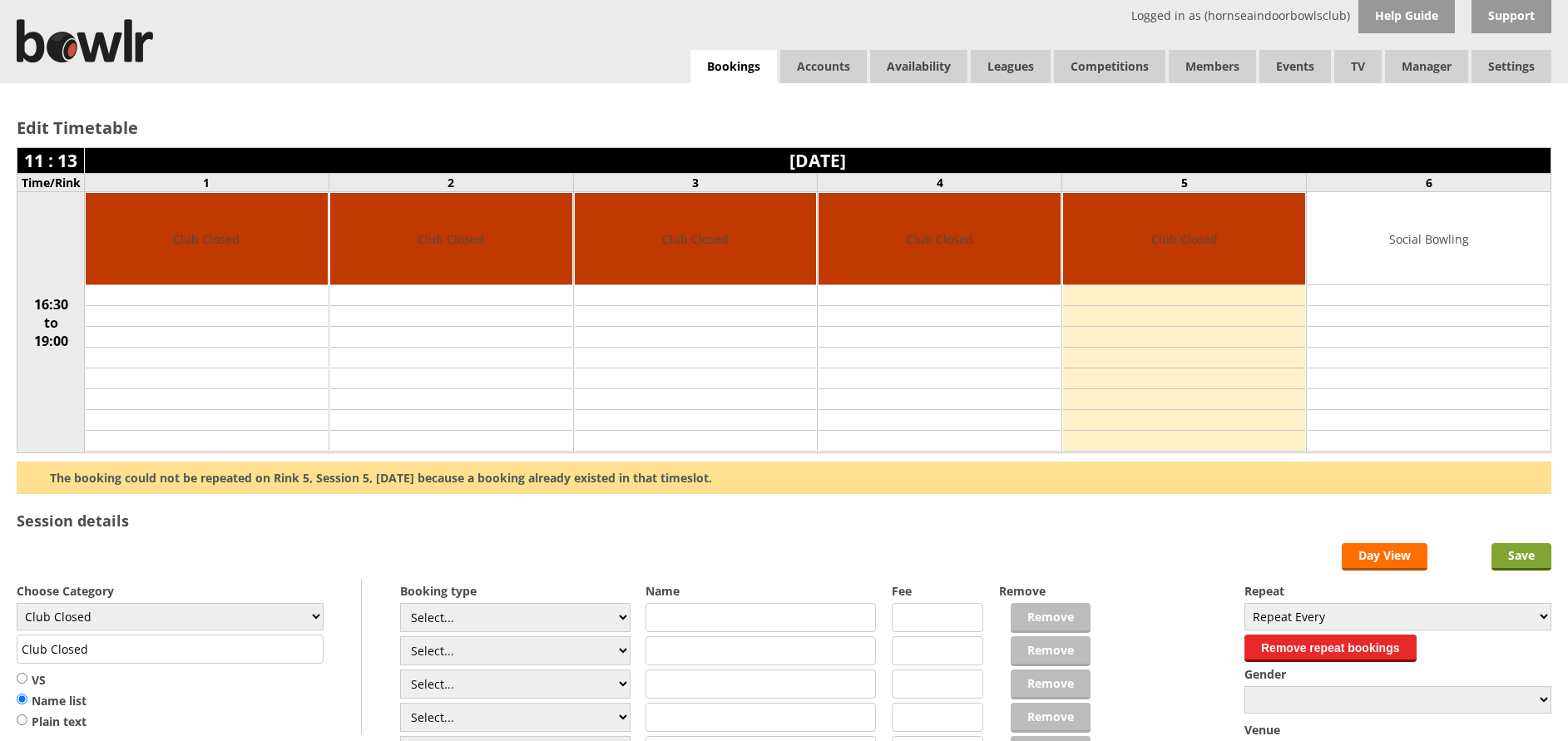
click at [1506, 548] on input "Save" at bounding box center [1521, 557] width 60 height 27
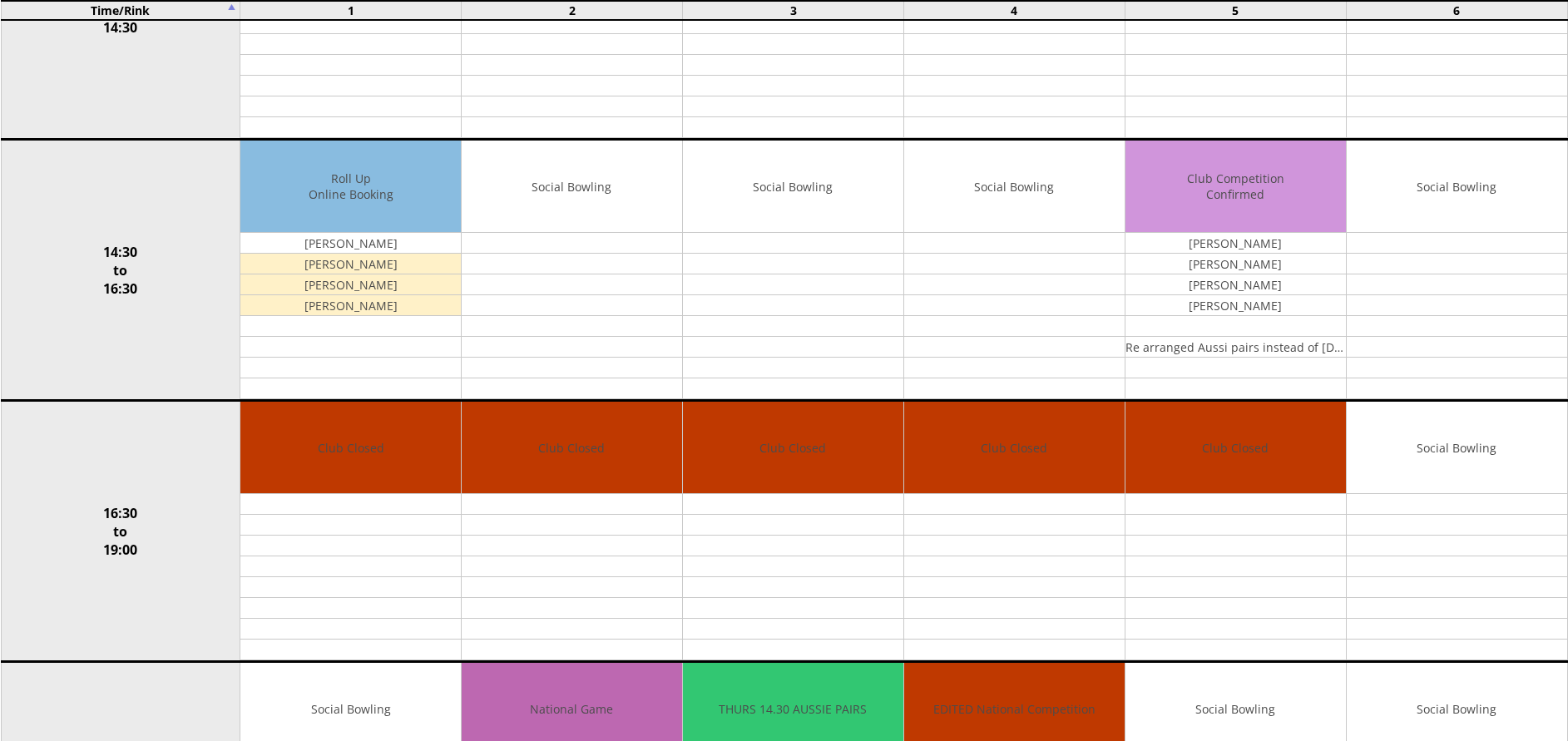
scroll to position [898, 0]
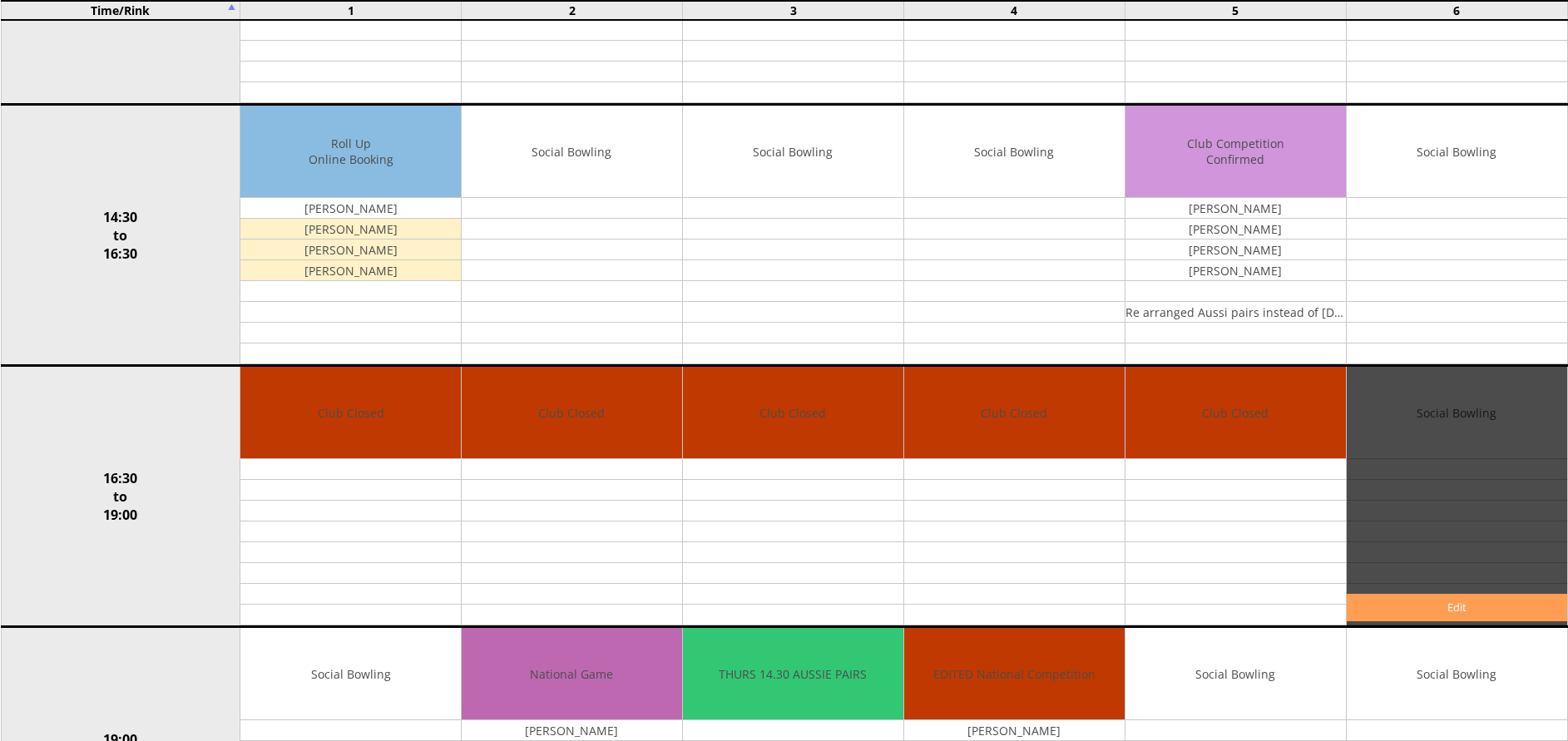
click at [1445, 606] on link "Edit" at bounding box center [1456, 608] width 220 height 27
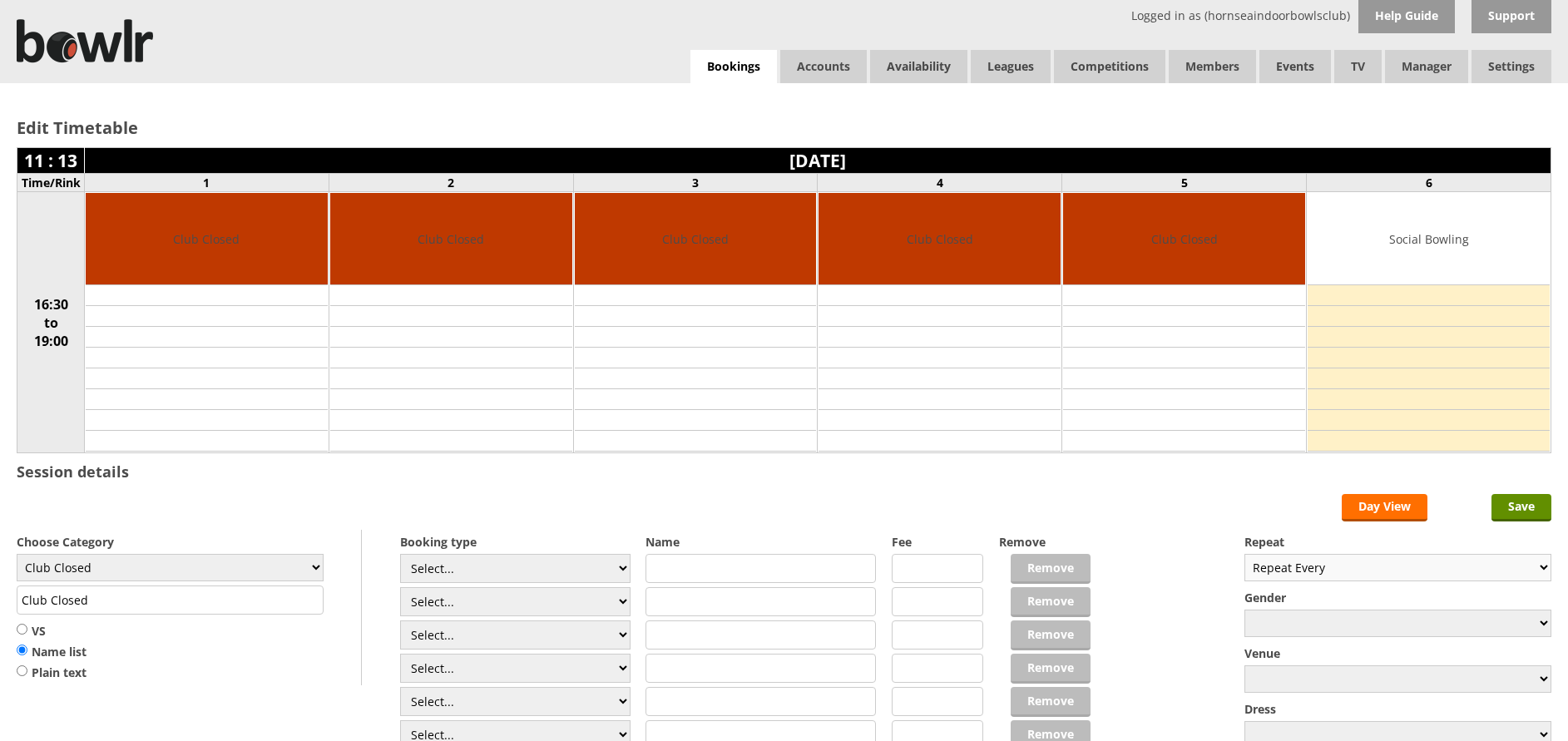
click at [1448, 565] on select "Repeat Every Daily Weekly Monthly" at bounding box center [1397, 567] width 307 height 27
select select "Weekly"
click at [1244, 554] on select "Repeat Every Daily Weekly Monthly" at bounding box center [1397, 567] width 307 height 27
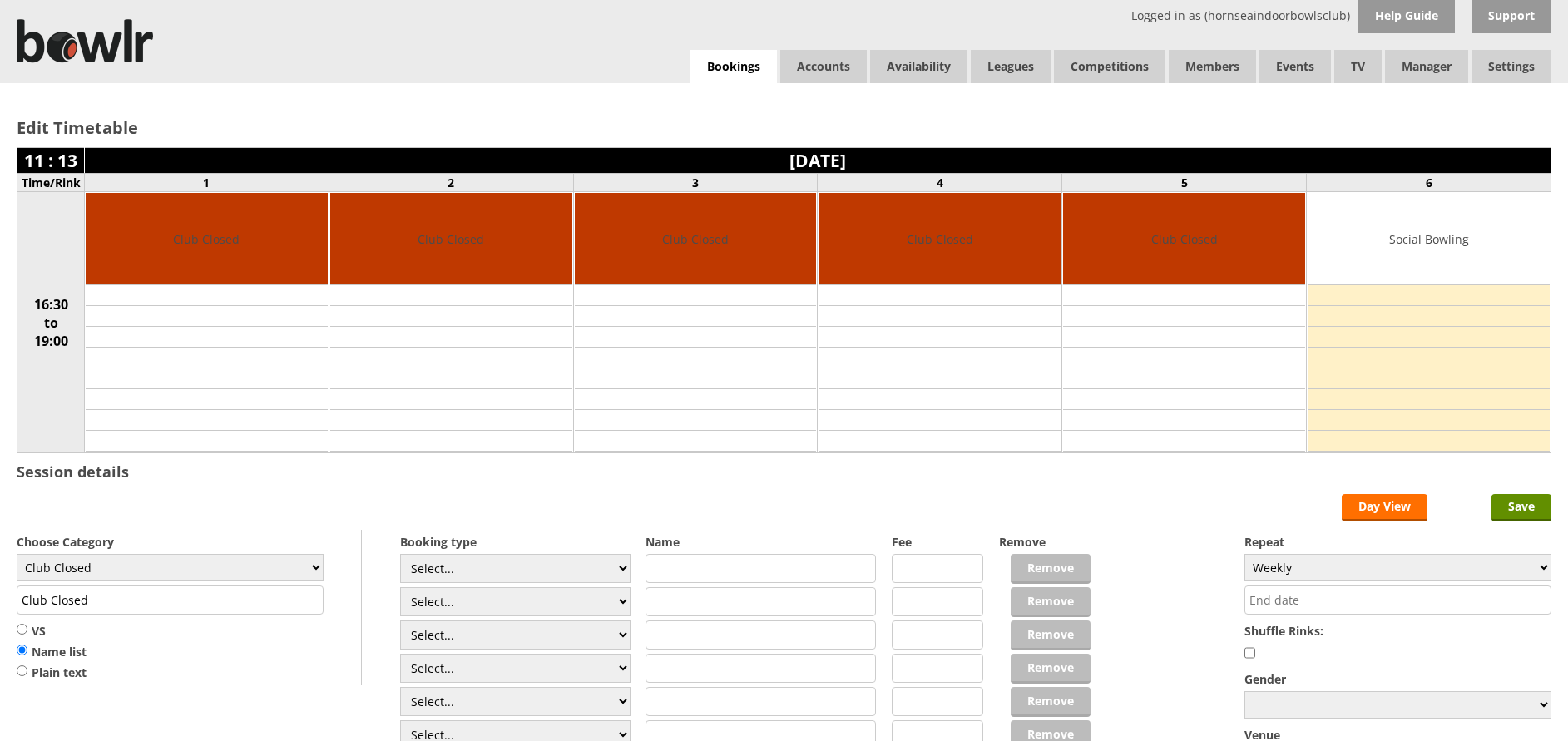
click at [1415, 591] on input "text" at bounding box center [1397, 600] width 307 height 29
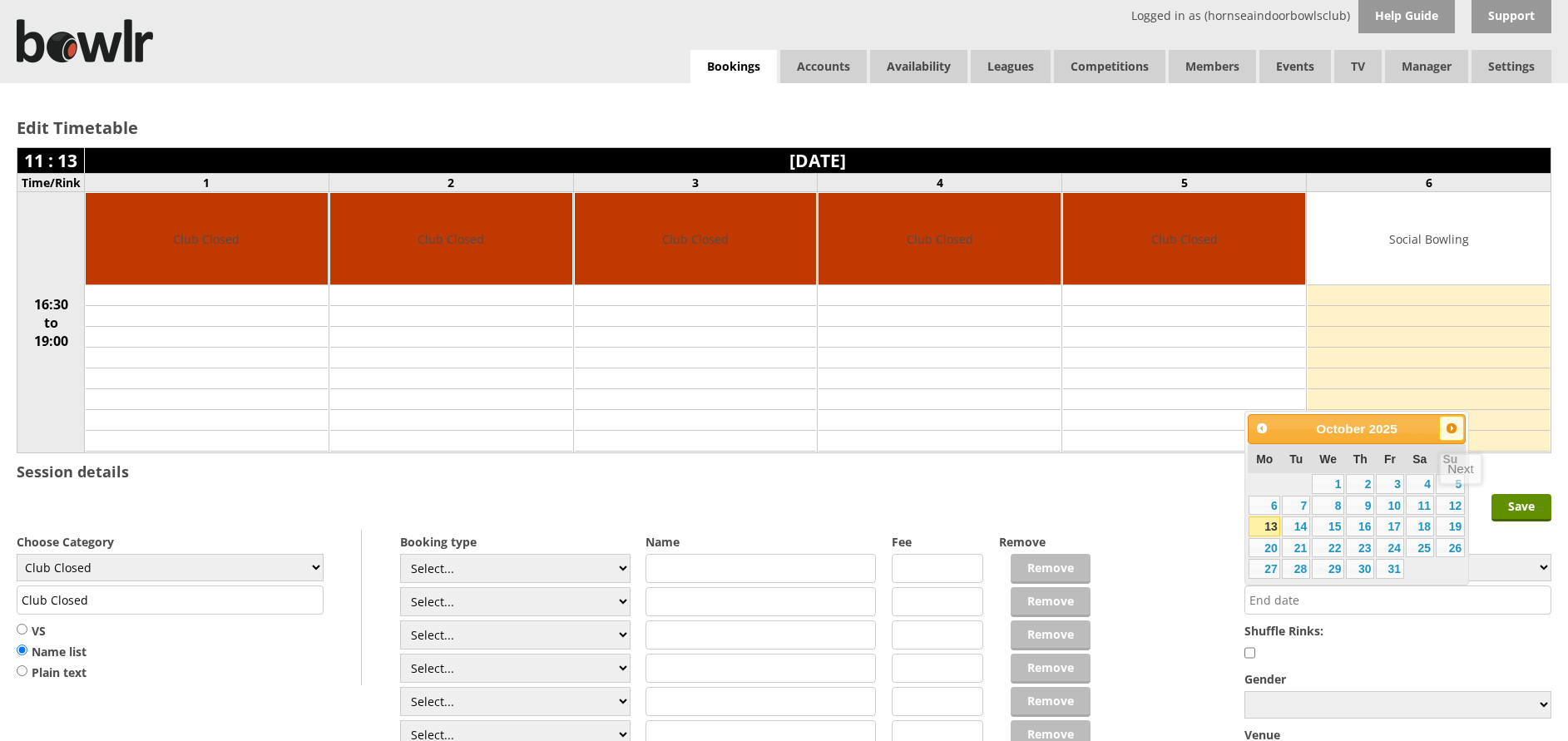
click at [1448, 429] on span "Next" at bounding box center [1451, 429] width 14 height 14
click at [1298, 524] on link "16" at bounding box center [1295, 526] width 28 height 20
type input "16-12-2025"
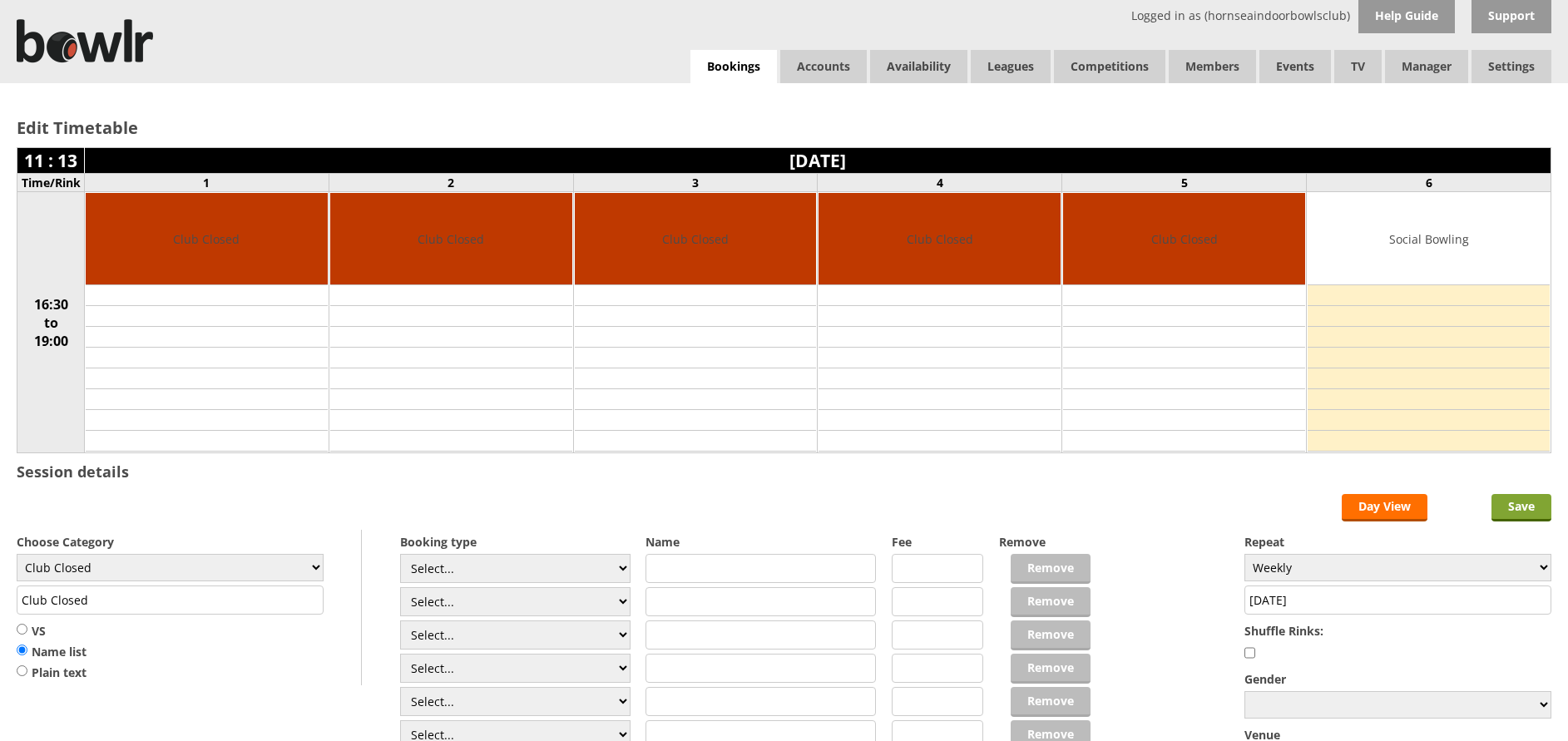
click at [1519, 512] on input "Save" at bounding box center [1521, 508] width 60 height 27
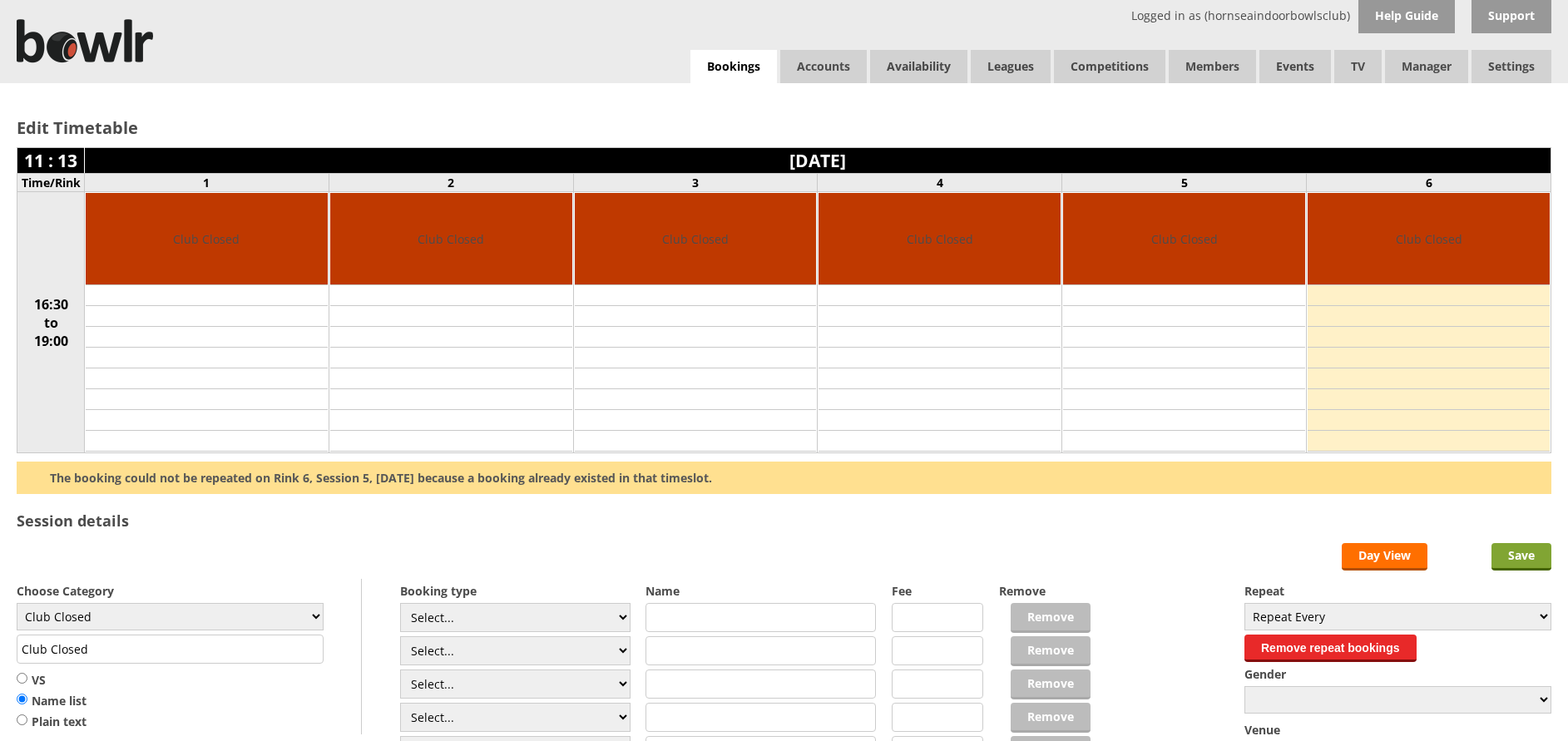
click at [1513, 561] on input "Save" at bounding box center [1521, 557] width 60 height 27
